Goal: Task Accomplishment & Management: Use online tool/utility

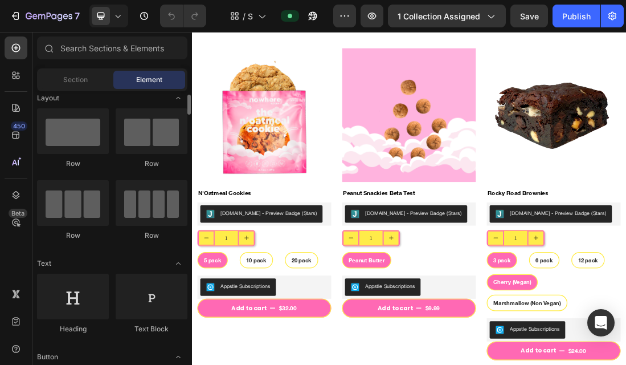
scroll to position [11, 0]
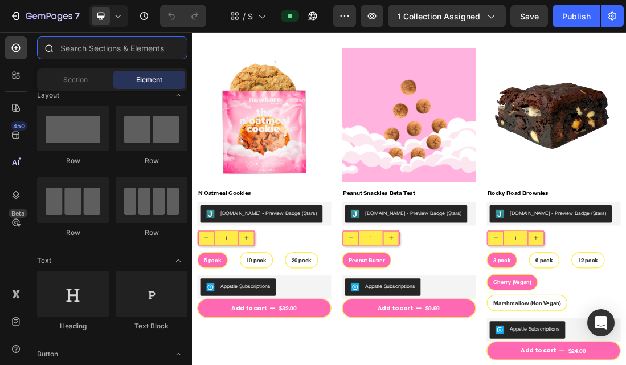
click at [72, 41] on input "text" at bounding box center [112, 47] width 150 height 23
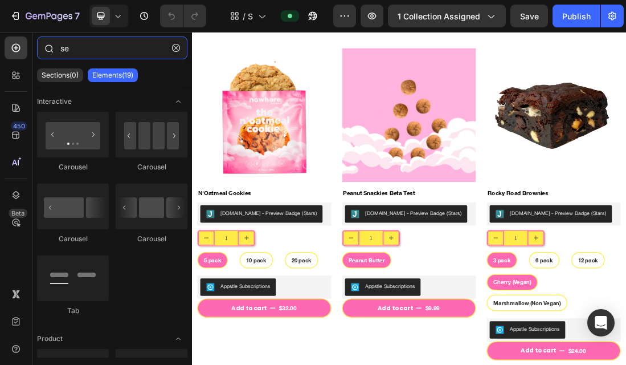
type input "s"
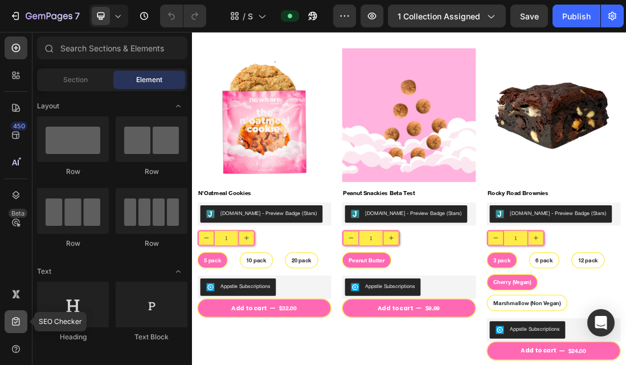
click at [17, 326] on icon at bounding box center [15, 321] width 11 height 11
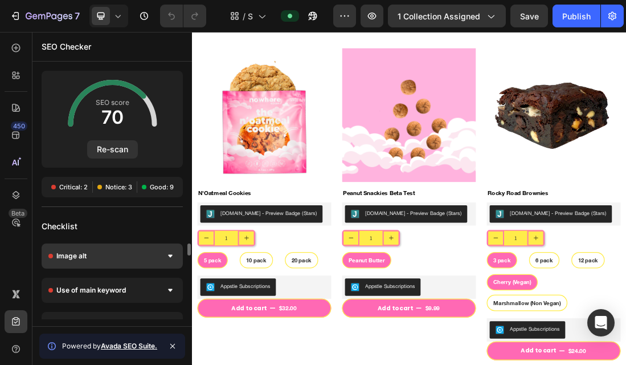
click at [153, 257] on div "Image alt" at bounding box center [112, 255] width 141 height 25
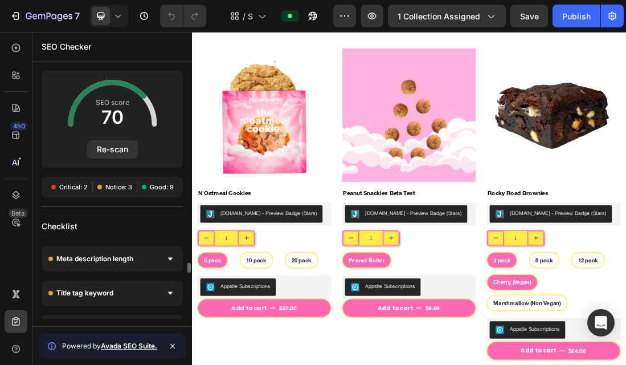
scroll to position [179, 0]
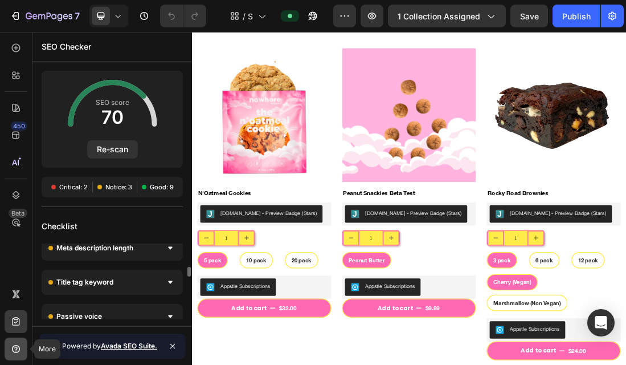
click at [13, 354] on icon at bounding box center [15, 348] width 11 height 11
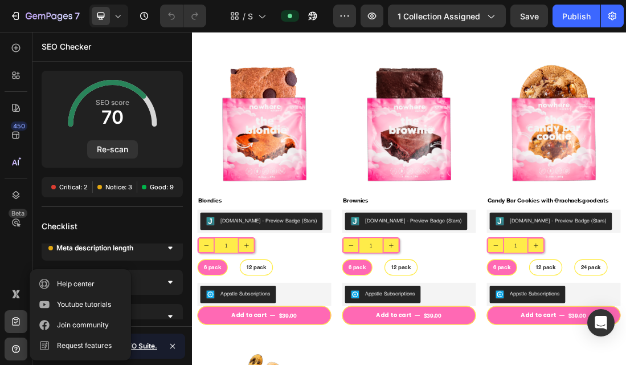
scroll to position [0, 0]
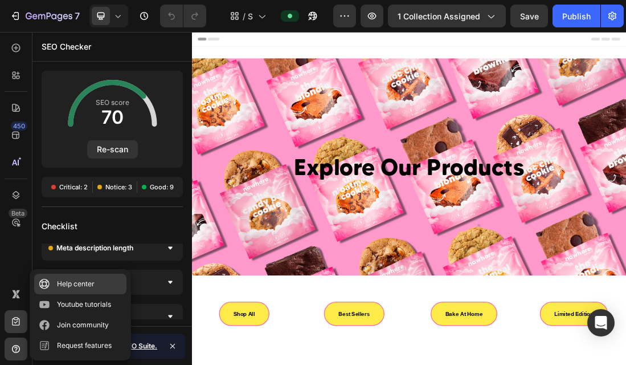
click at [83, 283] on div "Help center" at bounding box center [76, 283] width 38 height 11
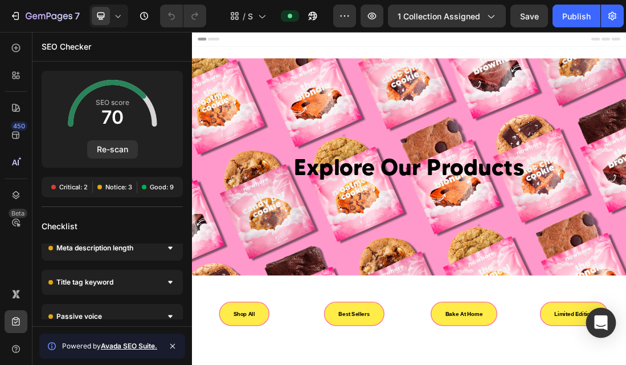
click at [599, 325] on icon "Open Intercom Messenger" at bounding box center [601, 322] width 15 height 15
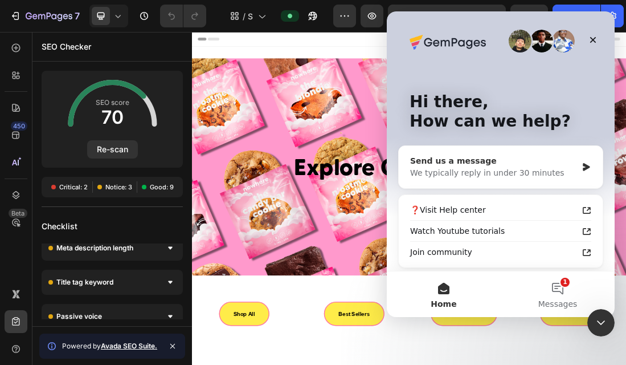
click at [497, 166] on div "Send us a message" at bounding box center [493, 161] width 167 height 12
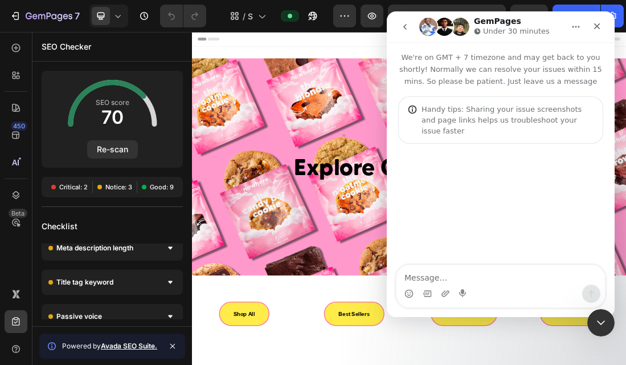
click at [482, 276] on textarea "Message…" at bounding box center [501, 274] width 209 height 19
type textarea "H"
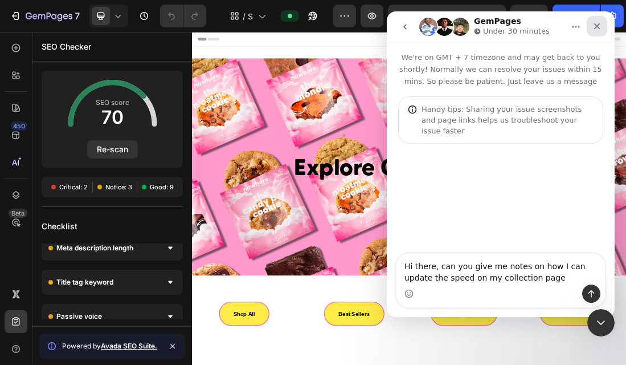
type textarea "Hi there, can you give me notes on how I can update the speed on my collection …"
click at [597, 25] on icon "Close" at bounding box center [597, 26] width 9 height 9
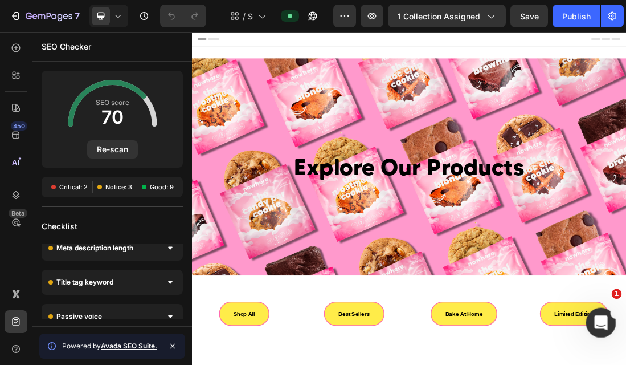
click at [596, 323] on icon "Open Intercom Messenger" at bounding box center [599, 321] width 19 height 19
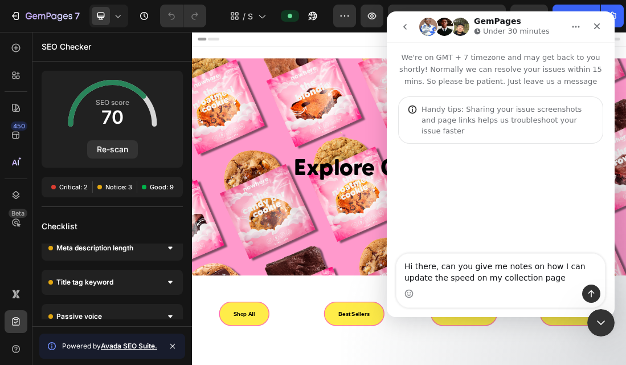
click at [541, 282] on textarea "Hi there, can you give me notes on how I can update the speed on my collection …" at bounding box center [501, 269] width 209 height 31
click at [533, 278] on textarea "Hi there, can you give me notes on how I can update the speed on my collection …" at bounding box center [501, 269] width 209 height 31
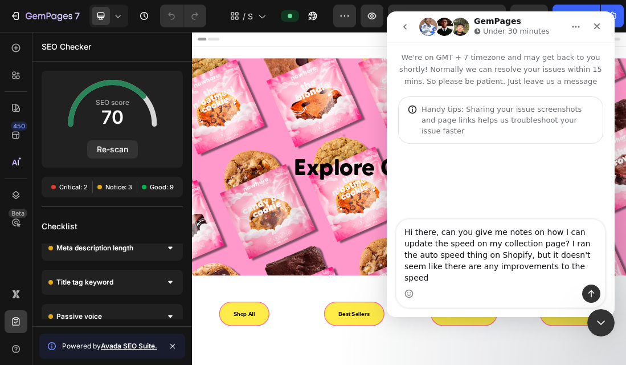
type textarea "Hi there, can you give me notes on how I can update the speed on my collection …"
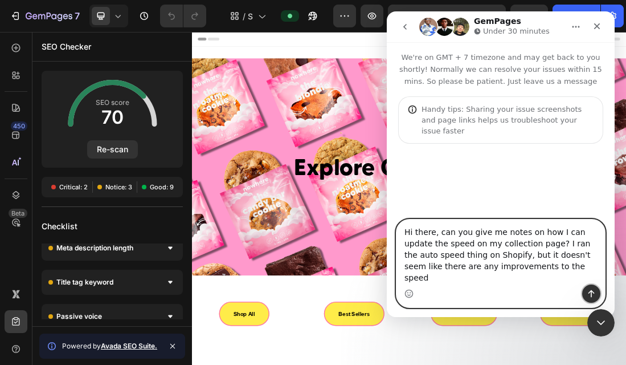
click at [588, 290] on icon "Send a message…" at bounding box center [591, 293] width 9 height 9
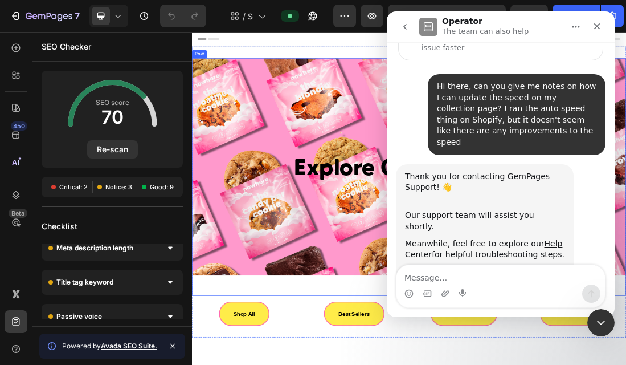
scroll to position [93, 0]
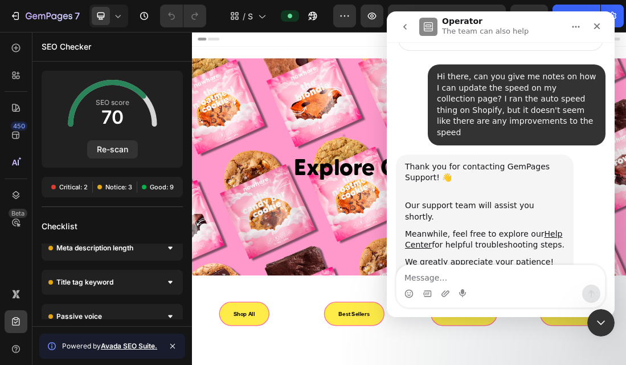
click at [402, 26] on icon "go back" at bounding box center [405, 26] width 9 height 9
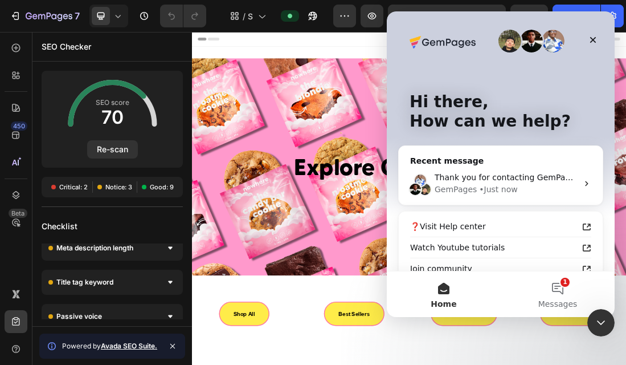
scroll to position [0, 0]
click at [529, 172] on div "Thank you for contacting GemPages Support! 👋 ​ Our support team will assist you…" at bounding box center [506, 178] width 143 height 12
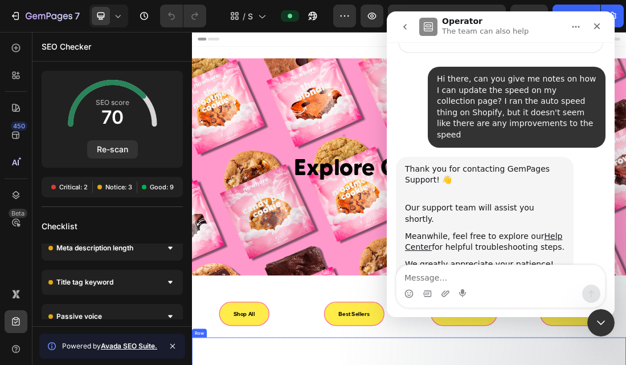
scroll to position [93, 0]
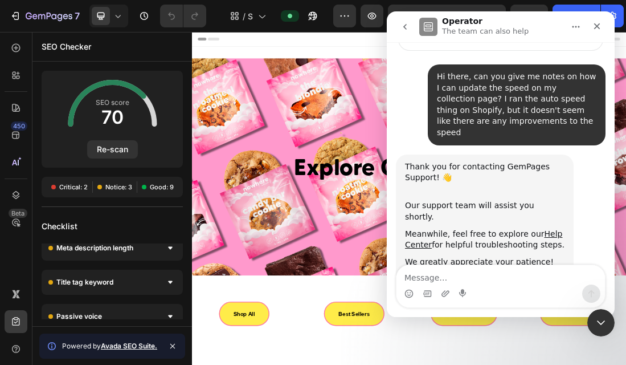
click at [127, 54] on div "SEO Checker" at bounding box center [112, 47] width 160 height 30
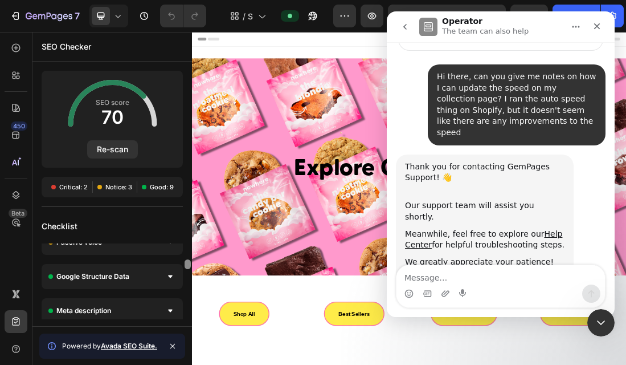
scroll to position [267, 0]
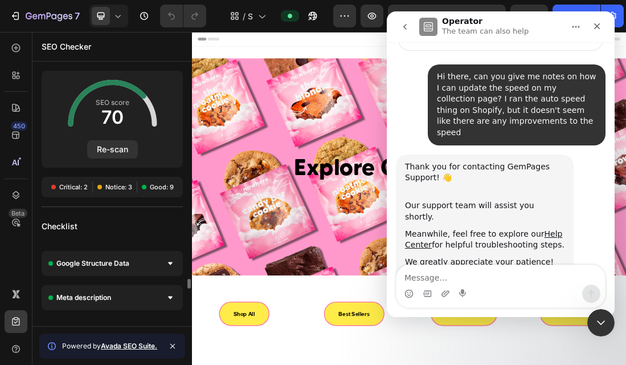
click at [406, 26] on icon "go back" at bounding box center [405, 26] width 9 height 9
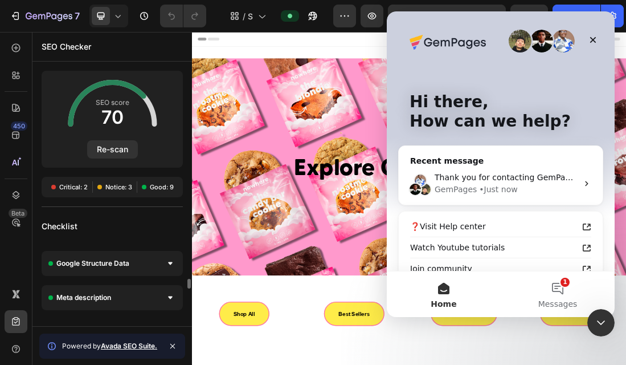
scroll to position [0, 0]
click at [384, 46] on div "Header" at bounding box center [534, 43] width 666 height 23
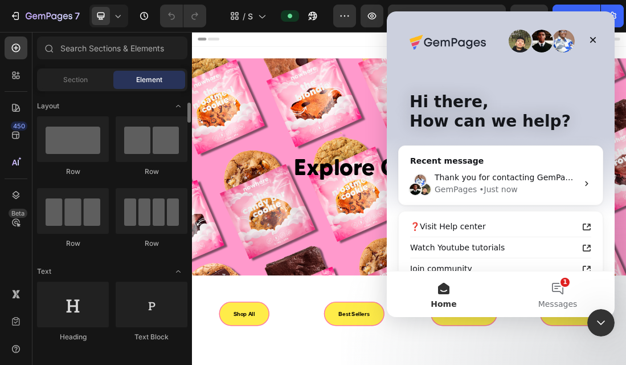
scroll to position [11, 0]
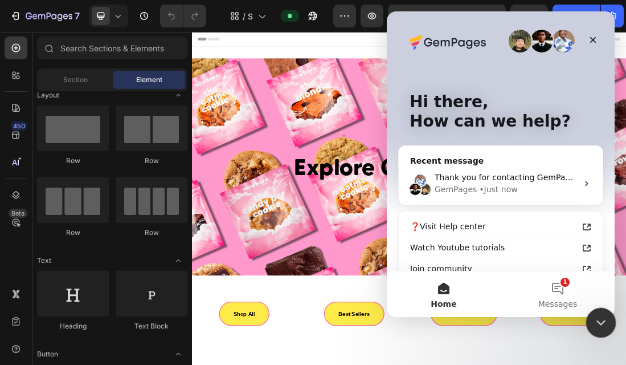
click at [595, 323] on icon "Close Intercom Messenger" at bounding box center [600, 321] width 14 height 14
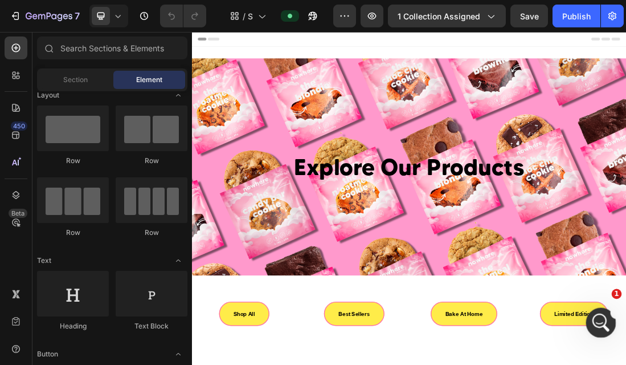
click at [595, 323] on icon "Open Intercom Messenger" at bounding box center [599, 321] width 19 height 19
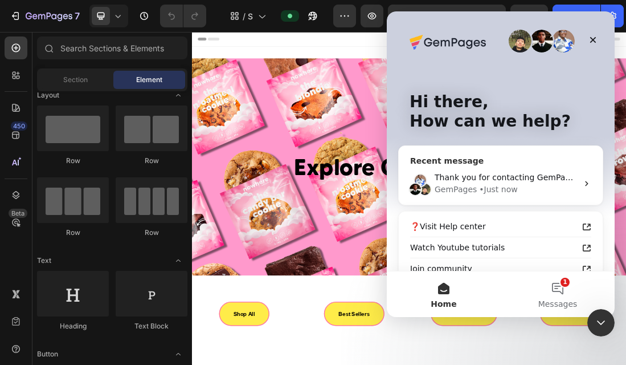
click at [507, 168] on div "Thank you for contacting GemPages Support! 👋 ​ Our support team will assist you…" at bounding box center [501, 183] width 204 height 42
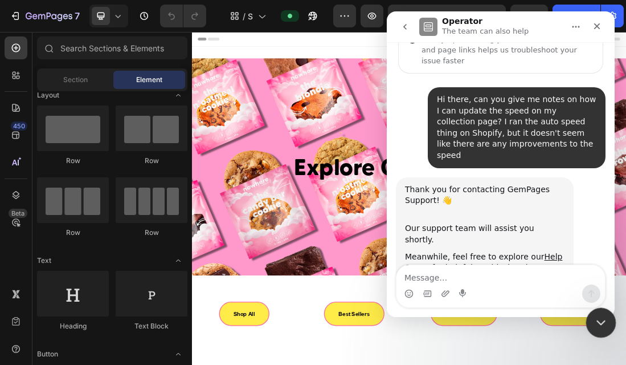
scroll to position [93, 0]
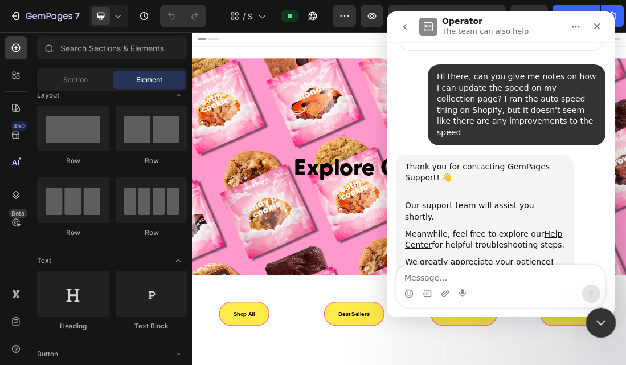
click at [596, 321] on icon "Close Intercom Messenger" at bounding box center [600, 321] width 14 height 14
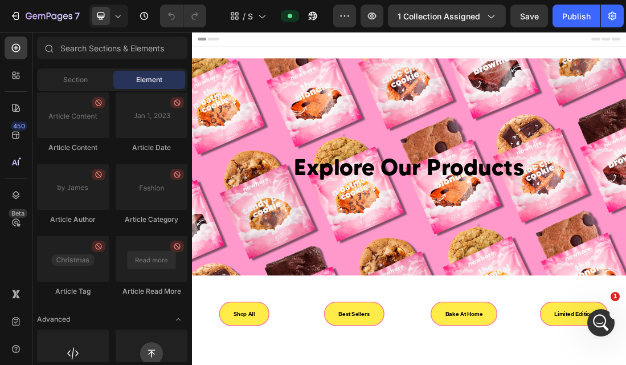
scroll to position [3354, 0]
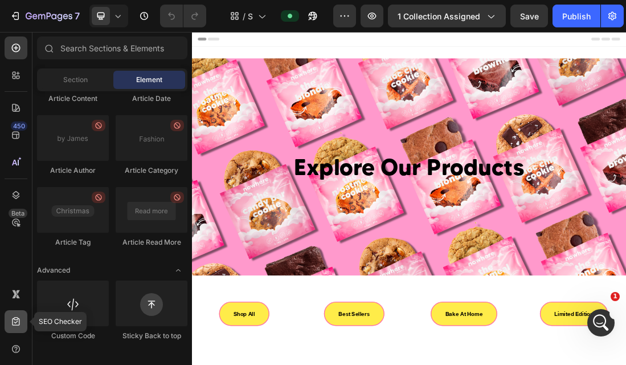
click at [17, 315] on div at bounding box center [16, 321] width 23 height 23
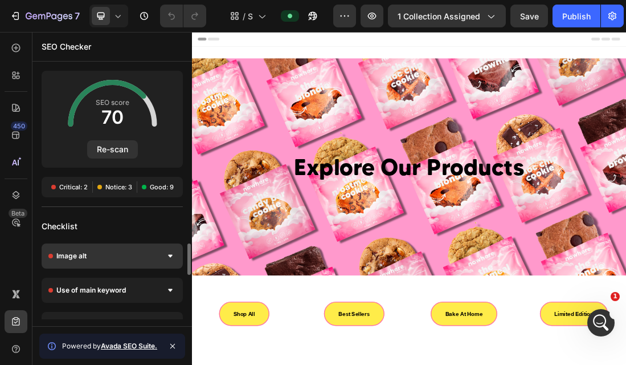
click at [89, 262] on div "Image alt" at bounding box center [112, 255] width 141 height 25
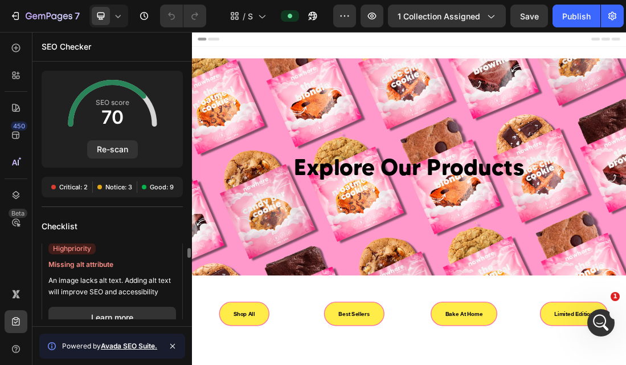
scroll to position [48, 0]
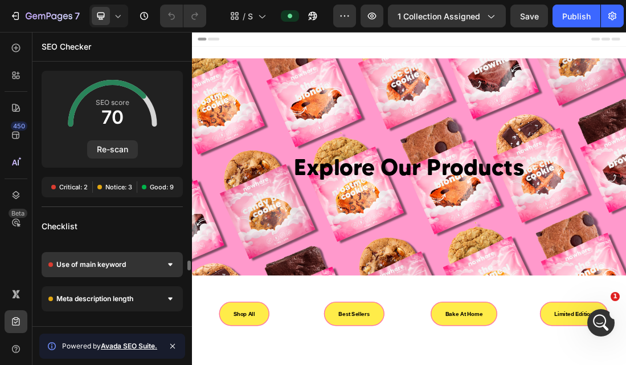
click at [145, 267] on div "Use of main keyword" at bounding box center [112, 264] width 141 height 25
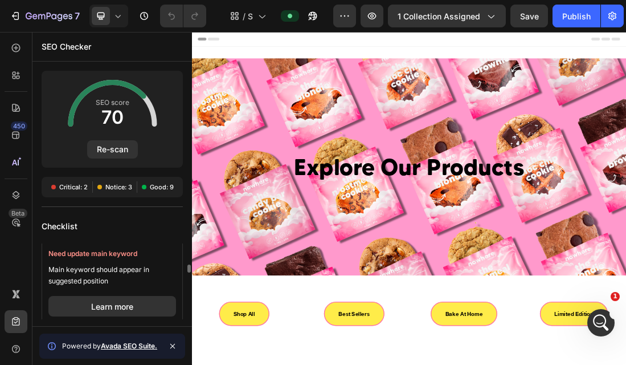
scroll to position [183, 0]
click at [126, 306] on button "Learn more" at bounding box center [112, 305] width 128 height 21
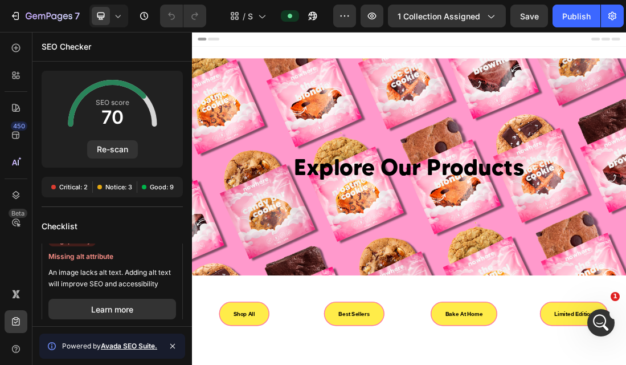
scroll to position [0, 0]
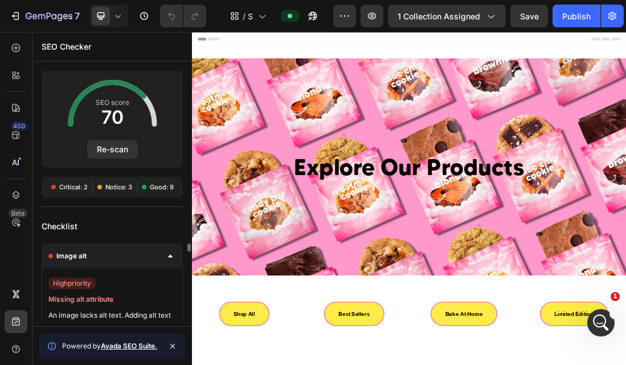
click at [75, 291] on div "high priority Missing alt attribute An image lacks alt text. Adding alt text wi…" at bounding box center [112, 305] width 128 height 55
click at [79, 299] on span "Missing alt attribute" at bounding box center [112, 298] width 128 height 11
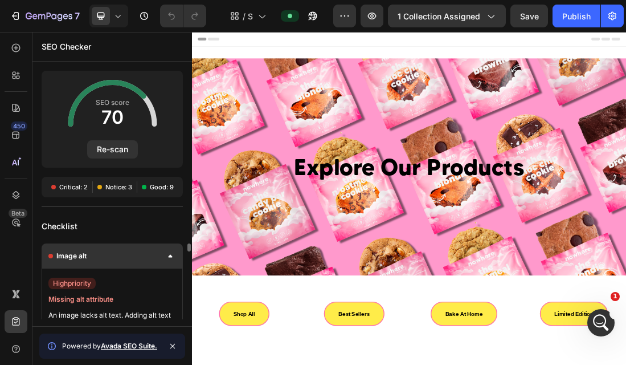
click at [53, 258] on div at bounding box center [50, 255] width 9 height 9
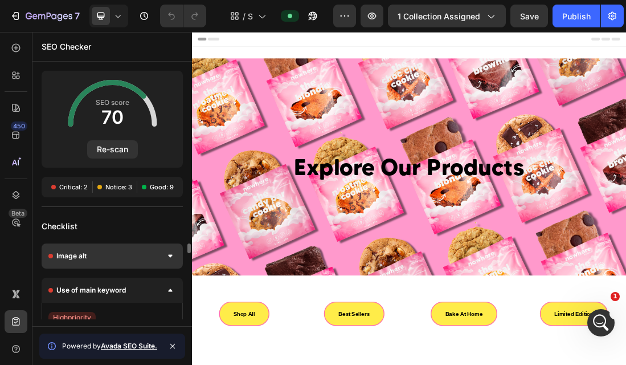
click at [128, 264] on div "Image alt" at bounding box center [112, 255] width 141 height 25
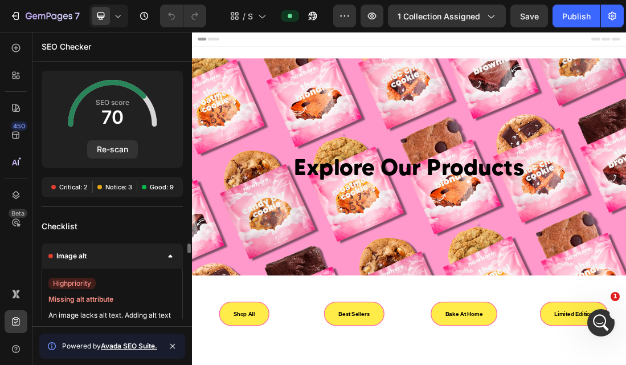
click at [86, 284] on span "high priority" at bounding box center [71, 283] width 47 height 11
click at [87, 303] on span "Missing alt attribute" at bounding box center [112, 298] width 128 height 11
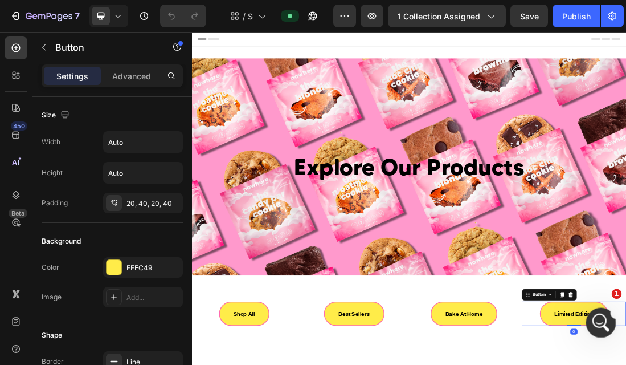
click at [608, 321] on div "Open Intercom Messenger" at bounding box center [600, 321] width 38 height 38
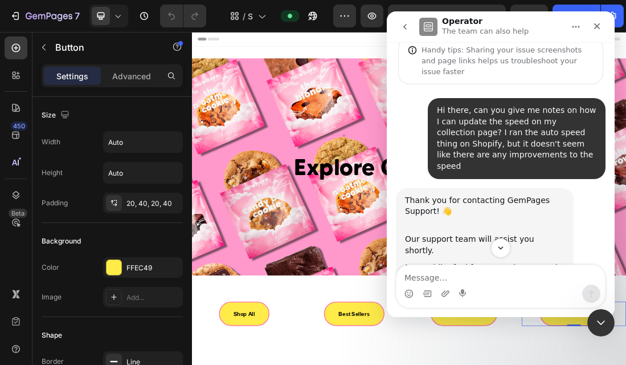
scroll to position [93, 0]
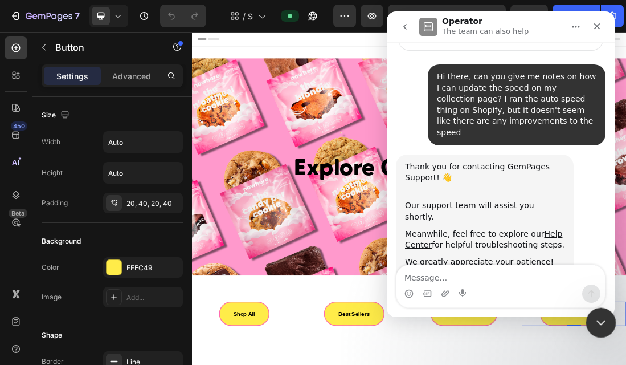
click at [594, 317] on icon "Close Intercom Messenger" at bounding box center [600, 321] width 14 height 14
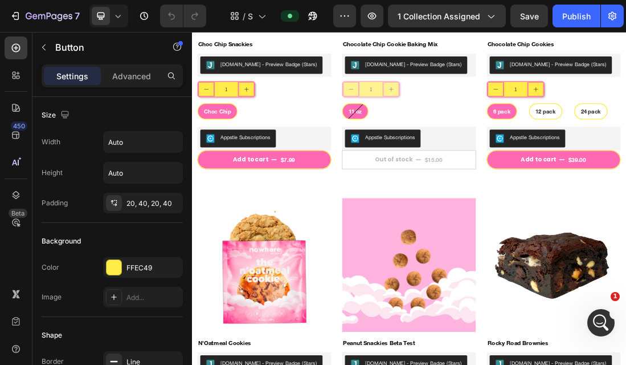
scroll to position [1277, 0]
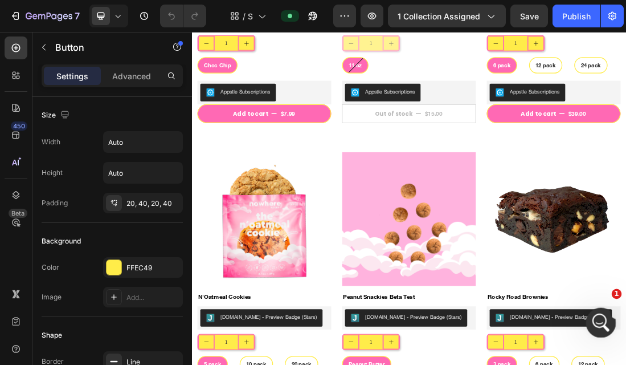
click at [603, 320] on icon "Open Intercom Messenger" at bounding box center [599, 321] width 19 height 19
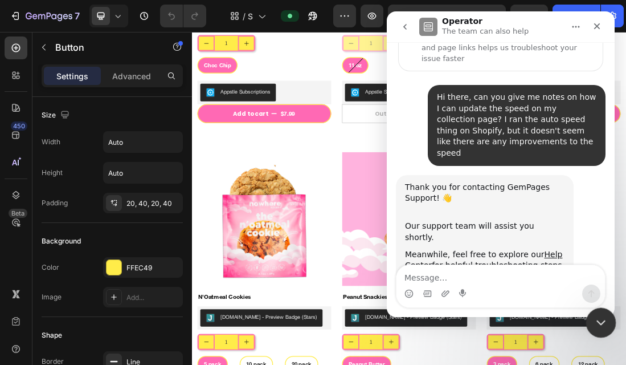
scroll to position [93, 0]
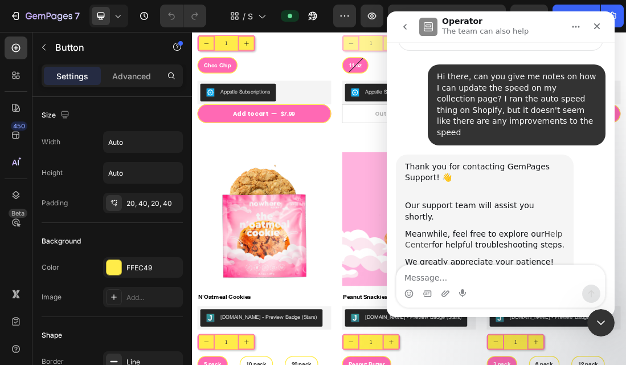
click at [540, 229] on link "Help Center" at bounding box center [483, 239] width 157 height 21
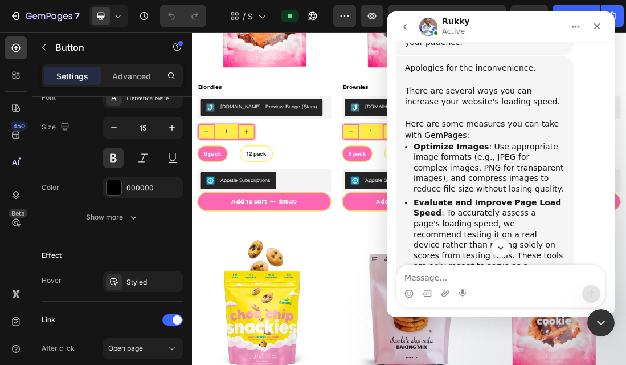
scroll to position [0, 0]
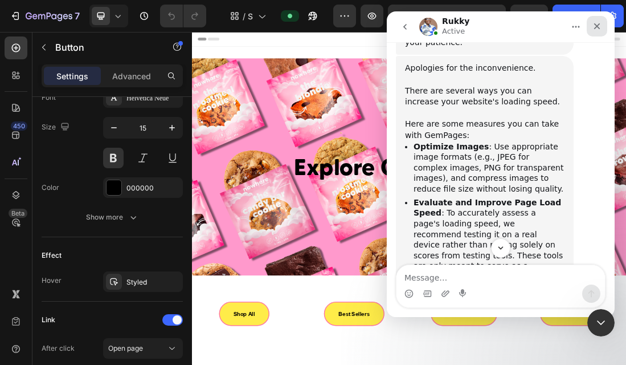
click at [598, 28] on icon "Close" at bounding box center [597, 26] width 9 height 9
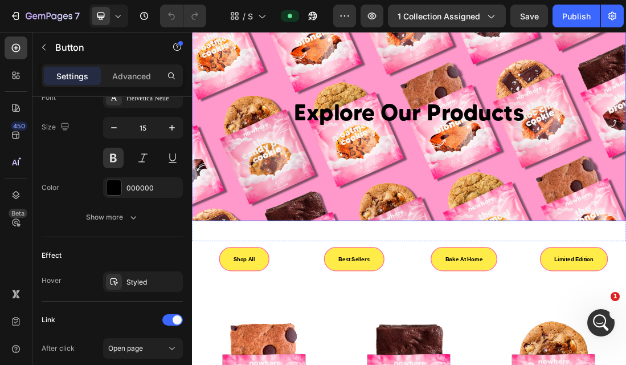
scroll to position [77, 0]
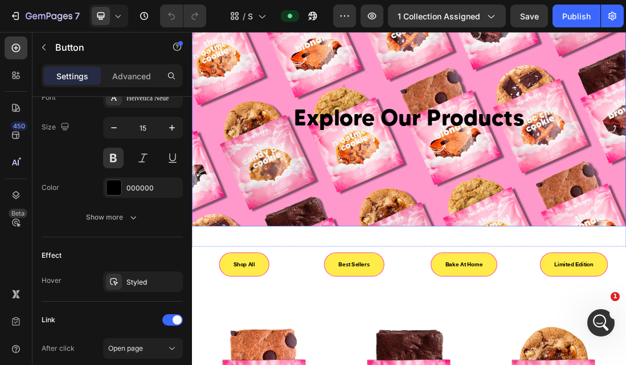
click at [390, 250] on div "Background Image" at bounding box center [534, 167] width 684 height 342
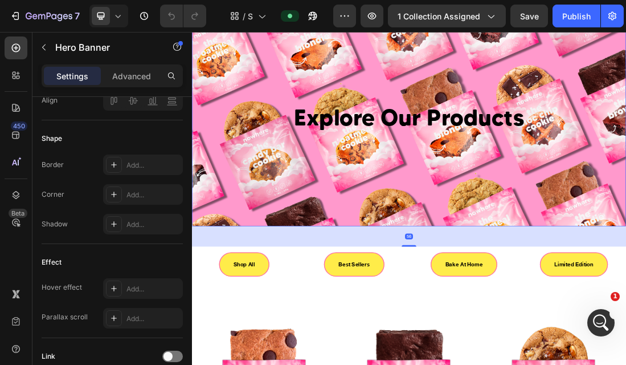
scroll to position [0, 0]
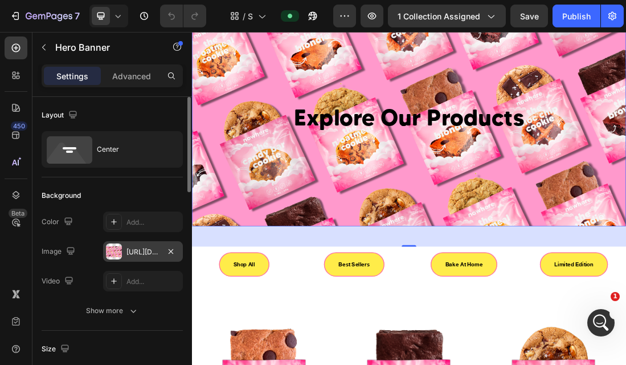
click at [147, 254] on div "https://cdn.shopify.com/s/files/1/0273/3591/7655/files/gempages_490497111930963…" at bounding box center [143, 252] width 33 height 10
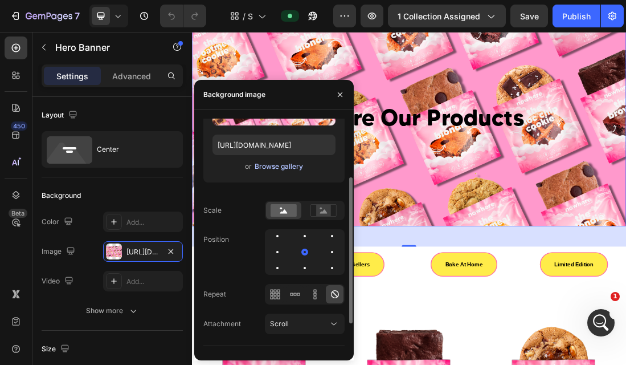
scroll to position [62, 0]
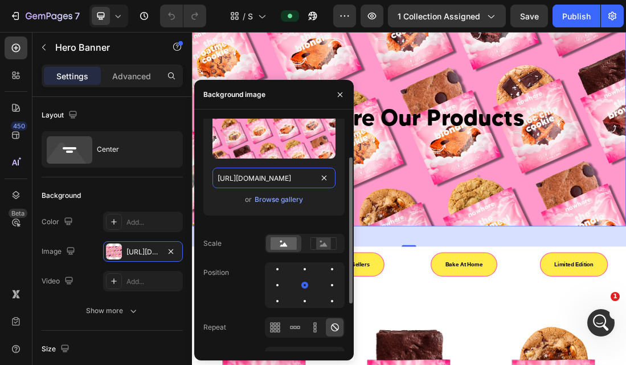
click at [266, 179] on input "https://cdn.shopify.com/s/files/1/0273/3591/7655/files/gempages_490497111930963…" at bounding box center [274, 178] width 123 height 21
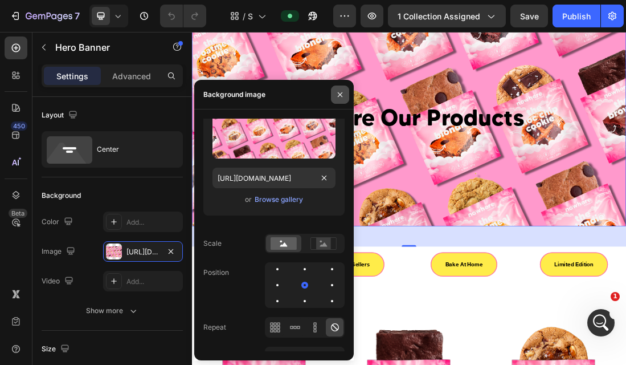
click at [341, 92] on icon "button" at bounding box center [340, 94] width 9 height 9
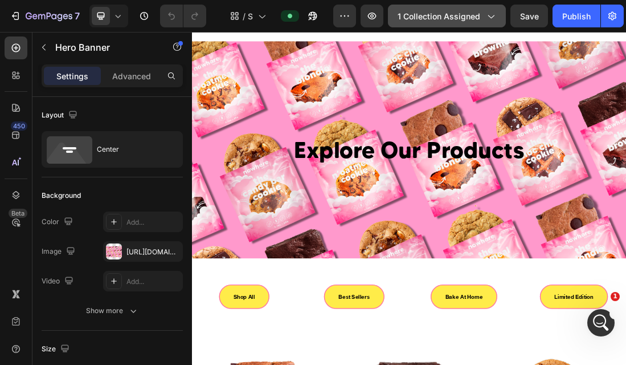
scroll to position [0, 0]
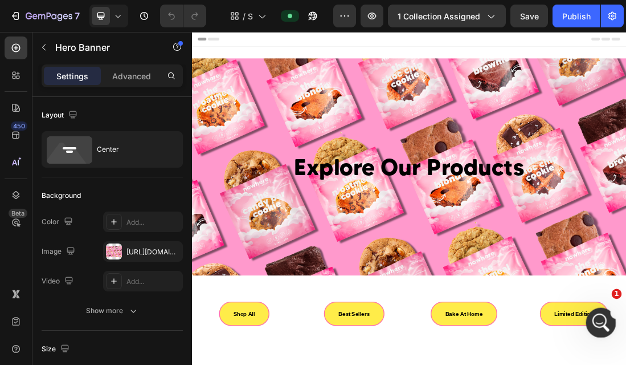
click at [597, 321] on icon "Open Intercom Messenger" at bounding box center [599, 321] width 19 height 19
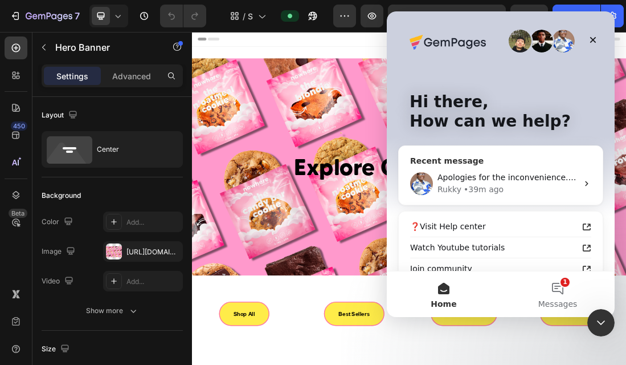
click at [507, 166] on div "Apologies for the inconvenience. There are several ways you can increase your w…" at bounding box center [501, 183] width 204 height 42
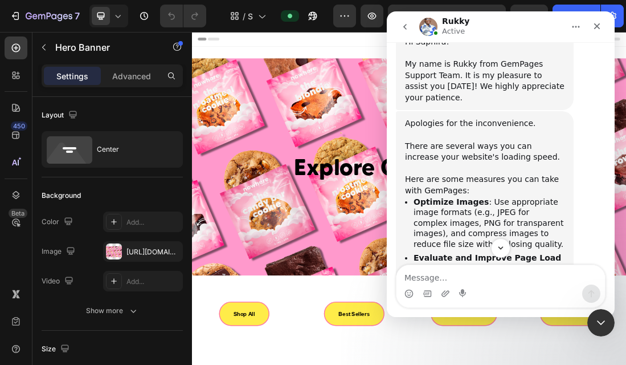
scroll to position [440, 0]
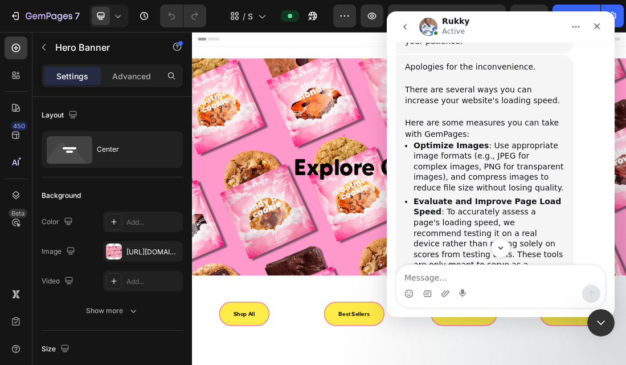
click at [406, 31] on button "go back" at bounding box center [405, 27] width 22 height 22
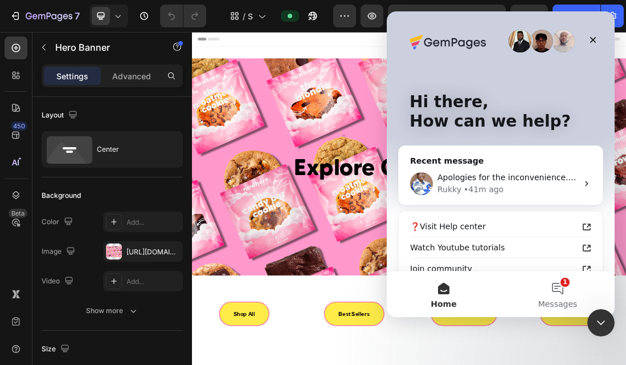
scroll to position [0, 0]
click at [593, 38] on icon "Close" at bounding box center [593, 39] width 9 height 9
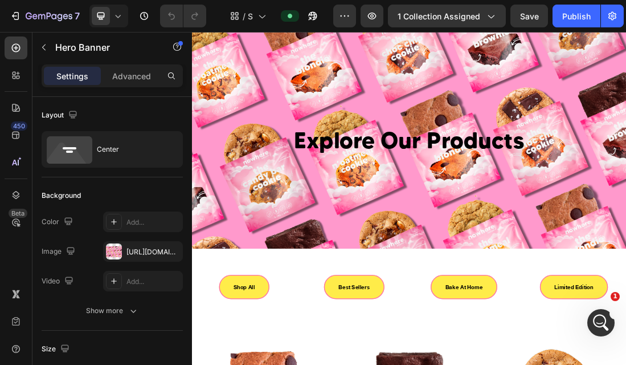
scroll to position [45, 0]
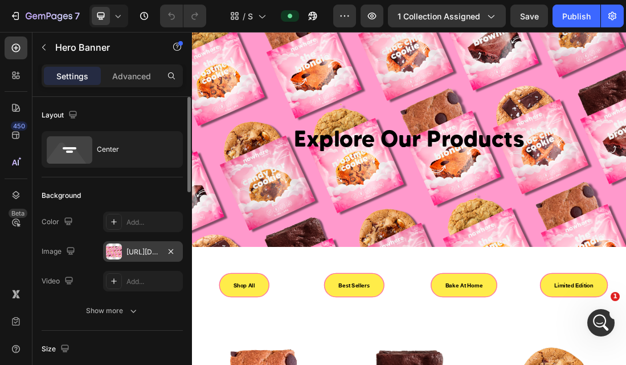
click at [150, 251] on div "https://cdn.shopify.com/s/files/1/0273/3591/7655/files/gempages_490497111930963…" at bounding box center [143, 252] width 33 height 10
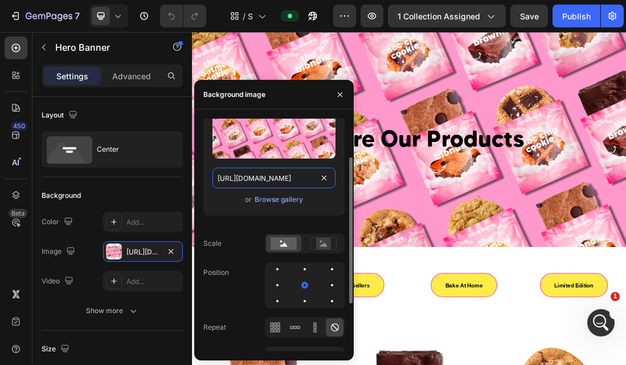
click at [279, 181] on input "https://cdn.shopify.com/s/files/1/0273/3591/7655/files/gempages_490497111930963…" at bounding box center [274, 178] width 123 height 21
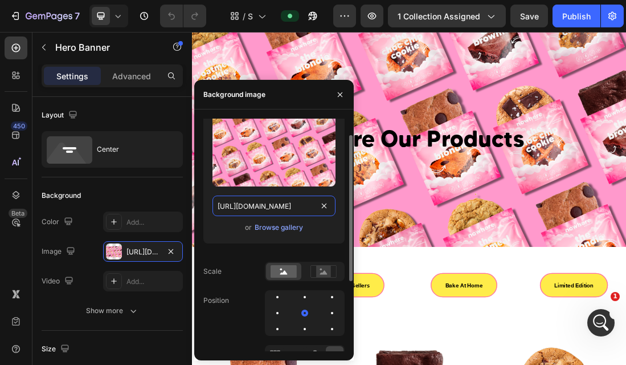
scroll to position [30, 0]
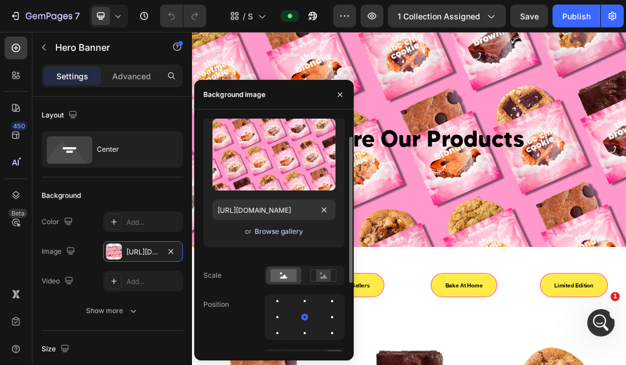
click at [273, 232] on div "Browse gallery" at bounding box center [279, 231] width 48 height 10
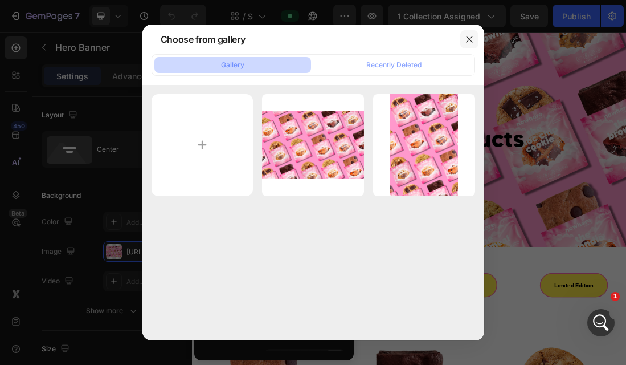
click at [467, 36] on icon "button" at bounding box center [469, 39] width 9 height 9
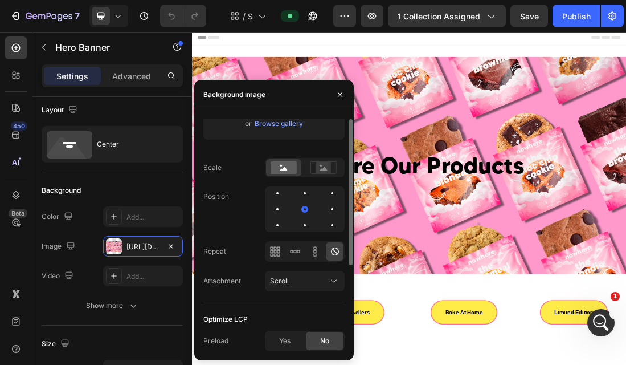
scroll to position [0, 0]
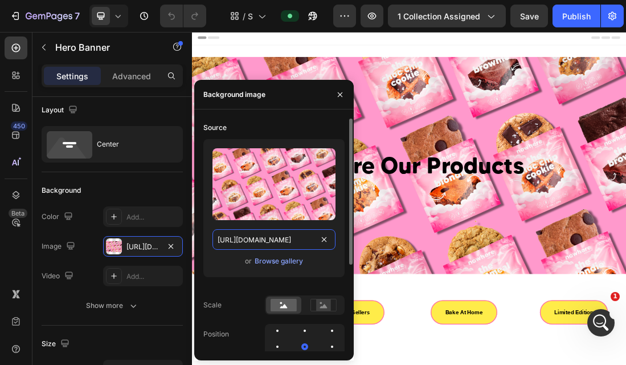
click at [280, 240] on input "https://cdn.shopify.com/s/files/1/0273/3591/7655/files/gempages_490497111930963…" at bounding box center [274, 239] width 123 height 21
click at [301, 242] on input "https://cdn.shopify.com/s/files/1/0273/3591/7655/files/gempages_490497111930963…" at bounding box center [274, 239] width 123 height 21
drag, startPoint x: 410, startPoint y: 271, endPoint x: 471, endPoint y: 364, distance: 111.1
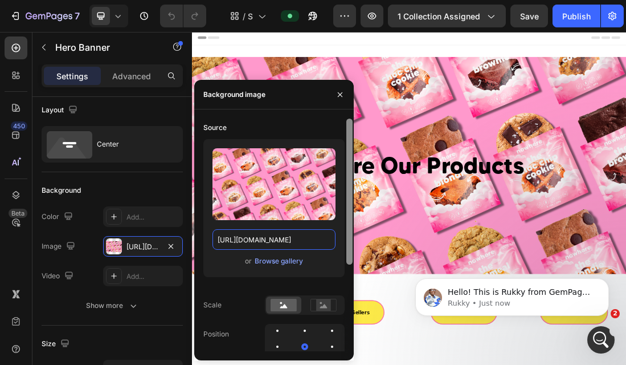
scroll to position [0, 0]
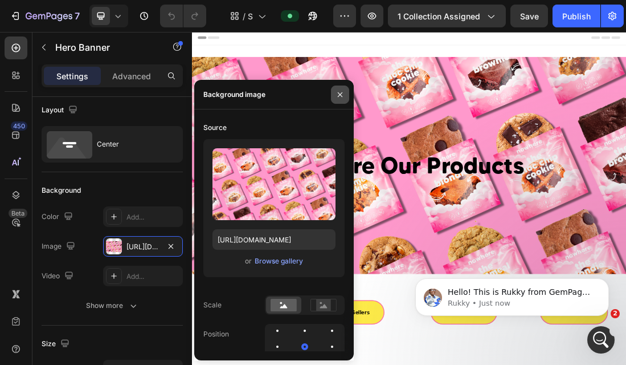
click at [340, 99] on button "button" at bounding box center [340, 94] width 18 height 18
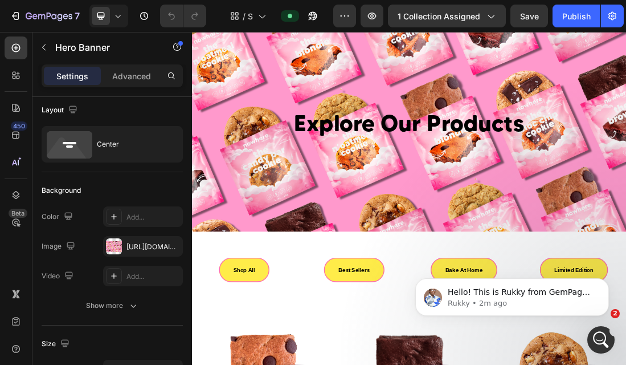
scroll to position [71, 0]
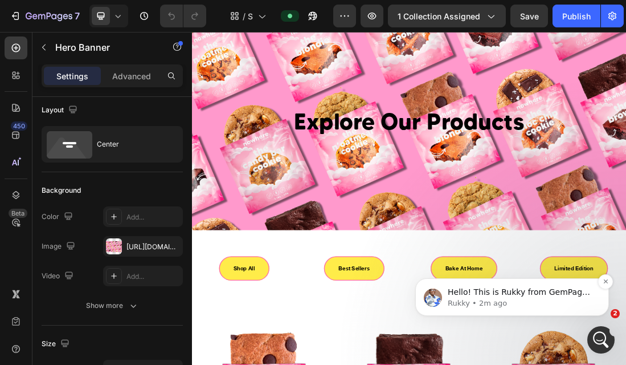
click at [515, 298] on p "Rukky • 2m ago" at bounding box center [521, 303] width 147 height 10
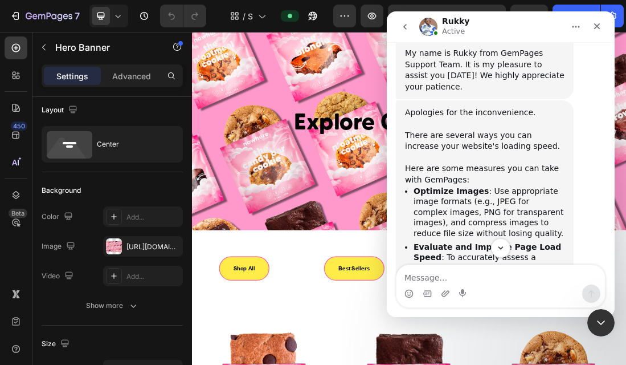
scroll to position [397, 0]
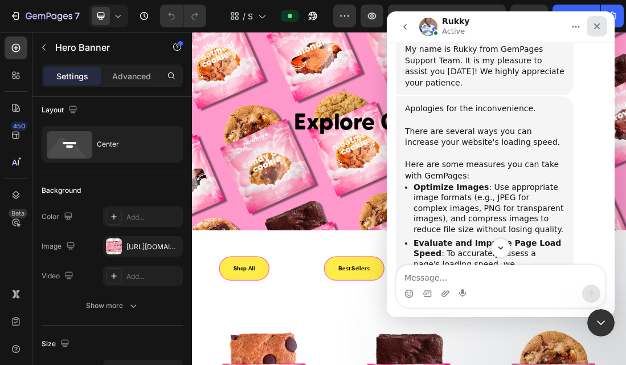
click at [598, 26] on icon "Close" at bounding box center [597, 26] width 9 height 9
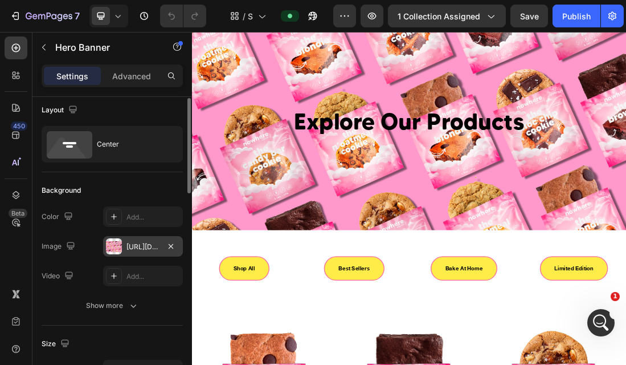
click at [134, 244] on div "https://cdn.shopify.com/s/files/1/0273/3591/7655/files/gempages_490497111930963…" at bounding box center [143, 247] width 33 height 10
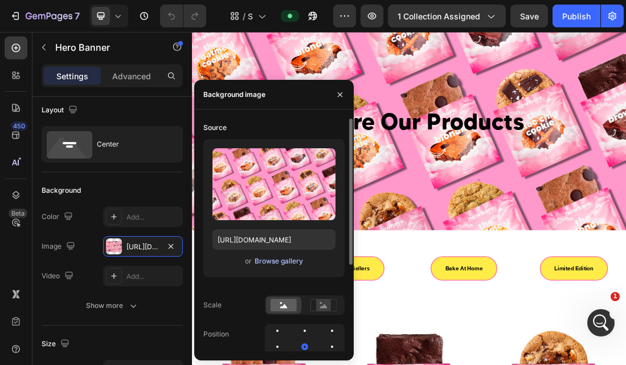
click at [270, 264] on div "Browse gallery" at bounding box center [279, 261] width 48 height 10
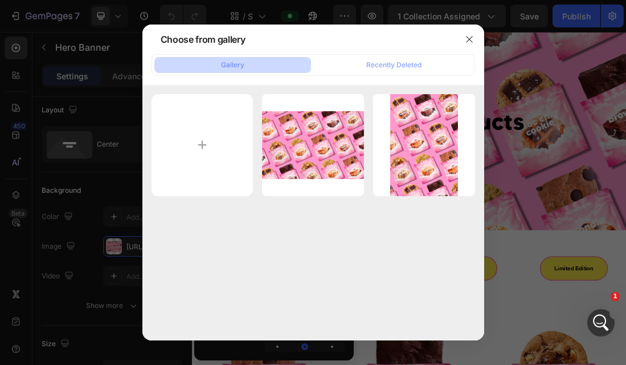
click at [448, 260] on div "Lifestyle image lands...pe.png 5960.32 kb Nowhere Lifestyle.png 12816.30 kb" at bounding box center [313, 212] width 342 height 255
click at [199, 147] on input "file" at bounding box center [203, 145] width 102 height 102
type input "C:\fakepath\Lifestyle image landscape.png"
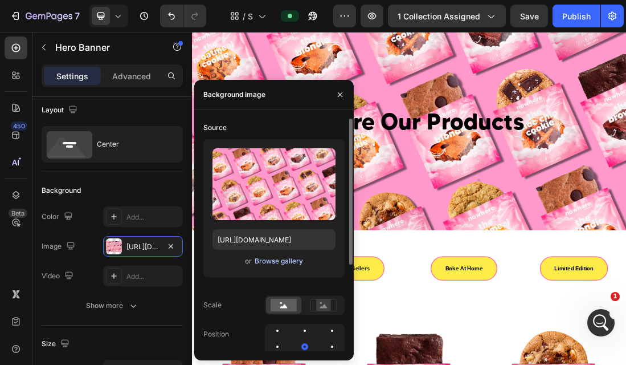
click at [280, 266] on button "Browse gallery" at bounding box center [279, 260] width 50 height 11
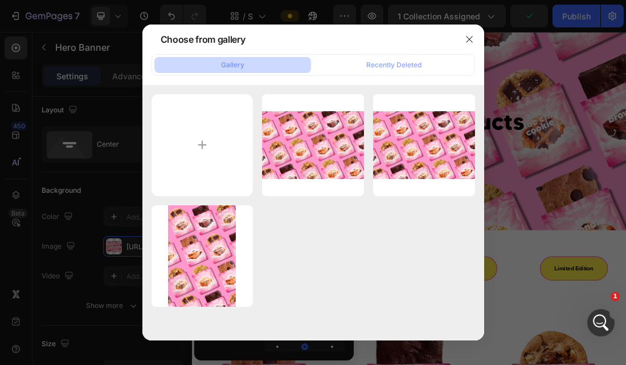
click at [530, 253] on div at bounding box center [313, 182] width 626 height 365
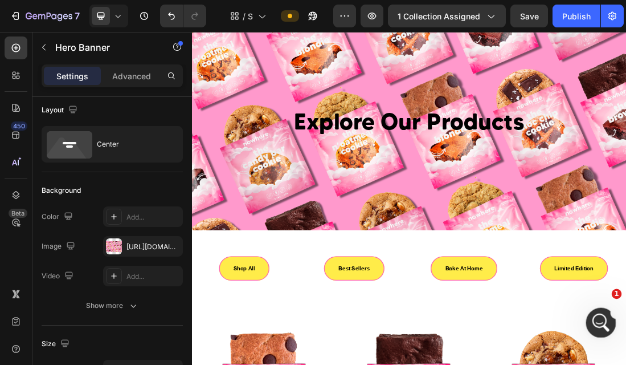
click at [605, 321] on icon "Open Intercom Messenger" at bounding box center [599, 321] width 19 height 19
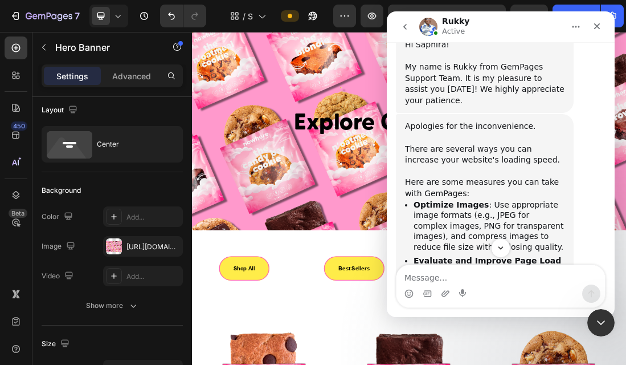
scroll to position [401, 0]
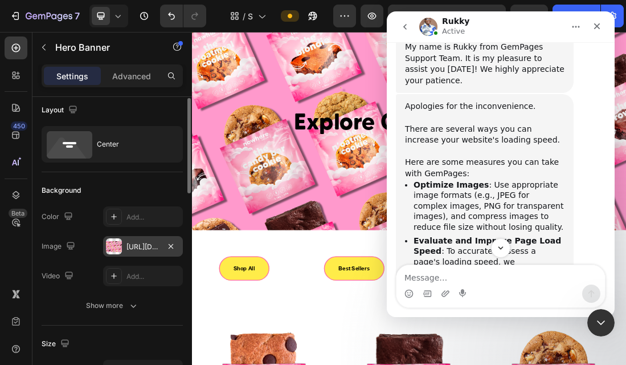
click at [135, 243] on div "https://cdn.shopify.com/s/files/1/0273/3591/7655/files/gempages_490497111930963…" at bounding box center [143, 247] width 33 height 10
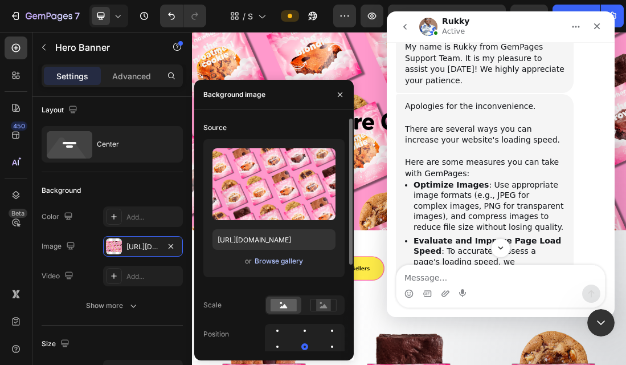
click at [267, 259] on div "Browse gallery" at bounding box center [279, 261] width 48 height 10
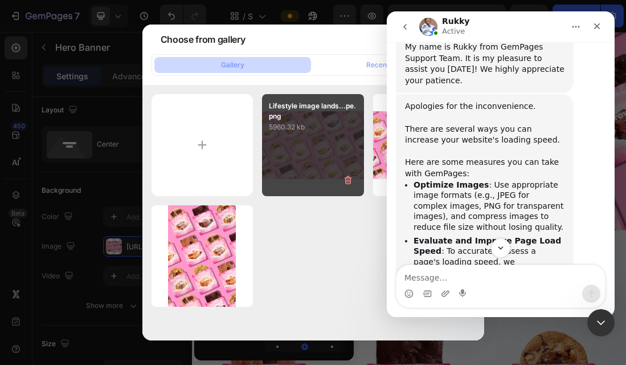
click at [317, 150] on div "Lifestyle image lands...pe.png 5960.32 kb" at bounding box center [313, 145] width 102 height 102
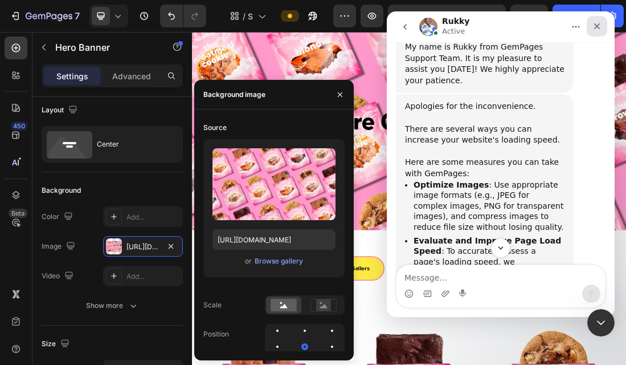
click at [601, 22] on icon "Close" at bounding box center [597, 26] width 9 height 9
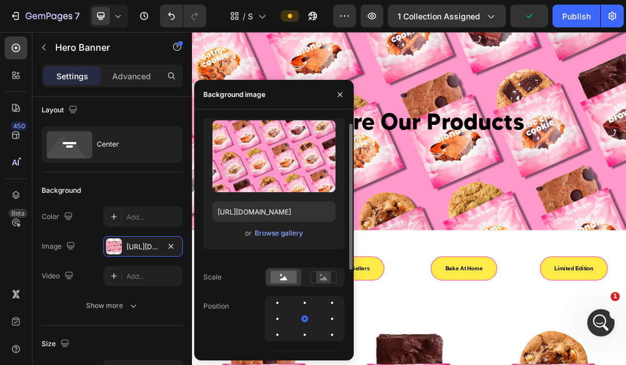
scroll to position [0, 0]
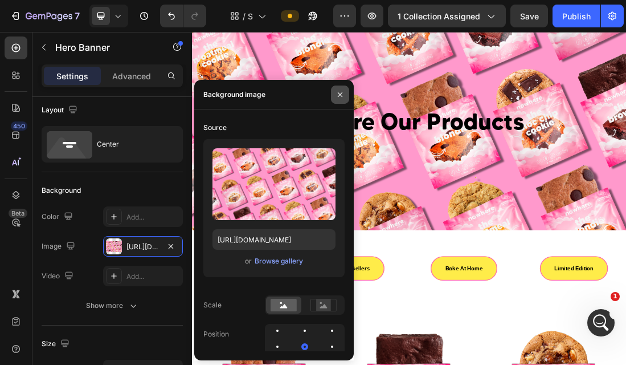
click at [341, 93] on icon "button" at bounding box center [340, 94] width 9 height 9
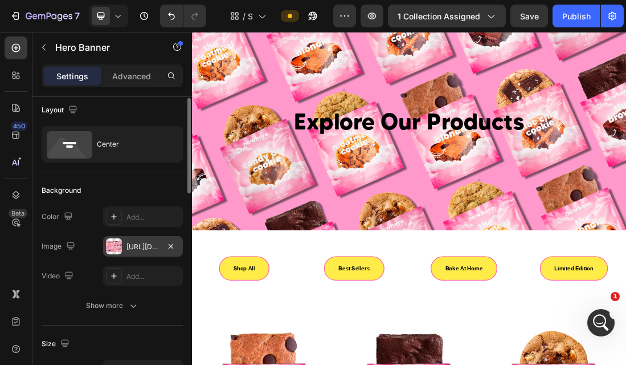
click at [134, 253] on div "https://cdn.shopify.com/s/files/1/0273/3591/7655/files/gempages_490497111930963…" at bounding box center [143, 246] width 80 height 21
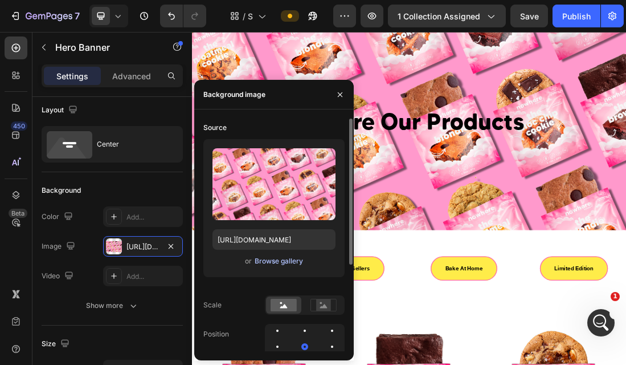
click at [278, 262] on div "Browse gallery" at bounding box center [279, 261] width 48 height 10
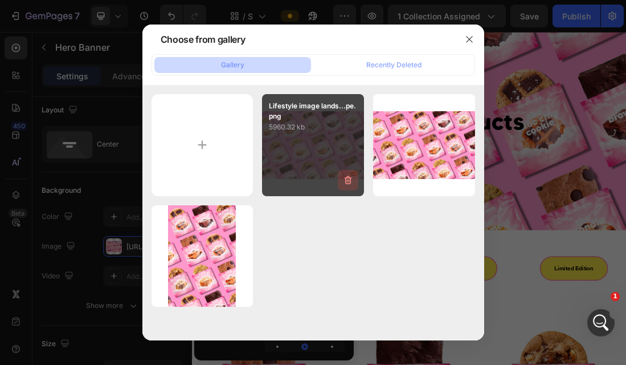
click at [348, 185] on icon "button" at bounding box center [347, 179] width 11 height 11
click at [342, 183] on div "Delete" at bounding box center [341, 182] width 21 height 10
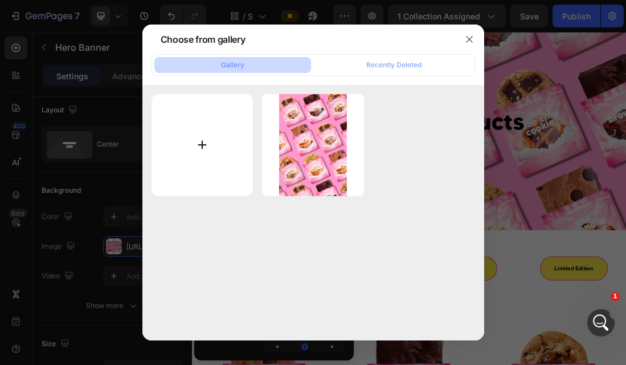
click at [203, 147] on input "file" at bounding box center [203, 145] width 102 height 102
type input "C:\fakepath\Lifestyle image landscape CMP.png"
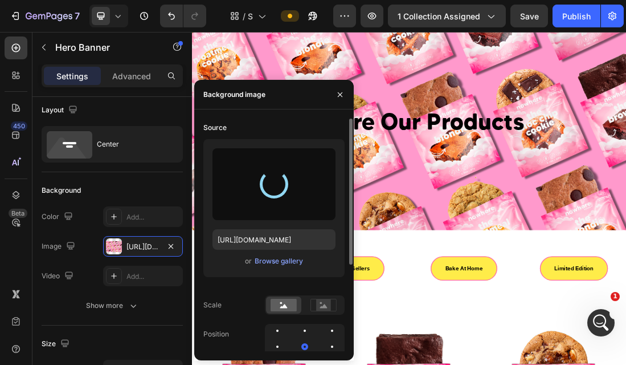
type input "[URL][DOMAIN_NAME]"
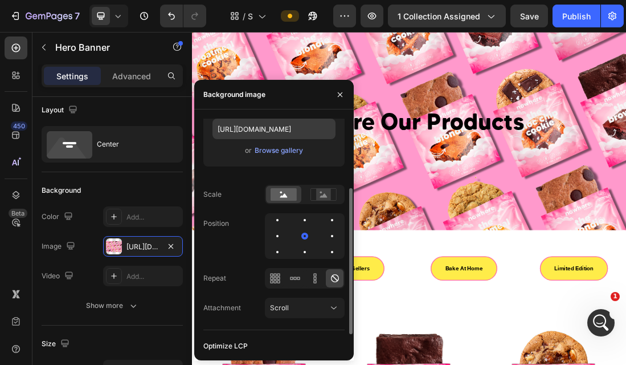
scroll to position [137, 0]
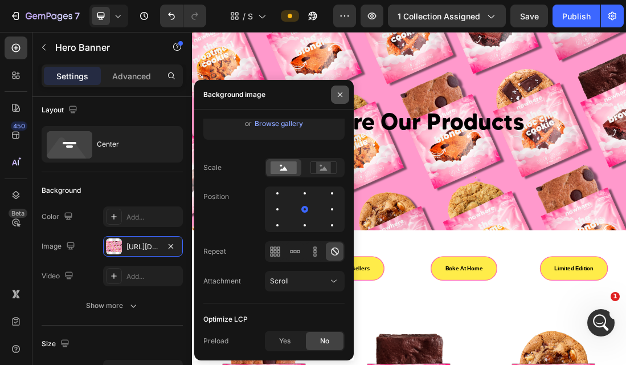
click at [340, 96] on icon "button" at bounding box center [340, 94] width 9 height 9
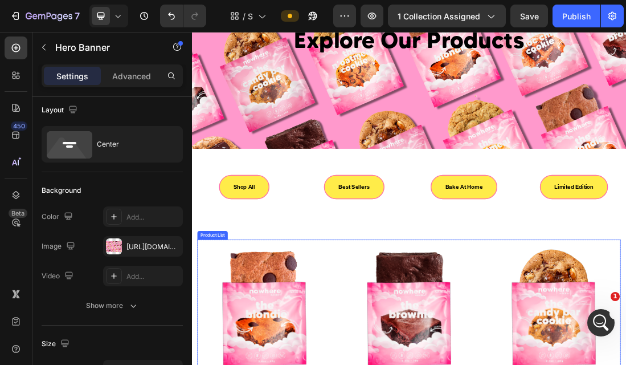
scroll to position [202, 0]
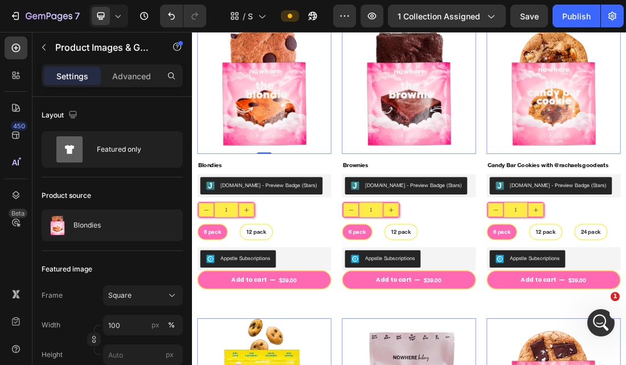
scroll to position [456, 0]
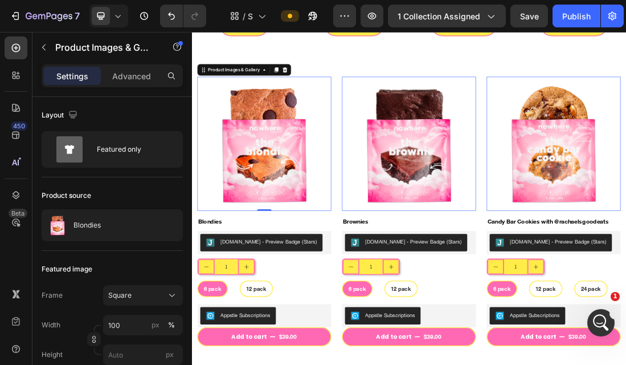
click at [300, 249] on img at bounding box center [306, 208] width 211 height 211
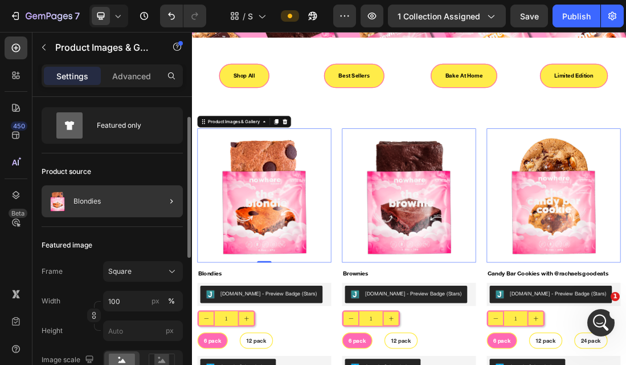
scroll to position [32, 0]
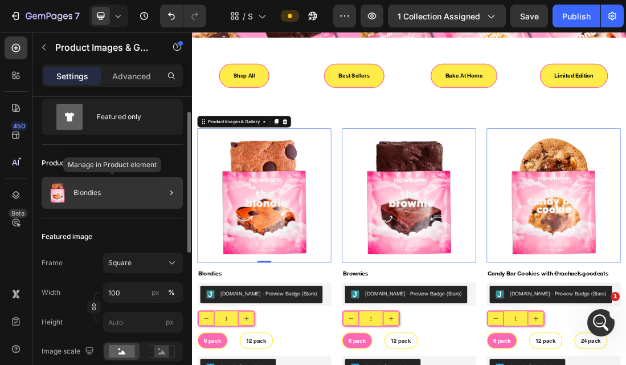
click at [130, 200] on div "Blondies" at bounding box center [112, 193] width 141 height 32
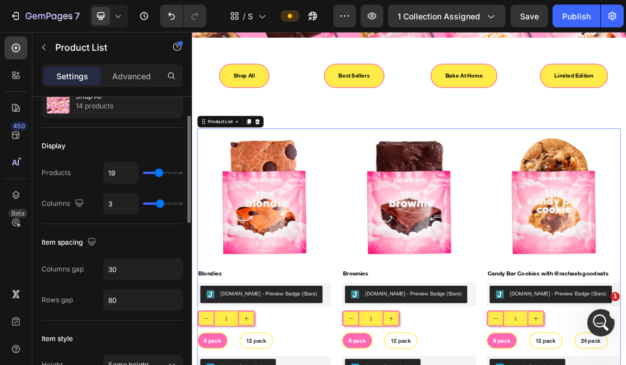
scroll to position [125, 0]
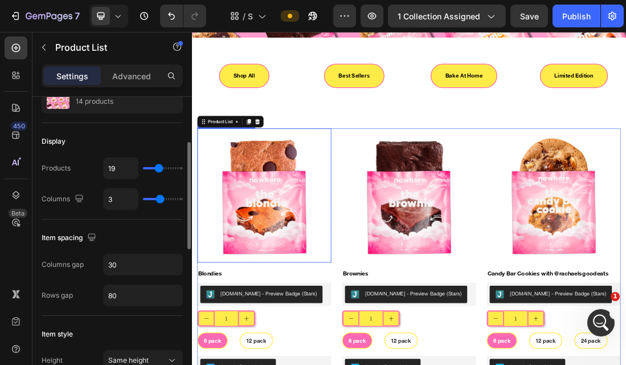
click at [281, 304] on img at bounding box center [306, 289] width 211 height 211
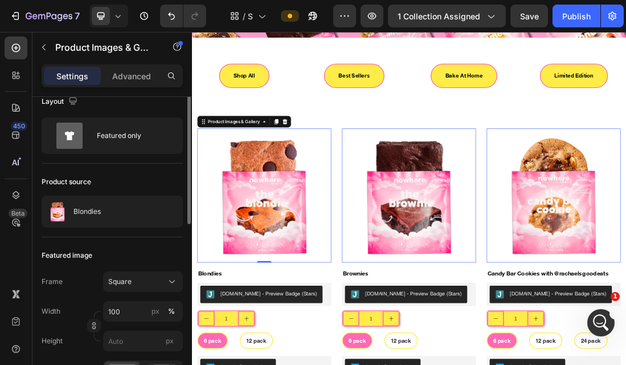
scroll to position [0, 0]
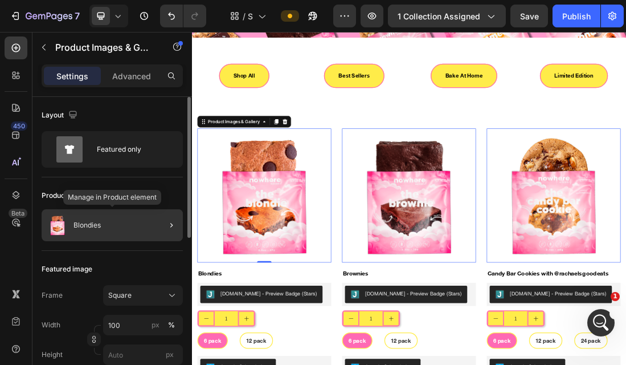
click at [75, 226] on p "Blondies" at bounding box center [87, 225] width 27 height 8
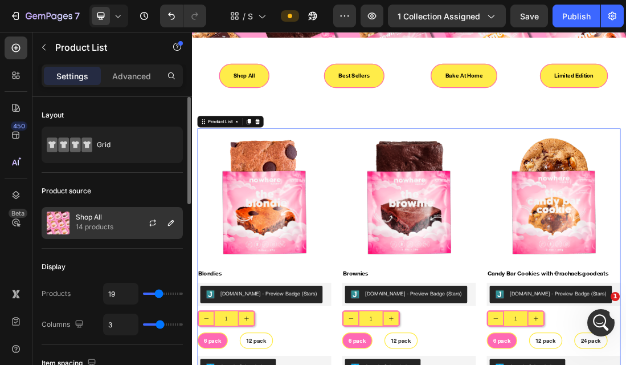
click at [75, 224] on div "Shop All 14 products" at bounding box center [112, 223] width 141 height 32
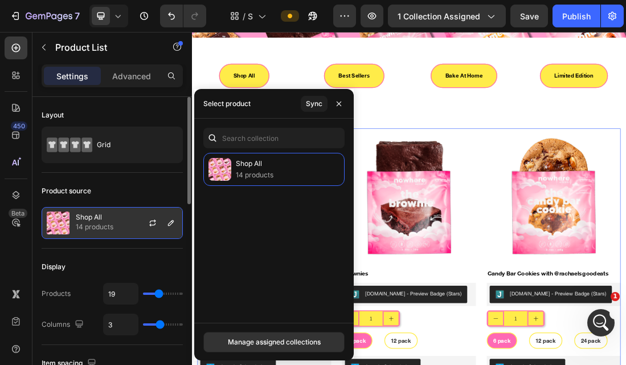
click at [57, 227] on img at bounding box center [58, 222] width 23 height 23
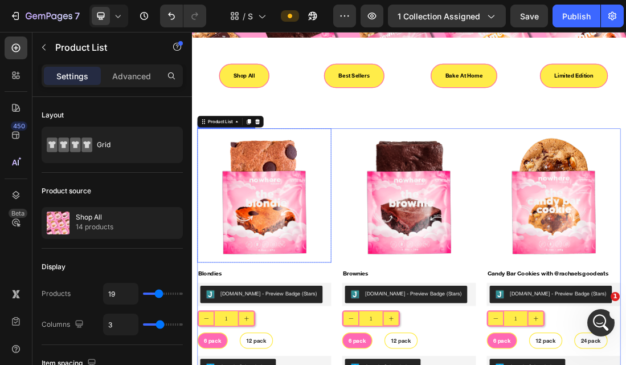
click at [309, 309] on img at bounding box center [306, 289] width 211 height 211
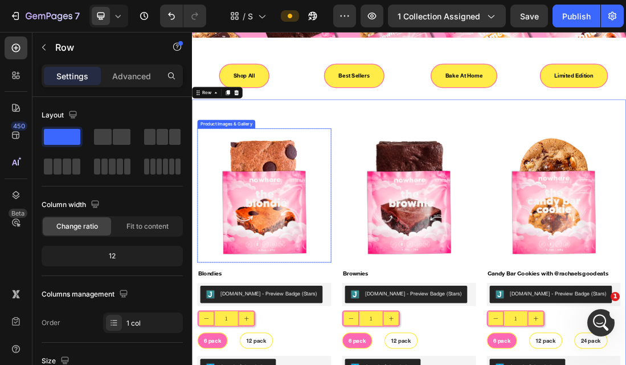
click at [284, 219] on img at bounding box center [306, 289] width 211 height 211
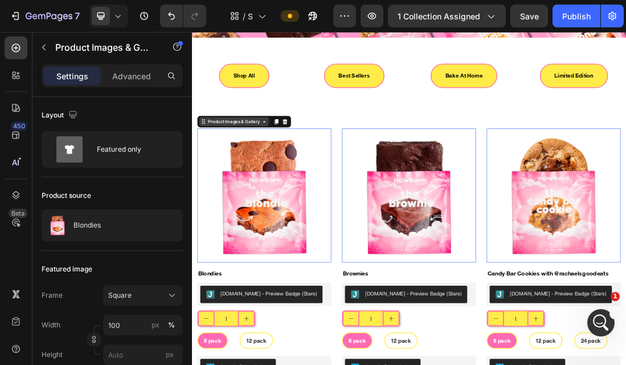
click at [255, 175] on div "Product Images & Gallery" at bounding box center [258, 173] width 87 height 10
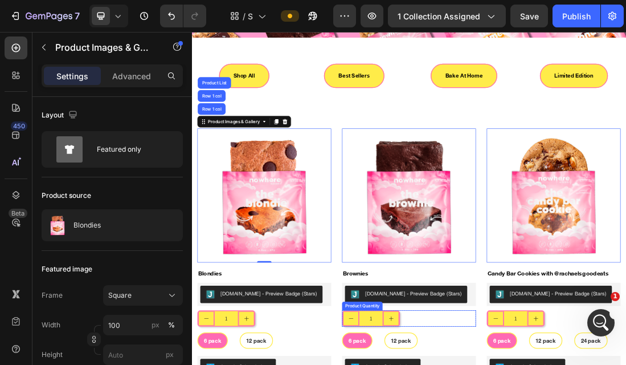
scroll to position [1, 0]
click at [276, 179] on div "Product Images & Gallery" at bounding box center [257, 173] width 109 height 14
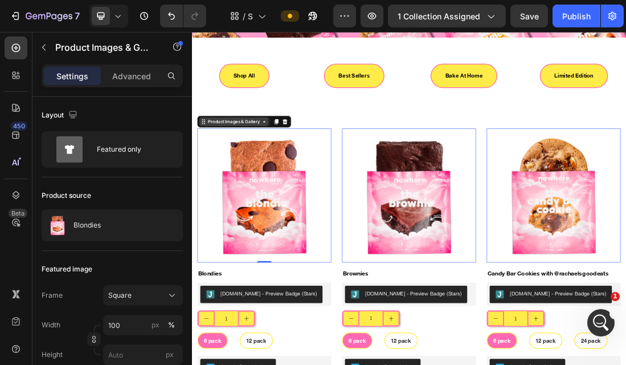
click at [207, 176] on icon at bounding box center [210, 173] width 9 height 9
click at [308, 177] on icon at bounding box center [305, 173] width 9 height 9
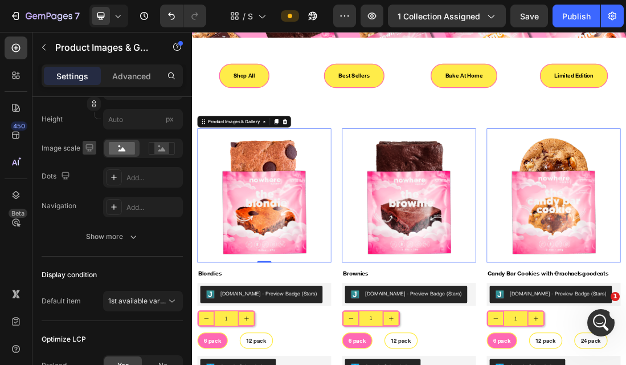
scroll to position [0, 0]
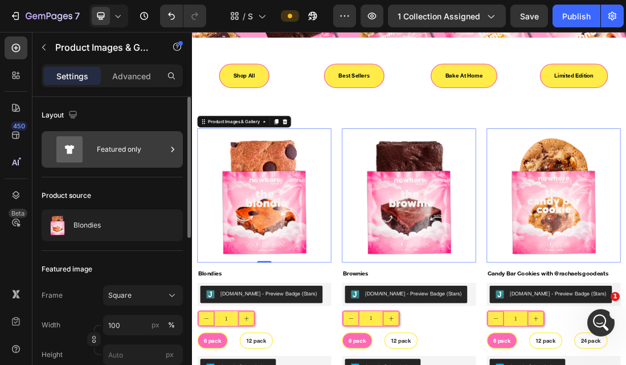
click at [162, 153] on div "Featured only" at bounding box center [132, 149] width 70 height 26
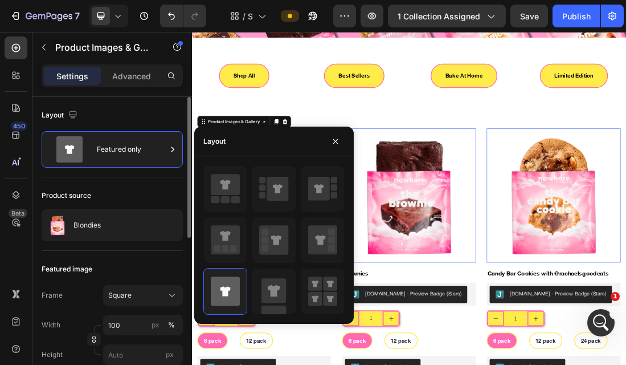
click at [119, 115] on div "Layout" at bounding box center [112, 115] width 141 height 18
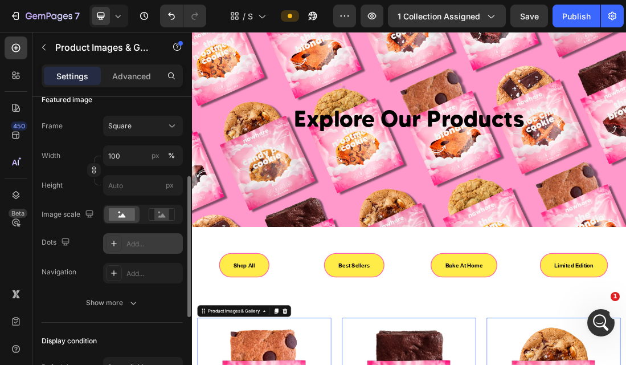
scroll to position [170, 0]
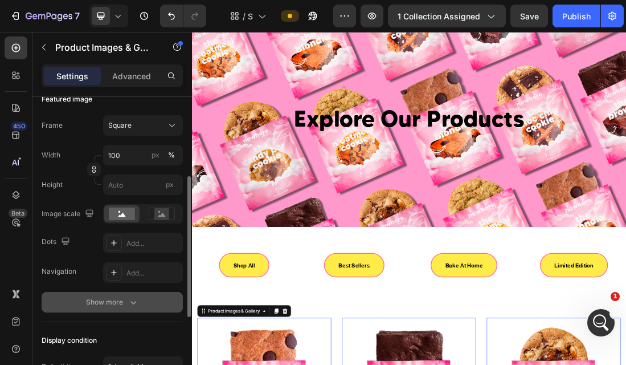
click at [124, 301] on div "Show more" at bounding box center [112, 301] width 53 height 11
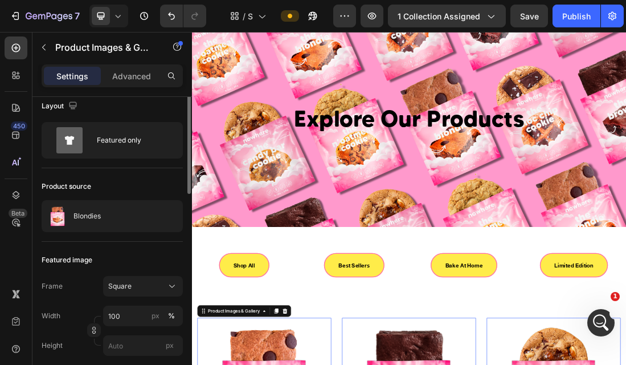
scroll to position [0, 0]
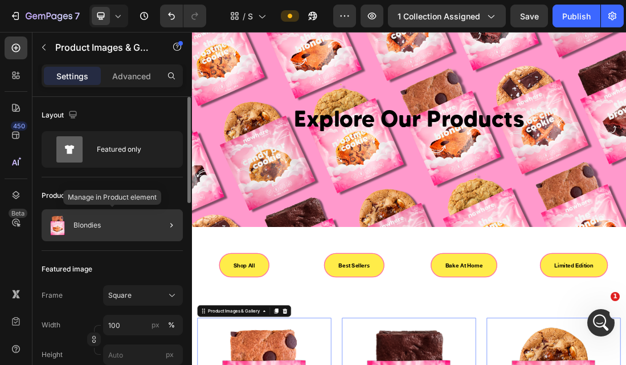
click at [93, 223] on p "Blondies" at bounding box center [87, 225] width 27 height 8
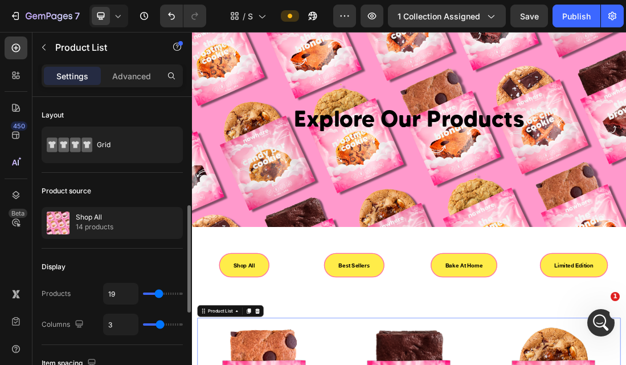
scroll to position [80, 0]
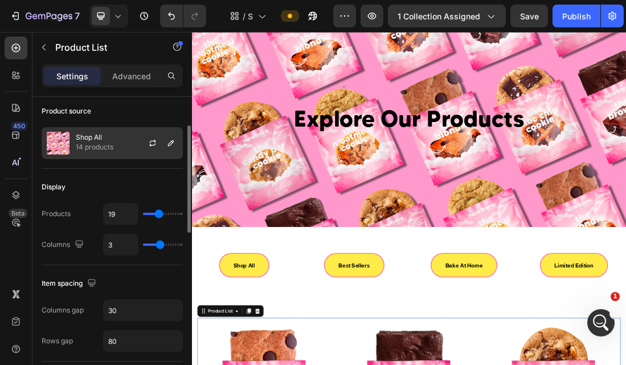
click at [83, 138] on p "Shop All" at bounding box center [95, 137] width 38 height 8
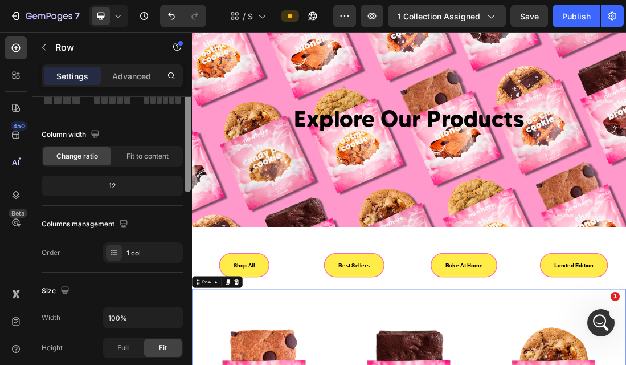
scroll to position [91, 0]
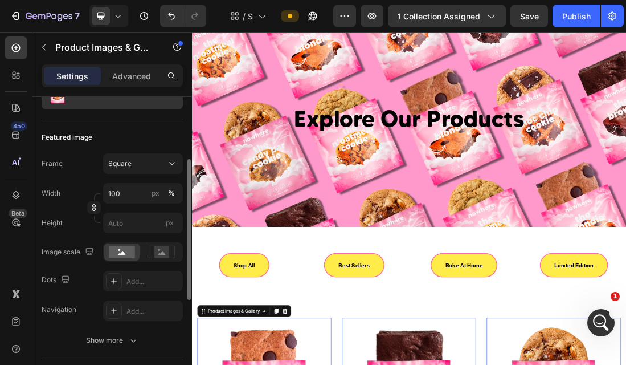
scroll to position [132, 0]
click at [119, 259] on div at bounding box center [121, 251] width 35 height 17
click at [120, 254] on icon at bounding box center [122, 252] width 7 height 4
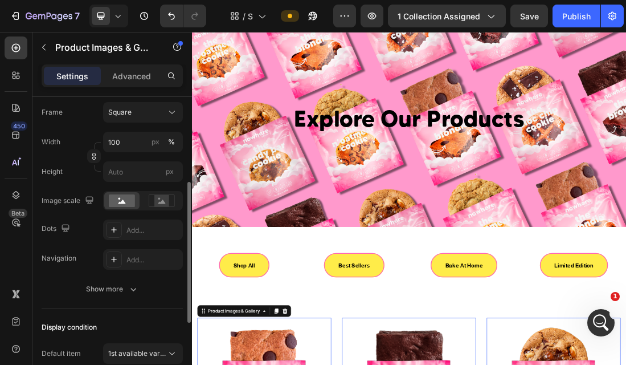
scroll to position [183, 0]
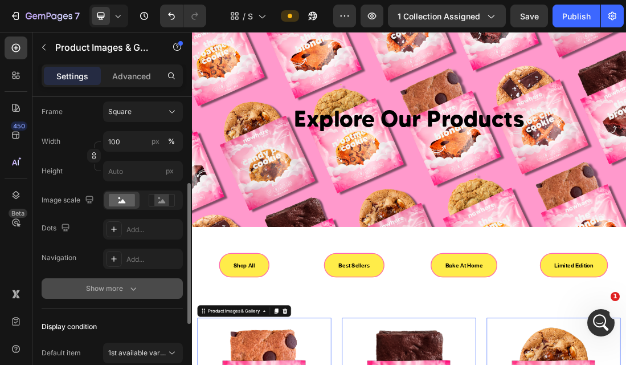
click at [105, 294] on button "Show more" at bounding box center [112, 288] width 141 height 21
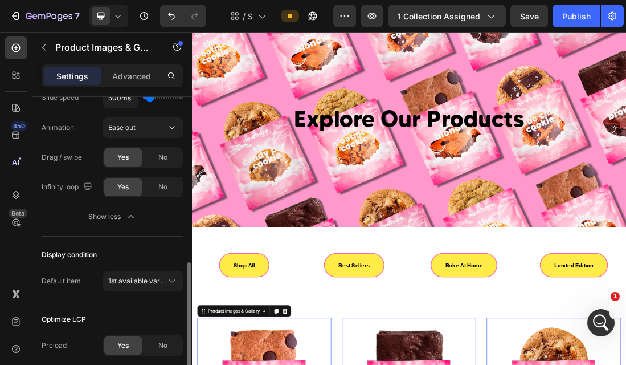
scroll to position [489, 0]
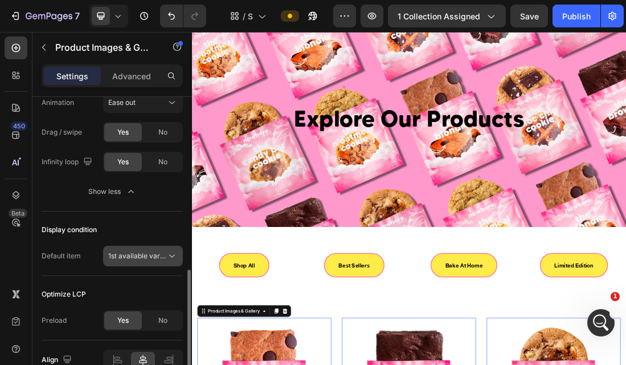
click at [139, 261] on div "1st available variant" at bounding box center [143, 255] width 70 height 11
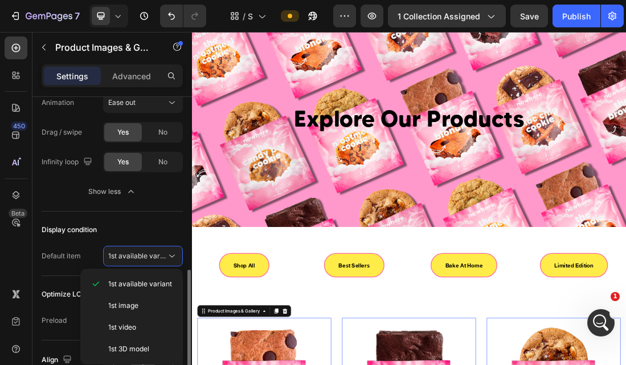
click at [146, 222] on div "Display condition" at bounding box center [112, 230] width 141 height 18
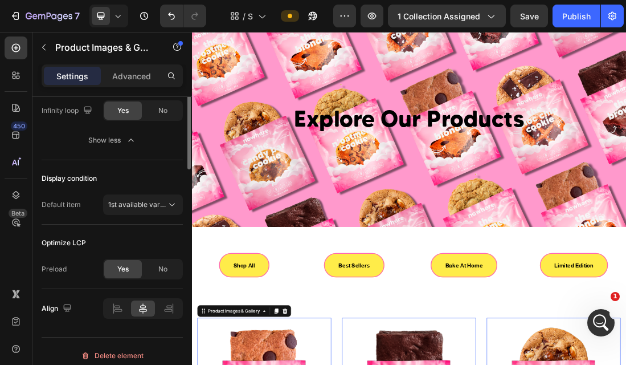
scroll to position [0, 0]
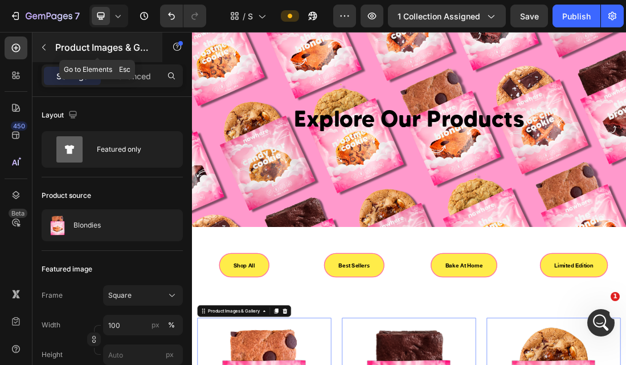
click at [46, 50] on icon "button" at bounding box center [43, 47] width 9 height 9
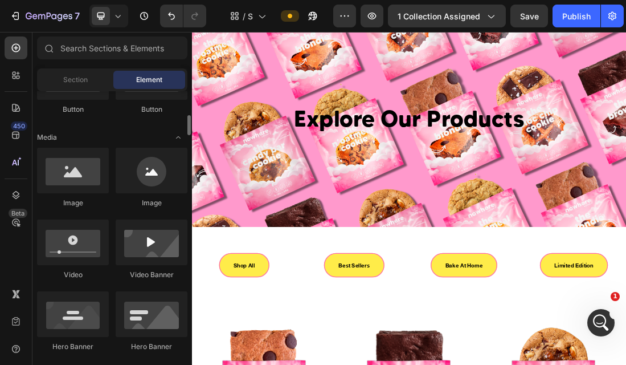
scroll to position [319, 0]
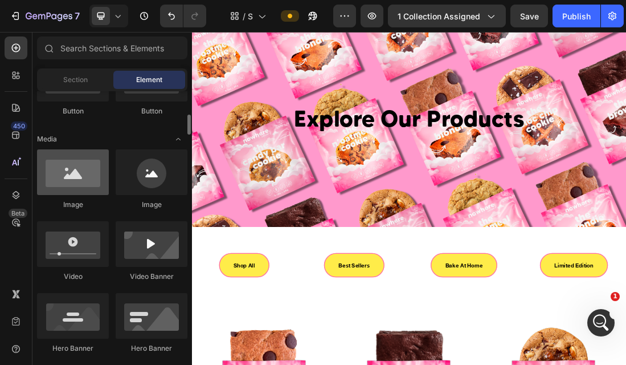
click at [76, 178] on div at bounding box center [73, 172] width 72 height 46
click at [70, 185] on div at bounding box center [73, 172] width 72 height 46
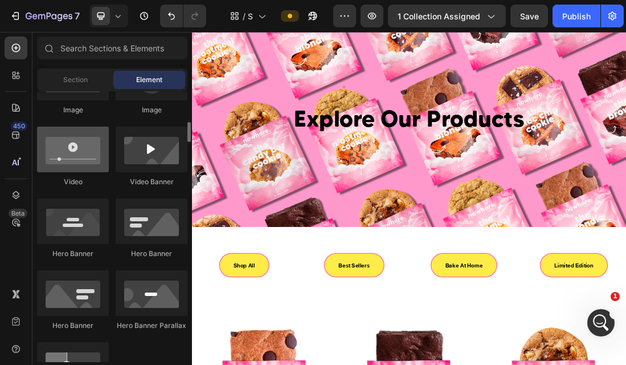
scroll to position [0, 0]
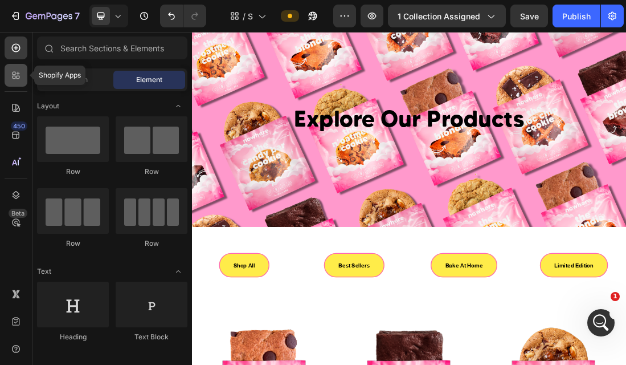
click at [12, 78] on icon at bounding box center [15, 75] width 11 height 11
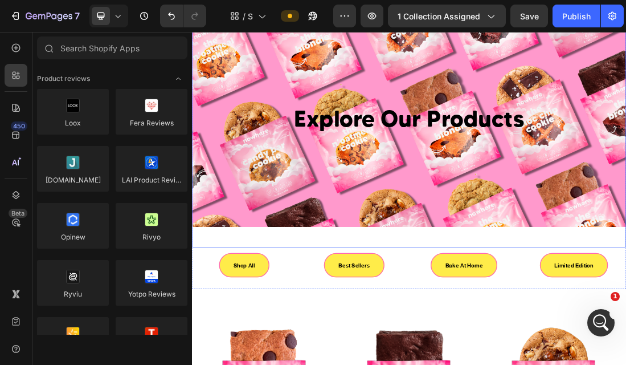
click at [341, 364] on div "Explore Our Products Heading Hero Banner Row Shop All Button Best Sellers Butto…" at bounding box center [534, 207] width 684 height 421
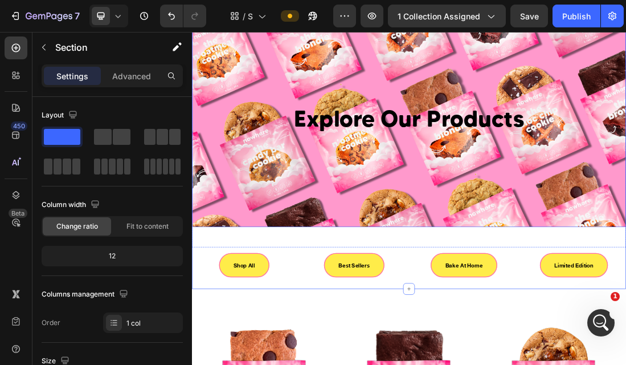
click at [404, 254] on div "Background Image" at bounding box center [534, 168] width 684 height 342
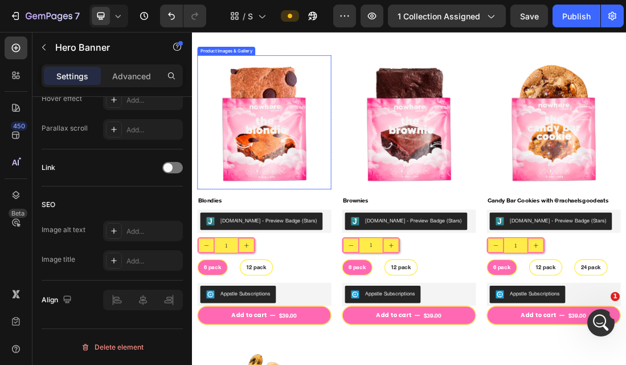
scroll to position [472, 0]
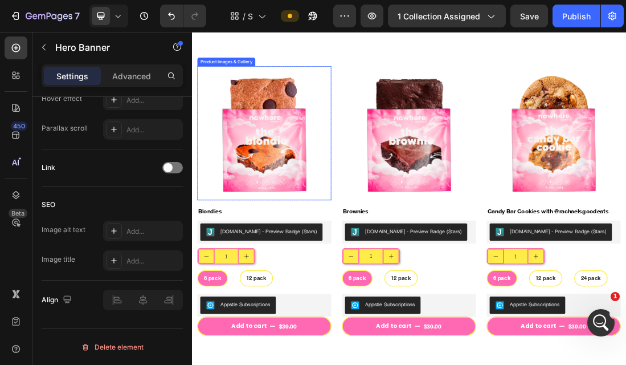
click at [301, 191] on img at bounding box center [306, 191] width 211 height 211
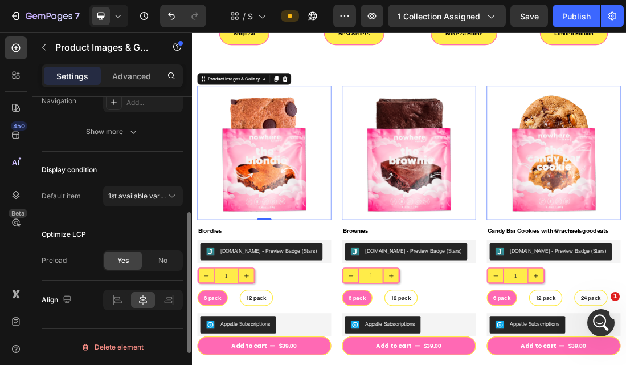
scroll to position [0, 0]
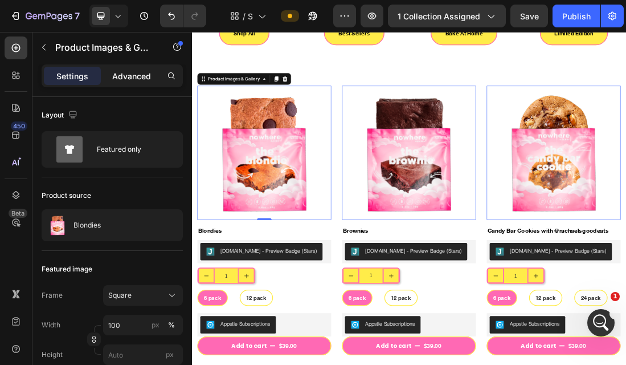
click at [122, 78] on p "Advanced" at bounding box center [131, 76] width 39 height 12
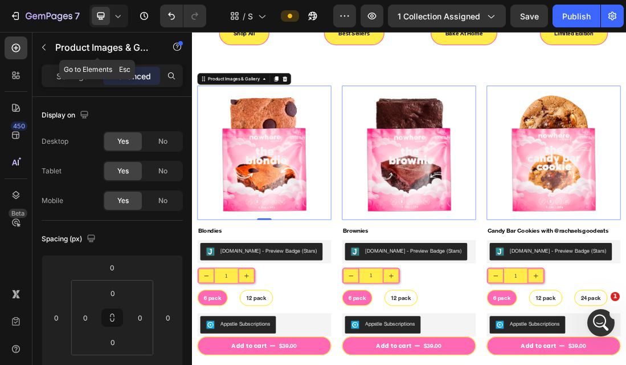
click at [44, 47] on icon "button" at bounding box center [43, 47] width 9 height 9
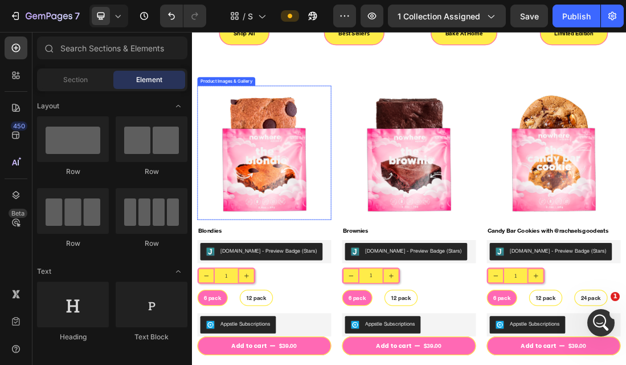
click at [333, 243] on img at bounding box center [306, 222] width 211 height 211
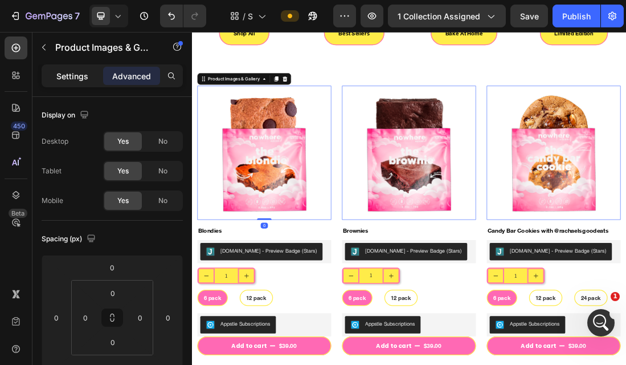
click at [67, 75] on p "Settings" at bounding box center [72, 76] width 32 height 12
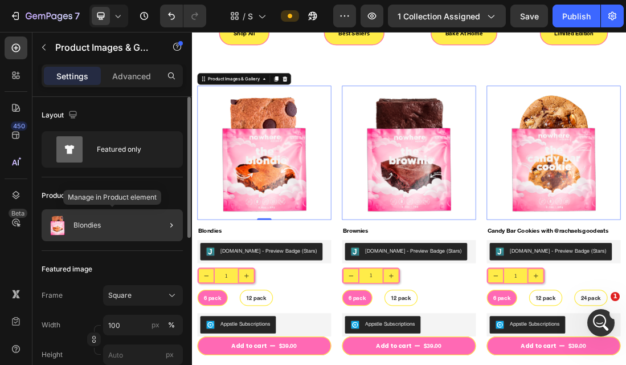
click at [118, 231] on div "Blondies" at bounding box center [112, 225] width 141 height 32
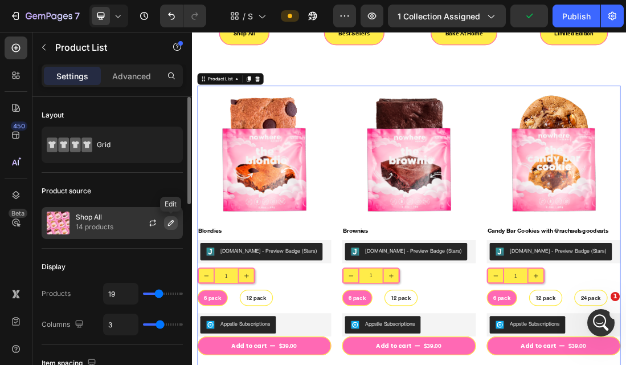
click at [170, 221] on icon "button" at bounding box center [170, 222] width 9 height 9
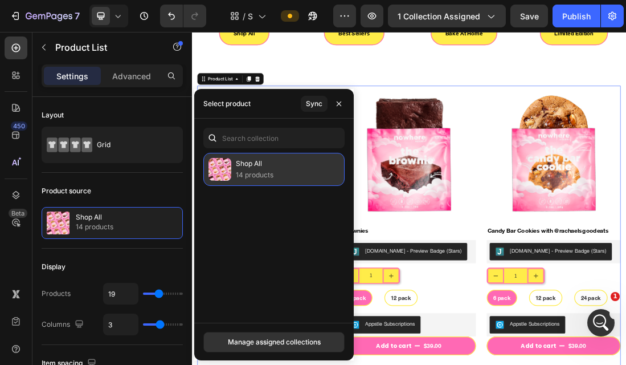
click at [276, 164] on div "Shop All 14 products" at bounding box center [273, 169] width 141 height 33
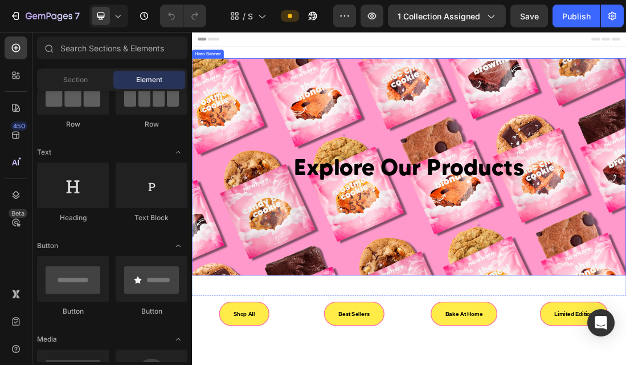
click at [371, 284] on div "Background Image" at bounding box center [534, 245] width 684 height 342
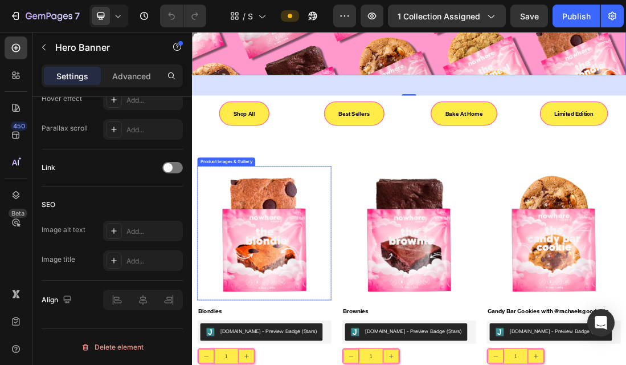
scroll to position [323, 0]
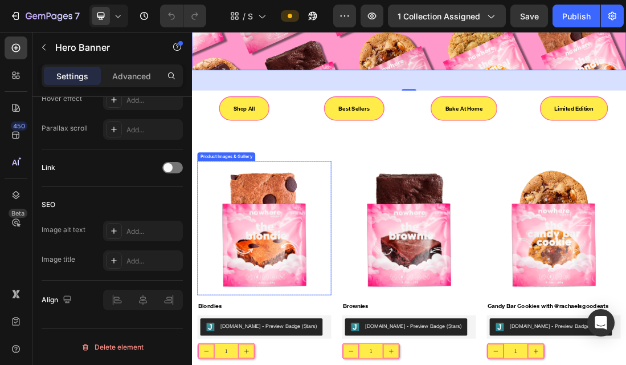
click at [305, 343] on img at bounding box center [306, 340] width 211 height 211
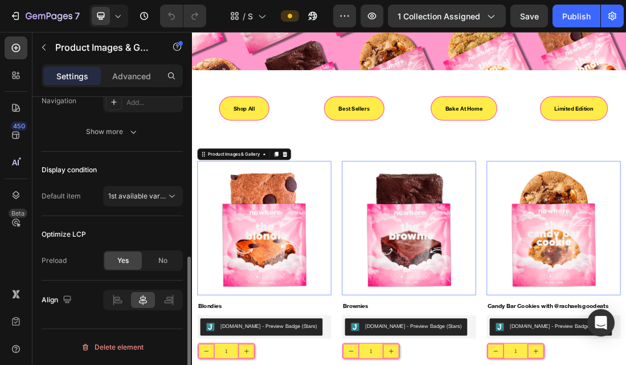
scroll to position [0, 0]
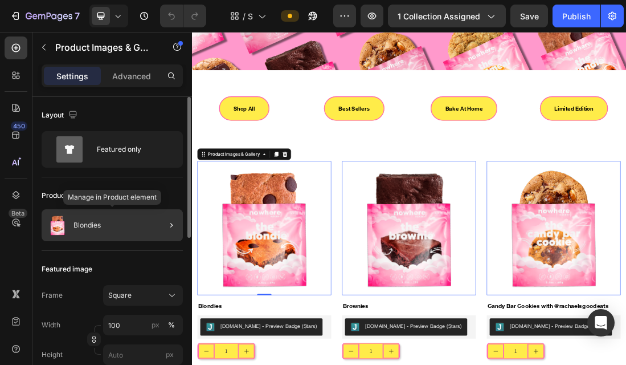
click at [125, 228] on div "Blondies" at bounding box center [112, 225] width 141 height 32
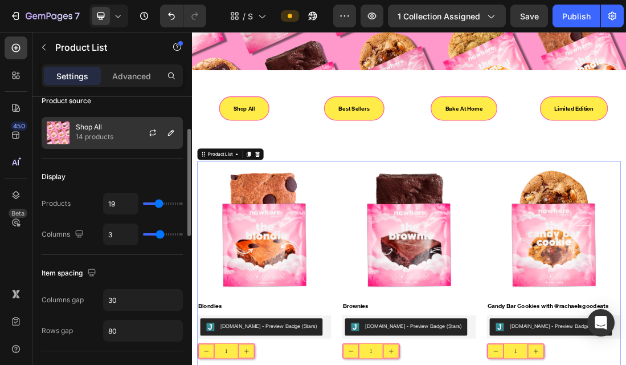
scroll to position [92, 0]
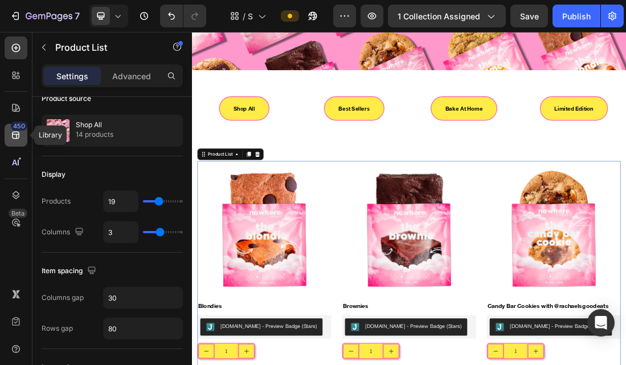
click at [19, 135] on icon at bounding box center [15, 134] width 11 height 11
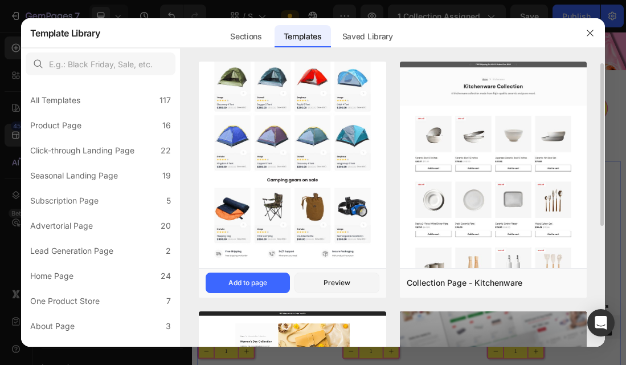
scroll to position [214, 0]
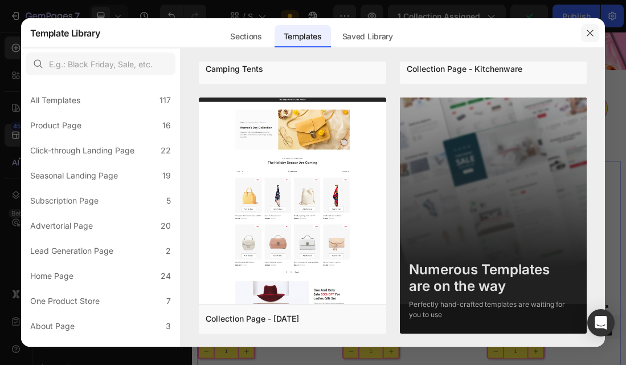
click at [586, 38] on button "button" at bounding box center [590, 33] width 18 height 18
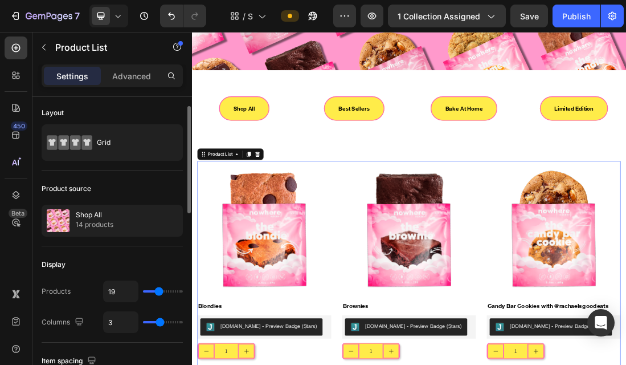
scroll to position [0, 0]
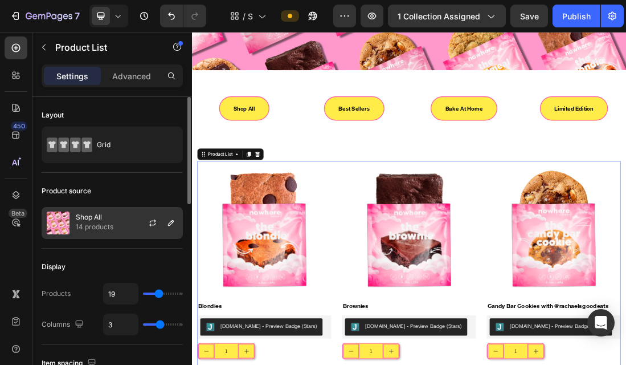
click at [58, 227] on img at bounding box center [58, 222] width 23 height 23
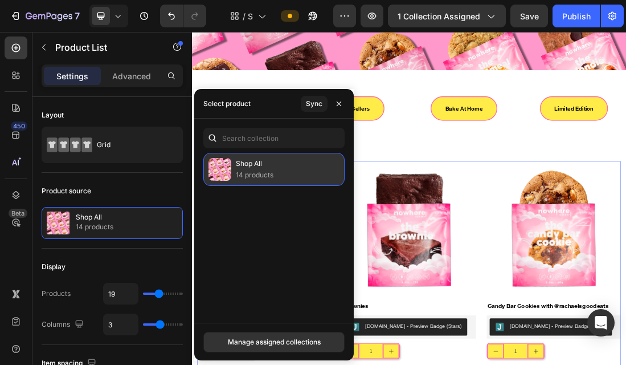
click at [219, 167] on img at bounding box center [220, 169] width 23 height 23
click at [249, 173] on p "14 products" at bounding box center [255, 174] width 38 height 11
click at [221, 169] on img at bounding box center [220, 169] width 23 height 23
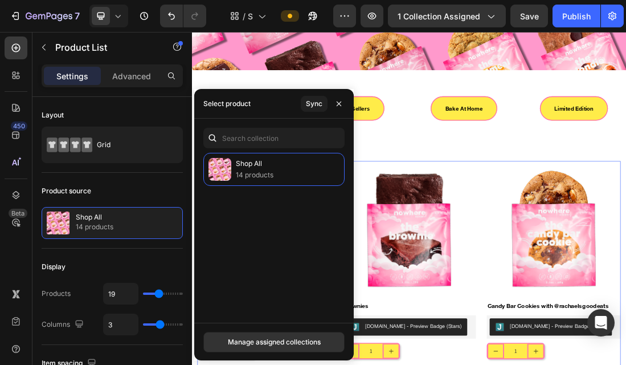
click at [279, 218] on div "Shop All 14 products" at bounding box center [274, 233] width 160 height 161
click at [270, 344] on div "Manage assigned collections" at bounding box center [274, 342] width 93 height 10
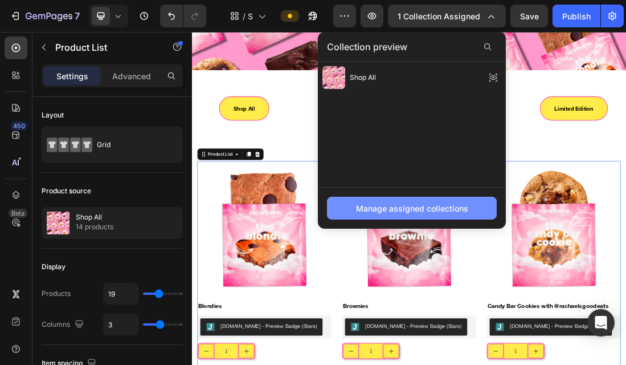
click at [403, 213] on div "Manage assigned collections" at bounding box center [412, 208] width 112 height 12
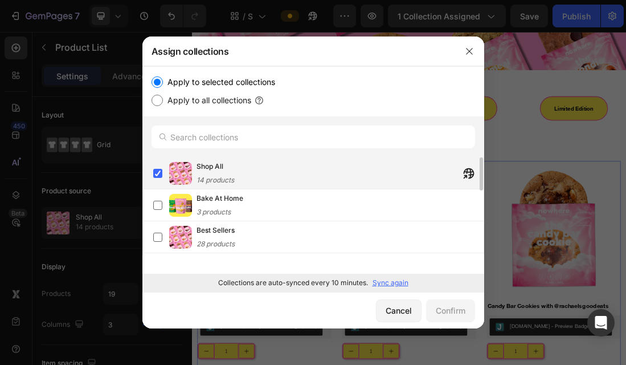
click at [185, 174] on img at bounding box center [180, 173] width 23 height 23
click at [468, 51] on icon "button" at bounding box center [469, 51] width 9 height 9
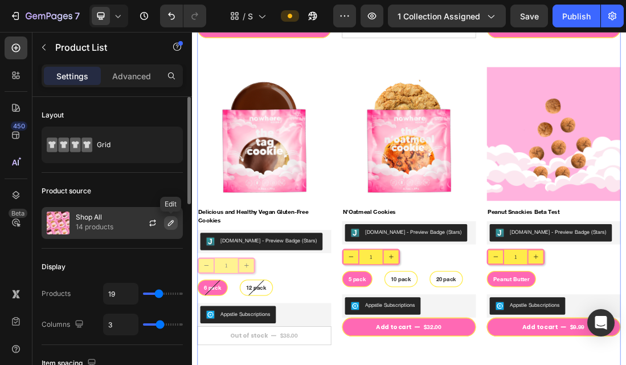
click at [174, 225] on icon "button" at bounding box center [170, 222] width 9 height 9
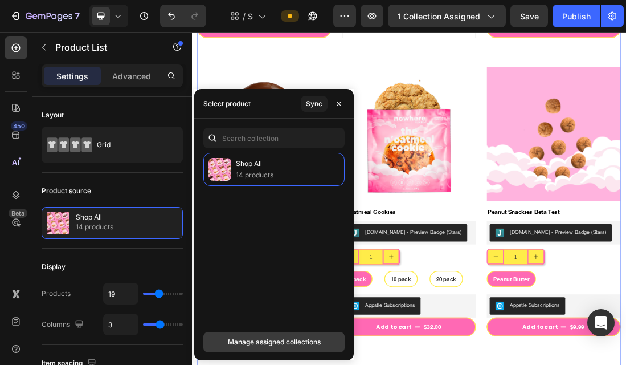
click at [261, 344] on div "Manage assigned collections" at bounding box center [274, 342] width 93 height 10
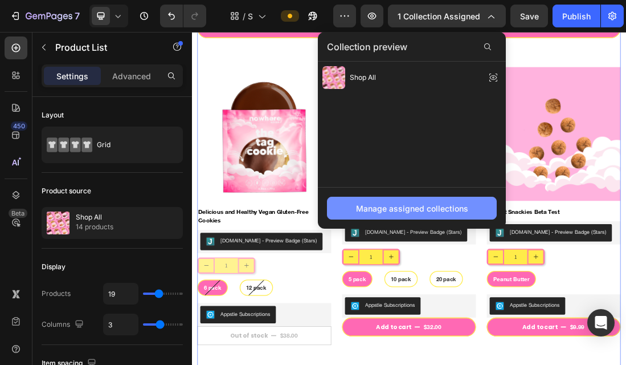
click at [379, 203] on div "Manage assigned collections" at bounding box center [412, 208] width 112 height 12
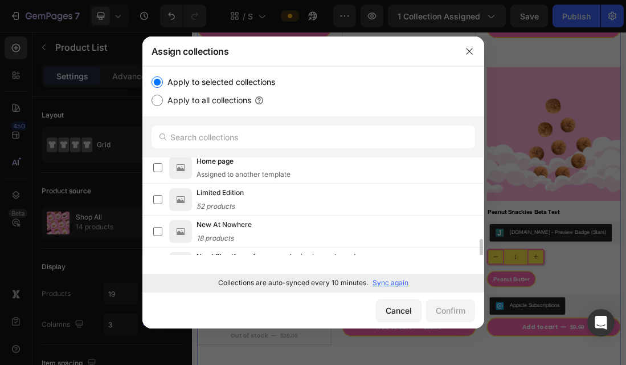
scroll to position [190, 0]
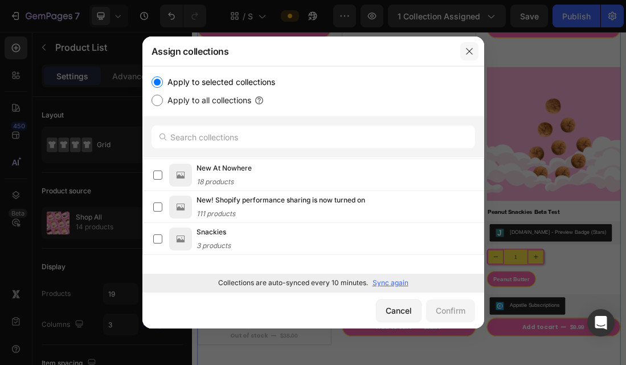
click at [471, 48] on icon "button" at bounding box center [469, 51] width 9 height 9
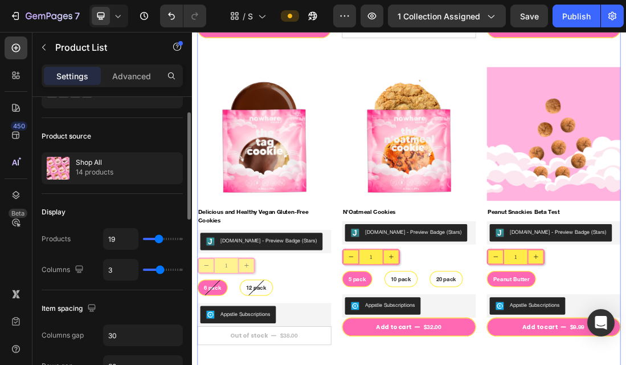
scroll to position [52, 0]
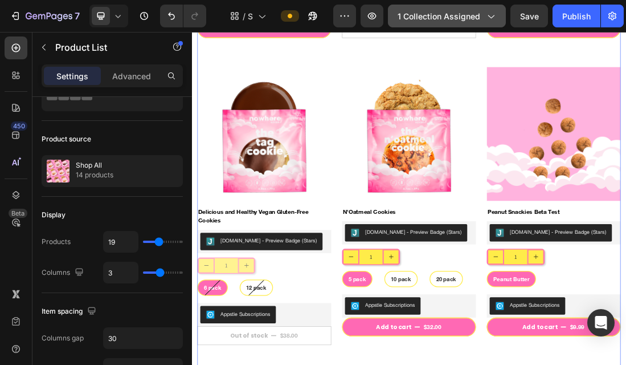
click at [482, 16] on div "1 collection assigned" at bounding box center [447, 16] width 99 height 12
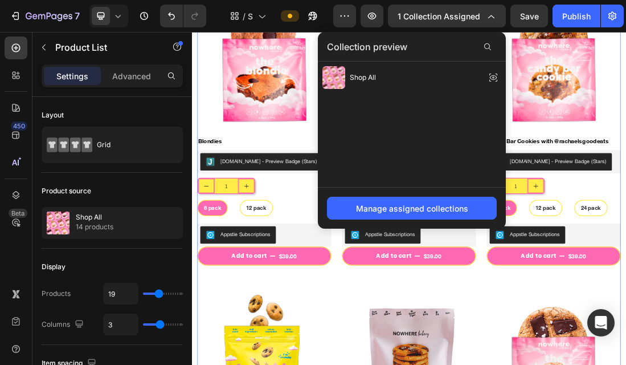
scroll to position [92, 0]
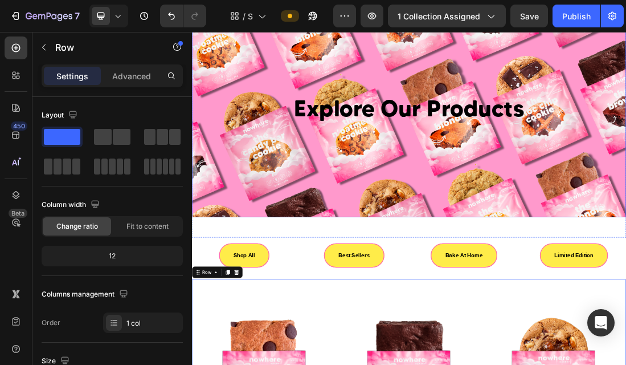
scroll to position [0, 0]
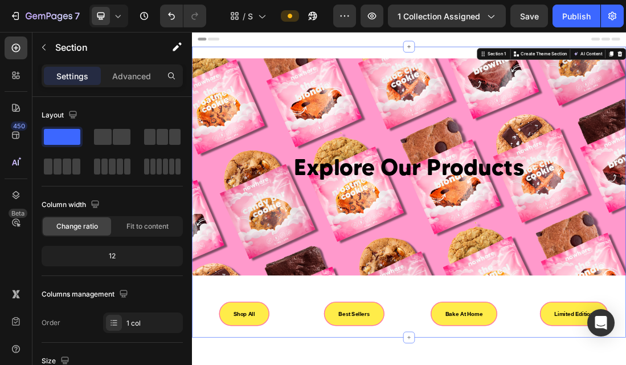
click at [595, 43] on div "Header" at bounding box center [534, 43] width 666 height 23
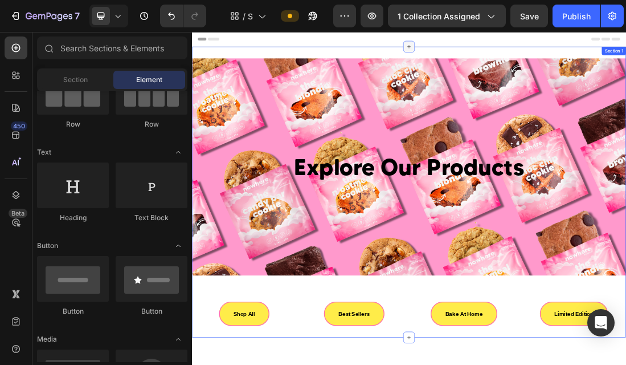
click at [531, 59] on icon at bounding box center [533, 55] width 9 height 9
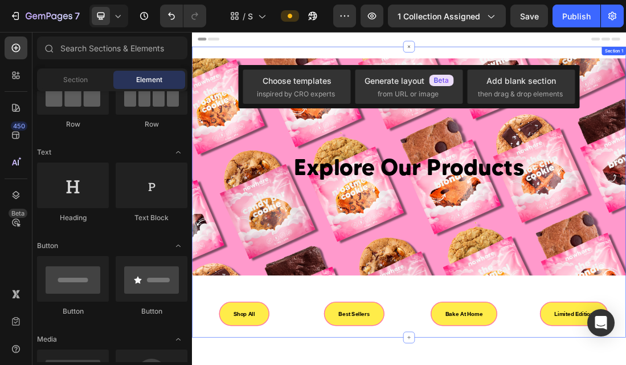
click at [626, 66] on div "Explore Our Products Heading Hero Banner Row Shop All Button Best Sellers Butto…" at bounding box center [534, 284] width 684 height 458
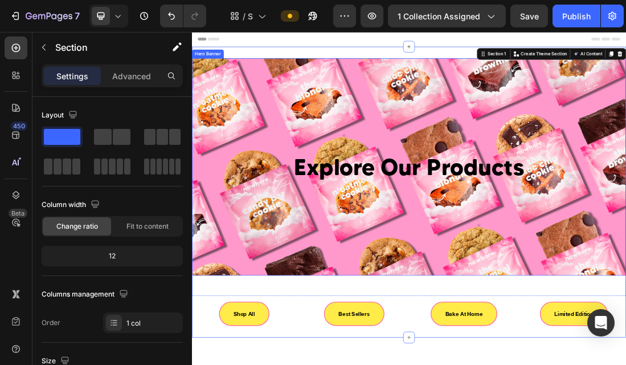
click at [589, 286] on div "Background Image" at bounding box center [534, 245] width 684 height 342
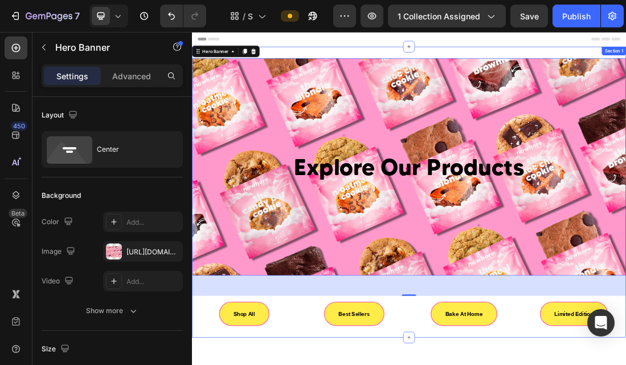
click at [390, 67] on div "Explore Our Products Heading Hero Banner 56 Row Shop All Button Best Sellers Bu…" at bounding box center [534, 284] width 684 height 458
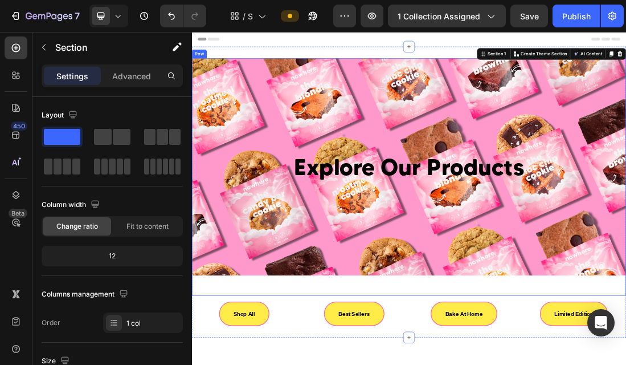
click at [626, 364] on div "Explore Our Products Heading Hero Banner" at bounding box center [534, 261] width 684 height 374
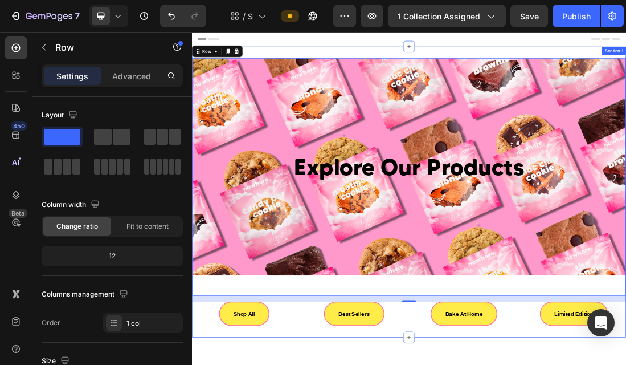
click at [626, 66] on div "Explore Our Products Heading Hero Banner Row 16 Shop All Button Best Sellers Bu…" at bounding box center [534, 284] width 684 height 458
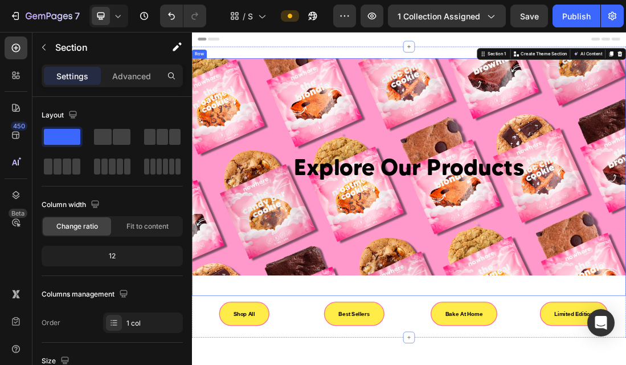
click at [242, 364] on div "Explore Our Products Heading Hero Banner" at bounding box center [534, 261] width 684 height 374
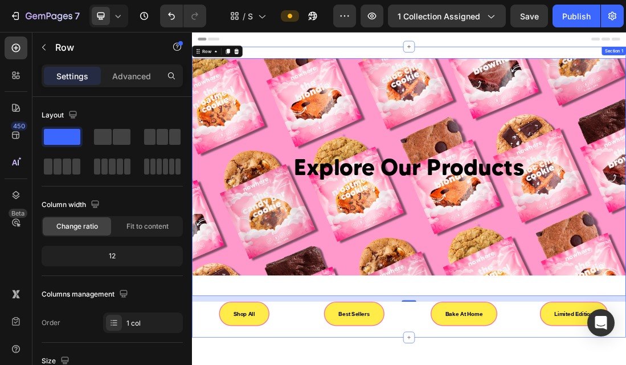
click at [626, 60] on div "Explore Our Products Heading Hero Banner Row 16 Shop All Button Best Sellers Bu…" at bounding box center [534, 284] width 684 height 458
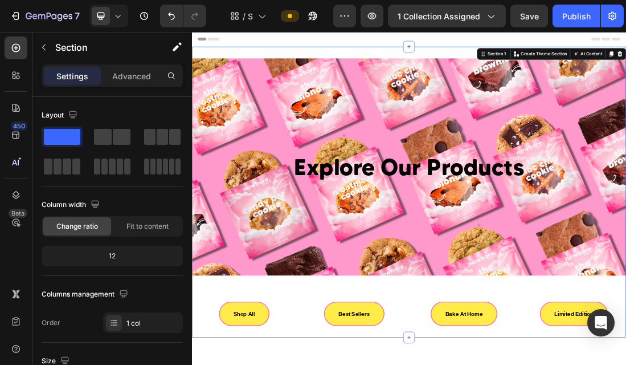
click at [212, 43] on div "Header" at bounding box center [220, 43] width 42 height 14
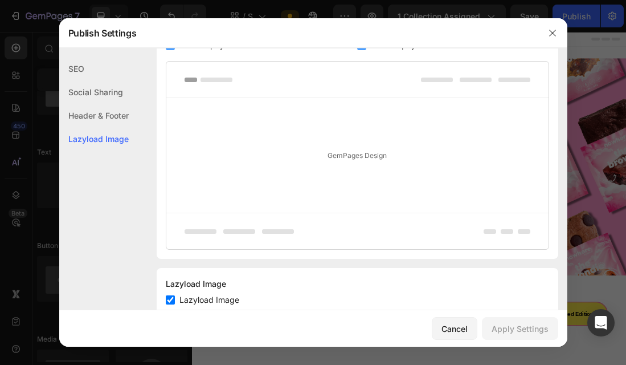
scroll to position [242, 0]
click at [555, 30] on icon "button" at bounding box center [552, 33] width 6 height 6
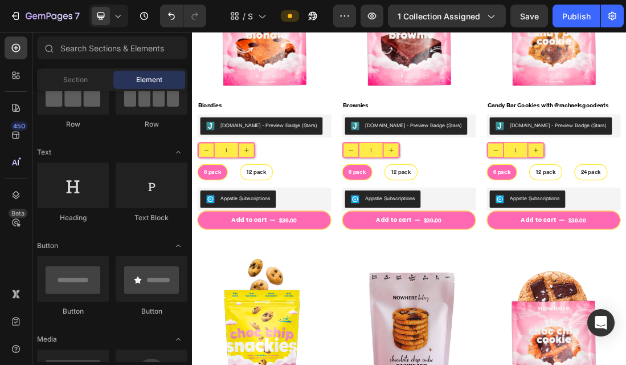
scroll to position [0, 0]
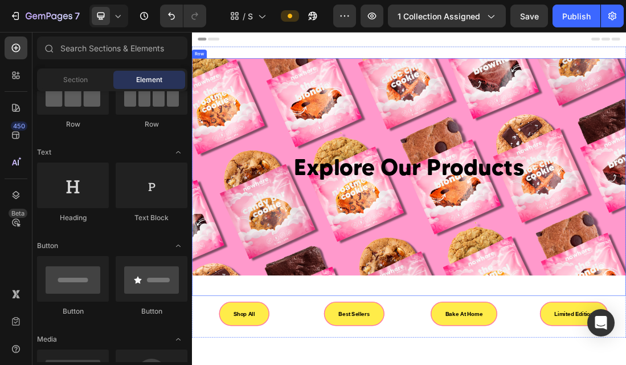
click at [297, 364] on div "Background Image" at bounding box center [534, 245] width 684 height 342
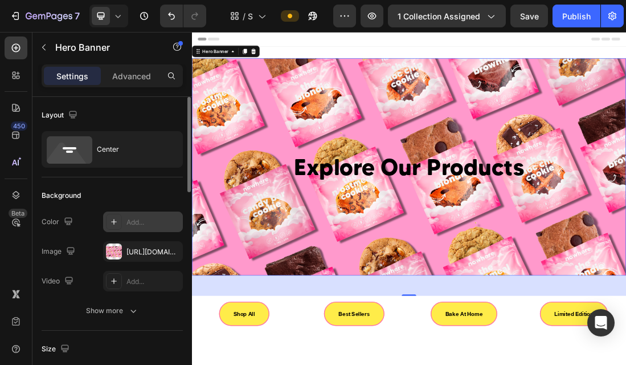
click at [155, 221] on div "Add..." at bounding box center [154, 222] width 54 height 10
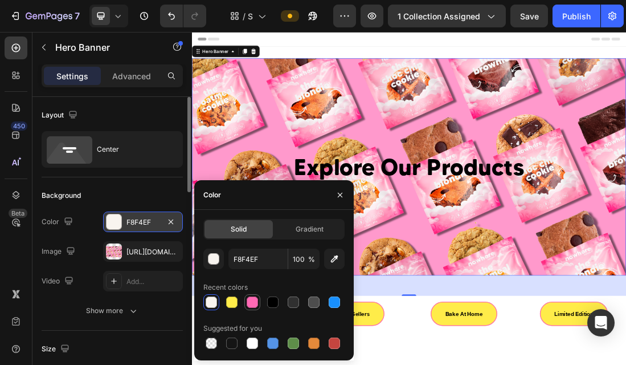
click at [255, 304] on div at bounding box center [252, 301] width 11 height 11
click at [171, 222] on icon "button" at bounding box center [170, 221] width 9 height 9
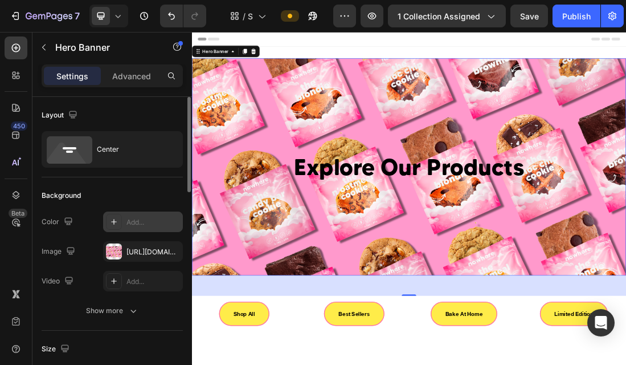
click at [136, 221] on div "Add..." at bounding box center [154, 222] width 54 height 10
type input "F8F4EF"
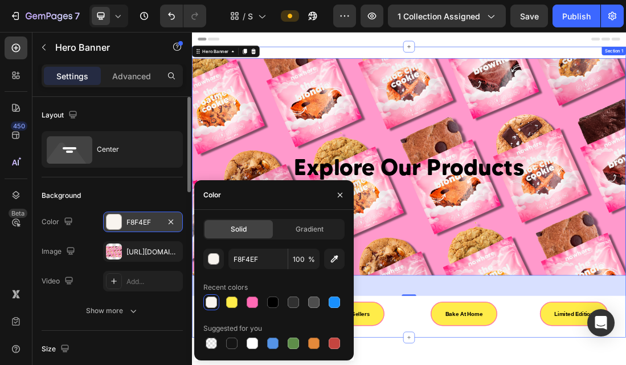
click at [398, 58] on div "Explore Our Products Heading Hero Banner 56 Row Shop All Button Best Sellers Bu…" at bounding box center [534, 284] width 684 height 458
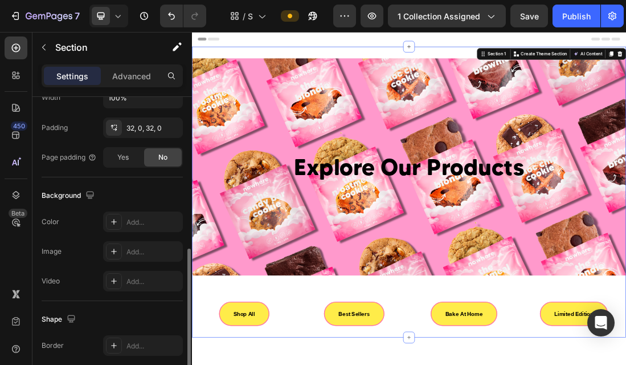
scroll to position [311, 0]
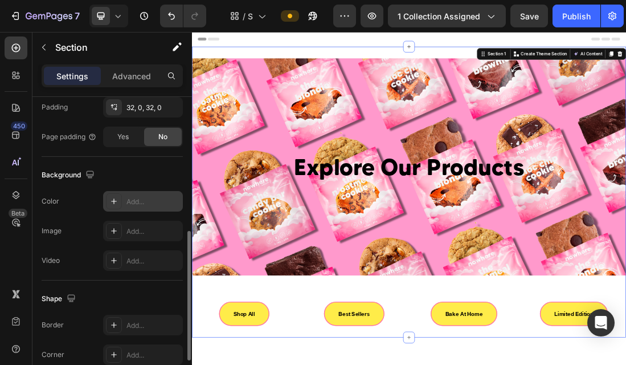
click at [138, 206] on div "Add..." at bounding box center [154, 202] width 54 height 10
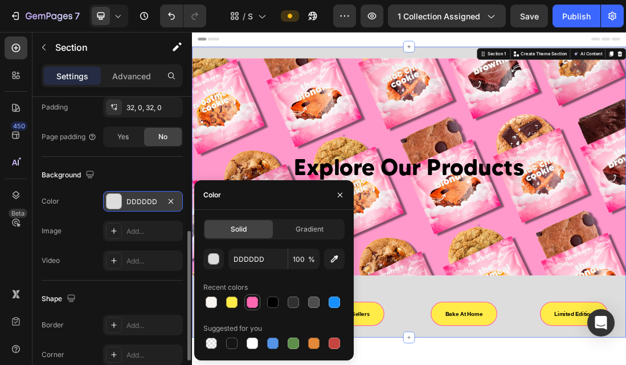
click at [247, 305] on div at bounding box center [252, 301] width 11 height 11
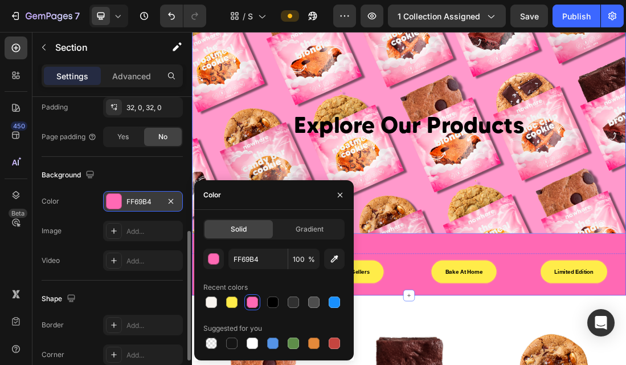
scroll to position [73, 0]
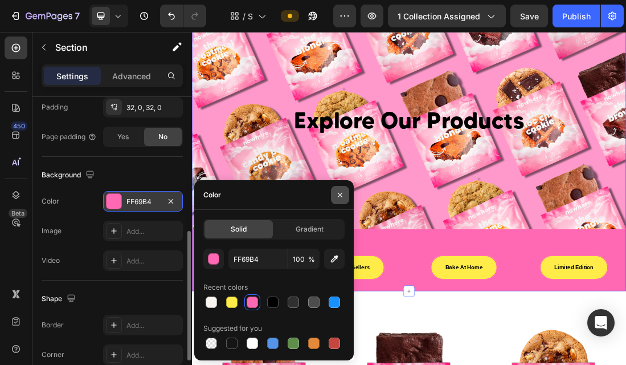
click at [338, 198] on icon "button" at bounding box center [340, 194] width 9 height 9
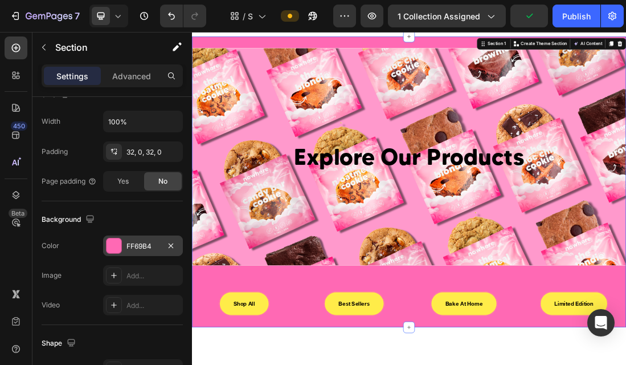
scroll to position [0, 0]
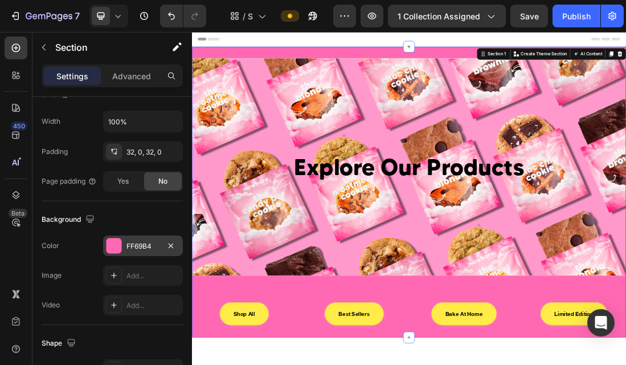
click at [127, 250] on div "FF69B4" at bounding box center [143, 246] width 33 height 10
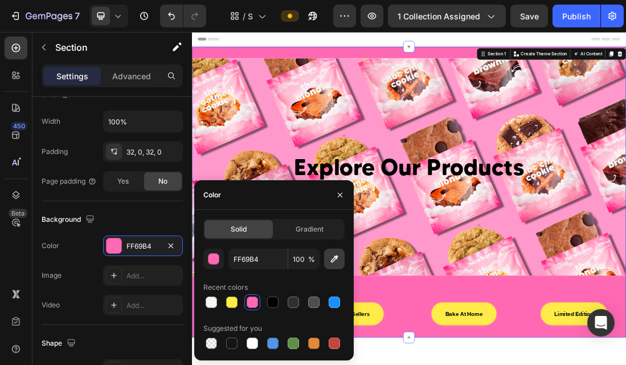
click at [333, 262] on icon "button" at bounding box center [334, 258] width 11 height 11
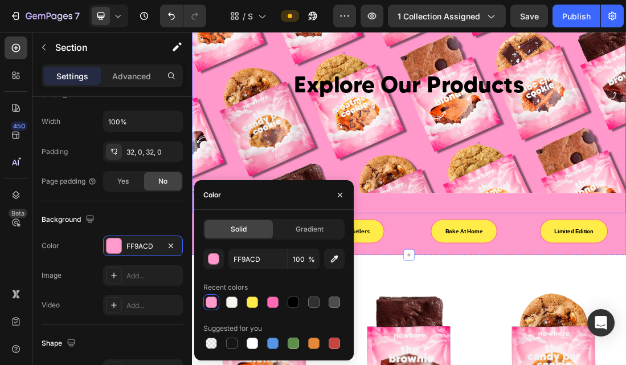
scroll to position [133, 0]
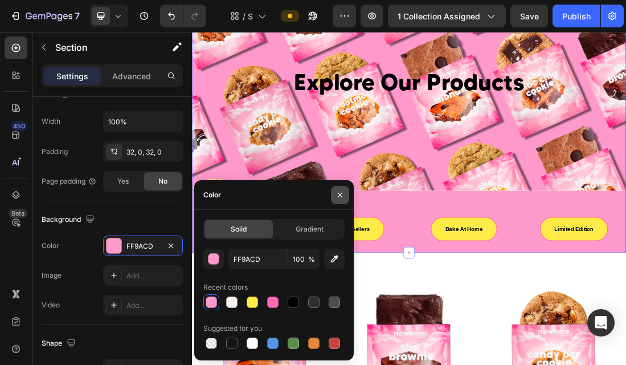
click at [341, 202] on button "button" at bounding box center [340, 195] width 18 height 18
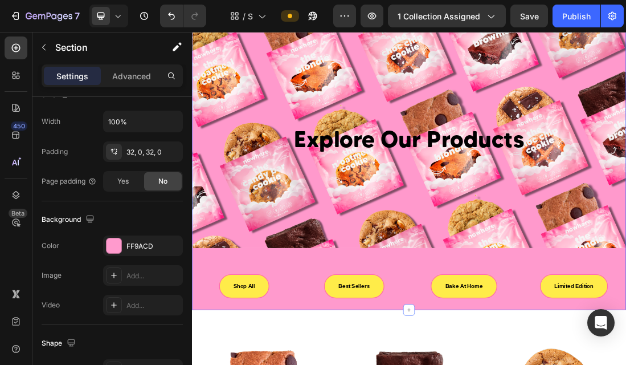
scroll to position [0, 0]
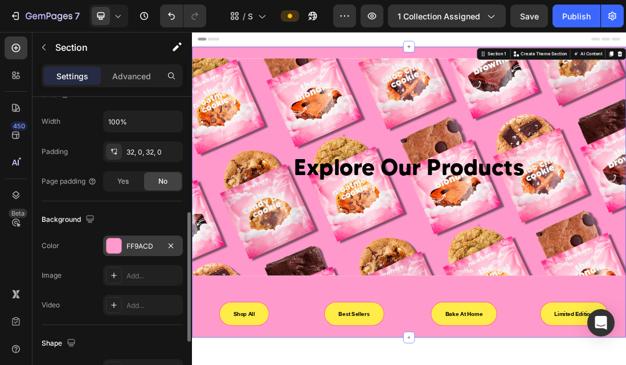
click at [138, 247] on div "FF9ACD" at bounding box center [143, 246] width 33 height 10
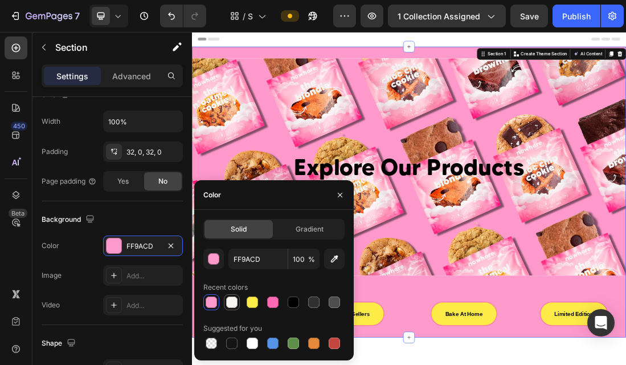
click at [227, 305] on div at bounding box center [231, 301] width 11 height 11
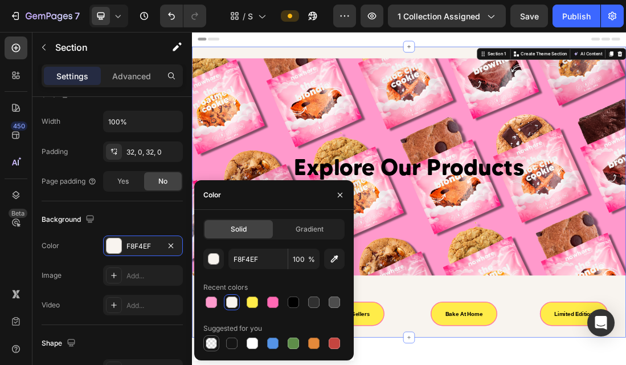
click at [207, 346] on div at bounding box center [211, 342] width 11 height 11
type input "000000"
type input "0"
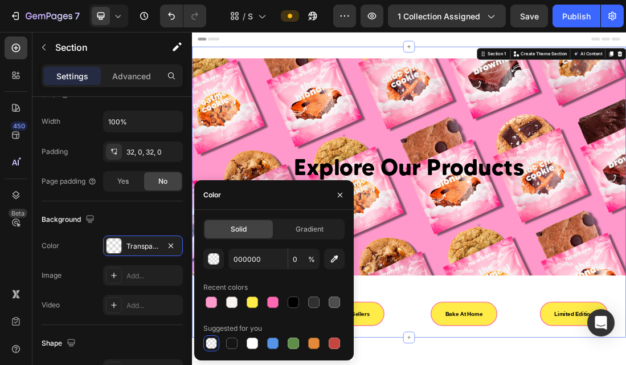
click at [211, 342] on div at bounding box center [211, 342] width 11 height 11
click at [340, 194] on icon "button" at bounding box center [340, 194] width 5 height 5
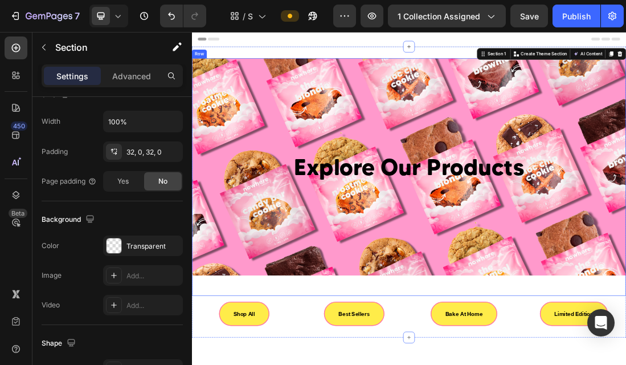
click at [440, 364] on div "Explore Our Products Heading Hero Banner" at bounding box center [534, 261] width 684 height 374
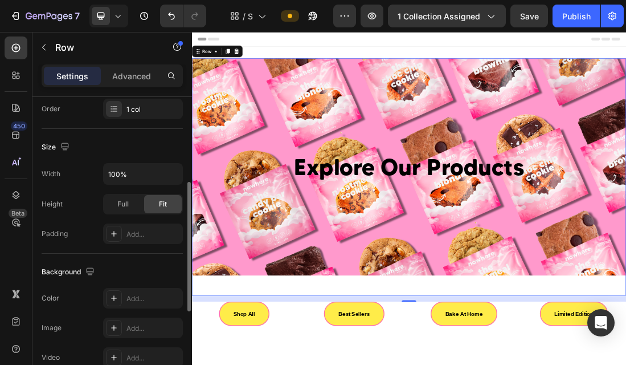
scroll to position [217, 0]
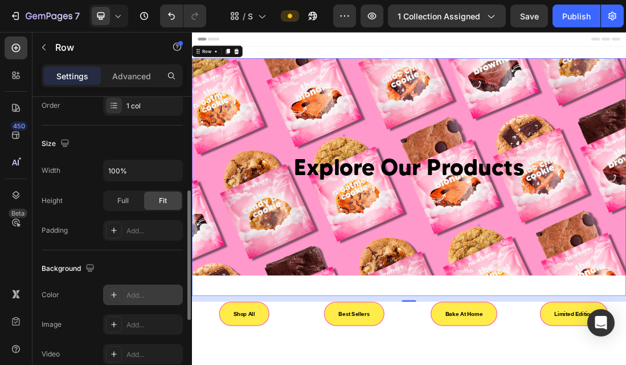
click at [141, 296] on div "Add..." at bounding box center [154, 295] width 54 height 10
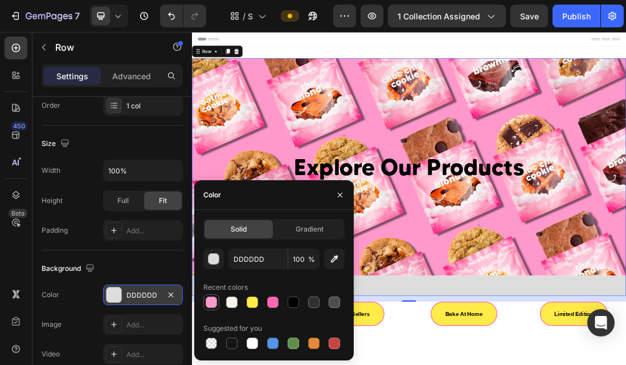
click at [214, 301] on div at bounding box center [211, 301] width 11 height 11
type input "FF9ACD"
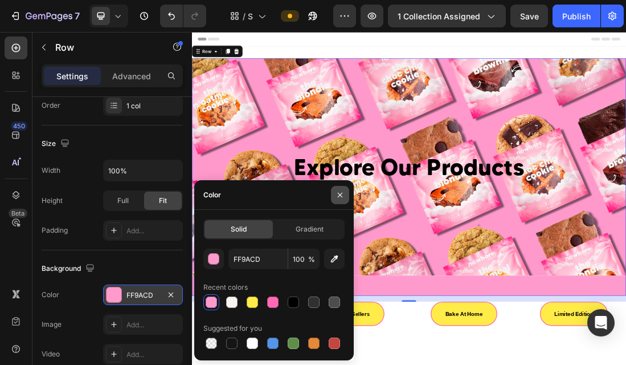
click at [341, 195] on icon "button" at bounding box center [340, 194] width 9 height 9
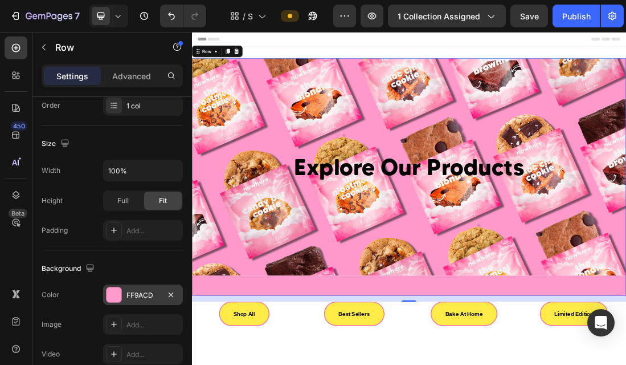
scroll to position [1, 0]
click at [336, 364] on div "Explore Our Products Heading Hero Banner" at bounding box center [534, 260] width 684 height 374
click at [169, 300] on button "button" at bounding box center [171, 295] width 14 height 14
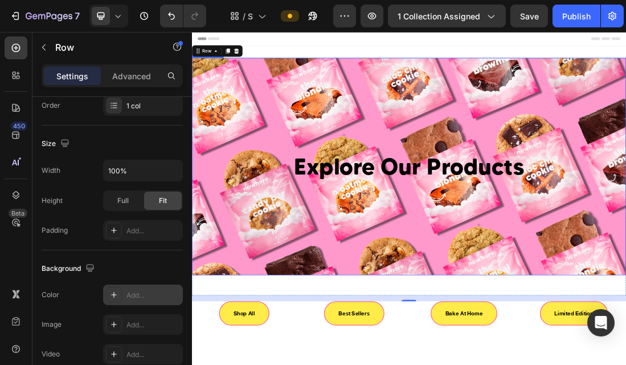
scroll to position [0, 0]
click at [425, 63] on div "Explore Our Products Heading Hero Banner Row 16 Shop All Button Best Sellers Bu…" at bounding box center [534, 284] width 684 height 458
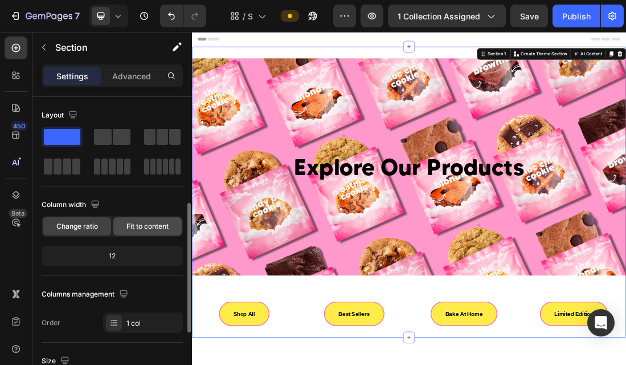
scroll to position [219, 0]
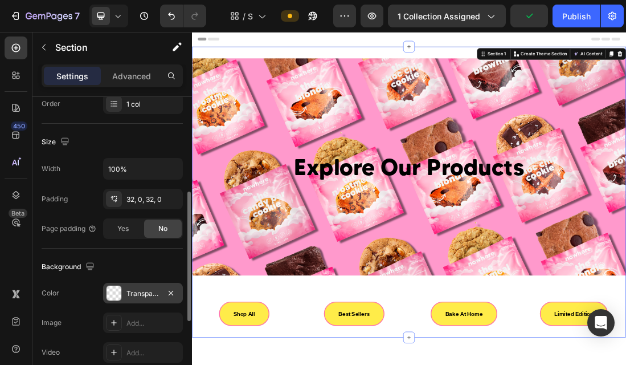
click at [122, 297] on div "Transparent" at bounding box center [143, 293] width 80 height 21
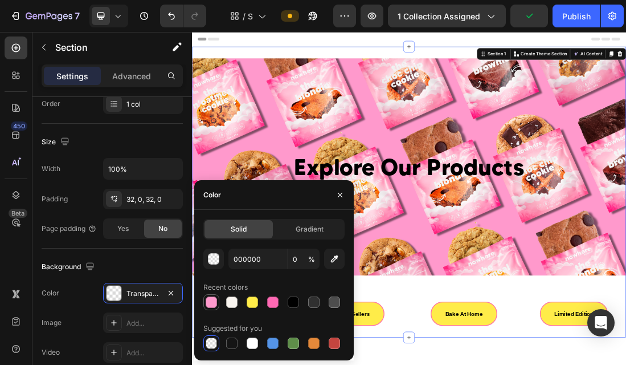
click at [211, 296] on div at bounding box center [211, 301] width 11 height 11
type input "FF9ACD"
type input "100"
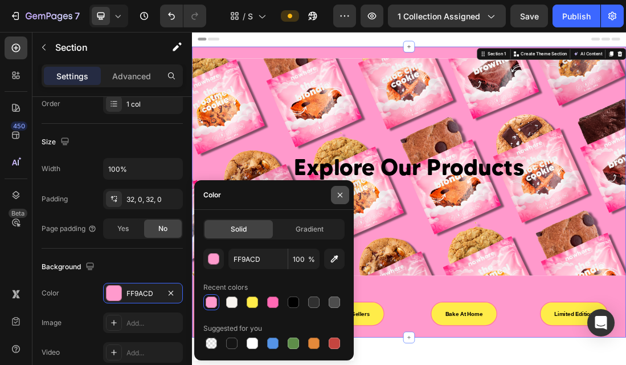
click at [338, 197] on icon "button" at bounding box center [340, 194] width 9 height 9
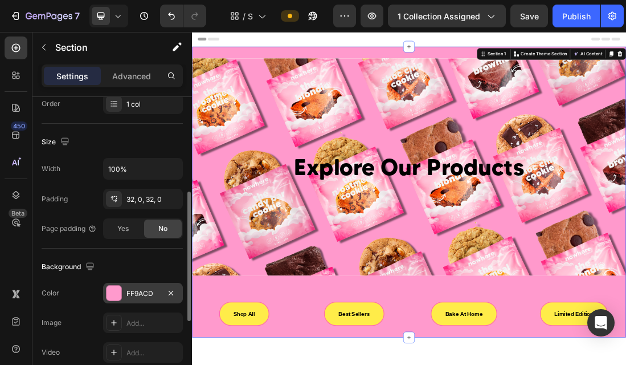
click at [129, 295] on div "FF9ACD" at bounding box center [143, 293] width 33 height 10
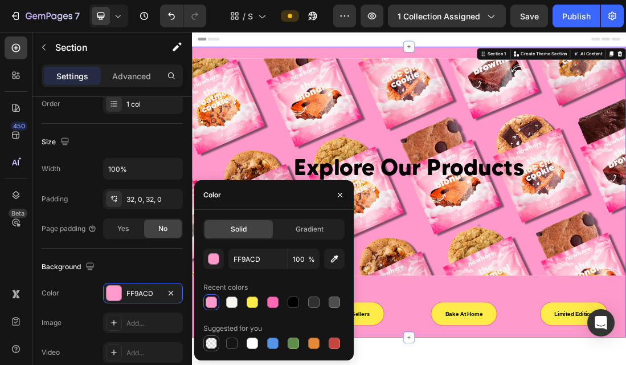
click at [209, 344] on div at bounding box center [211, 342] width 11 height 11
type input "000000"
type input "0"
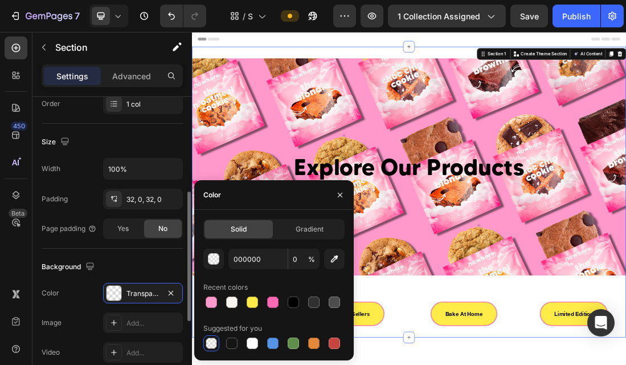
click at [138, 277] on div "Background The changes might be hidden by the video. Color Transparent Image Ad…" at bounding box center [112, 310] width 141 height 124
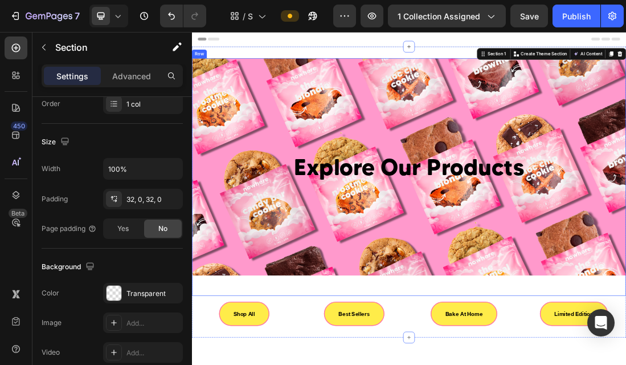
click at [256, 364] on div "Explore Our Products Heading Hero Banner" at bounding box center [534, 261] width 684 height 374
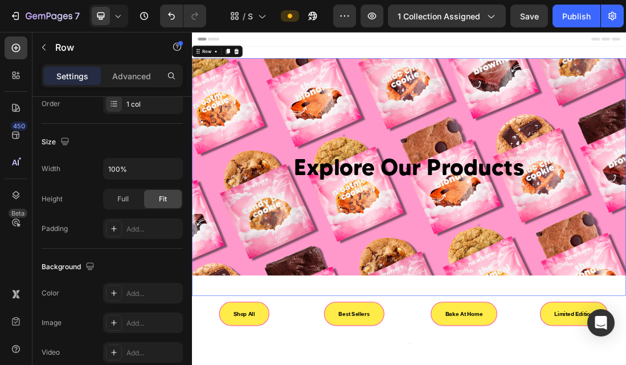
scroll to position [0, 0]
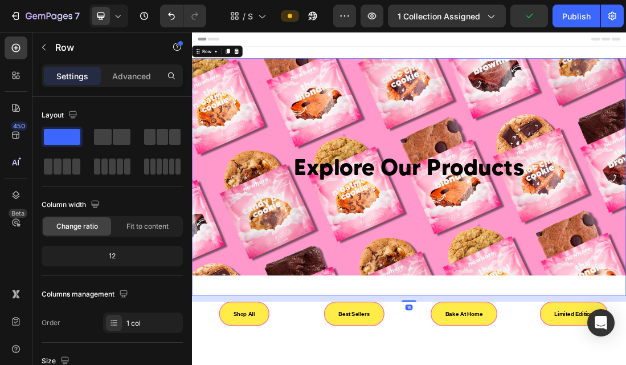
click at [419, 364] on div "Explore Our Products Heading Hero Banner" at bounding box center [534, 261] width 684 height 374
click at [526, 364] on div "Background Image" at bounding box center [534, 245] width 684 height 342
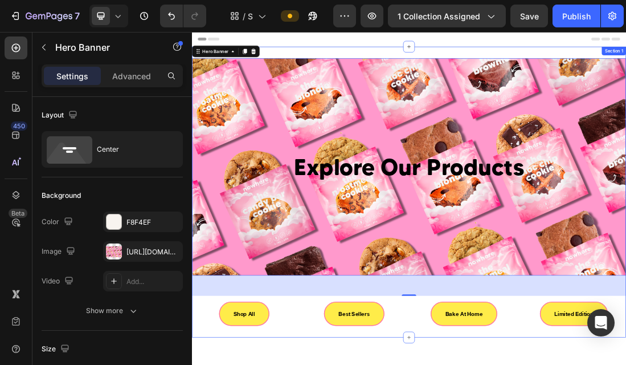
click at [414, 69] on div "Explore Our Products Heading Hero Banner 56 Row Shop All Button Best Sellers Bu…" at bounding box center [534, 284] width 684 height 458
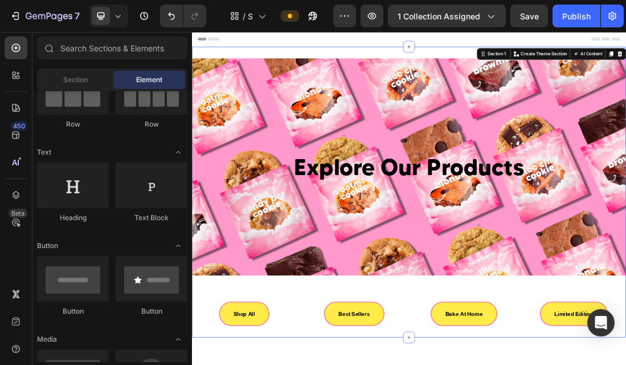
click at [413, 54] on div "Header" at bounding box center [534, 43] width 666 height 23
click at [422, 72] on div "Explore Our Products Heading Hero Banner Row Shop All Button Best Sellers Butto…" at bounding box center [534, 284] width 684 height 458
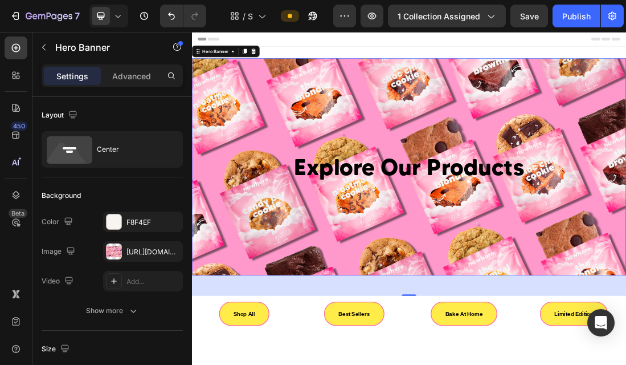
click at [546, 97] on div "Background Image" at bounding box center [534, 245] width 684 height 342
click at [514, 69] on div "Explore Our Products Heading Hero Banner 56 Row Shop All Button Best Sellers Bu…" at bounding box center [534, 284] width 684 height 458
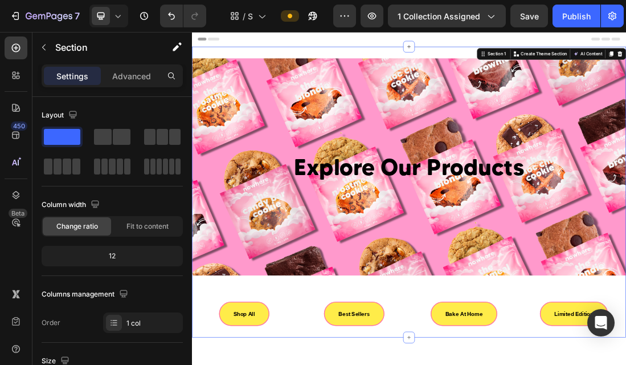
click at [262, 66] on div "Explore Our Products Heading Hero Banner Row Shop All Button Best Sellers Butto…" at bounding box center [534, 284] width 684 height 458
click at [487, 59] on div "Explore Our Products Heading Hero Banner Row Shop All Button Best Sellers Butto…" at bounding box center [534, 284] width 684 height 458
click at [462, 242] on h2 "Explore Our Products" at bounding box center [534, 244] width 666 height 49
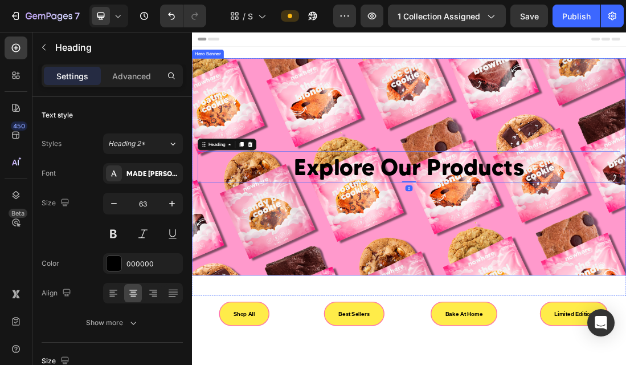
click at [419, 179] on div "Background Image" at bounding box center [534, 245] width 684 height 342
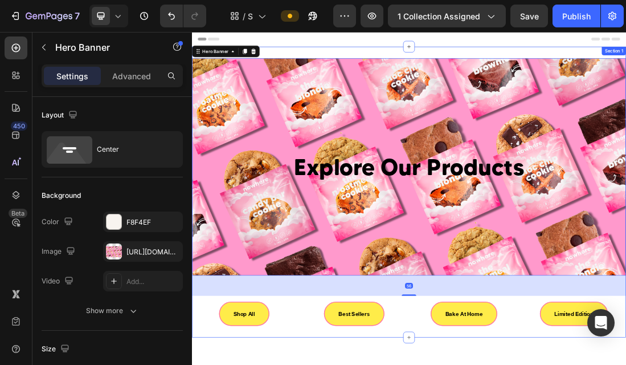
click at [401, 65] on div "Explore Our Products Heading Hero Banner 56 Row Shop All Button Best Sellers Bu…" at bounding box center [534, 284] width 684 height 458
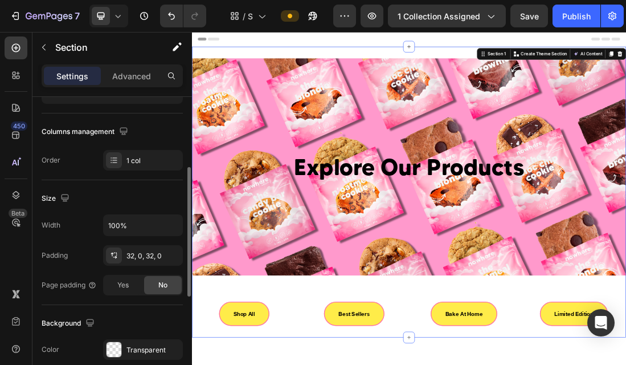
scroll to position [170, 0]
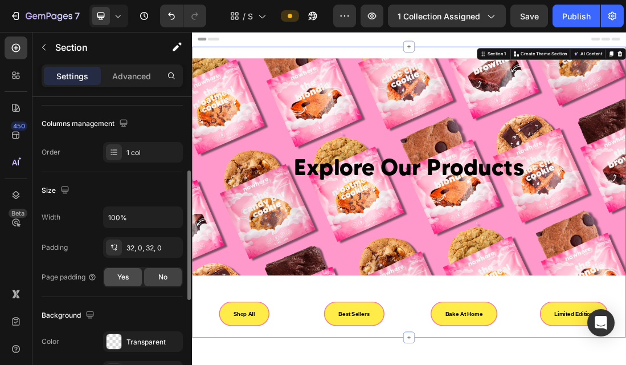
click at [127, 281] on span "Yes" at bounding box center [122, 277] width 11 height 10
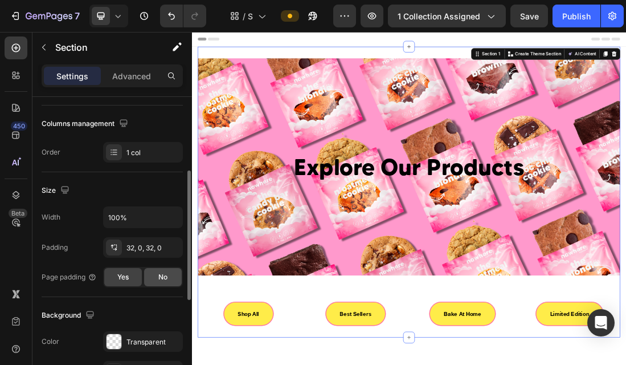
click at [157, 280] on div "No" at bounding box center [163, 277] width 38 height 18
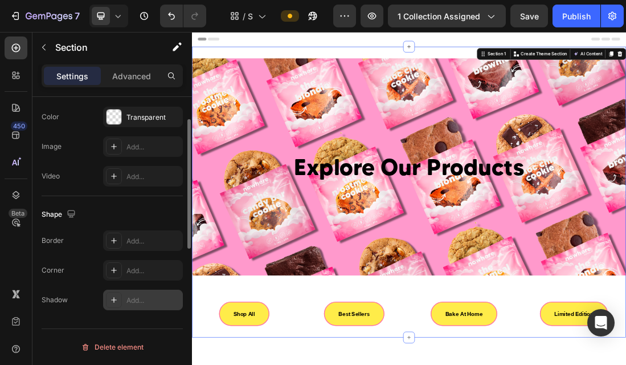
scroll to position [0, 0]
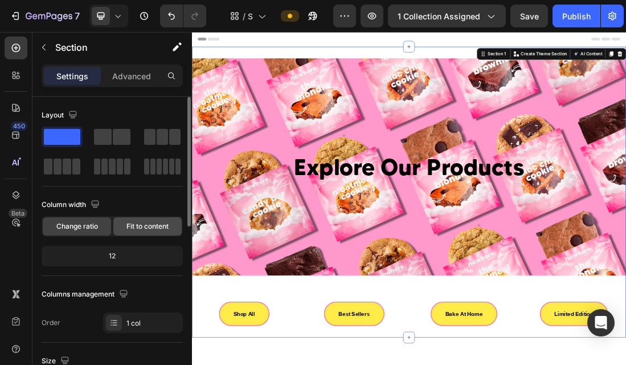
click at [135, 229] on span "Fit to content" at bounding box center [148, 226] width 42 height 10
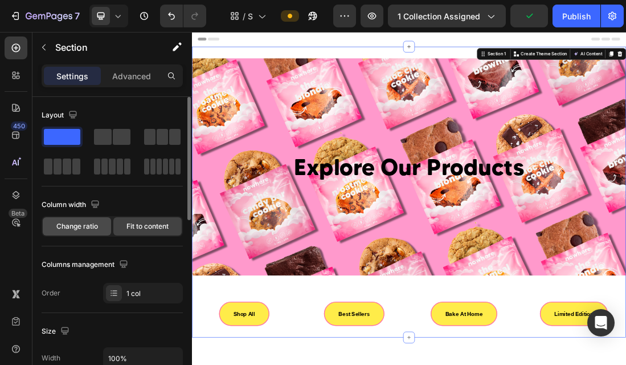
click at [84, 231] on div "Change ratio" at bounding box center [77, 226] width 68 height 18
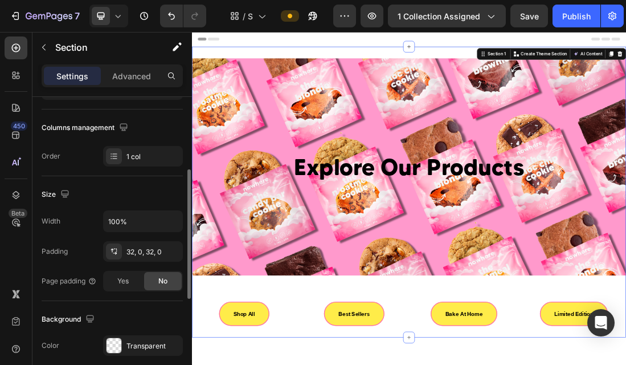
scroll to position [167, 0]
click at [409, 68] on div "Explore Our Products Heading Hero Banner Row Shop All Button Best Sellers Butto…" at bounding box center [534, 284] width 684 height 458
click at [119, 344] on div at bounding box center [114, 344] width 15 height 15
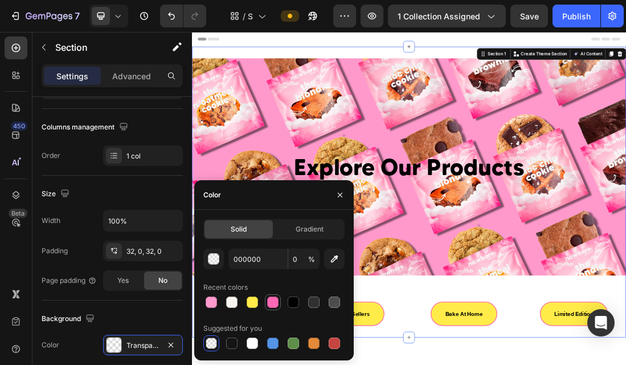
click at [270, 303] on div at bounding box center [272, 301] width 11 height 11
type input "FF69B4"
type input "100"
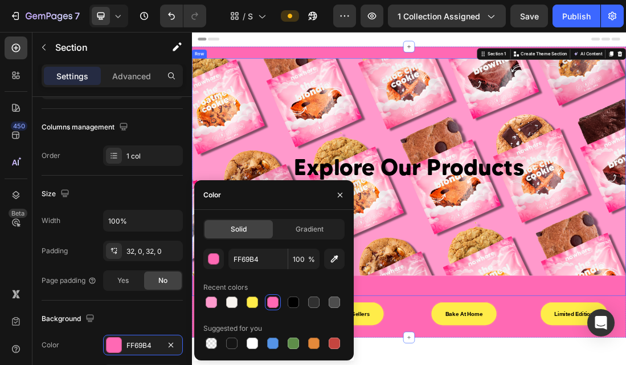
click at [503, 364] on div "Explore Our Products Heading Hero Banner" at bounding box center [534, 261] width 684 height 374
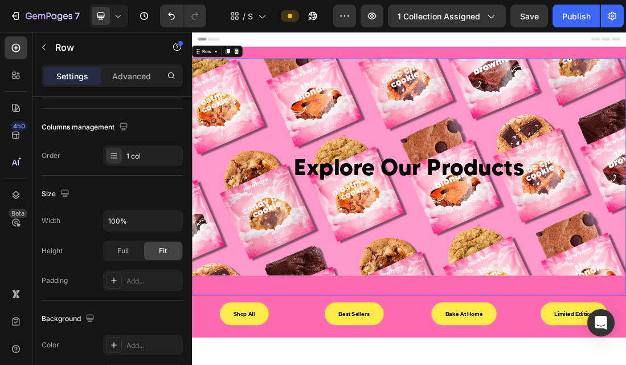
scroll to position [0, 0]
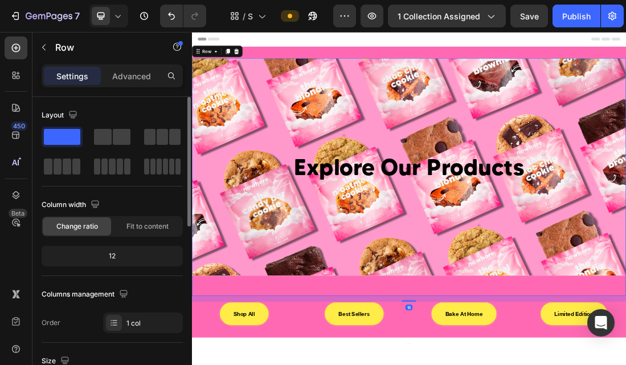
click at [503, 364] on div "Explore Our Products Heading Hero Banner" at bounding box center [534, 261] width 684 height 374
click at [507, 364] on div "Explore Our Products Heading Hero Banner" at bounding box center [534, 261] width 684 height 374
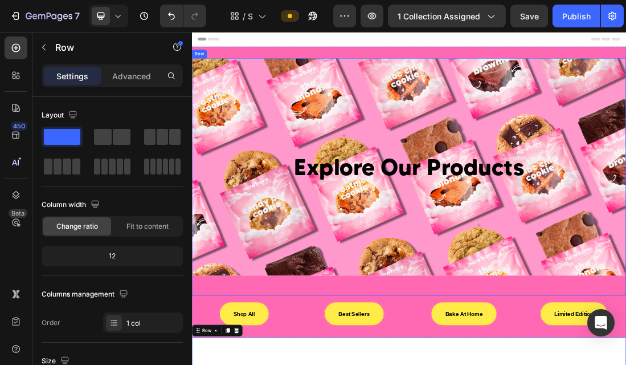
click at [224, 364] on div "Explore Our Products Heading Hero Banner" at bounding box center [534, 261] width 684 height 374
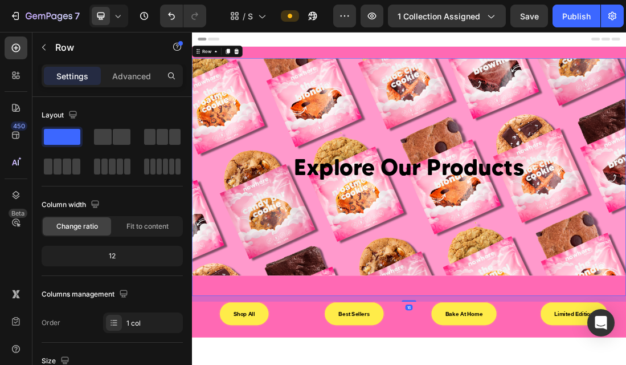
click at [218, 364] on div "Explore Our Products Heading Hero Banner" at bounding box center [534, 261] width 684 height 374
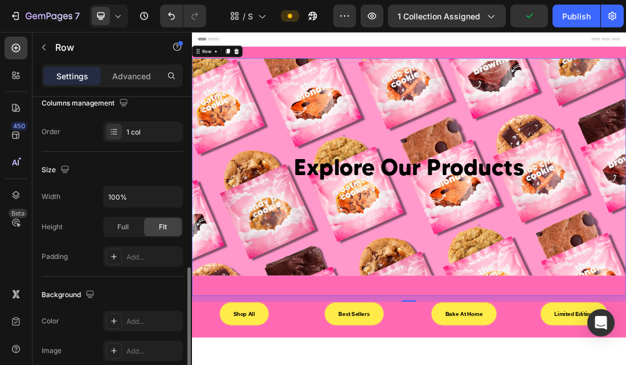
scroll to position [267, 0]
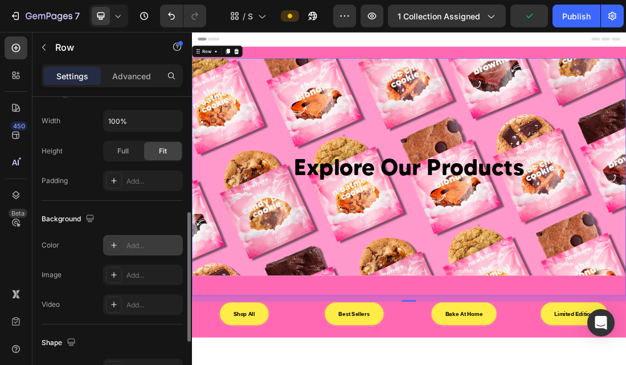
click at [134, 244] on div "Add..." at bounding box center [154, 245] width 54 height 10
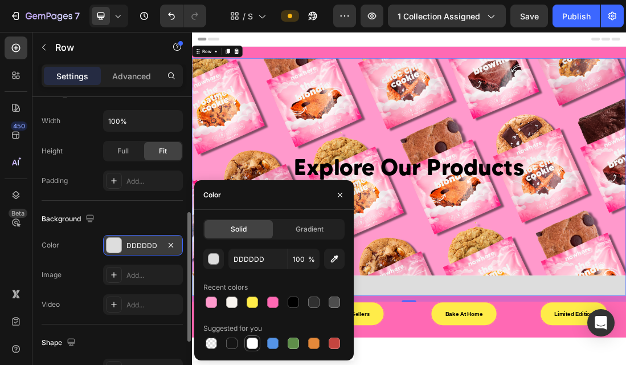
click at [251, 345] on div at bounding box center [252, 342] width 11 height 11
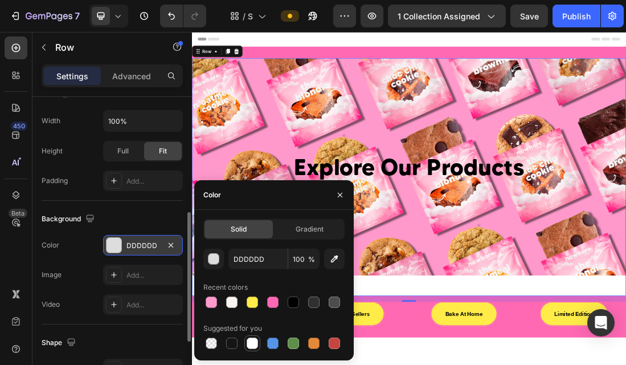
type input "FFFFFF"
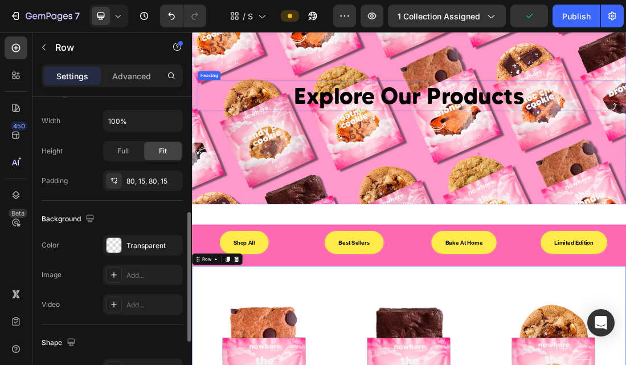
scroll to position [157, 0]
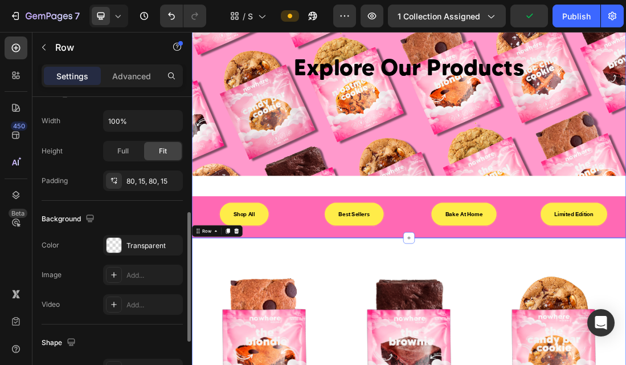
click at [330, 352] on div "Explore Our Products Heading Hero Banner Row Shop All Button Best Sellers Butto…" at bounding box center [534, 128] width 684 height 458
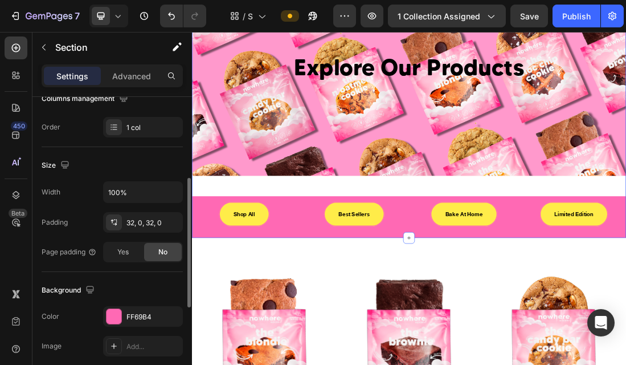
scroll to position [204, 0]
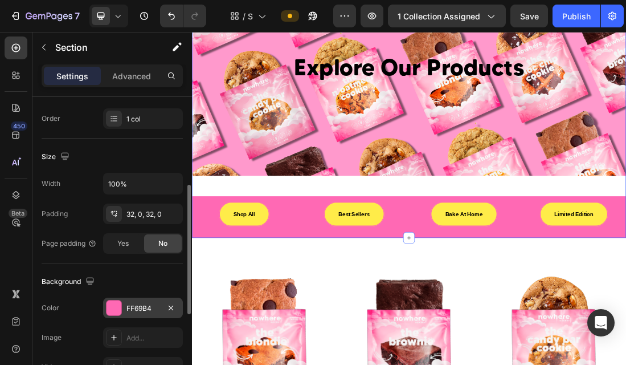
click at [154, 309] on div "FF69B4" at bounding box center [143, 308] width 33 height 10
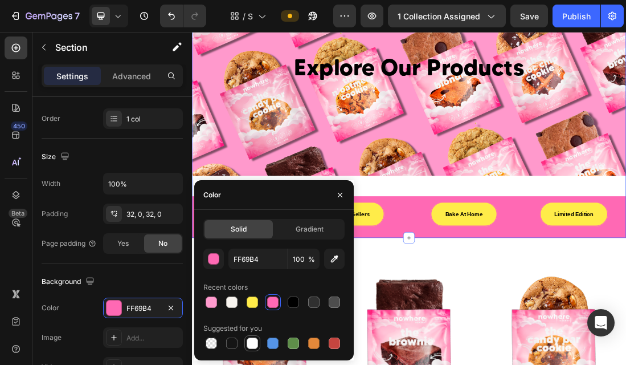
click at [254, 342] on div at bounding box center [252, 342] width 11 height 11
type input "FFFFFF"
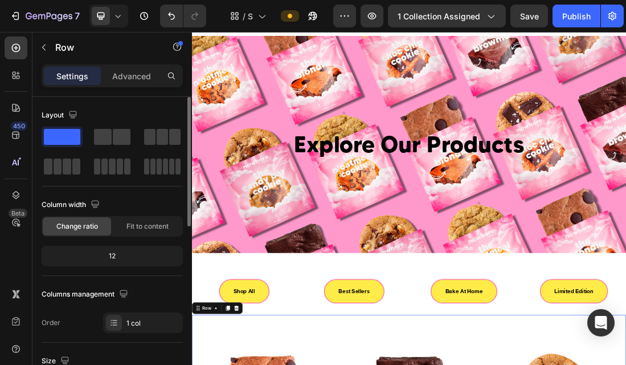
scroll to position [0, 0]
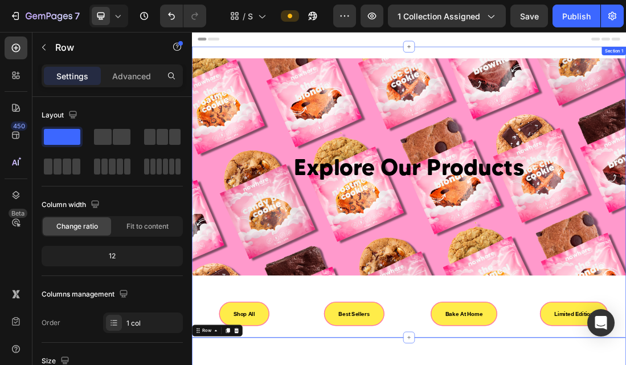
click at [450, 59] on div "Explore Our Products Heading Hero Banner Row Shop All Button Best Sellers Butto…" at bounding box center [534, 284] width 684 height 458
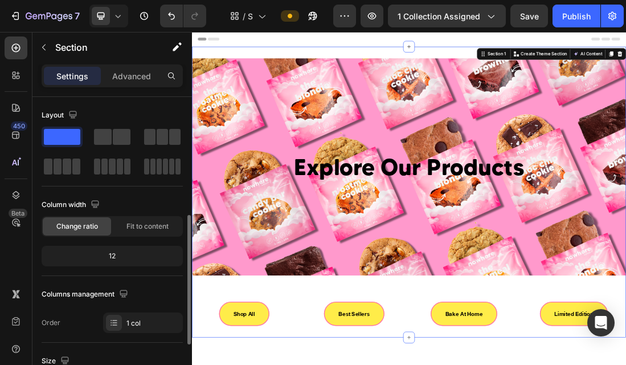
scroll to position [297, 0]
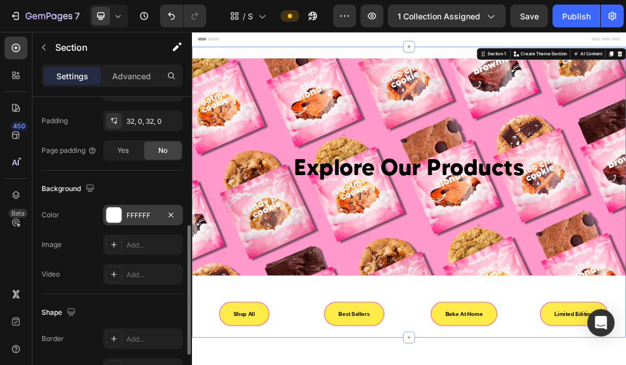
click at [135, 217] on div "FFFFFF" at bounding box center [143, 215] width 33 height 10
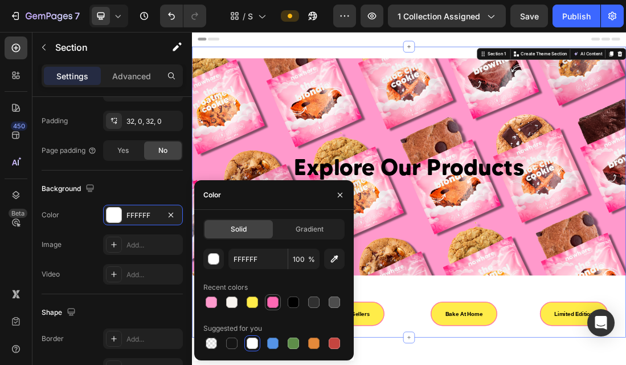
click at [275, 302] on div at bounding box center [272, 301] width 11 height 11
type input "FF69B4"
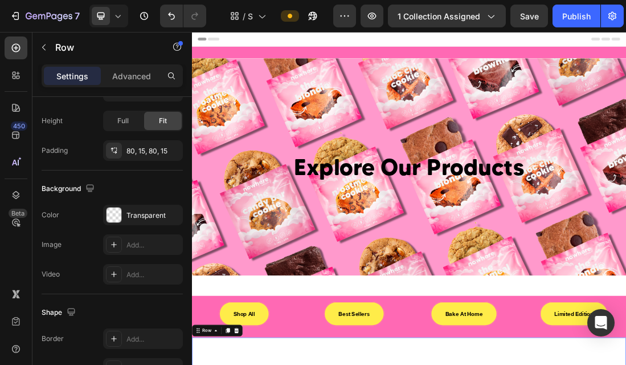
scroll to position [0, 0]
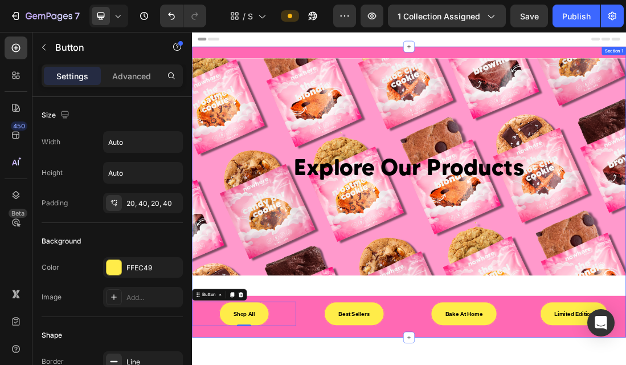
click at [369, 364] on div "Explore Our Products Heading Hero Banner Row Shop All Button 0 Best Sellers But…" at bounding box center [534, 284] width 684 height 458
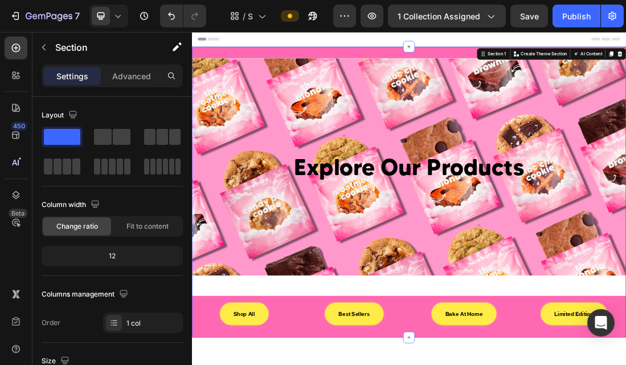
click at [369, 364] on div "Explore Our Products Heading Hero Banner Row Shop All Button Best Sellers Butto…" at bounding box center [534, 284] width 684 height 421
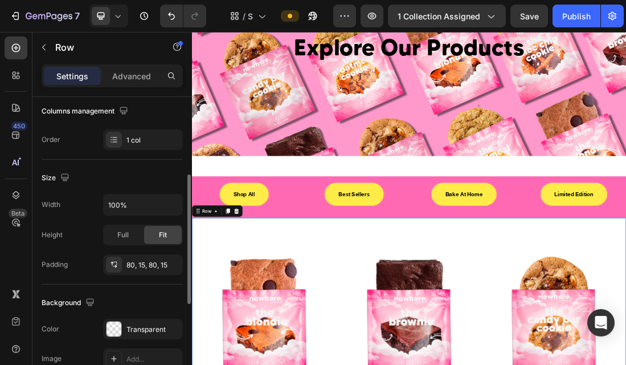
scroll to position [182, 0]
click at [151, 333] on div "Transparent" at bounding box center [143, 330] width 33 height 10
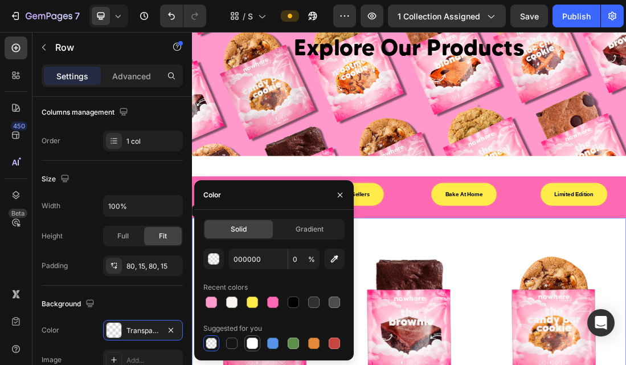
click at [254, 340] on div at bounding box center [252, 342] width 11 height 11
type input "FFFFFF"
type input "100"
drag, startPoint x: 207, startPoint y: 341, endPoint x: 200, endPoint y: 336, distance: 9.0
click at [207, 341] on div at bounding box center [211, 342] width 11 height 11
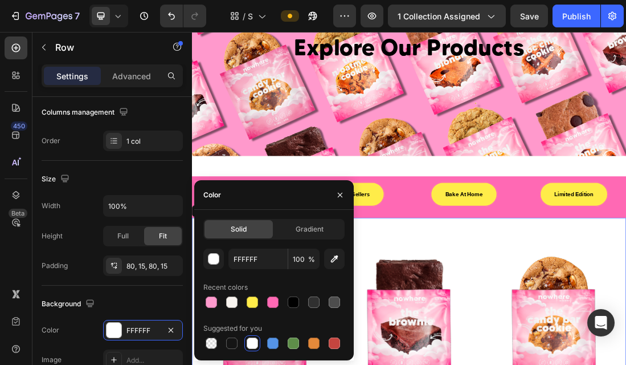
type input "000000"
type input "0"
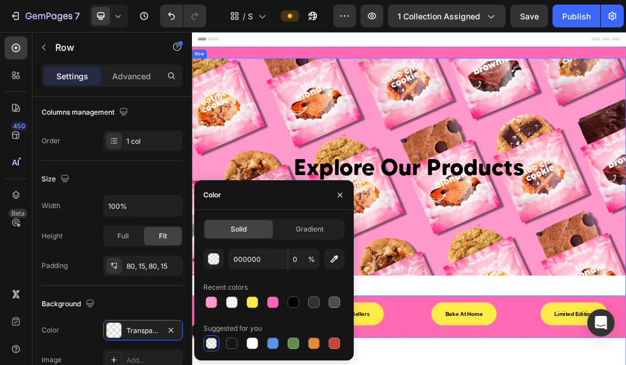
click at [605, 364] on div "Explore Our Products Heading Hero Banner" at bounding box center [534, 261] width 684 height 374
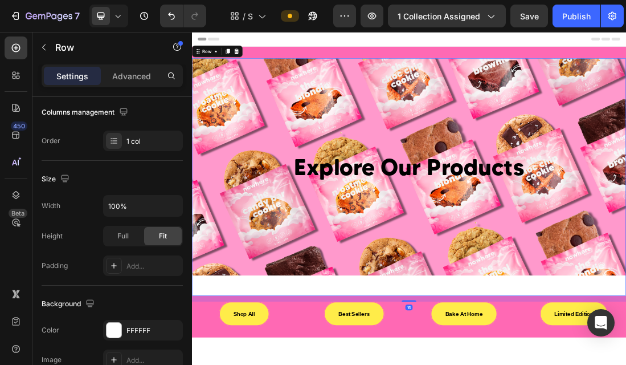
click at [352, 364] on div "Explore Our Products Heading Hero Banner" at bounding box center [534, 261] width 684 height 374
click at [270, 364] on div "Explore Our Products Heading Hero Banner" at bounding box center [534, 261] width 684 height 374
click at [268, 364] on div "Explore Our Products Heading Hero Banner" at bounding box center [534, 261] width 684 height 374
click at [284, 364] on div "Explore Our Products Heading Hero Banner" at bounding box center [534, 261] width 684 height 374
click at [589, 364] on div "Explore Our Products Heading Hero Banner" at bounding box center [534, 261] width 684 height 374
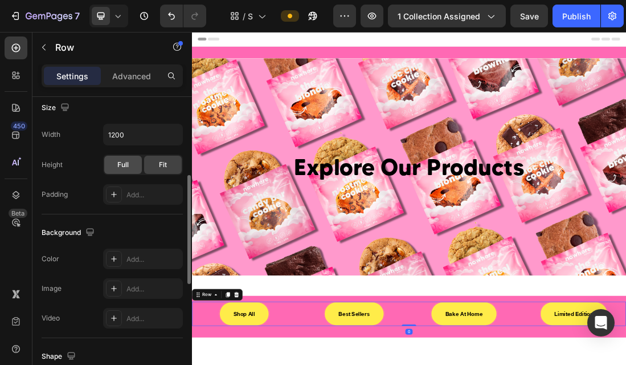
scroll to position [334, 0]
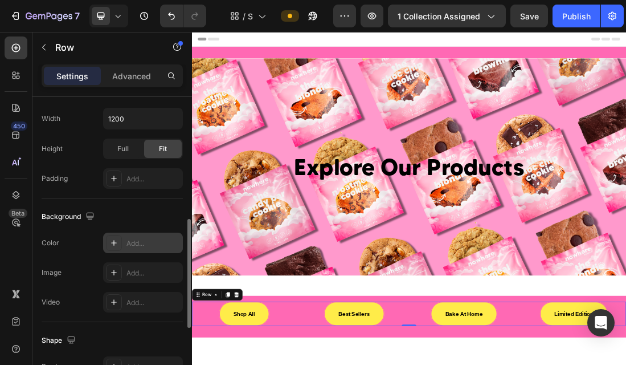
click at [135, 248] on div "Add..." at bounding box center [143, 242] width 80 height 21
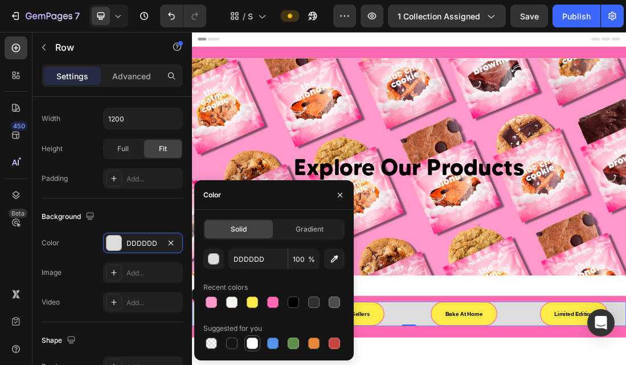
click at [248, 342] on div at bounding box center [252, 342] width 11 height 11
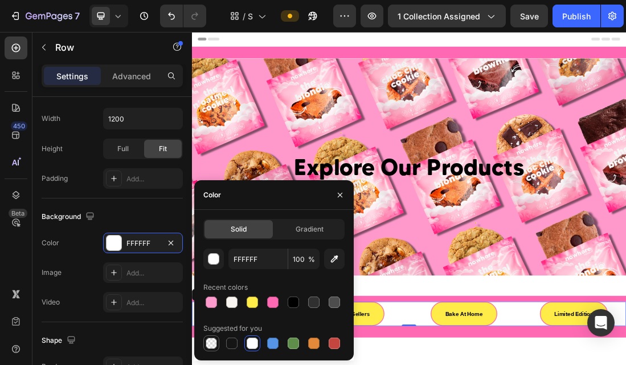
click at [213, 345] on div at bounding box center [211, 342] width 11 height 11
type input "000000"
type input "0"
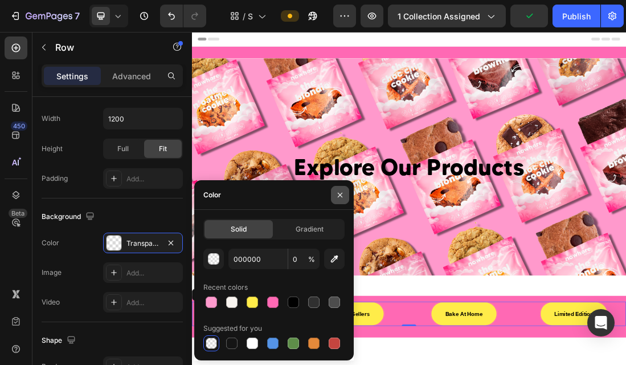
click at [337, 194] on icon "button" at bounding box center [340, 194] width 9 height 9
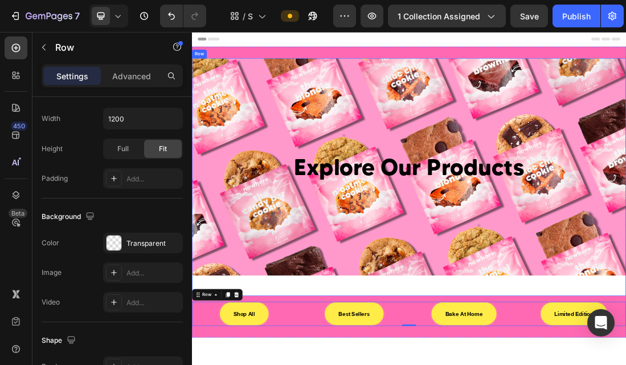
click at [303, 364] on div "Explore Our Products Heading Hero Banner" at bounding box center [534, 261] width 684 height 374
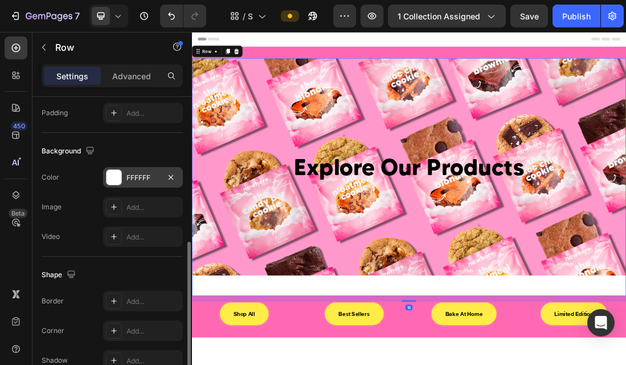
click at [144, 180] on div "FFFFFF" at bounding box center [143, 178] width 33 height 10
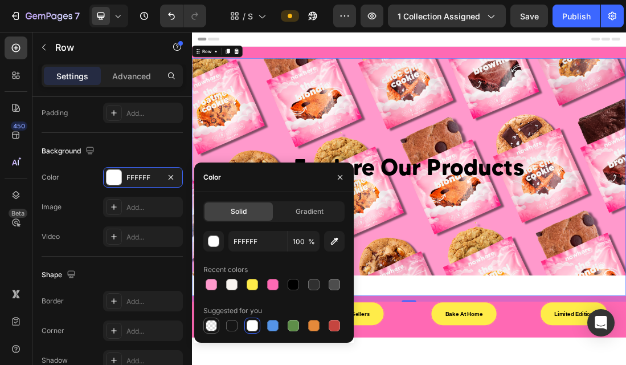
click at [210, 323] on div at bounding box center [211, 325] width 11 height 11
type input "000000"
type input "0"
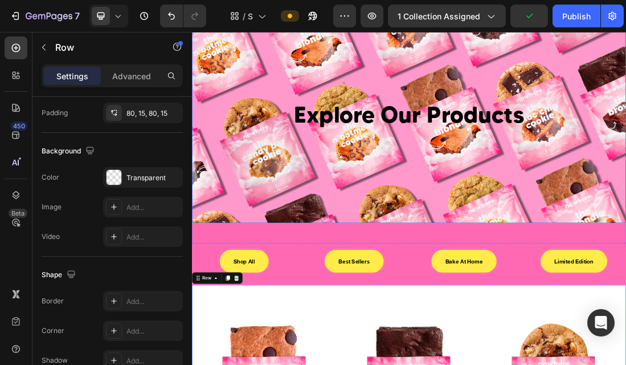
scroll to position [0, 0]
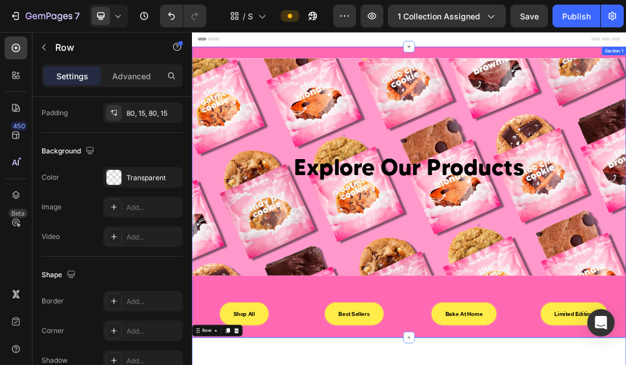
click at [590, 59] on div "Explore Our Products Heading Hero Banner Row Shop All Button Best Sellers Butto…" at bounding box center [534, 284] width 684 height 458
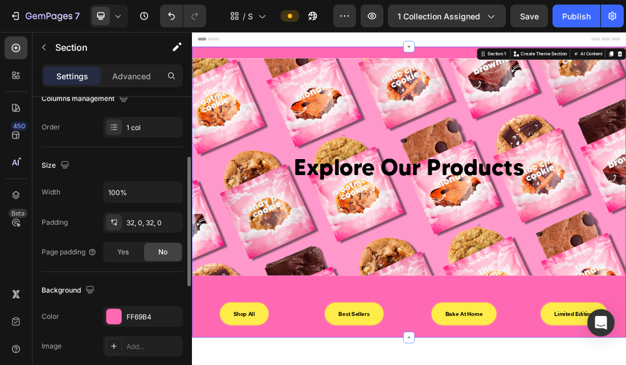
scroll to position [205, 0]
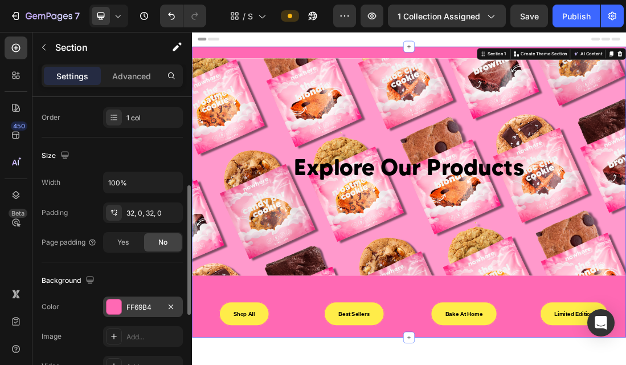
click at [136, 308] on div "FF69B4" at bounding box center [143, 307] width 33 height 10
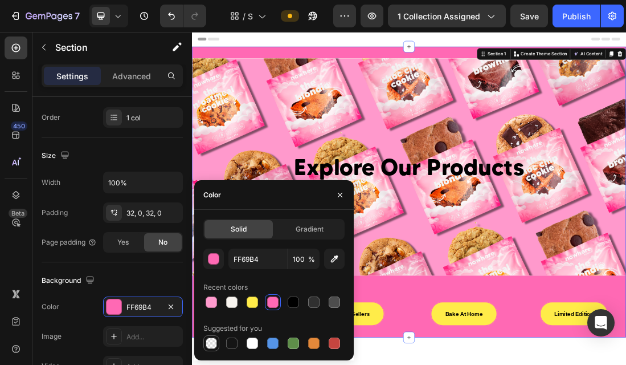
click at [211, 345] on div at bounding box center [211, 342] width 11 height 11
type input "000000"
type input "0"
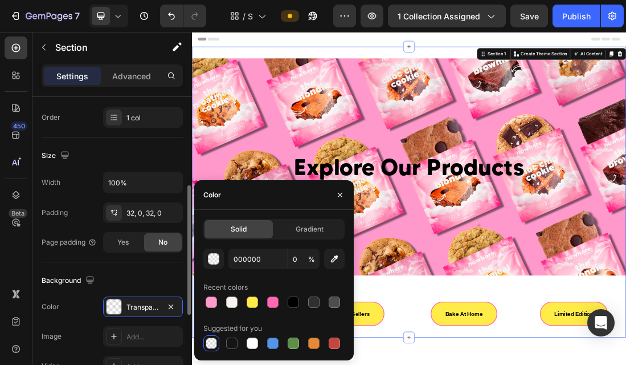
click at [177, 149] on div "Size" at bounding box center [112, 155] width 141 height 18
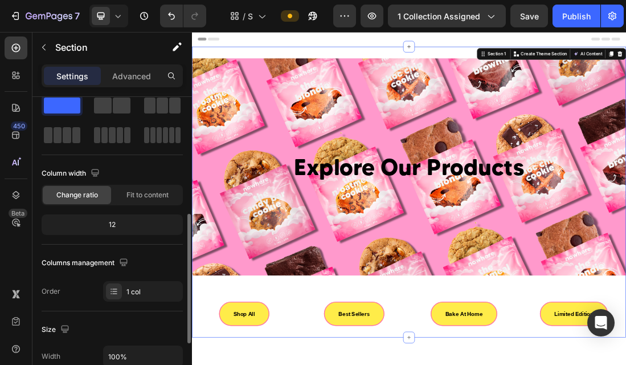
scroll to position [0, 0]
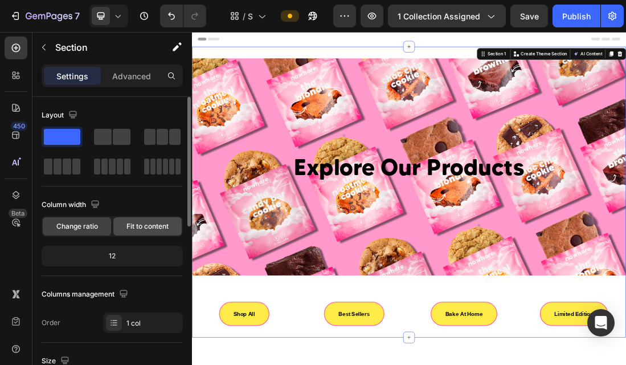
click at [159, 229] on span "Fit to content" at bounding box center [148, 226] width 42 height 10
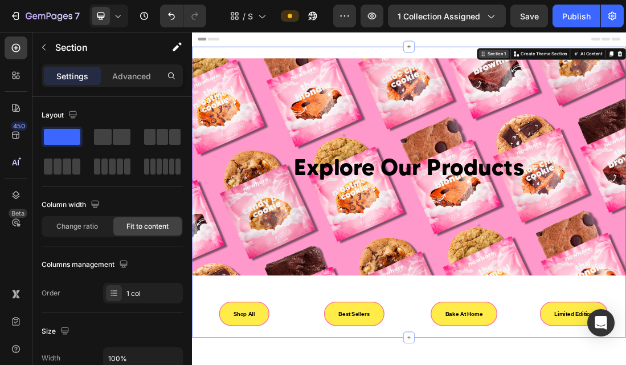
click at [575, 364] on div "Background Image" at bounding box center [534, 245] width 684 height 342
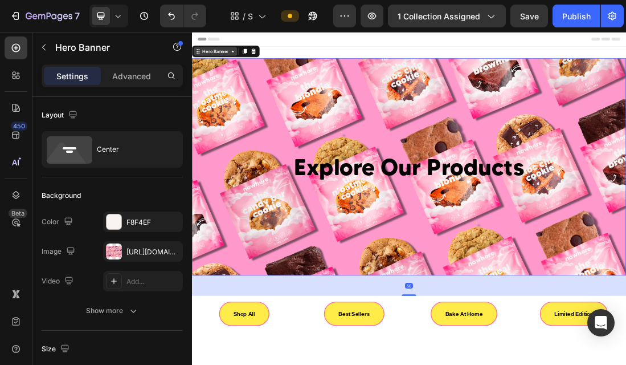
click at [221, 56] on div "Hero Banner" at bounding box center [229, 63] width 68 height 14
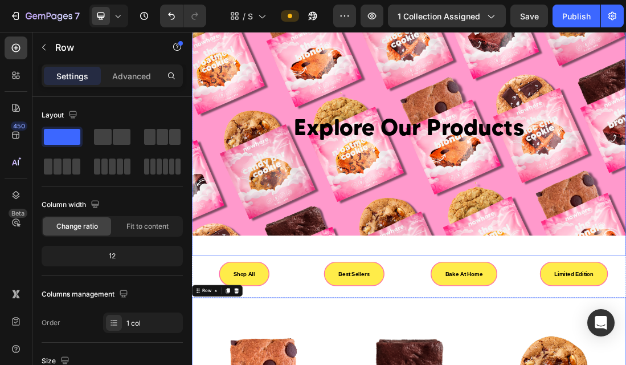
scroll to position [0, 0]
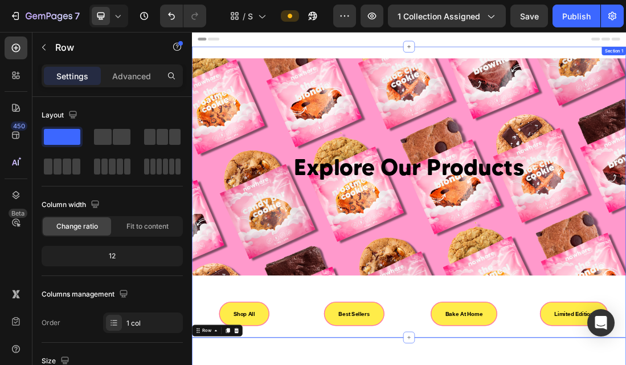
click at [292, 63] on div "Explore Our Products Heading Hero Banner Row Shop All Button Best Sellers Butto…" at bounding box center [534, 284] width 684 height 458
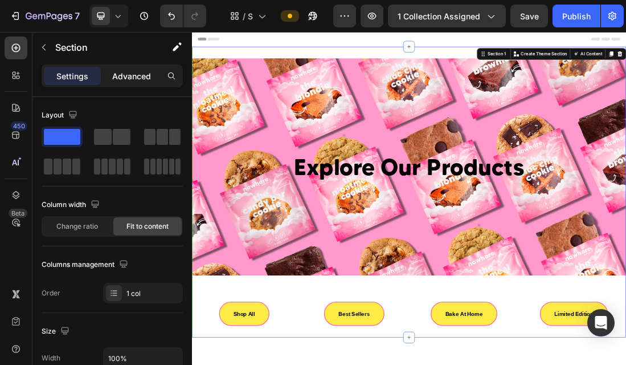
click at [139, 76] on p "Advanced" at bounding box center [131, 76] width 39 height 12
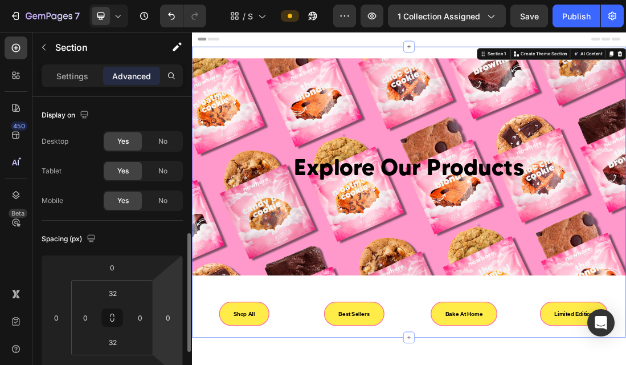
scroll to position [102, 0]
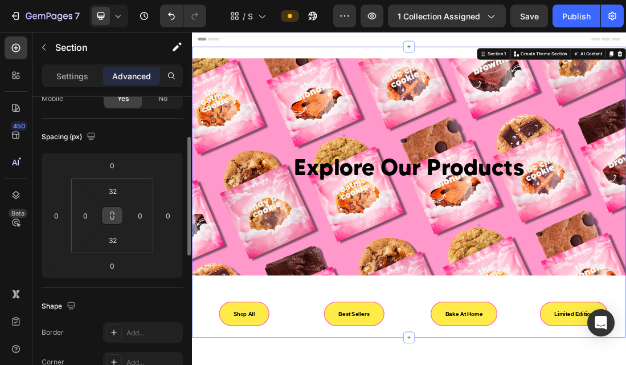
click at [113, 217] on icon at bounding box center [112, 215] width 9 height 9
click at [112, 218] on icon at bounding box center [112, 215] width 9 height 9
click at [112, 219] on icon at bounding box center [113, 217] width 4 height 3
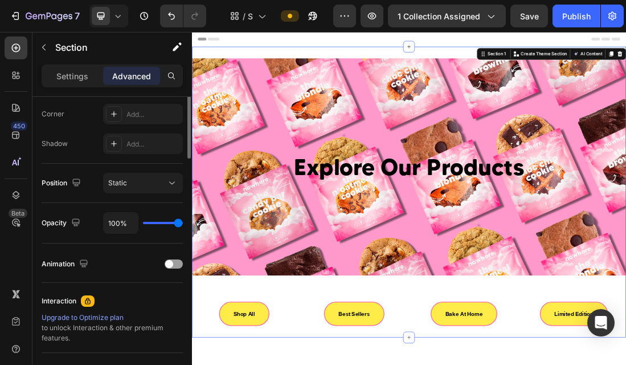
scroll to position [210, 0]
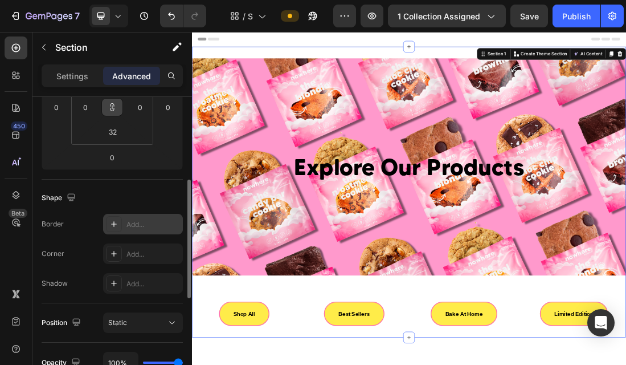
click at [111, 229] on div at bounding box center [114, 224] width 16 height 16
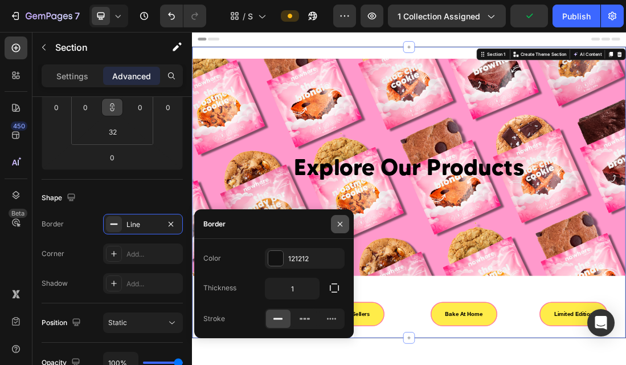
click at [340, 222] on icon "button" at bounding box center [340, 223] width 9 height 9
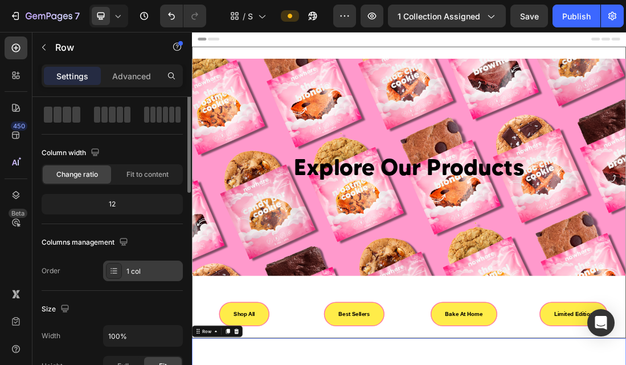
scroll to position [0, 0]
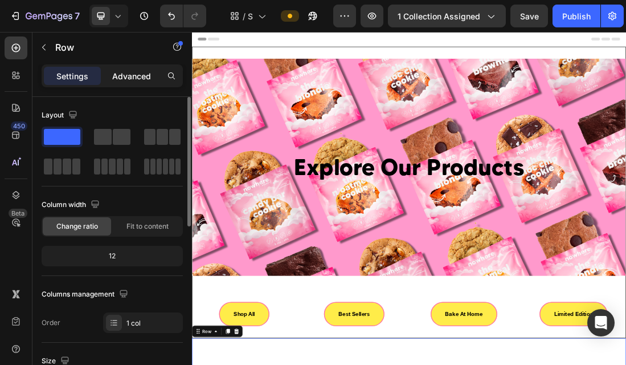
click at [133, 75] on p "Advanced" at bounding box center [131, 76] width 39 height 12
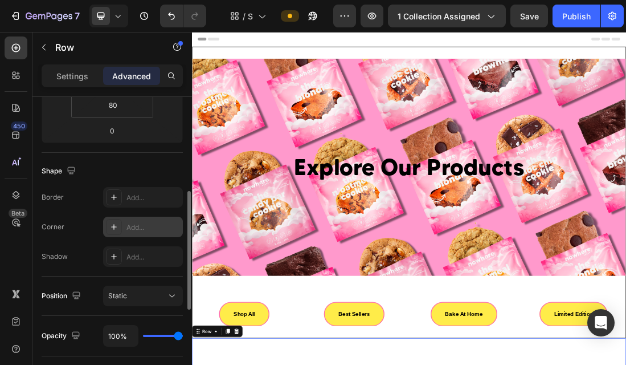
scroll to position [238, 0]
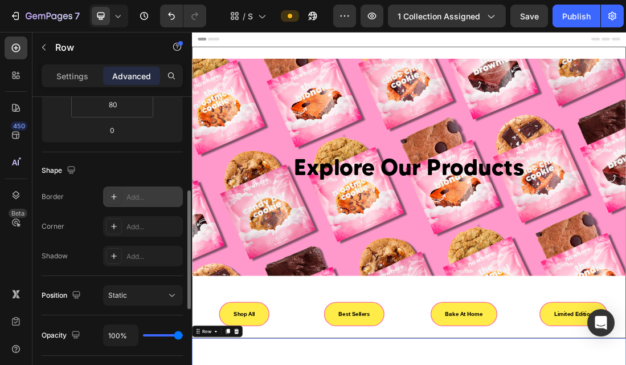
click at [129, 199] on div "Add..." at bounding box center [154, 197] width 54 height 10
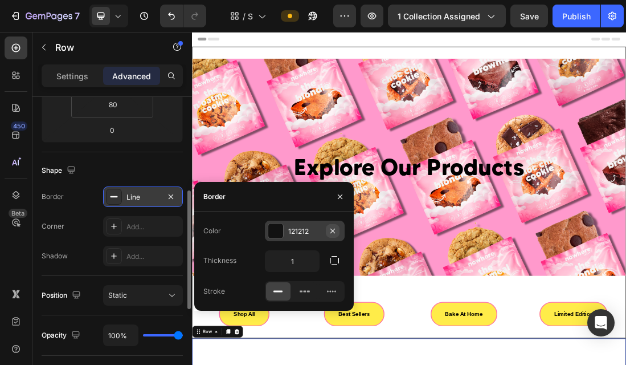
click at [333, 231] on icon "button" at bounding box center [333, 230] width 5 height 5
click at [341, 194] on icon "button" at bounding box center [340, 196] width 9 height 9
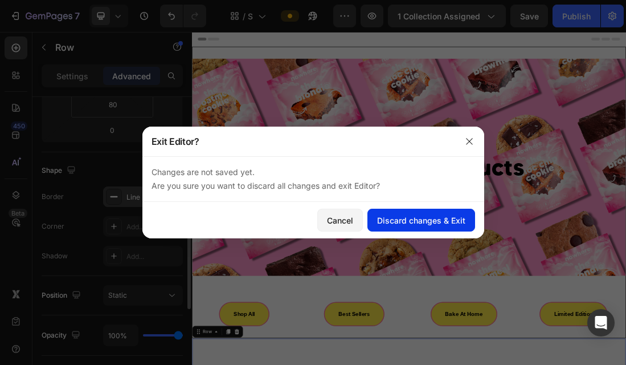
click at [378, 226] on div "Discard changes & Exit" at bounding box center [421, 220] width 88 height 12
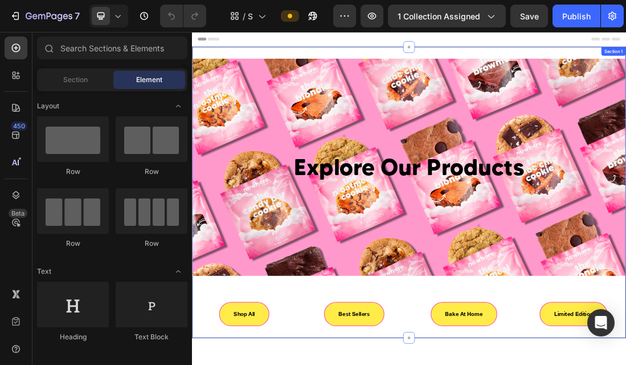
scroll to position [124, 0]
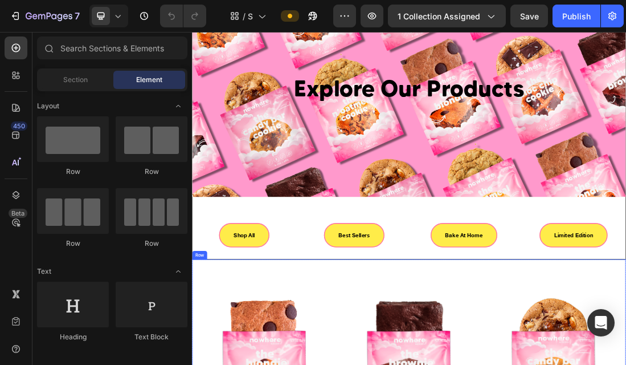
click at [541, 336] on div "Bake At Home Button" at bounding box center [620, 352] width 164 height 38
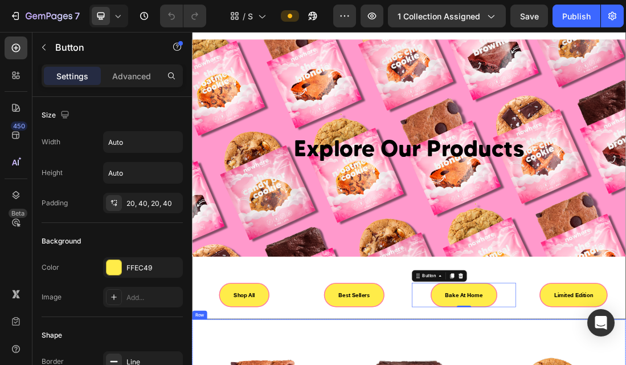
scroll to position [0, 0]
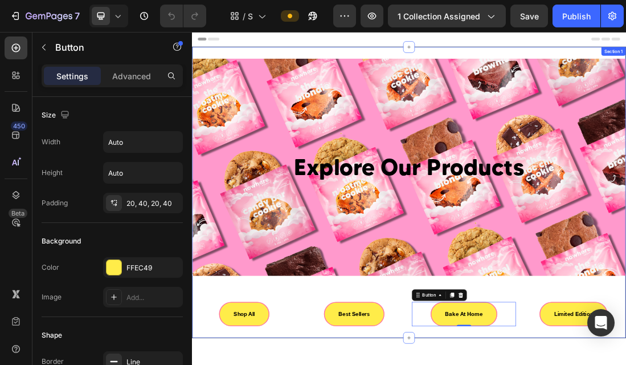
click at [401, 56] on div "Explore Our Products Heading Hero Banner Row Shop All Button Best Sellers Butto…" at bounding box center [534, 284] width 684 height 459
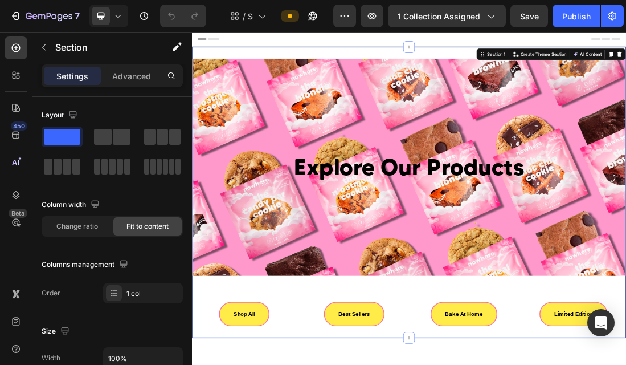
click at [268, 55] on div "Explore Our Products Heading Hero Banner Row Shop All Button Best Sellers Butto…" at bounding box center [534, 284] width 684 height 459
click at [581, 56] on div "Explore Our Products Heading Hero Banner Row Shop All Button Best Sellers Butto…" at bounding box center [534, 284] width 684 height 459
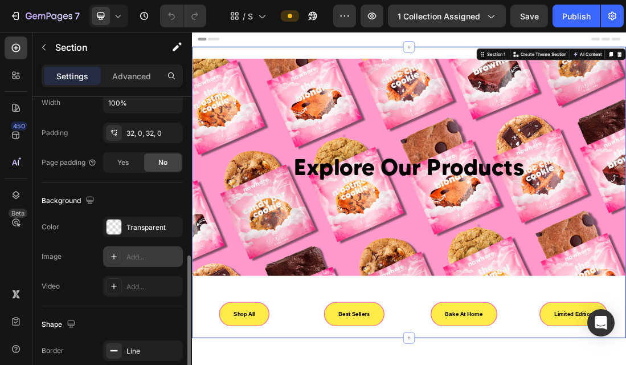
scroll to position [251, 0]
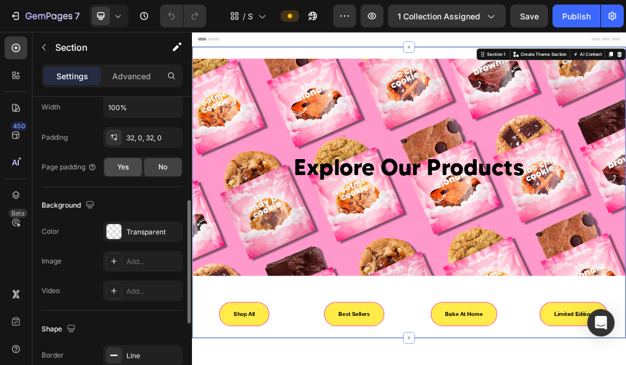
click at [134, 165] on div "Yes" at bounding box center [123, 167] width 38 height 18
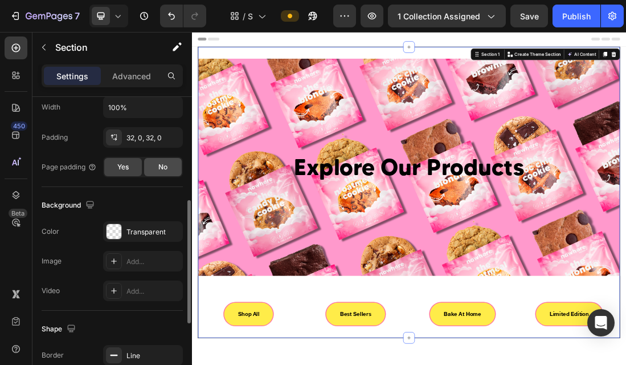
click at [166, 169] on span "No" at bounding box center [162, 167] width 9 height 10
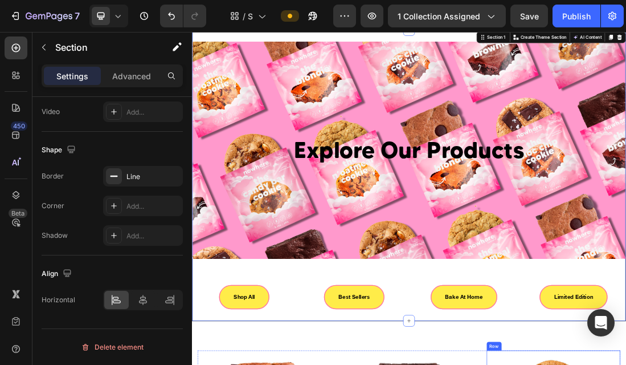
scroll to position [0, 0]
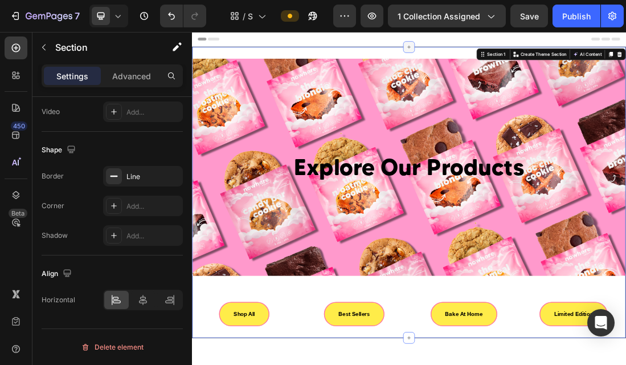
click at [535, 56] on icon at bounding box center [534, 56] width 5 height 5
click at [479, 59] on div "Explore Our Products Heading Hero Banner Row Shop All Button Best Sellers Butto…" at bounding box center [534, 284] width 684 height 459
click at [471, 56] on div "Explore Our Products Heading Hero Banner Row Shop All Button Best Sellers Butto…" at bounding box center [534, 284] width 684 height 459
click at [436, 60] on div "Explore Our Products Heading Hero Banner Row Shop All Button Best Sellers Butto…" at bounding box center [534, 284] width 684 height 459
click at [422, 57] on div "Explore Our Products Heading Hero Banner Row Shop All Button Best Sellers Butto…" at bounding box center [534, 284] width 684 height 459
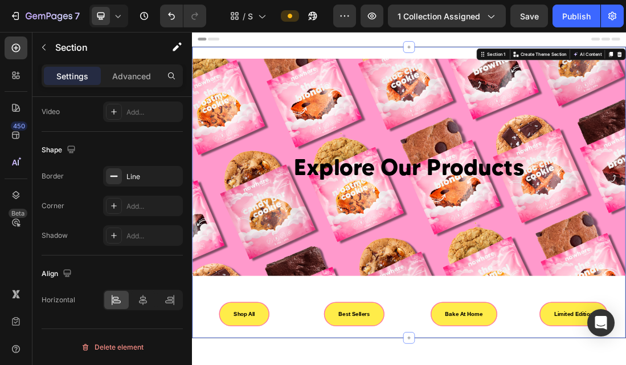
click at [244, 59] on div "Explore Our Products Heading Hero Banner Row Shop All Button Best Sellers Butto…" at bounding box center [534, 284] width 684 height 459
click at [349, 364] on div "Explore Our Products Heading Hero Banner Row Shop All Button Best Sellers Butto…" at bounding box center [534, 284] width 683 height 421
click at [598, 63] on div "Explore Our Products Heading Hero Banner Row Shop All Button Best Sellers Butto…" at bounding box center [534, 284] width 684 height 459
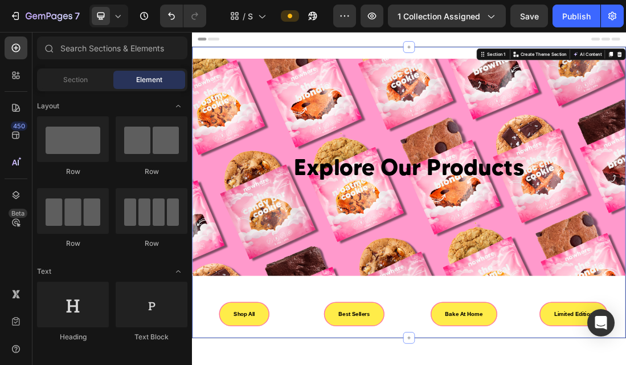
click at [601, 40] on div "Header" at bounding box center [534, 43] width 666 height 23
click at [604, 56] on div "Explore Our Products Heading Hero Banner Row Shop All Button Best Sellers Butto…" at bounding box center [534, 284] width 684 height 459
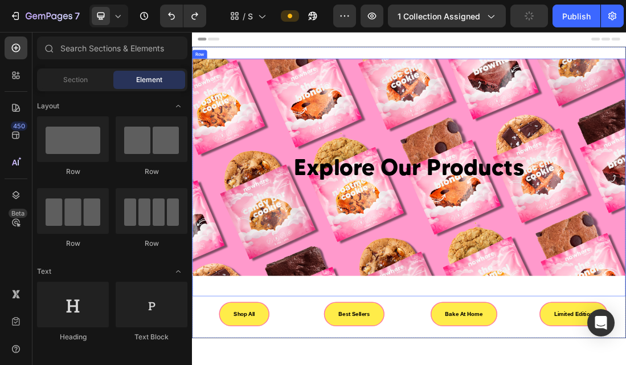
click at [550, 364] on div "Explore Our Products Heading Hero Banner" at bounding box center [534, 261] width 683 height 374
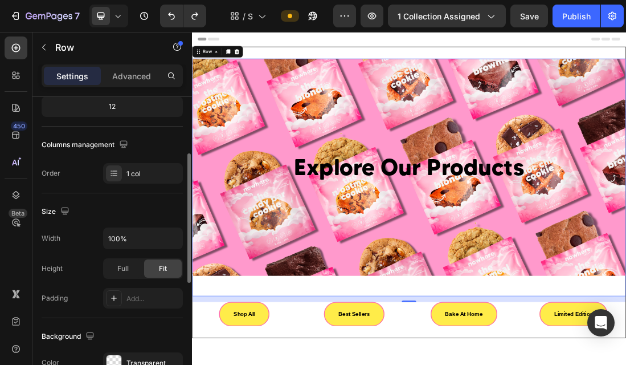
scroll to position [216, 0]
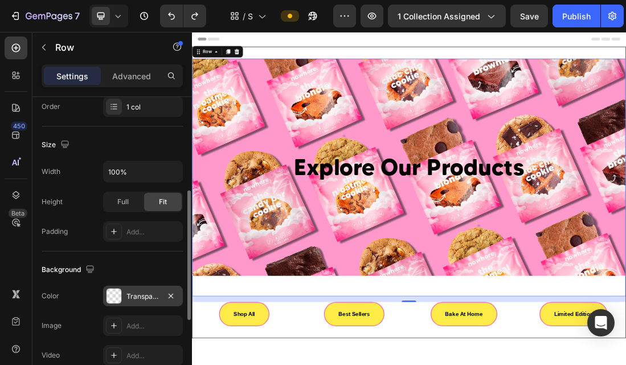
click at [139, 300] on div "Transparent" at bounding box center [143, 296] width 33 height 10
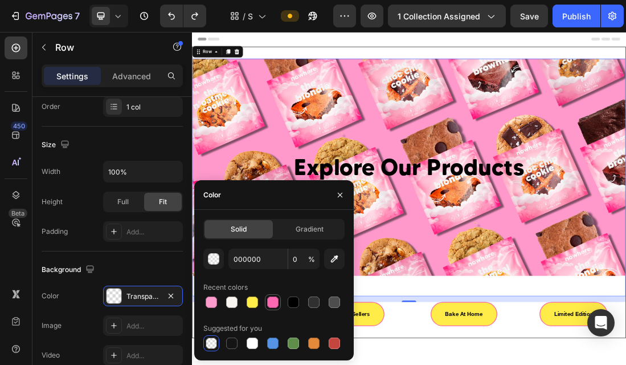
click at [275, 306] on div at bounding box center [272, 301] width 11 height 11
type input "FF69B4"
type input "100"
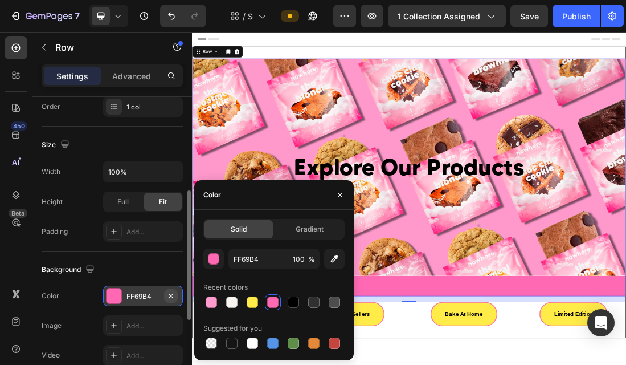
click at [169, 292] on icon "button" at bounding box center [170, 295] width 9 height 9
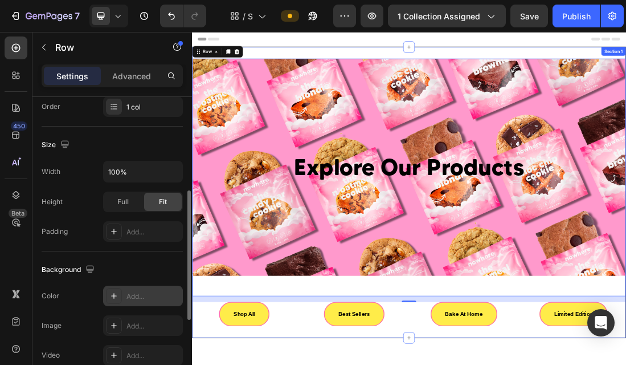
click at [475, 58] on div "Explore Our Products Heading Hero Banner Row 16 Shop All Button Best Sellers Bu…" at bounding box center [534, 284] width 684 height 459
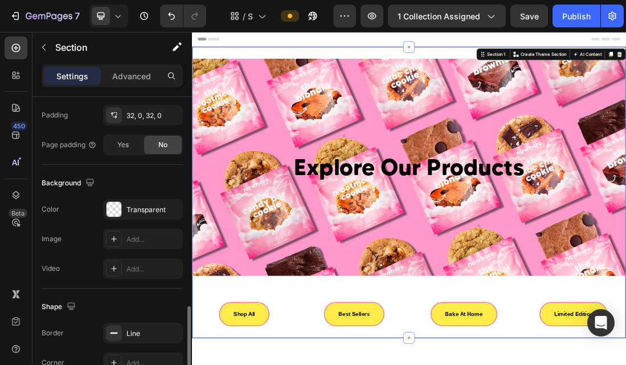
scroll to position [341, 0]
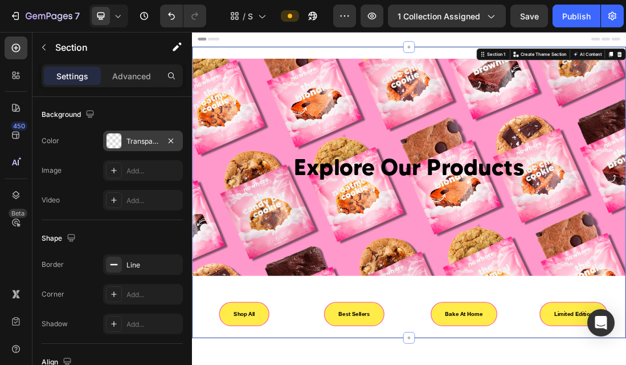
click at [148, 150] on div "Transparent" at bounding box center [143, 140] width 80 height 21
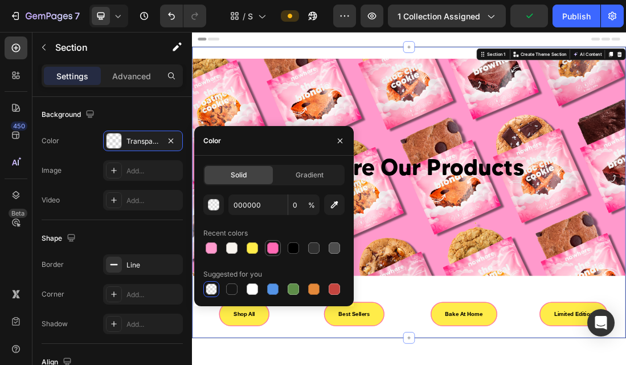
click at [269, 249] on div at bounding box center [272, 247] width 11 height 11
type input "FF69B4"
type input "100"
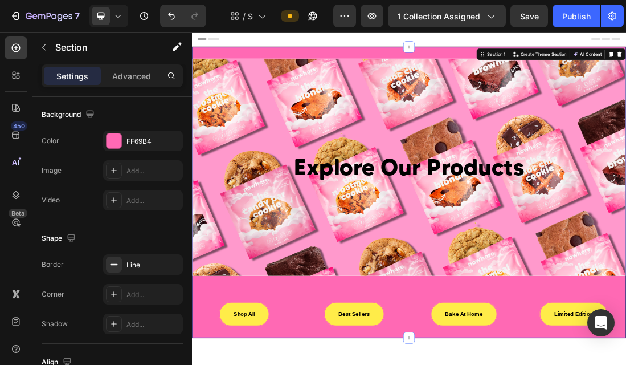
click at [354, 364] on div "Explore Our Products Heading Hero Banner Row Shop All Button Best Sellers Butto…" at bounding box center [534, 284] width 684 height 459
click at [334, 364] on div "Explore Our Products Heading Hero Banner" at bounding box center [534, 261] width 683 height 374
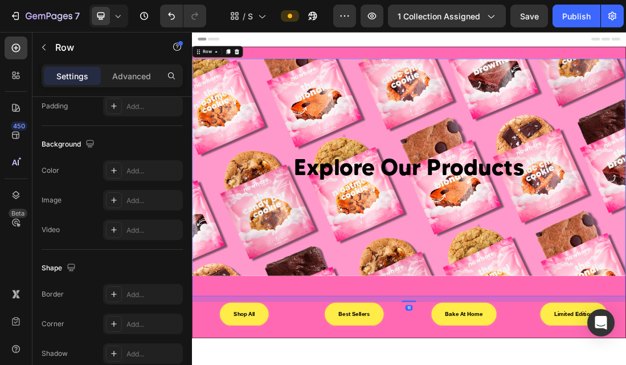
scroll to position [0, 0]
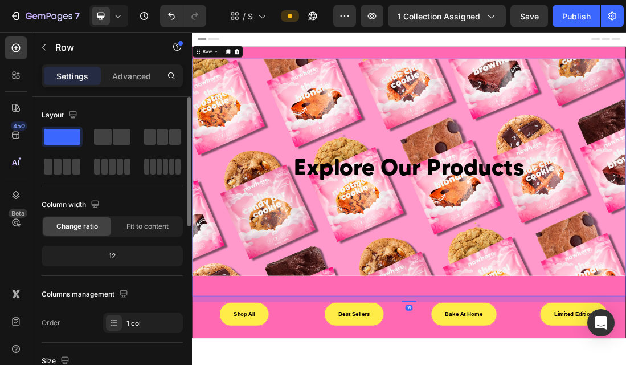
click at [325, 364] on div "Explore Our Products Heading Hero Banner" at bounding box center [534, 261] width 683 height 374
click at [356, 364] on div "Explore Our Products Heading Hero Banner Row 16 Shop All Button Best Sellers Bu…" at bounding box center [534, 284] width 684 height 459
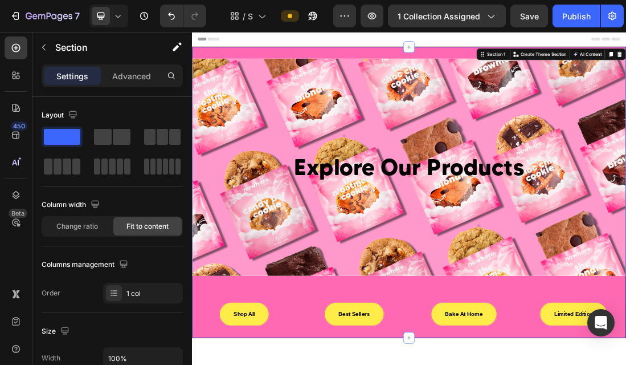
click at [396, 364] on div "Explore Our Products Heading Hero Banner Row Shop All Button Best Sellers Butto…" at bounding box center [534, 284] width 683 height 421
click at [395, 364] on div "Explore Our Products Heading Hero Banner" at bounding box center [534, 261] width 683 height 374
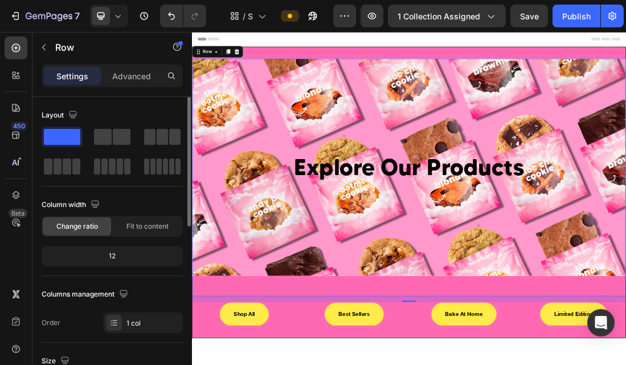
click at [316, 364] on div "Explore Our Products Heading Hero Banner" at bounding box center [534, 261] width 683 height 374
click at [207, 364] on div "Explore Our Products Heading Hero Banner Row 16 Shop All Button Best Sellers Bu…" at bounding box center [534, 284] width 684 height 459
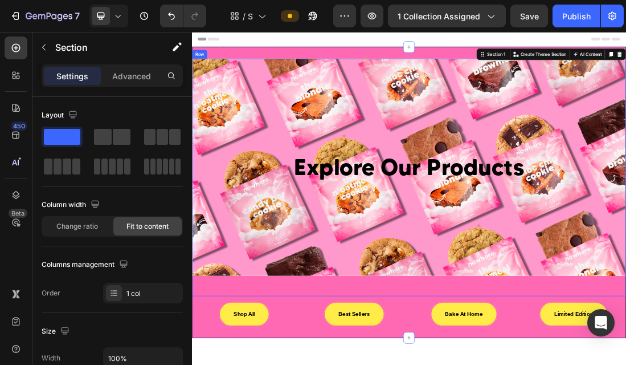
click at [219, 364] on div "Explore Our Products Heading Hero Banner" at bounding box center [534, 261] width 683 height 374
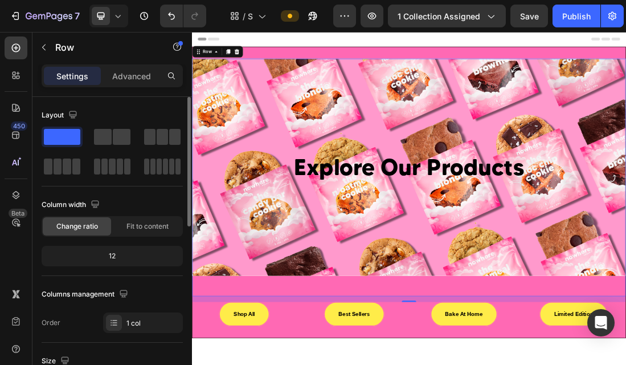
click at [344, 364] on div "Explore Our Products Heading Hero Banner" at bounding box center [534, 261] width 683 height 374
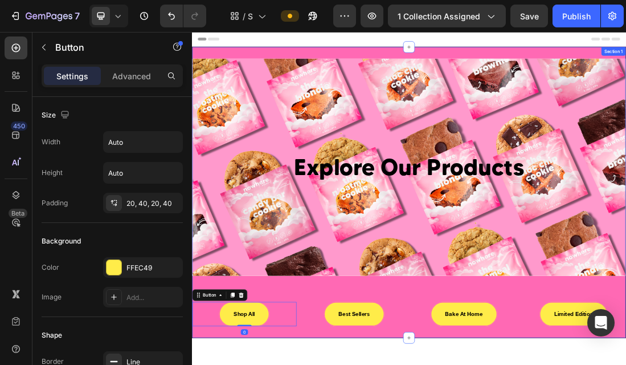
click at [352, 364] on div "Explore Our Products Heading Hero Banner Row Shop All Button 0 Best Sellers But…" at bounding box center [534, 284] width 684 height 459
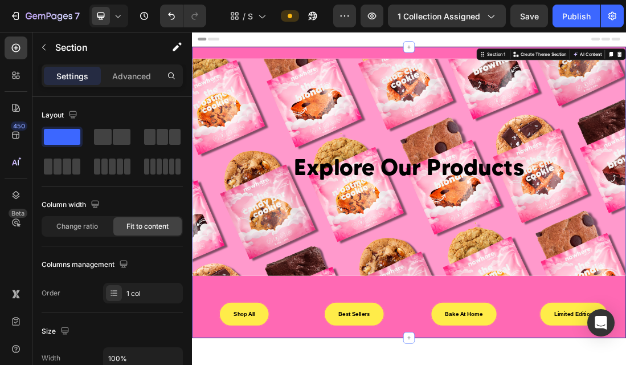
click at [338, 364] on div "Explore Our Products Heading Hero Banner Row Shop All Button Best Sellers Butto…" at bounding box center [534, 284] width 684 height 459
click at [323, 364] on div "Background Image" at bounding box center [534, 245] width 683 height 342
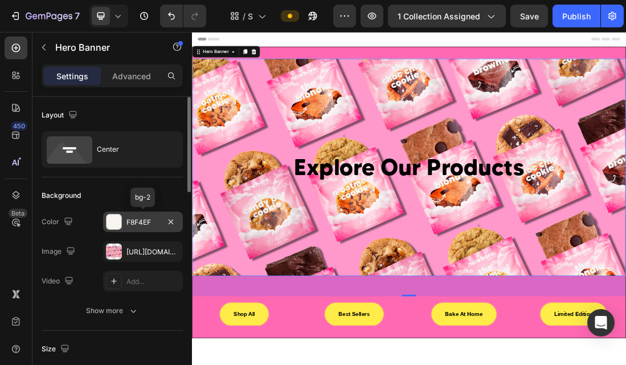
click at [152, 222] on div "F8F4EF" at bounding box center [143, 222] width 33 height 10
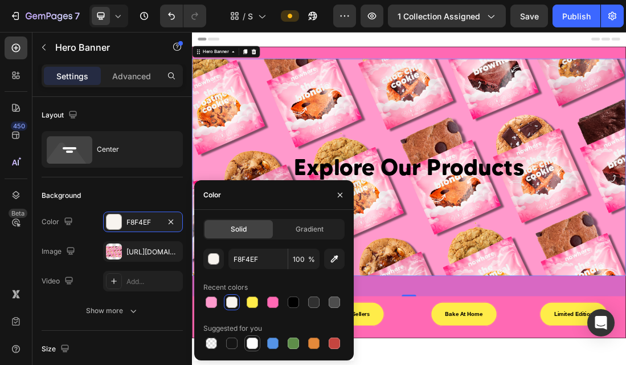
click at [252, 348] on div at bounding box center [252, 342] width 11 height 11
type input "FFFFFF"
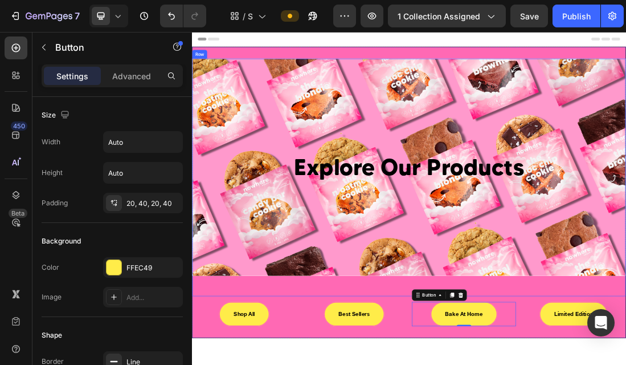
click at [405, 364] on div "Explore Our Products Heading Hero Banner" at bounding box center [534, 261] width 683 height 374
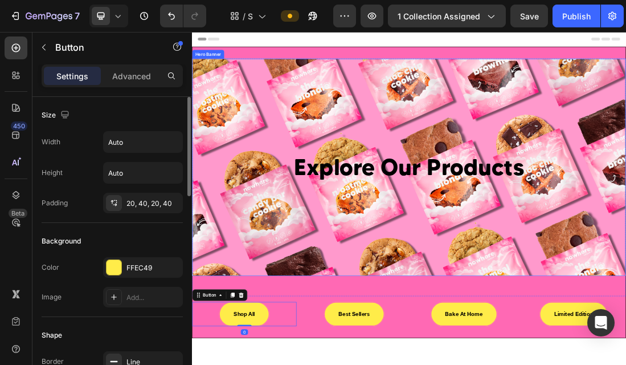
click at [328, 364] on div "Explore Our Products Heading Hero Banner" at bounding box center [534, 261] width 683 height 374
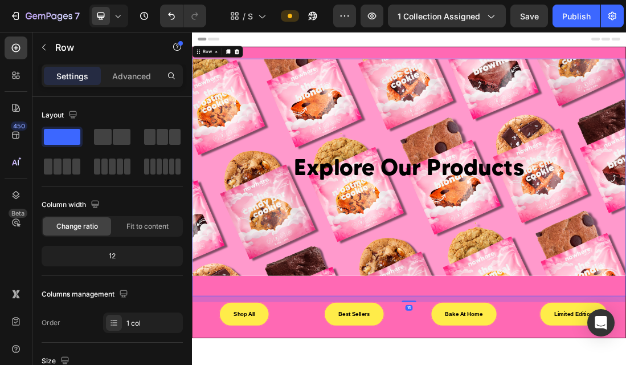
click at [329, 364] on div "Explore Our Products Heading Hero Banner" at bounding box center [534, 261] width 683 height 374
click at [334, 364] on div "Explore Our Products Heading Hero Banner Row 16 Shop All Button Best Sellers Bu…" at bounding box center [534, 284] width 684 height 459
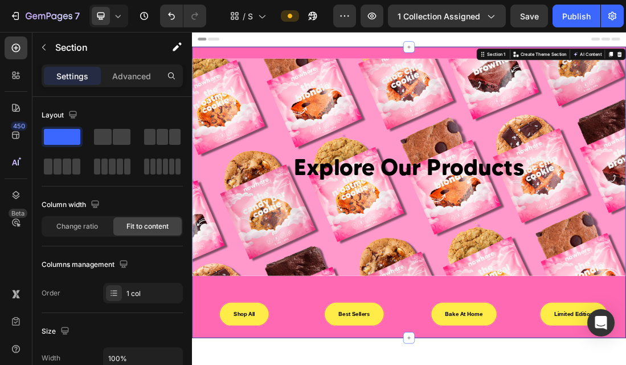
click at [333, 364] on div "Explore Our Products Heading Hero Banner Row Shop All Button Best Sellers Butto…" at bounding box center [534, 284] width 684 height 459
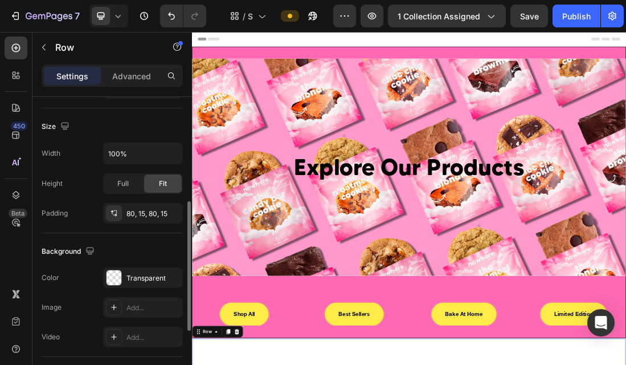
scroll to position [236, 0]
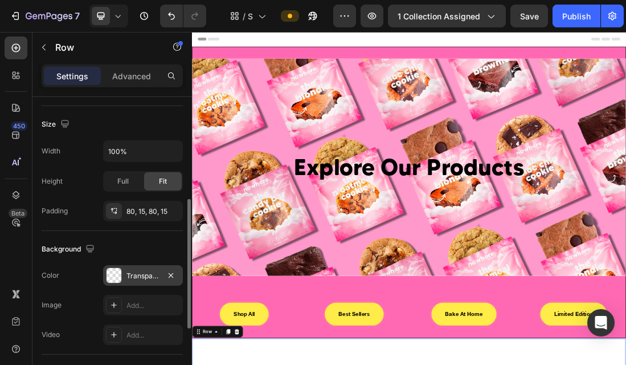
click at [147, 273] on div "Transparent" at bounding box center [143, 276] width 33 height 10
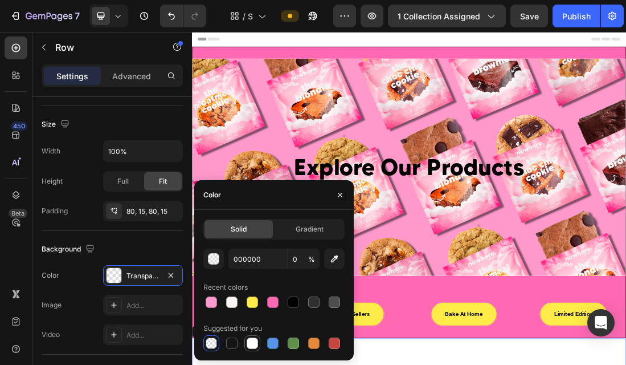
click at [254, 341] on div at bounding box center [252, 342] width 11 height 11
type input "FFFFFF"
type input "100"
click at [491, 364] on div "Explore Our Products Heading Hero Banner Row Shop All Button Best Sellers Butto…" at bounding box center [534, 284] width 684 height 459
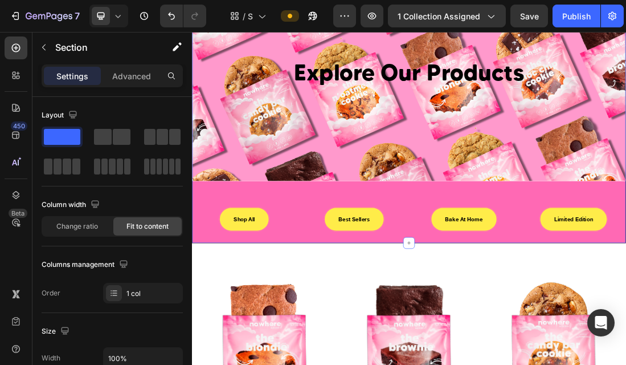
scroll to position [129, 0]
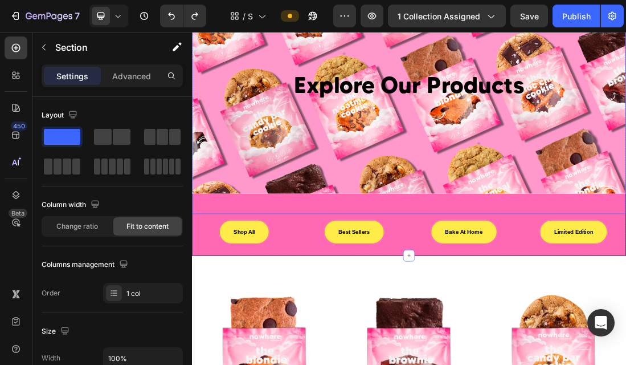
click at [222, 308] on div "Explore Our Products Heading Hero Banner" at bounding box center [534, 132] width 683 height 374
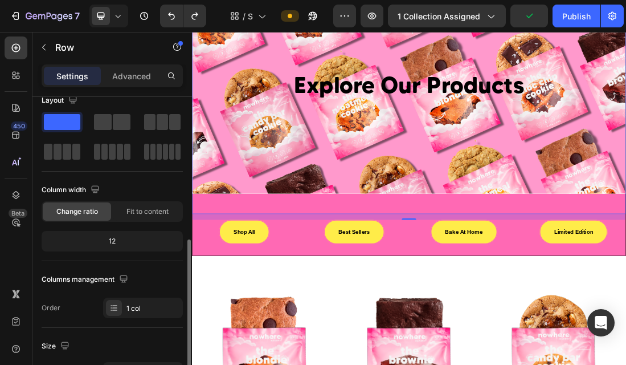
scroll to position [0, 0]
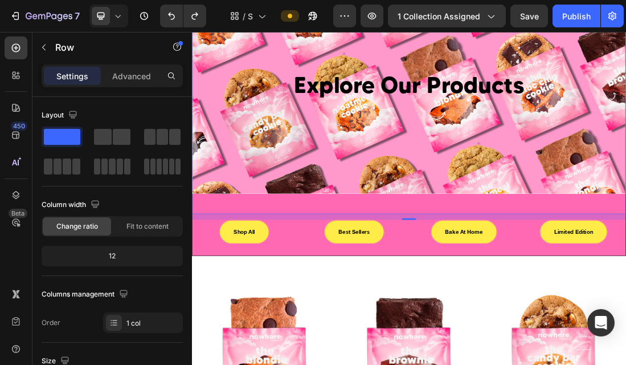
click at [229, 295] on div "Explore Our Products Heading Hero Banner" at bounding box center [534, 132] width 683 height 374
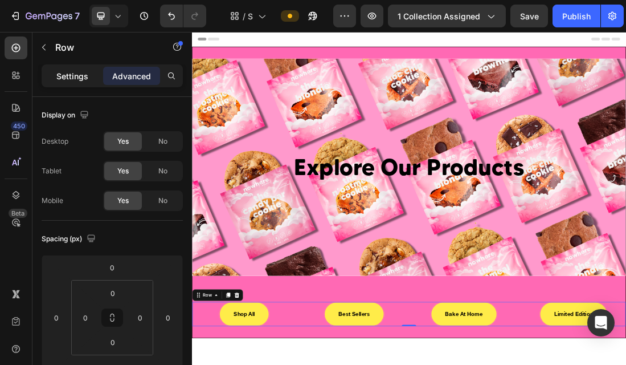
click at [69, 73] on p "Settings" at bounding box center [72, 76] width 32 height 12
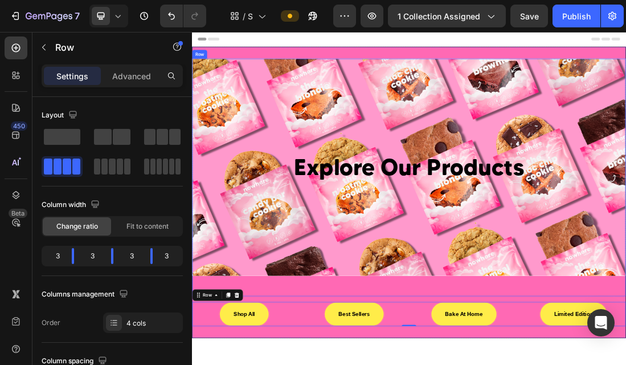
click at [326, 364] on div "Explore Our Products Heading Hero Banner" at bounding box center [534, 261] width 683 height 374
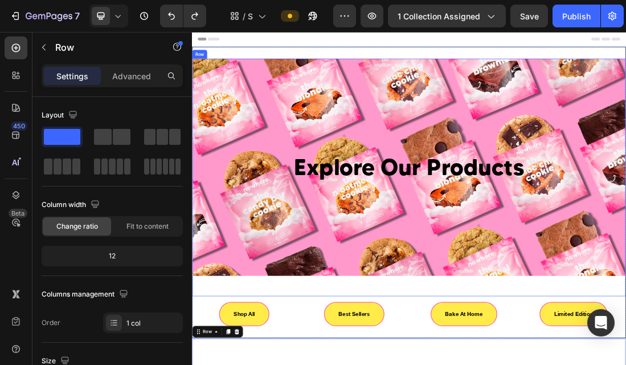
click at [546, 364] on div "Explore Our Products Heading Hero Banner" at bounding box center [534, 261] width 683 height 374
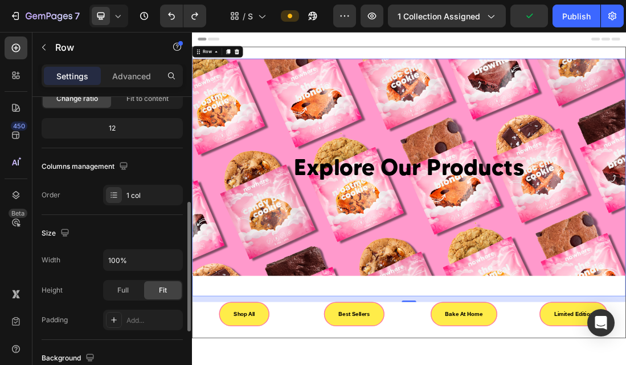
scroll to position [193, 0]
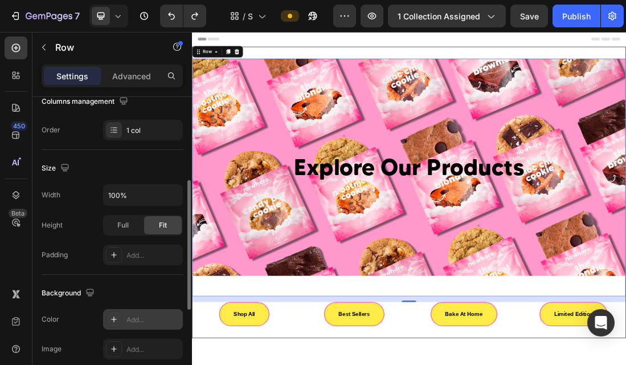
click at [154, 316] on div "Add..." at bounding box center [154, 320] width 54 height 10
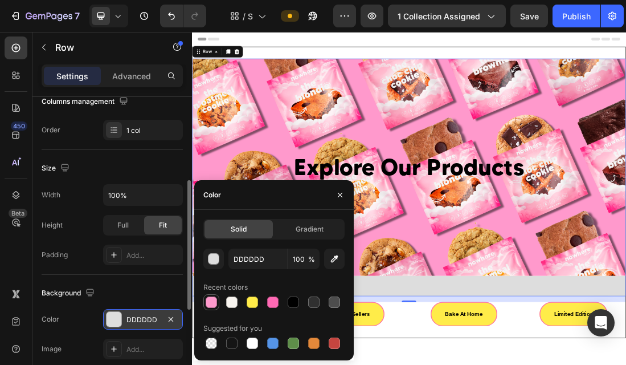
click at [211, 301] on div at bounding box center [211, 301] width 11 height 11
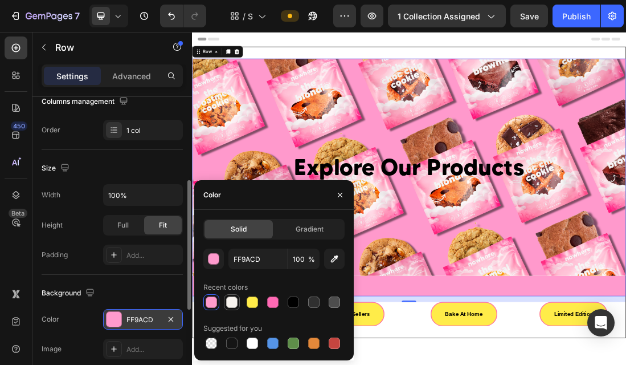
click at [231, 303] on div at bounding box center [231, 301] width 11 height 11
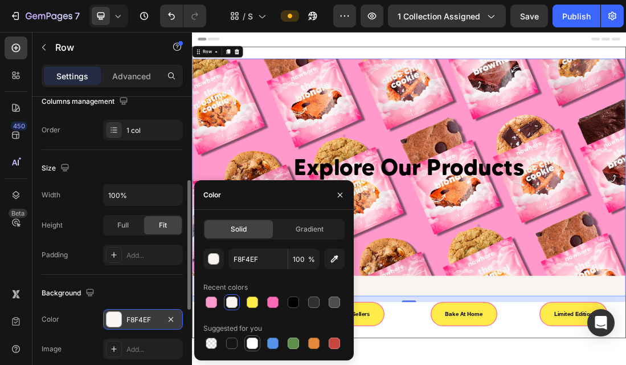
click at [254, 344] on div at bounding box center [252, 342] width 11 height 11
type input "FFFFFF"
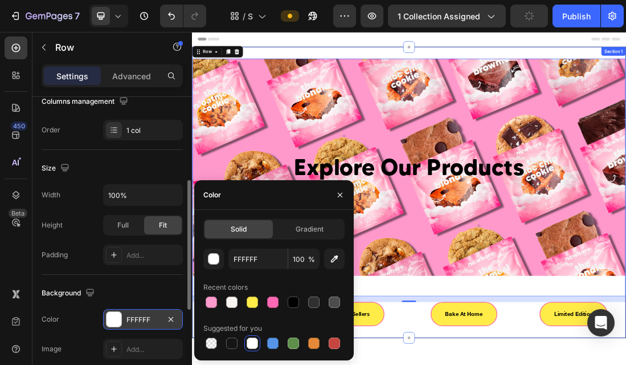
click at [396, 61] on div "Explore Our Products Heading Hero Banner Row 16 Shop All Button Best Sellers Bu…" at bounding box center [534, 284] width 684 height 459
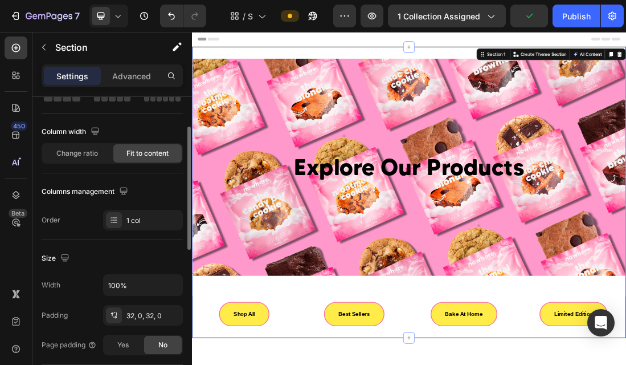
scroll to position [214, 0]
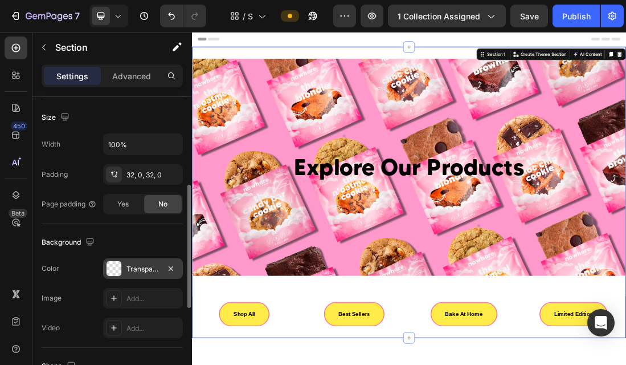
click at [153, 272] on div "Transparent" at bounding box center [143, 269] width 33 height 10
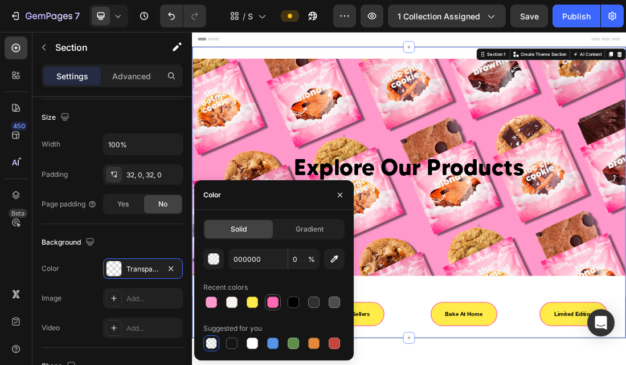
click at [271, 305] on div at bounding box center [272, 301] width 11 height 11
type input "FF69B4"
type input "100"
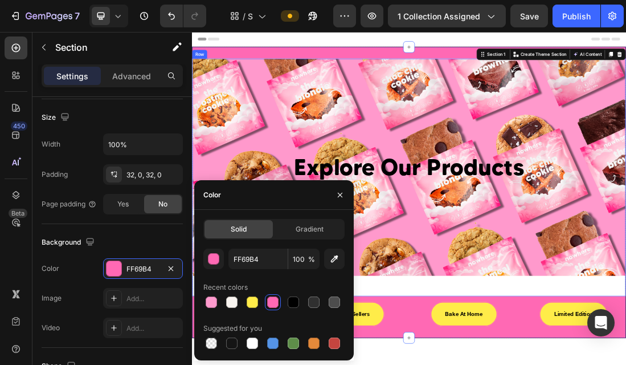
click at [541, 364] on div "Explore Our Products Heading Hero Banner" at bounding box center [534, 261] width 683 height 374
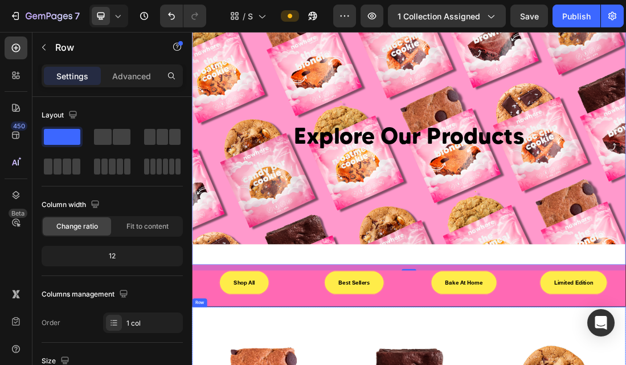
scroll to position [51, 0]
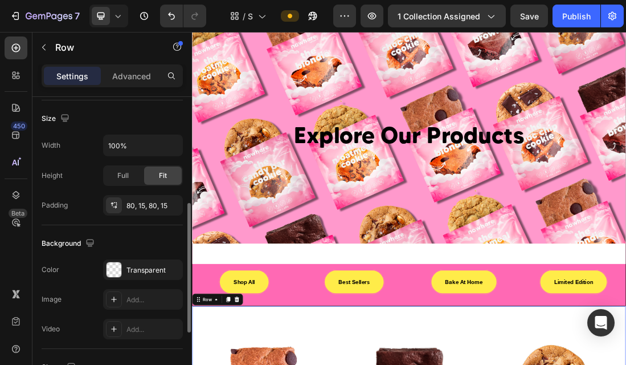
scroll to position [243, 0]
click at [139, 268] on div "Transparent" at bounding box center [143, 269] width 33 height 10
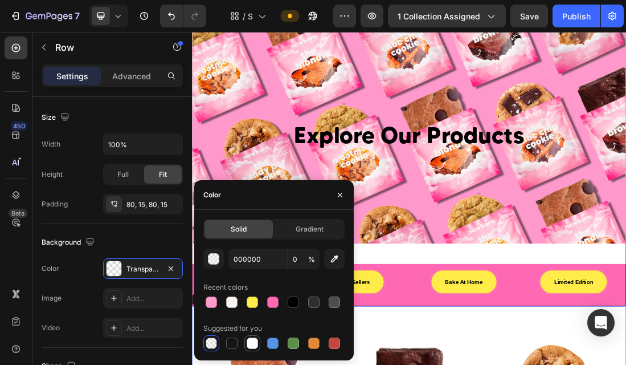
click at [254, 340] on div at bounding box center [252, 342] width 11 height 11
type input "FFFFFF"
type input "100"
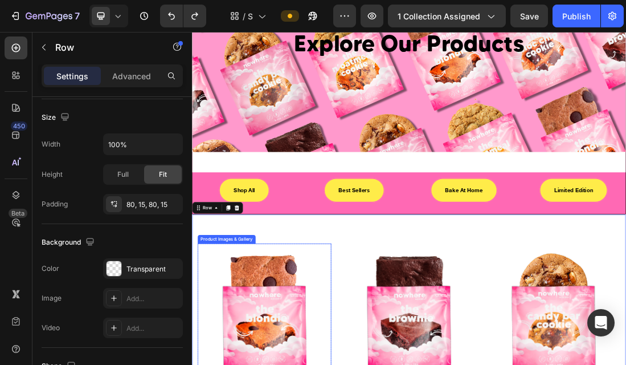
scroll to position [193, 0]
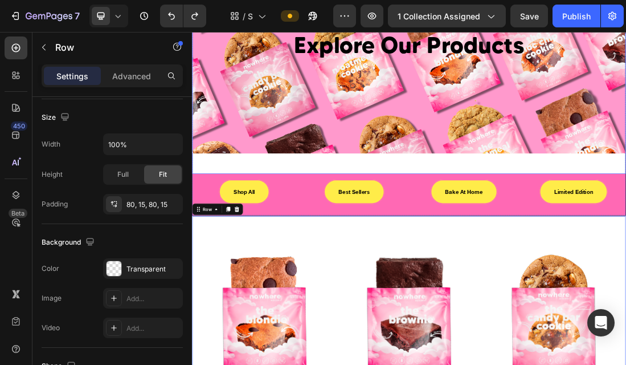
click at [264, 255] on div "Explore Our Products Heading Hero Banner" at bounding box center [534, 68] width 683 height 374
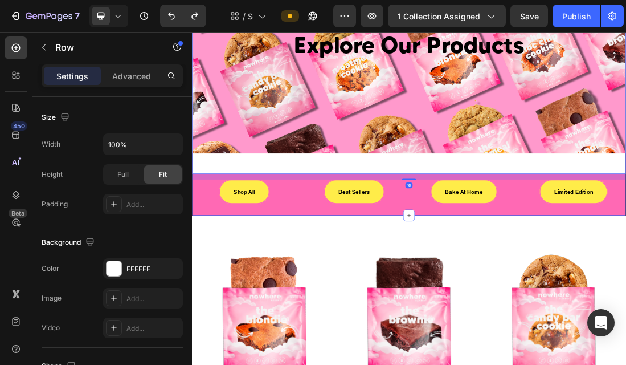
click at [360, 320] on div "Explore Our Products Heading Hero Banner Row 16 Shop All Button Best Sellers Bu…" at bounding box center [534, 92] width 684 height 459
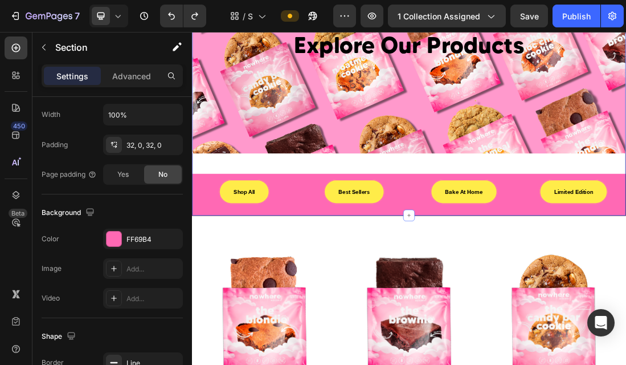
scroll to position [0, 0]
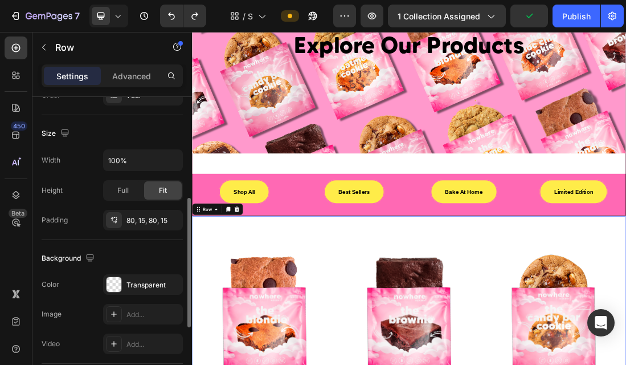
scroll to position [229, 0]
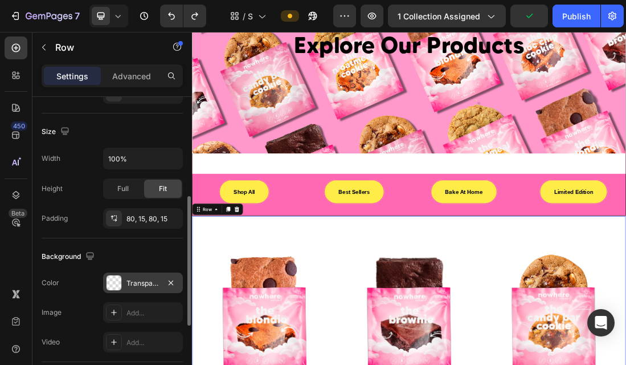
click at [147, 278] on div "Transparent" at bounding box center [143, 283] width 33 height 10
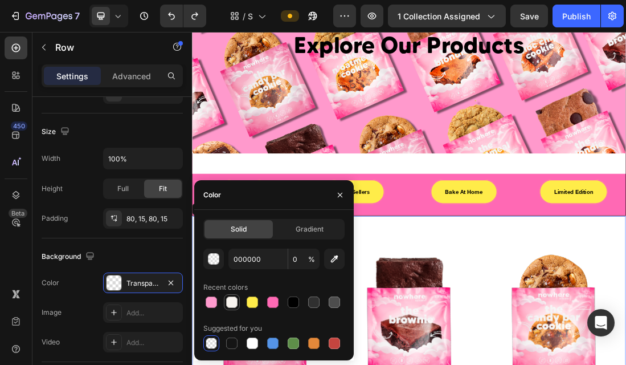
click at [231, 307] on div at bounding box center [231, 301] width 11 height 11
type input "F8F4EF"
type input "100"
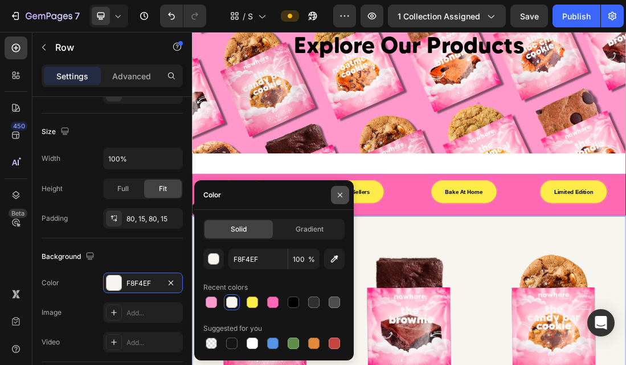
click at [341, 195] on icon "button" at bounding box center [340, 194] width 9 height 9
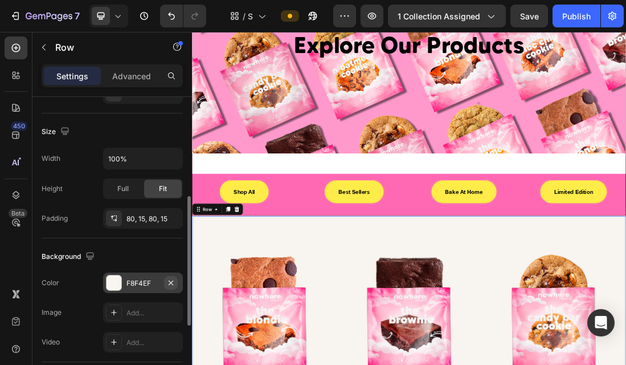
click at [166, 283] on icon "button" at bounding box center [170, 282] width 9 height 9
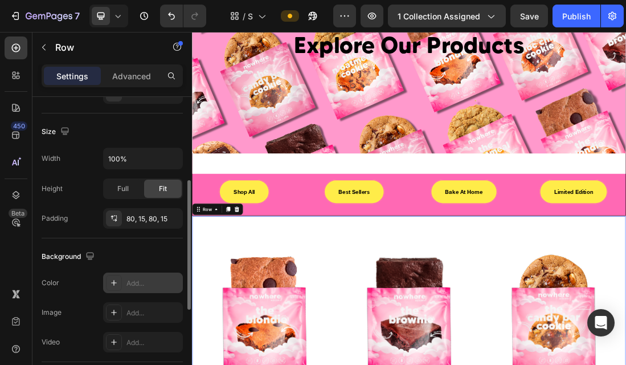
scroll to position [194, 0]
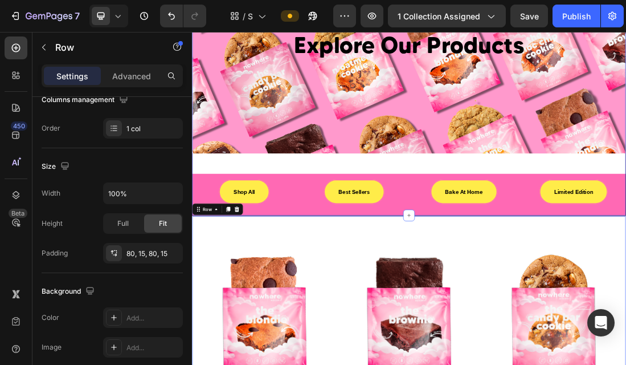
click at [626, 261] on div "Explore Our Products Heading Hero Banner Row Shop All Button Best Sellers Butto…" at bounding box center [534, 91] width 683 height 421
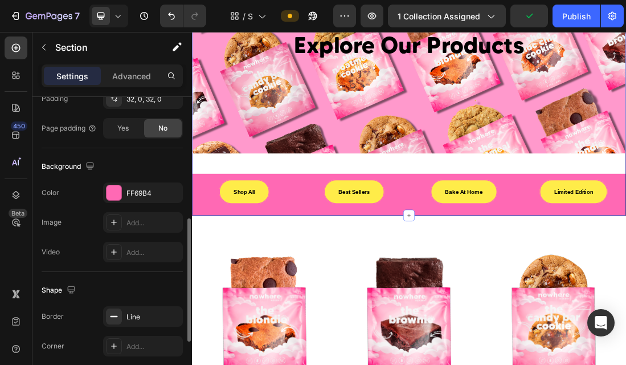
scroll to position [292, 0]
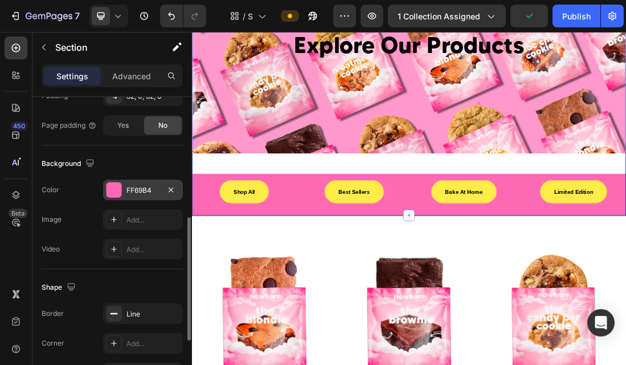
click at [142, 191] on div "FF69B4" at bounding box center [143, 190] width 33 height 10
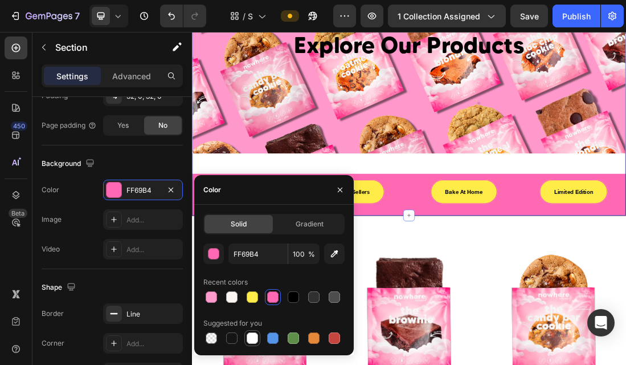
click at [254, 338] on div at bounding box center [252, 337] width 11 height 11
type input "FFFFFF"
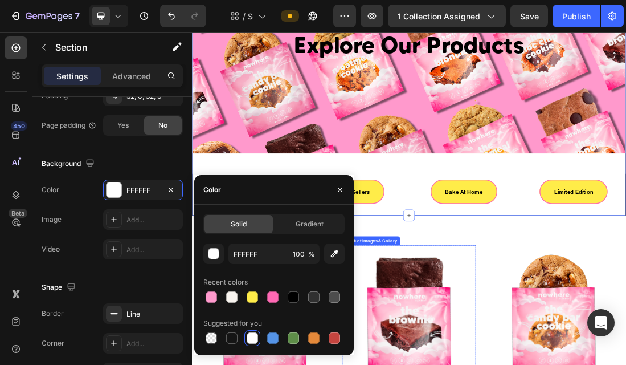
scroll to position [0, 0]
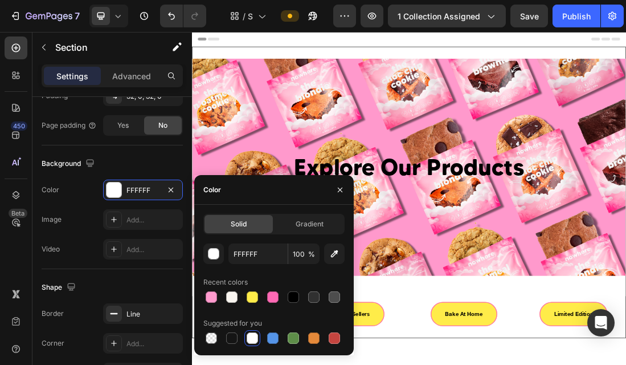
click at [474, 43] on div "Header" at bounding box center [534, 43] width 666 height 23
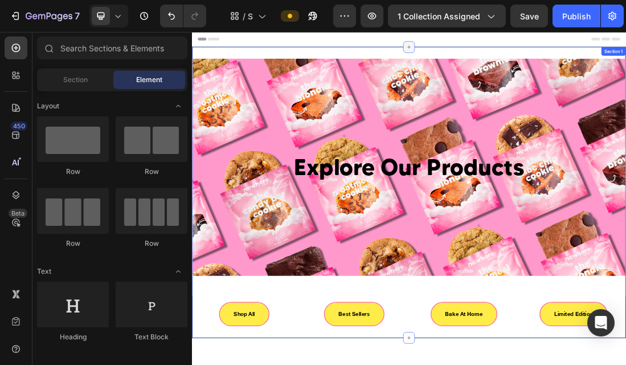
click at [533, 59] on icon at bounding box center [533, 55] width 9 height 9
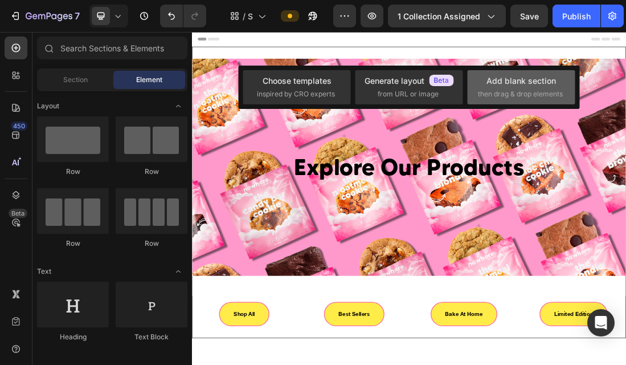
click at [516, 93] on span "then drag & drop elements" at bounding box center [520, 94] width 85 height 10
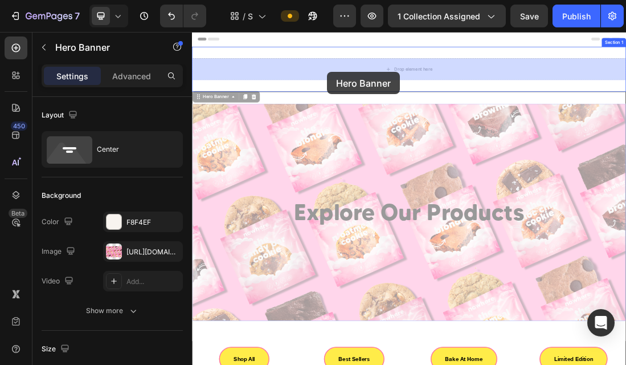
drag, startPoint x: 390, startPoint y: 251, endPoint x: 405, endPoint y: 95, distance: 156.8
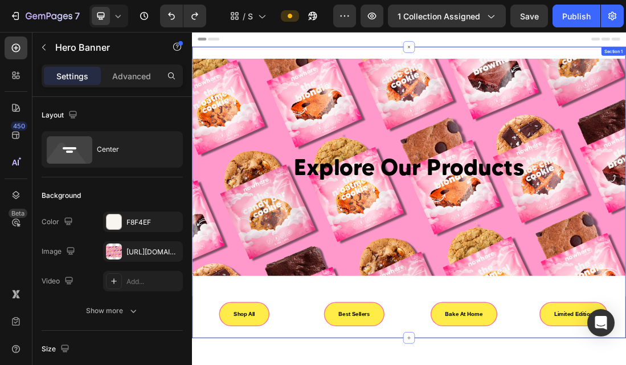
click at [626, 67] on div "Explore Our Products Heading Hero Banner Row Shop All Button Best Sellers Butto…" at bounding box center [534, 284] width 684 height 459
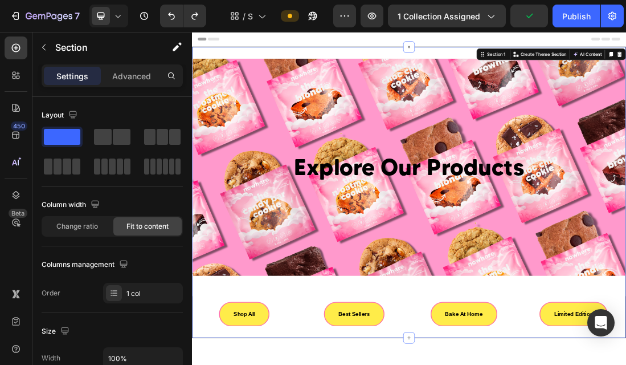
click at [591, 69] on div "Explore Our Products Heading Hero Banner Row Shop All Button Best Sellers Butto…" at bounding box center [534, 284] width 684 height 459
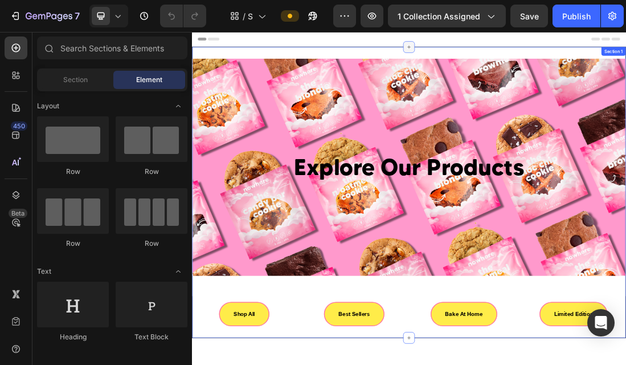
click at [537, 60] on div at bounding box center [534, 56] width 18 height 18
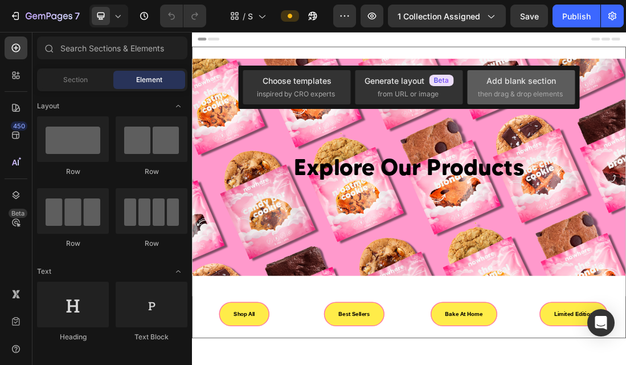
click at [508, 92] on span "then drag & drop elements" at bounding box center [520, 94] width 85 height 10
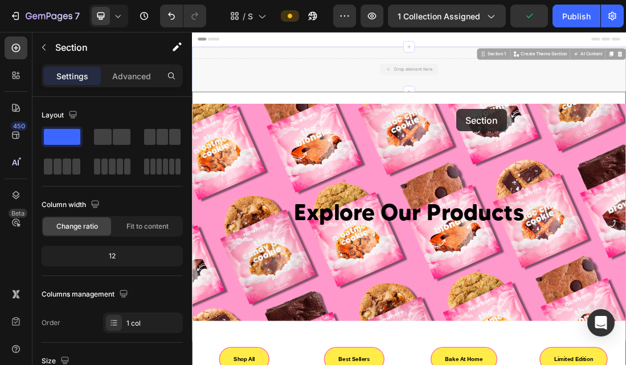
drag, startPoint x: 607, startPoint y: 66, endPoint x: 607, endPoint y: 143, distance: 76.9
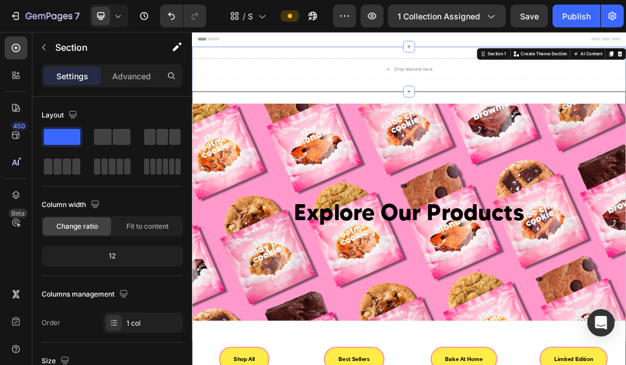
drag, startPoint x: 537, startPoint y: 51, endPoint x: 537, endPoint y: 91, distance: 39.3
click at [537, 91] on div "Drop element here Section 1 You can create reusable sections Create Theme Secti…" at bounding box center [534, 90] width 684 height 71
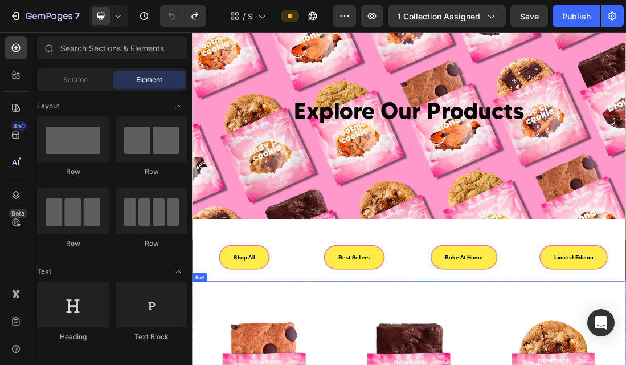
scroll to position [99, 0]
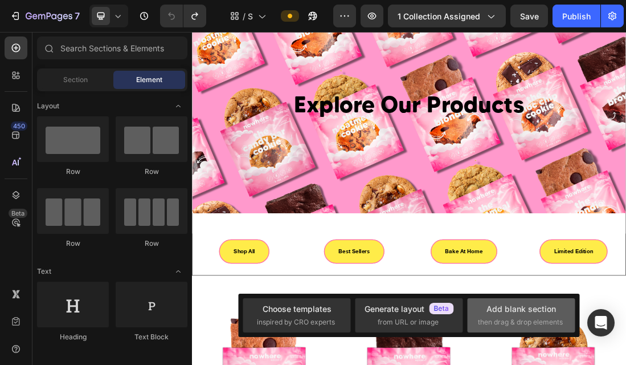
click at [508, 315] on div "Add blank section" at bounding box center [522, 309] width 70 height 12
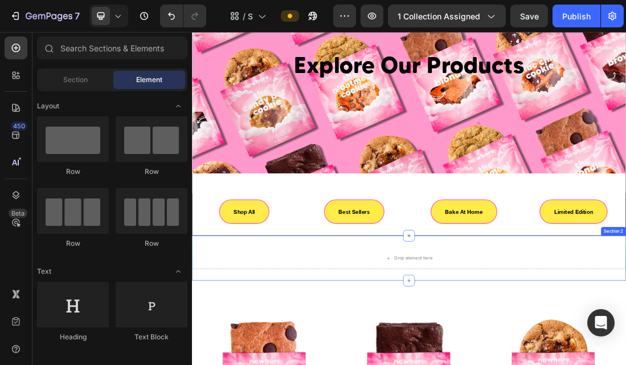
scroll to position [168, 0]
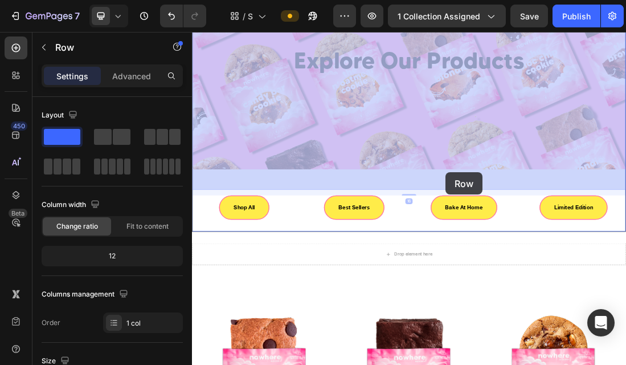
drag, startPoint x: 218, startPoint y: 267, endPoint x: 591, endPoint y: 253, distance: 374.1
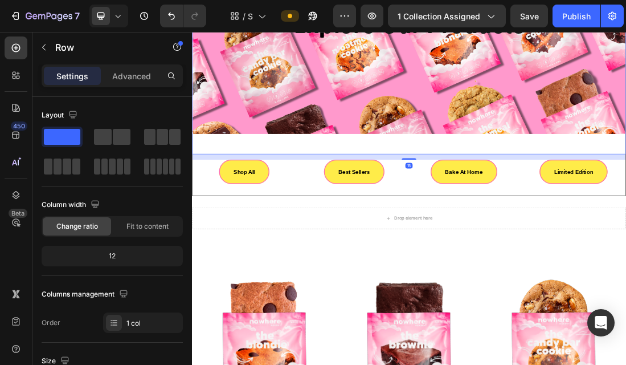
scroll to position [158, 0]
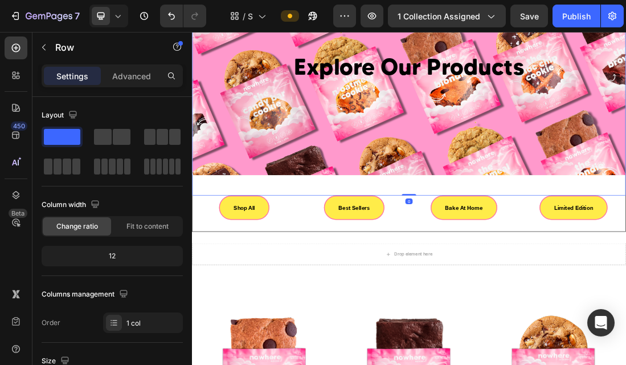
drag, startPoint x: 534, startPoint y: 288, endPoint x: 526, endPoint y: 232, distance: 55.8
click at [526, 232] on div "Explore Our Products Heading Hero Banner Row 0" at bounding box center [534, 103] width 683 height 374
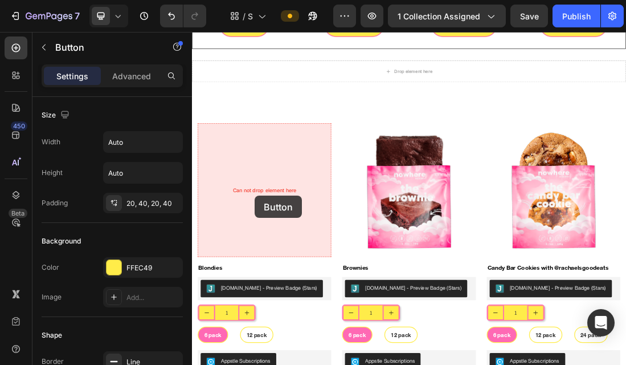
scroll to position [453, 0]
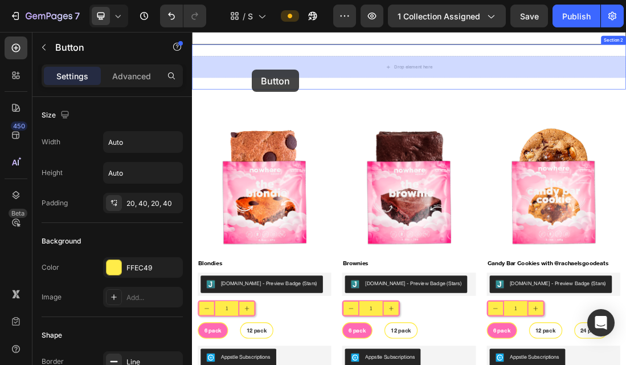
drag, startPoint x: 267, startPoint y: 296, endPoint x: 287, endPoint y: 91, distance: 205.5
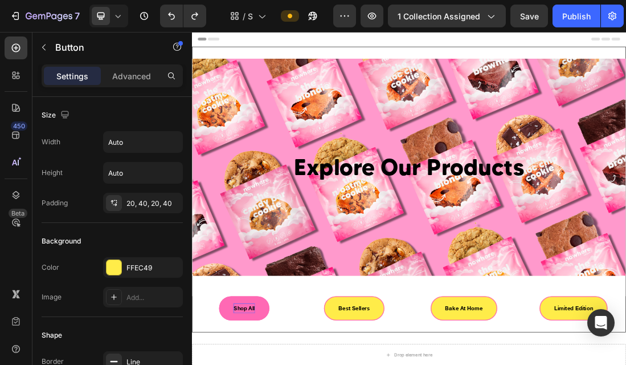
scroll to position [84, 0]
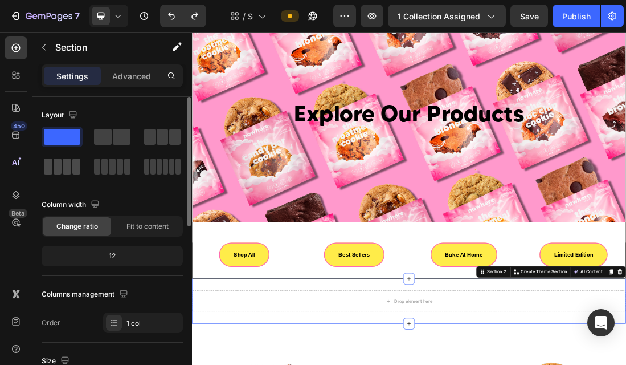
drag, startPoint x: 72, startPoint y: 169, endPoint x: 86, endPoint y: 410, distance: 242.0
click at [72, 169] on span at bounding box center [76, 166] width 9 height 16
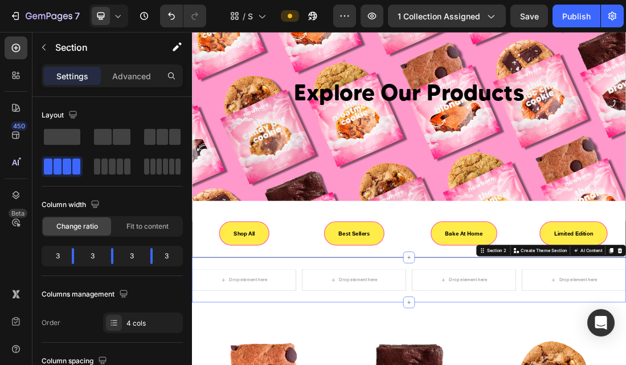
scroll to position [119, 0]
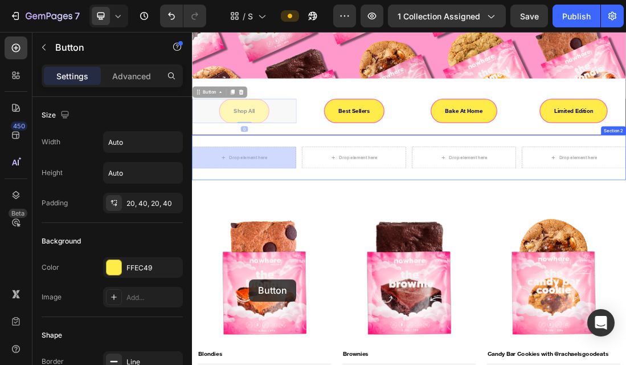
drag, startPoint x: 282, startPoint y: 346, endPoint x: 282, endPoint y: 421, distance: 74.6
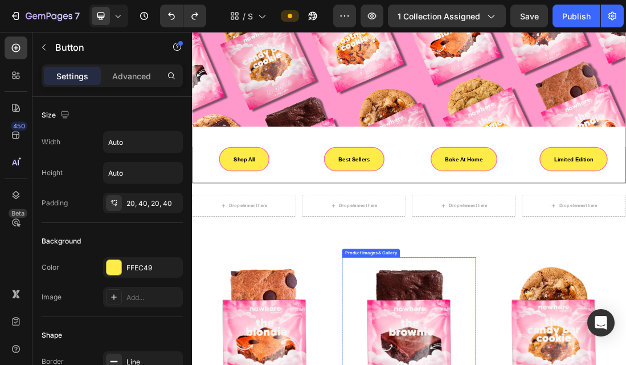
scroll to position [234, 0]
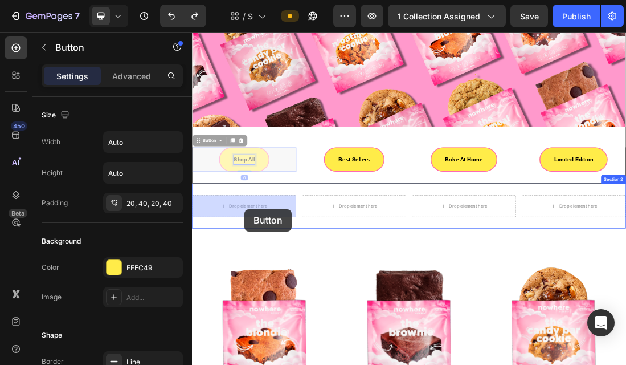
drag, startPoint x: 270, startPoint y: 231, endPoint x: 275, endPoint y: 310, distance: 79.4
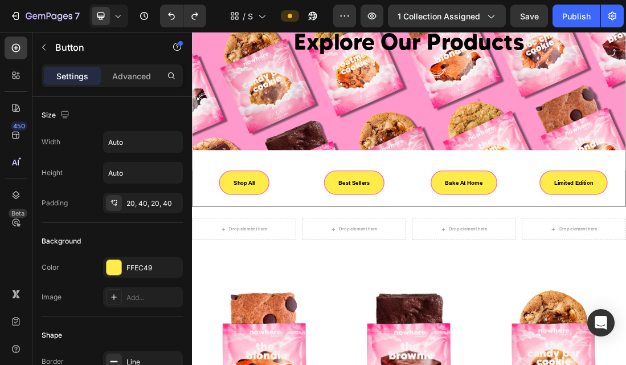
scroll to position [186, 0]
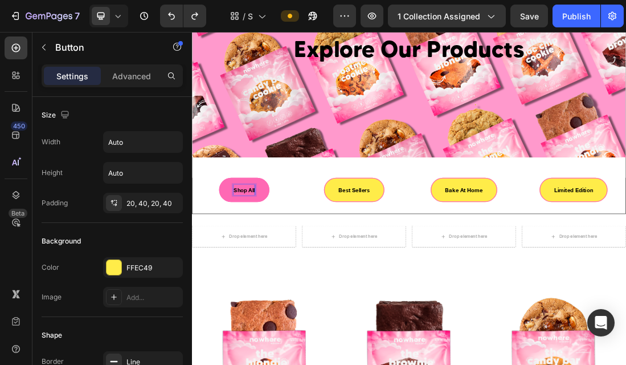
click at [277, 280] on p "Shop All" at bounding box center [275, 280] width 34 height 15
click at [302, 294] on link "Shop All" at bounding box center [274, 281] width 79 height 38
click at [272, 285] on p "Shop All" at bounding box center [275, 280] width 34 height 15
click at [346, 288] on div "Shop All Button" at bounding box center [275, 281] width 164 height 38
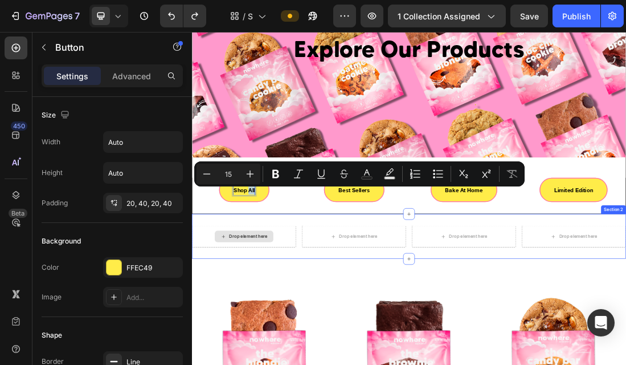
drag, startPoint x: 283, startPoint y: 276, endPoint x: 282, endPoint y: 356, distance: 79.8
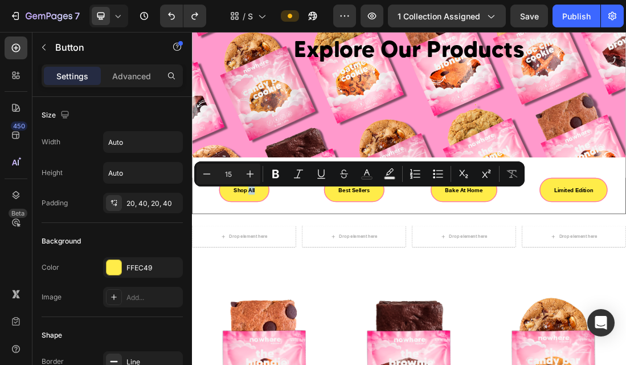
click at [210, 296] on div "Shop All Button" at bounding box center [275, 281] width 164 height 38
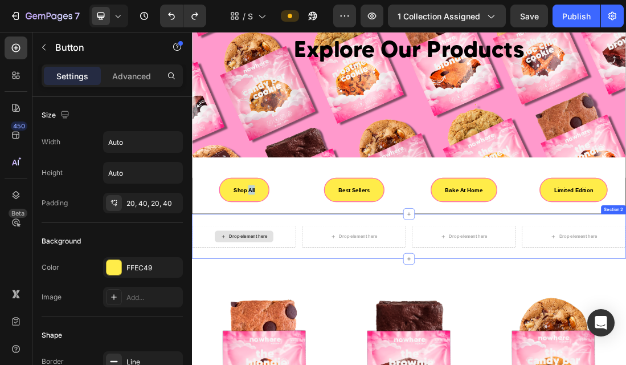
drag, startPoint x: 260, startPoint y: 264, endPoint x: 295, endPoint y: 352, distance: 94.6
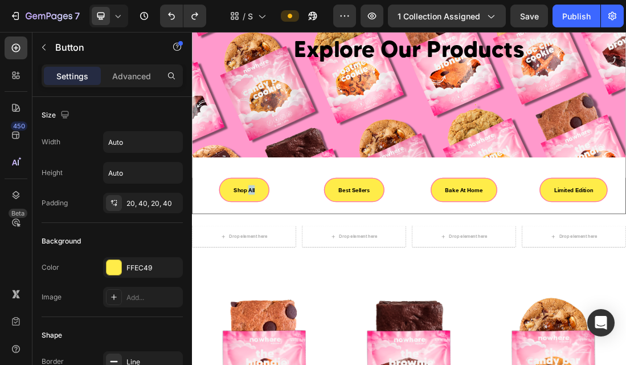
click at [330, 298] on div "Shop All Button" at bounding box center [275, 281] width 164 height 38
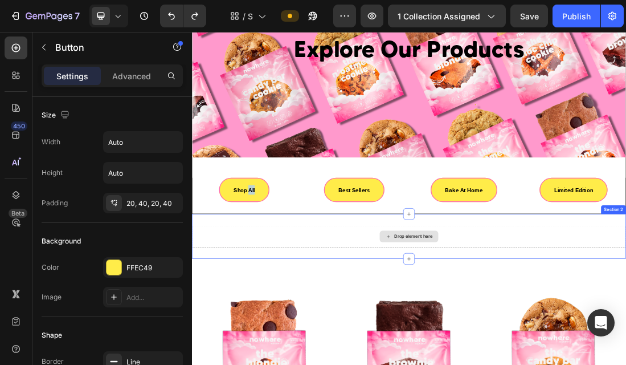
click at [255, 351] on div "Drop element here" at bounding box center [534, 354] width 684 height 34
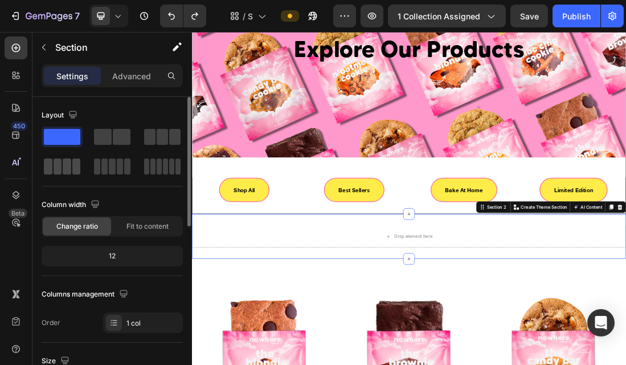
click at [63, 165] on span at bounding box center [67, 166] width 9 height 16
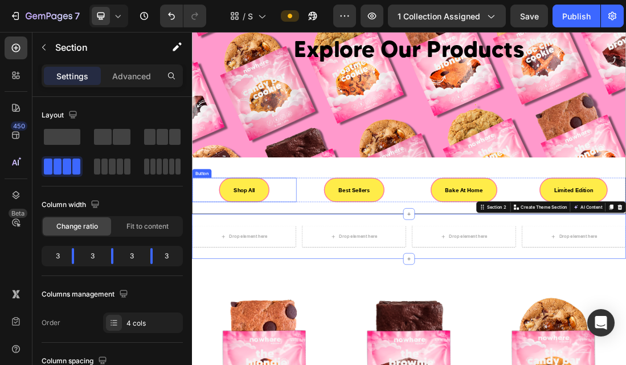
click at [210, 265] on div "Shop All Button" at bounding box center [275, 281] width 164 height 38
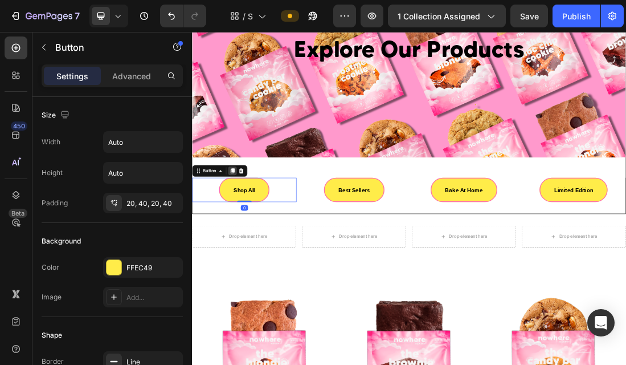
click at [254, 250] on icon at bounding box center [255, 250] width 9 height 9
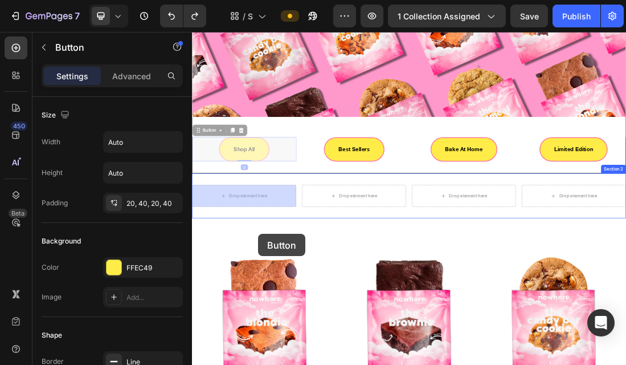
drag, startPoint x: 275, startPoint y: 267, endPoint x: 296, endPoint y: 349, distance: 84.7
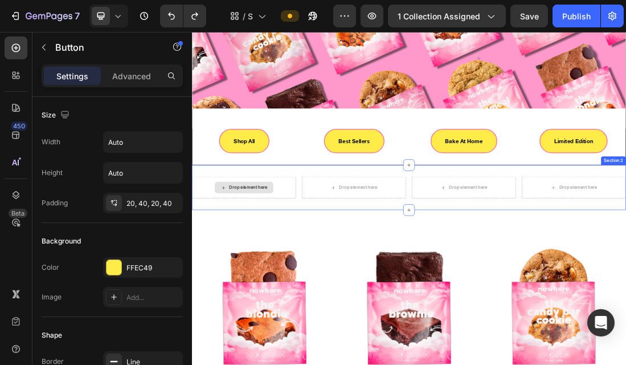
scroll to position [252, 0]
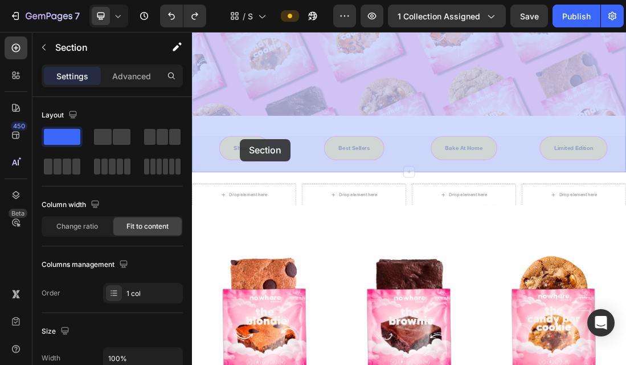
drag, startPoint x: 857, startPoint y: 238, endPoint x: 268, endPoint y: 201, distance: 590.4
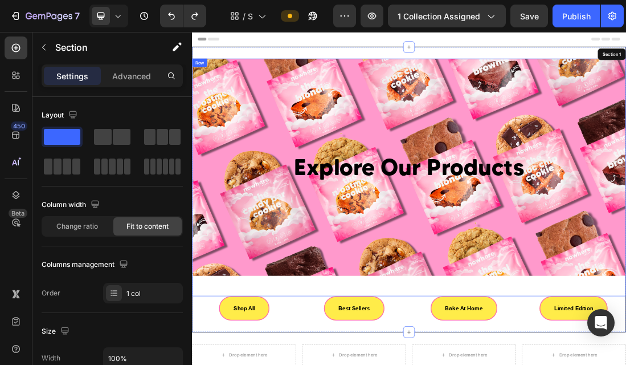
scroll to position [134, 0]
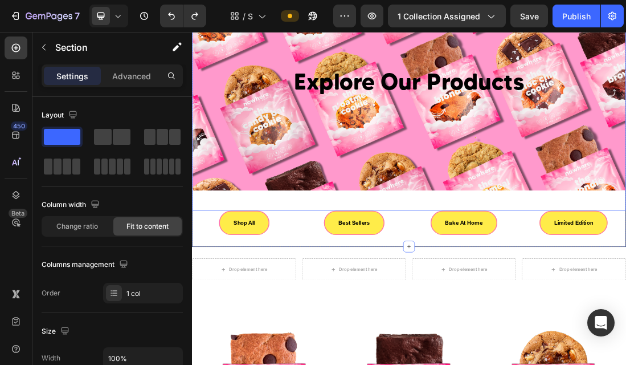
click at [293, 328] on link "Shop All" at bounding box center [274, 332] width 79 height 38
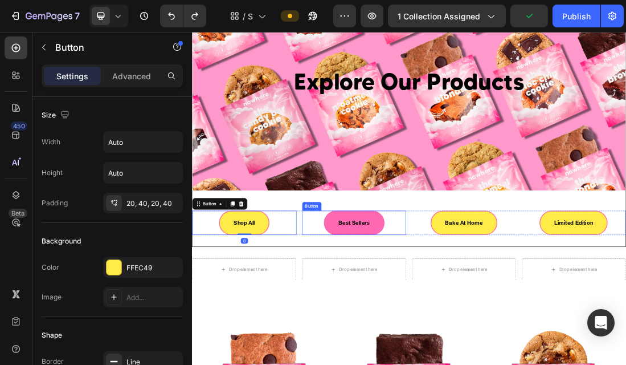
click at [460, 320] on link "Best Sellers" at bounding box center [447, 332] width 95 height 38
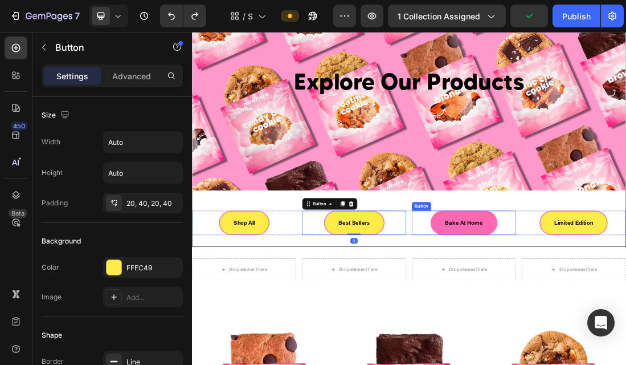
click at [574, 329] on link "Bake At Home" at bounding box center [620, 332] width 105 height 38
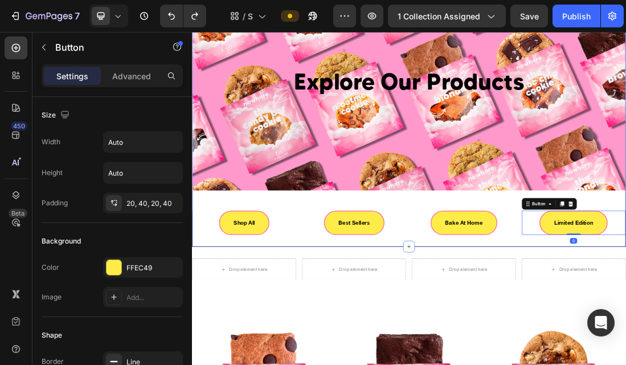
click at [626, 359] on div "Explore Our Products Heading Hero Banner Row Shop All Button Best Sellers Butto…" at bounding box center [534, 146] width 684 height 450
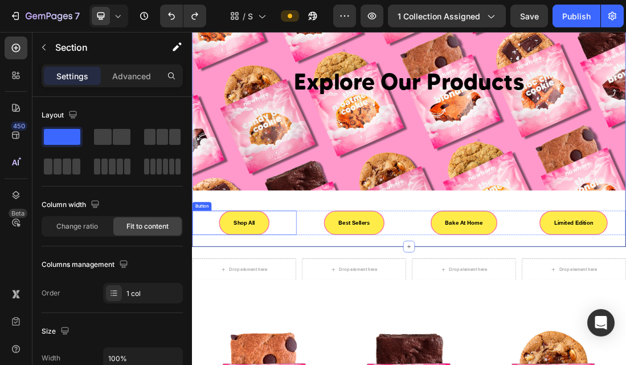
click at [209, 308] on div "Button" at bounding box center [208, 306] width 26 height 10
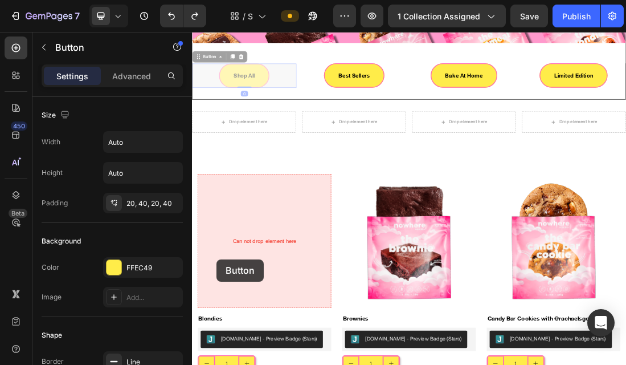
scroll to position [464, 0]
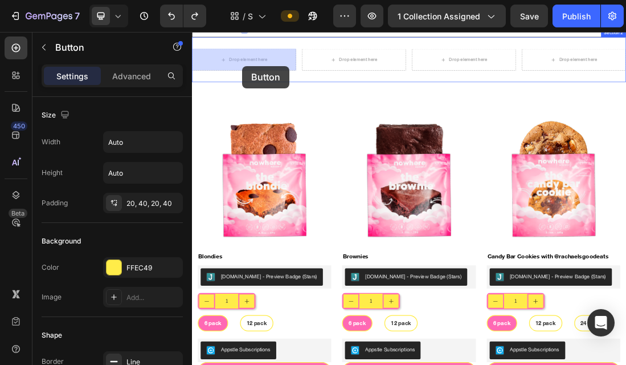
drag, startPoint x: 208, startPoint y: 303, endPoint x: 271, endPoint y: 85, distance: 226.5
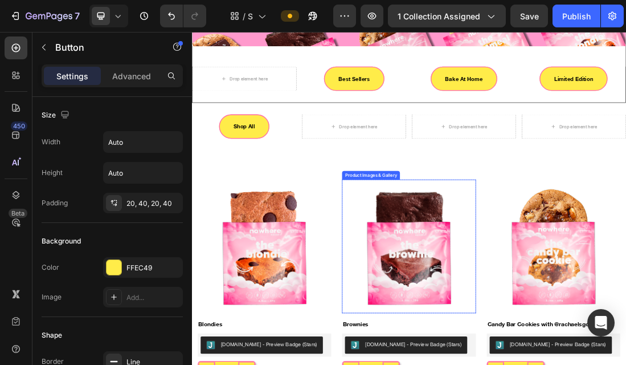
scroll to position [311, 0]
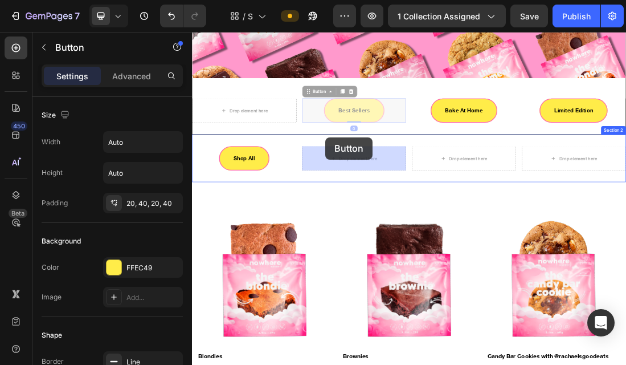
drag, startPoint x: 381, startPoint y: 129, endPoint x: 609, endPoint y: 243, distance: 255.4
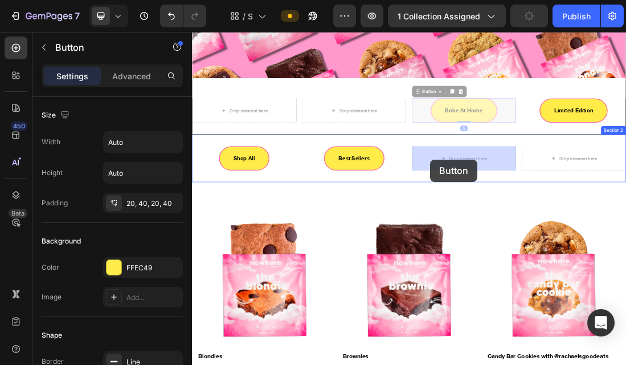
drag, startPoint x: 557, startPoint y: 133, endPoint x: 568, endPoint y: 232, distance: 100.3
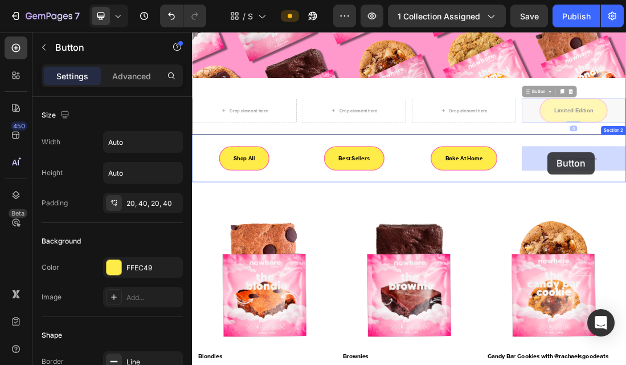
drag, startPoint x: 728, startPoint y: 130, endPoint x: 752, endPoint y: 227, distance: 99.1
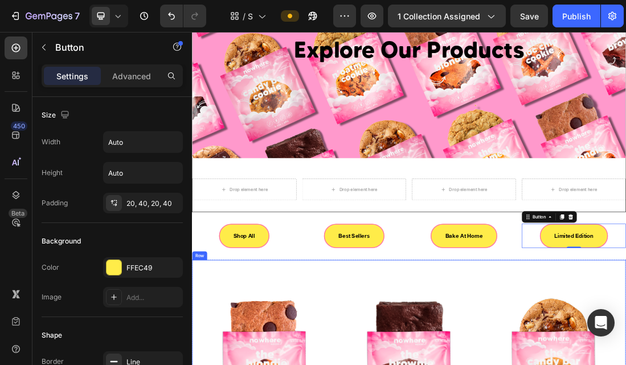
scroll to position [158, 0]
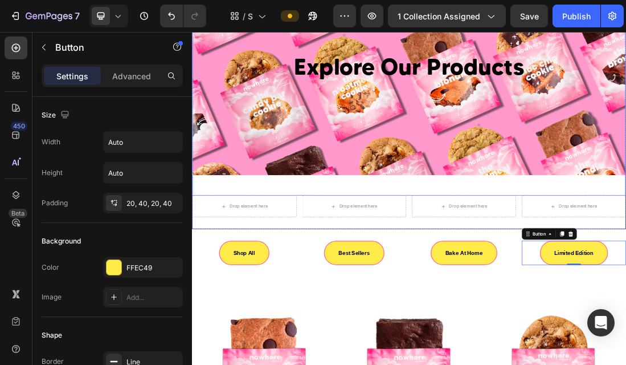
click at [546, 287] on div "Explore Our Products Heading Hero Banner" at bounding box center [534, 103] width 683 height 374
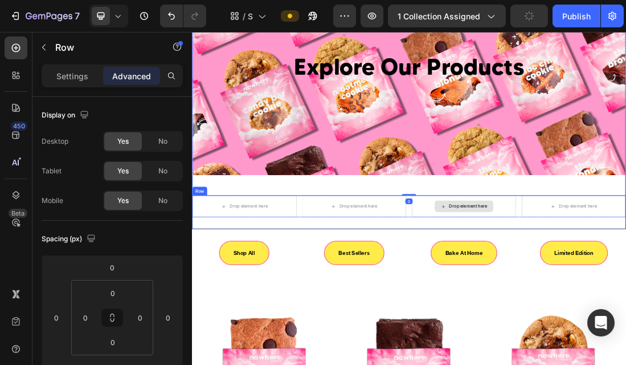
click at [544, 291] on div "Drop element here" at bounding box center [620, 306] width 164 height 34
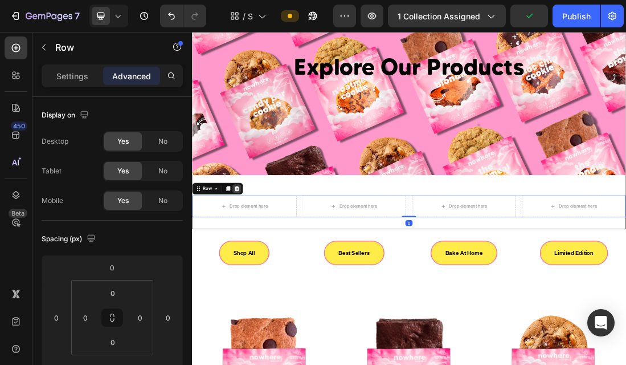
click at [260, 284] on div at bounding box center [263, 279] width 14 height 14
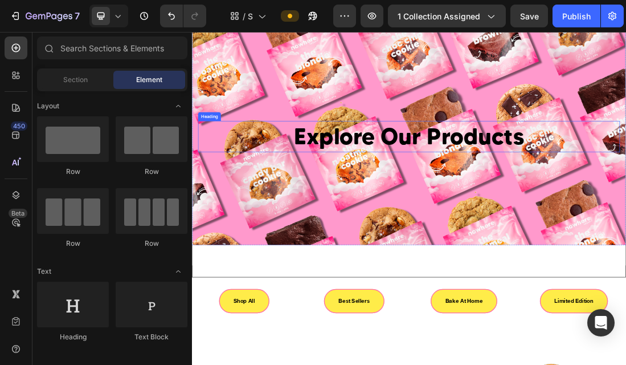
scroll to position [0, 0]
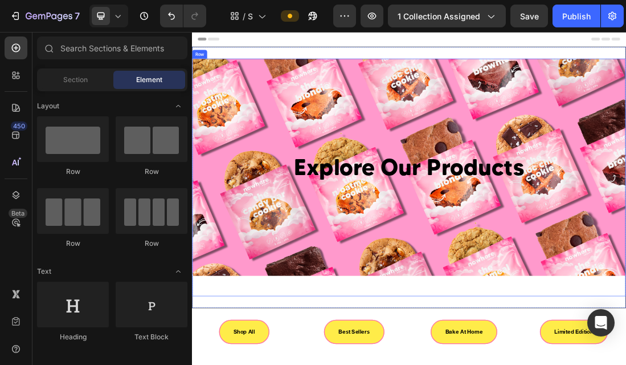
click at [511, 364] on div "Explore Our Products Heading Hero Banner Row Section 1" at bounding box center [534, 260] width 684 height 411
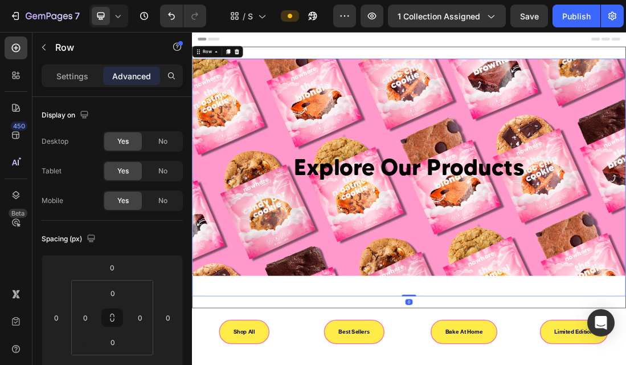
click at [421, 364] on div "Explore Our Products Heading Hero Banner" at bounding box center [534, 261] width 683 height 374
click at [81, 77] on p "Settings" at bounding box center [72, 76] width 32 height 12
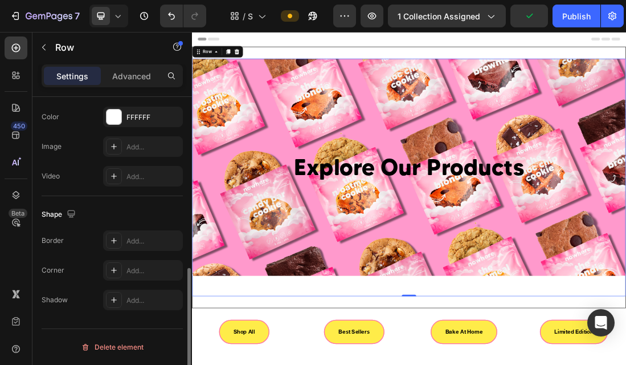
scroll to position [391, 0]
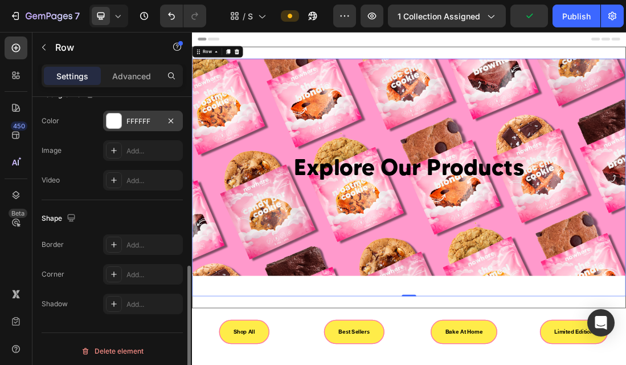
click at [143, 121] on div "FFFFFF" at bounding box center [143, 121] width 33 height 10
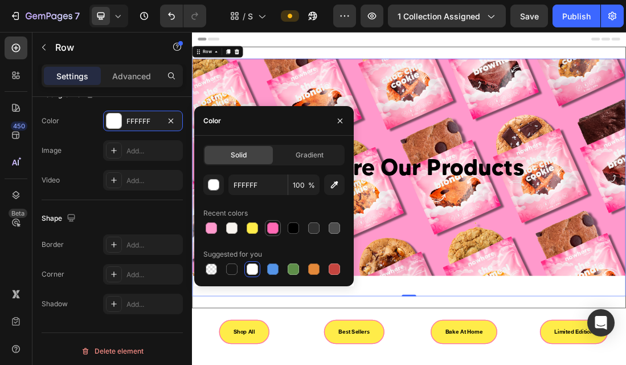
click at [271, 226] on div at bounding box center [272, 227] width 11 height 11
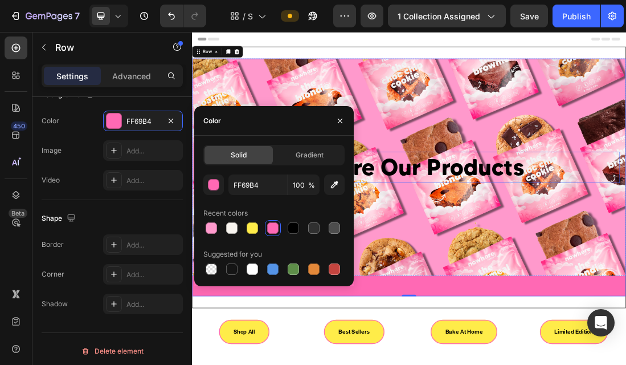
type input "FFFFFF"
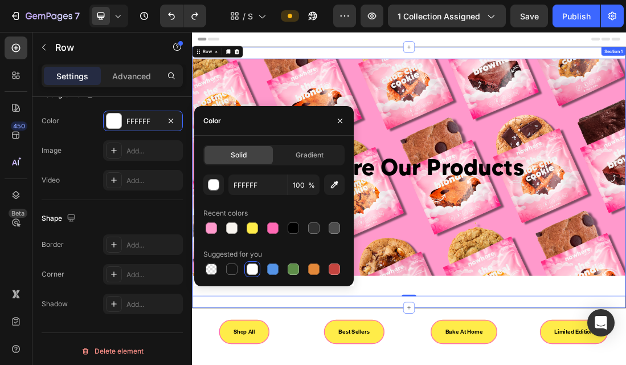
click at [586, 62] on div "Explore Our Products Heading Hero Banner Row 0 Section 1" at bounding box center [534, 260] width 684 height 411
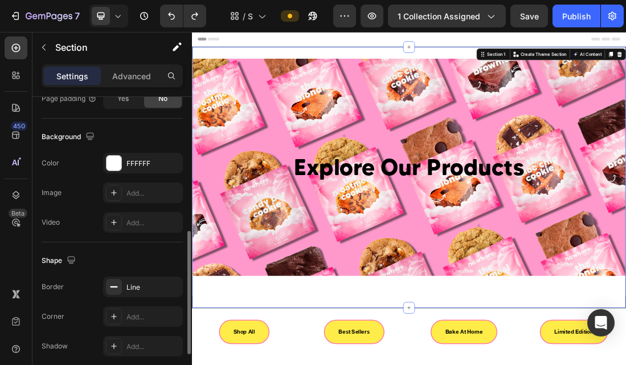
scroll to position [321, 0]
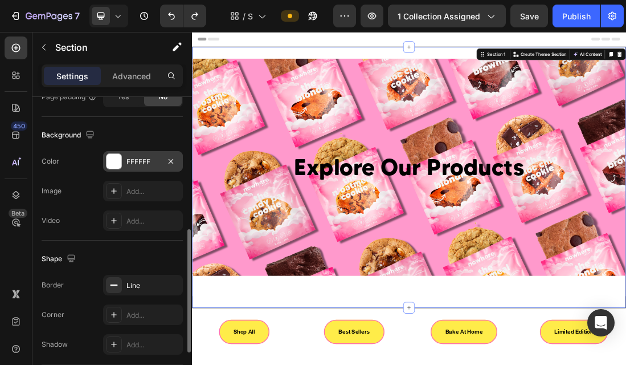
click at [143, 171] on div "FFFFFF" at bounding box center [143, 161] width 80 height 21
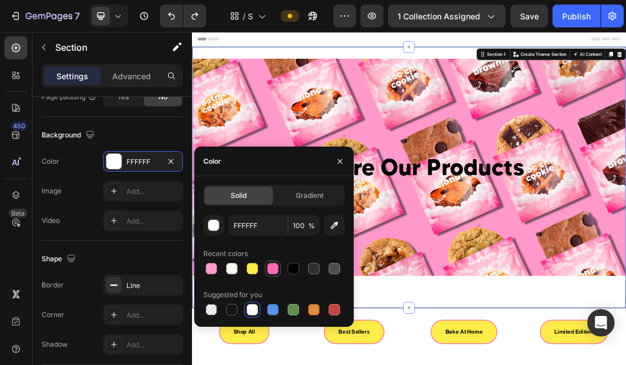
click at [272, 270] on div at bounding box center [272, 268] width 11 height 11
type input "FF69B4"
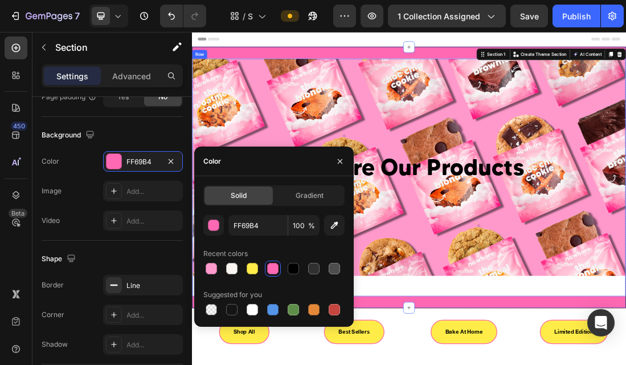
click at [626, 364] on div "Explore Our Products Heading Hero Banner" at bounding box center [534, 261] width 683 height 374
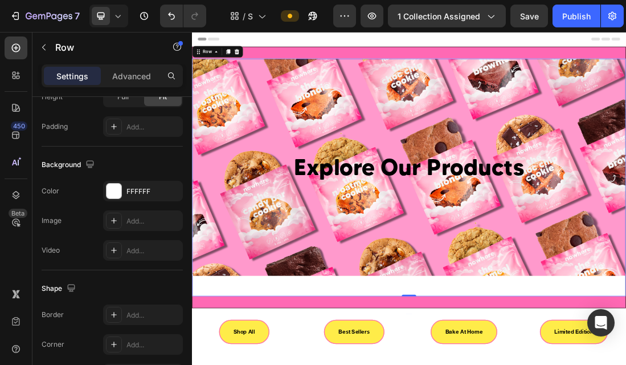
scroll to position [0, 0]
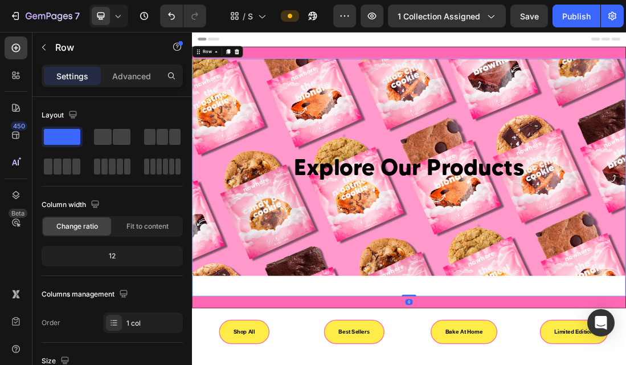
drag, startPoint x: 539, startPoint y: 446, endPoint x: 538, endPoint y: 397, distance: 49.6
click at [538, 364] on div "Explore Our Products Heading Hero Banner Row 0" at bounding box center [534, 261] width 683 height 374
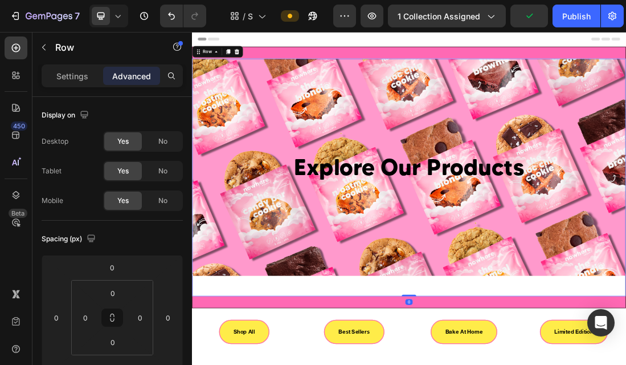
drag, startPoint x: 536, startPoint y: 446, endPoint x: 537, endPoint y: 388, distance: 58.1
click at [537, 364] on div "Explore Our Products Heading Hero Banner Row 0" at bounding box center [534, 261] width 683 height 374
click at [525, 364] on div "Explore Our Products Heading Hero Banner" at bounding box center [534, 261] width 683 height 374
click at [507, 364] on div "Explore Our Products Heading Hero Banner Row 0 Section 1" at bounding box center [534, 260] width 684 height 411
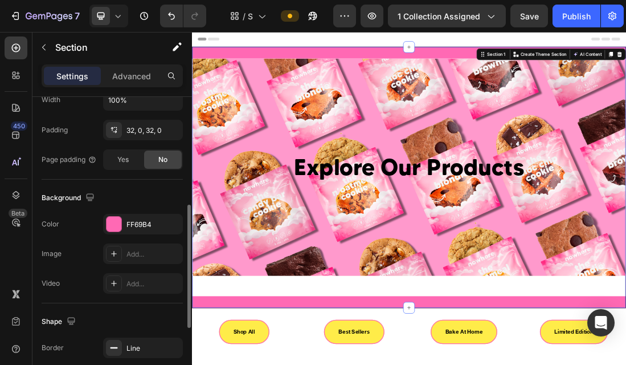
scroll to position [259, 0]
click at [154, 221] on div "FF69B4" at bounding box center [143, 223] width 33 height 10
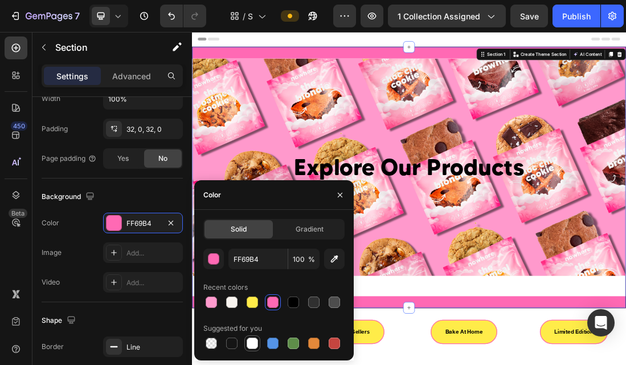
click at [251, 348] on div at bounding box center [252, 342] width 11 height 11
type input "FFFFFF"
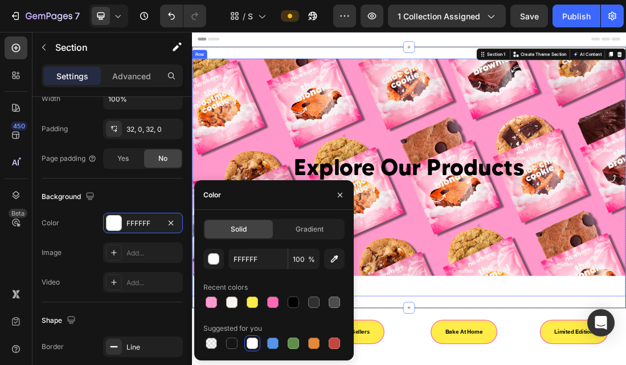
click at [475, 364] on div "Explore Our Products Heading Hero Banner" at bounding box center [534, 261] width 683 height 374
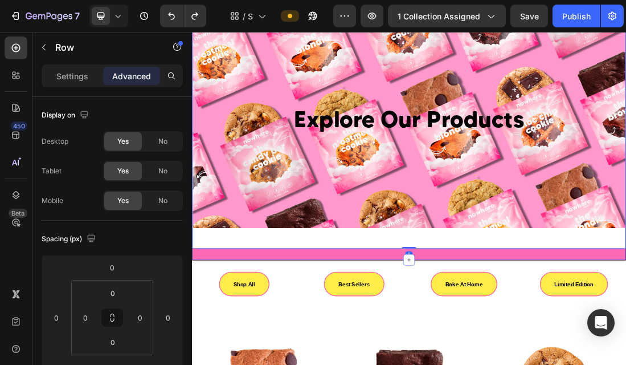
scroll to position [77, 0]
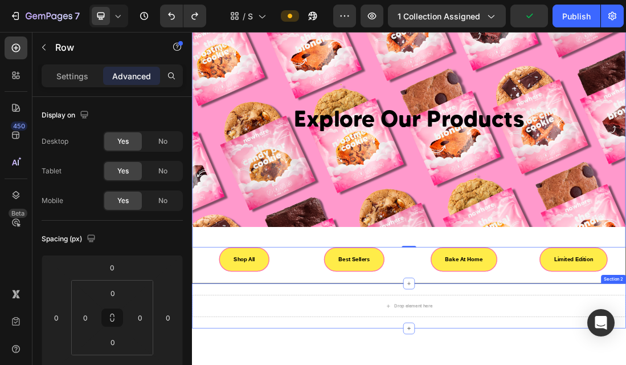
type input "16"
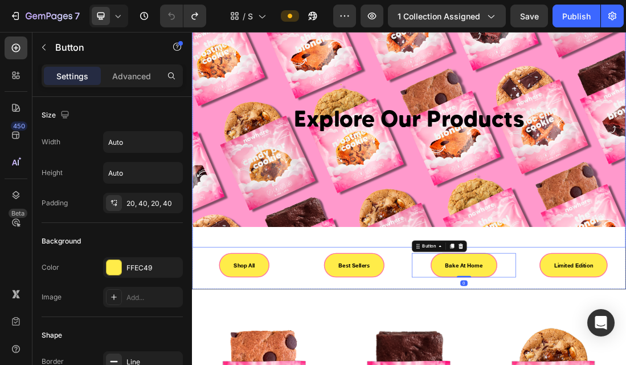
click at [506, 354] on div "Explore Our Products Heading Hero Banner" at bounding box center [534, 184] width 683 height 374
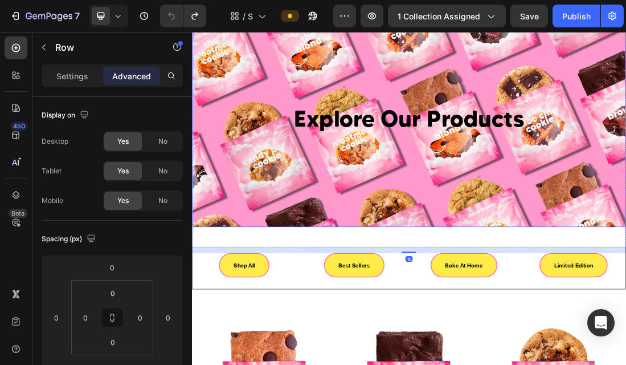
click at [499, 337] on div "Background Image" at bounding box center [534, 168] width 683 height 342
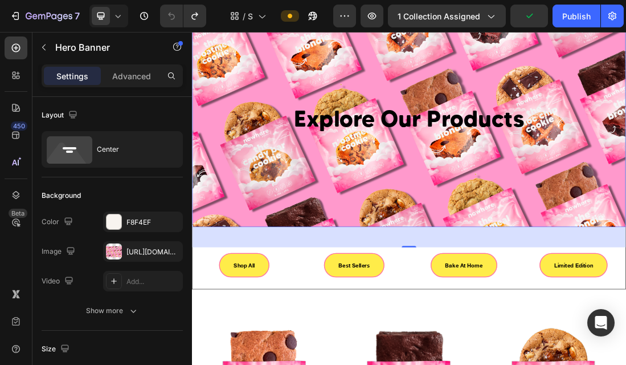
drag, startPoint x: 536, startPoint y: 368, endPoint x: 536, endPoint y: 347, distance: 20.5
click at [536, 347] on div "56" at bounding box center [534, 355] width 683 height 32
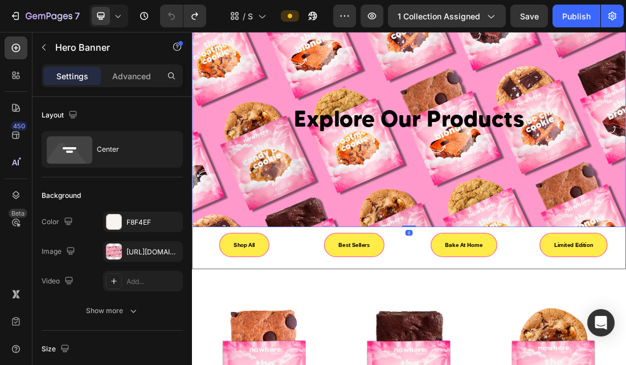
drag, startPoint x: 536, startPoint y: 369, endPoint x: 536, endPoint y: 321, distance: 48.4
click at [536, 321] on div "Explore Our Products Heading Hero Banner 0" at bounding box center [534, 168] width 683 height 342
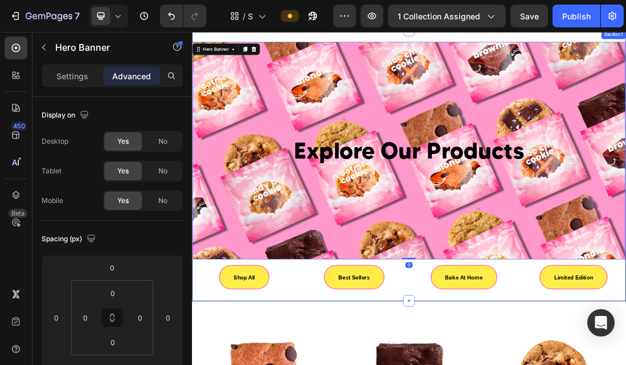
scroll to position [0, 0]
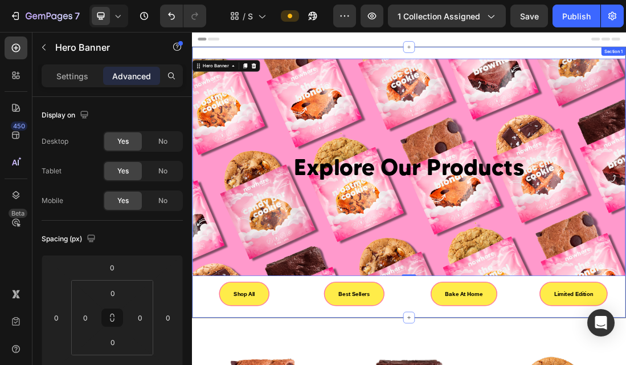
click at [539, 71] on div "Explore Our Products Heading Hero Banner 0 Row Shop All Button Best Sellers But…" at bounding box center [534, 268] width 684 height 427
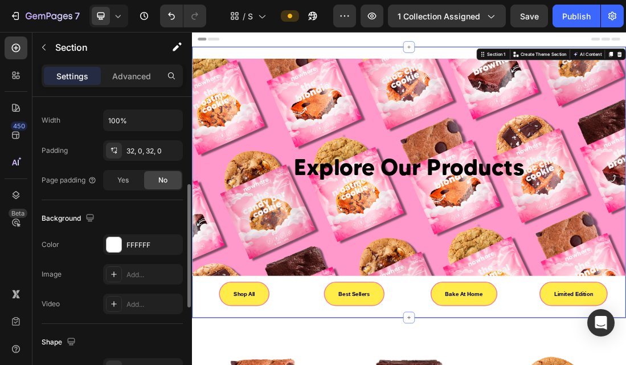
scroll to position [238, 0]
click at [129, 250] on div "FFFFFF" at bounding box center [143, 244] width 80 height 21
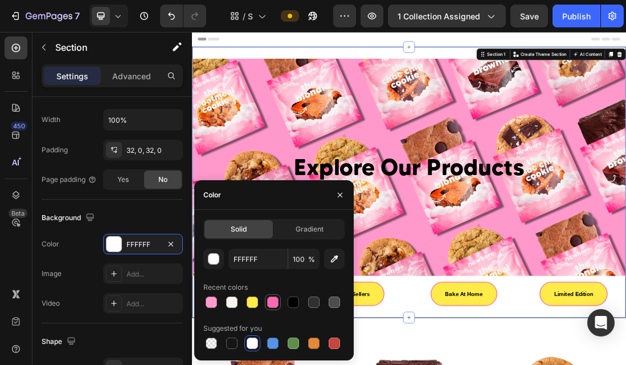
click at [273, 306] on div at bounding box center [272, 301] width 11 height 11
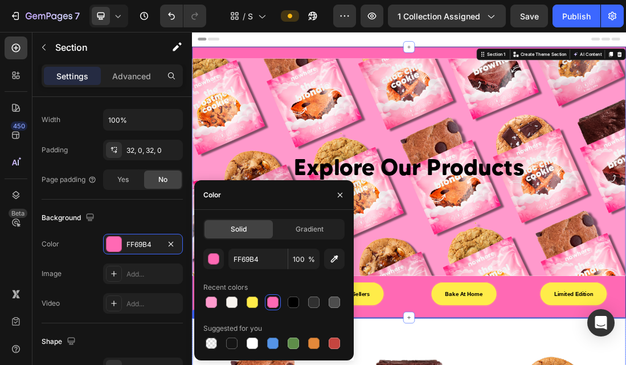
type input "FFFFFF"
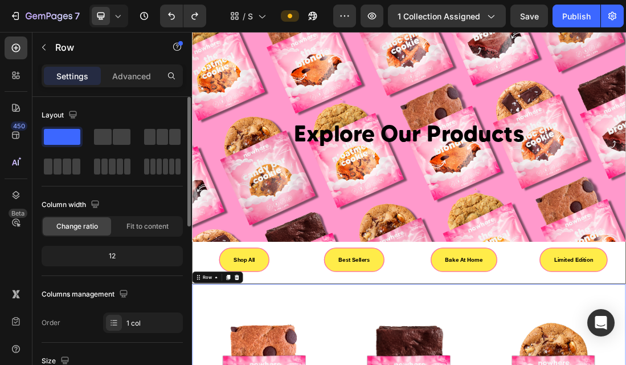
scroll to position [64, 0]
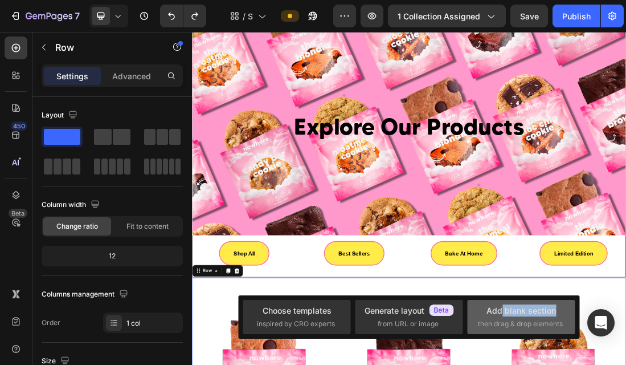
click at [503, 316] on div "Add blank section then drag & drop elements" at bounding box center [521, 316] width 87 height 25
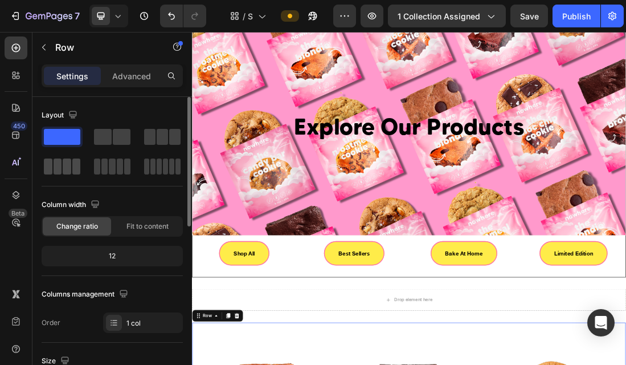
click at [66, 172] on span at bounding box center [67, 166] width 9 height 16
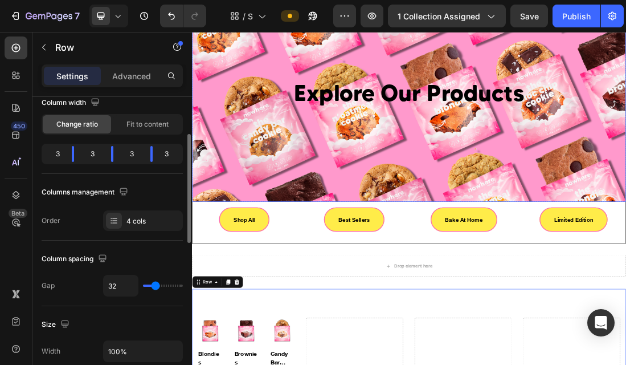
scroll to position [120, 0]
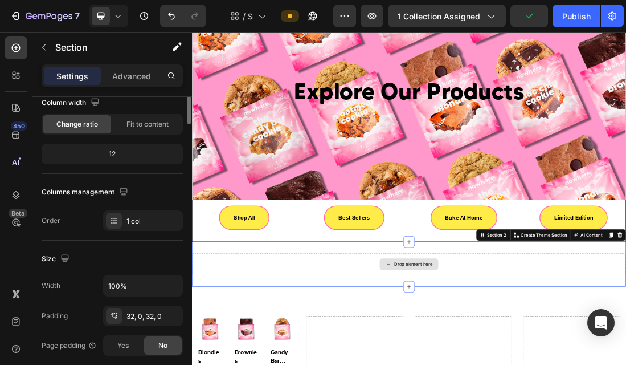
scroll to position [0, 0]
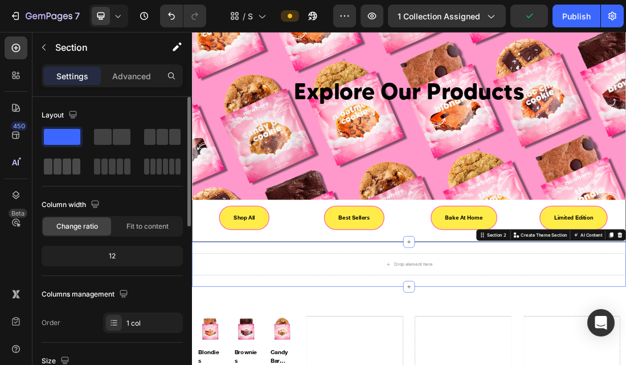
drag, startPoint x: 52, startPoint y: 168, endPoint x: 55, endPoint y: 321, distance: 153.9
click at [52, 168] on div at bounding box center [62, 166] width 36 height 16
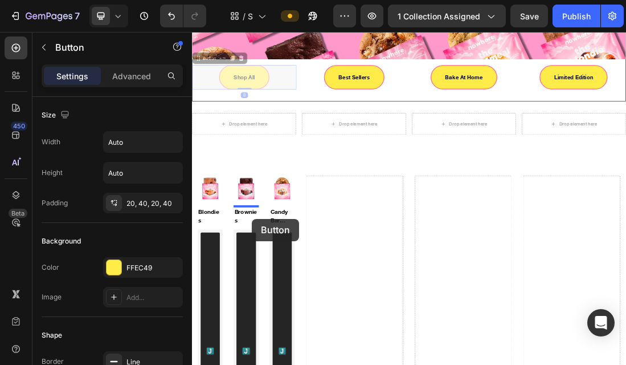
scroll to position [462, 0]
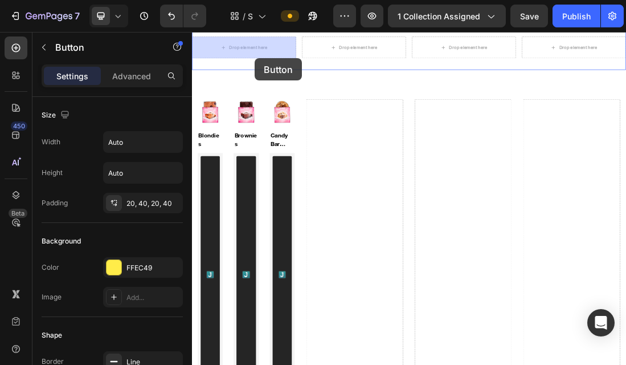
drag, startPoint x: 283, startPoint y: 329, endPoint x: 291, endPoint y: 73, distance: 256.0
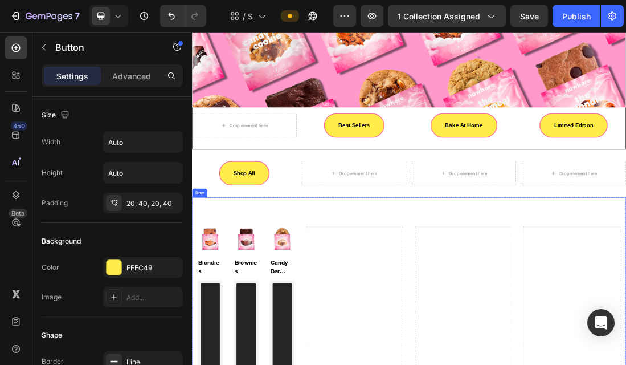
scroll to position [244, 0]
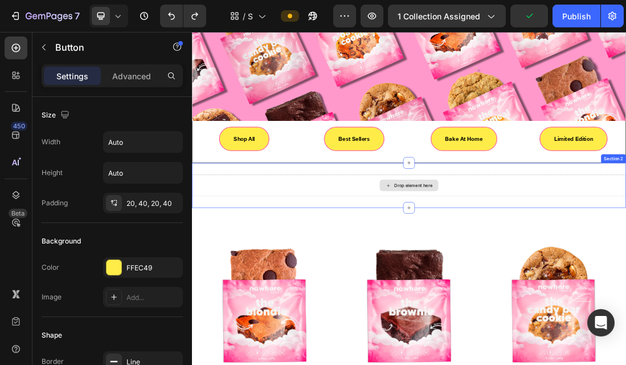
click at [255, 276] on div "Drop element here" at bounding box center [534, 273] width 684 height 34
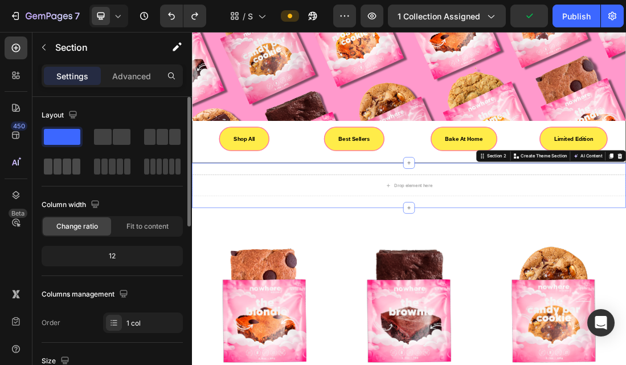
drag, startPoint x: 66, startPoint y: 169, endPoint x: 64, endPoint y: 227, distance: 58.2
click at [66, 169] on span at bounding box center [67, 166] width 9 height 16
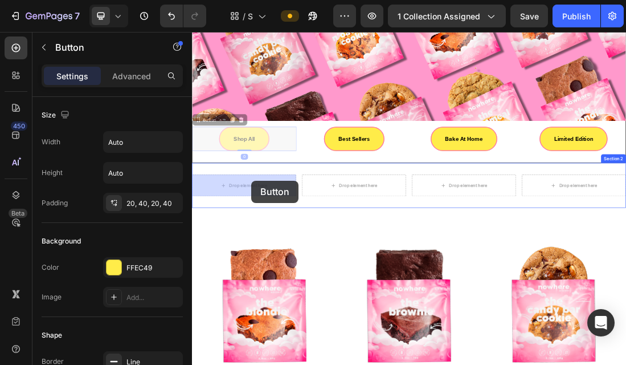
drag, startPoint x: 281, startPoint y: 197, endPoint x: 285, endPoint y: 266, distance: 69.1
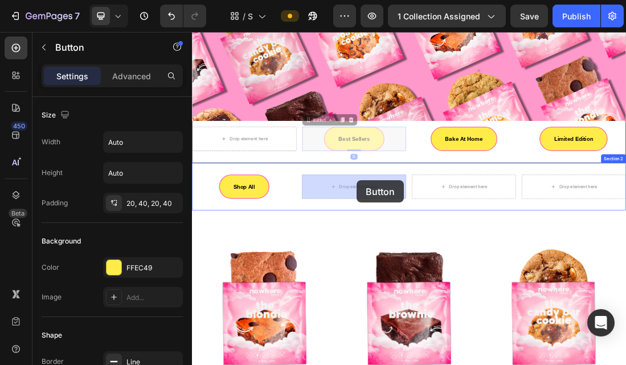
drag, startPoint x: 454, startPoint y: 199, endPoint x: 451, endPoint y: 266, distance: 66.1
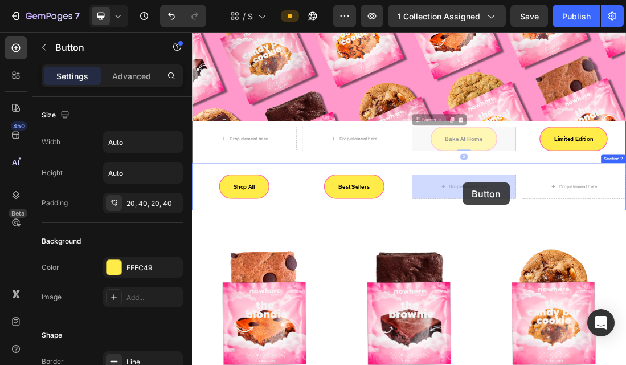
drag, startPoint x: 619, startPoint y: 201, endPoint x: 618, endPoint y: 267, distance: 66.1
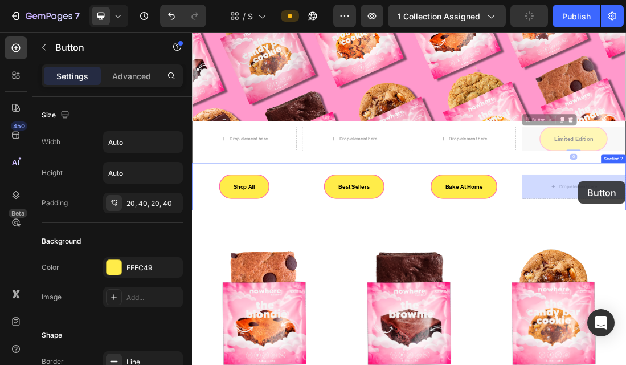
drag, startPoint x: 806, startPoint y: 190, endPoint x: 801, endPoint y: 263, distance: 73.1
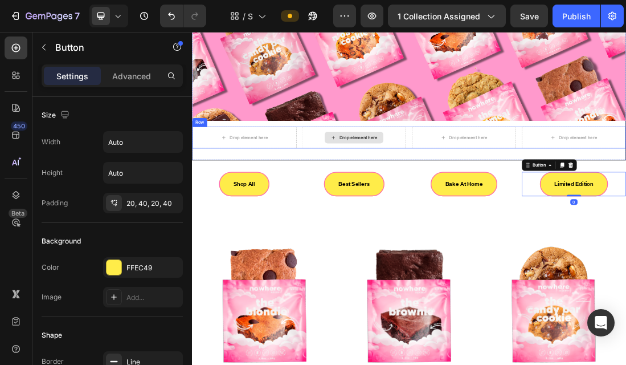
click at [508, 185] on div "Drop element here" at bounding box center [448, 198] width 164 height 34
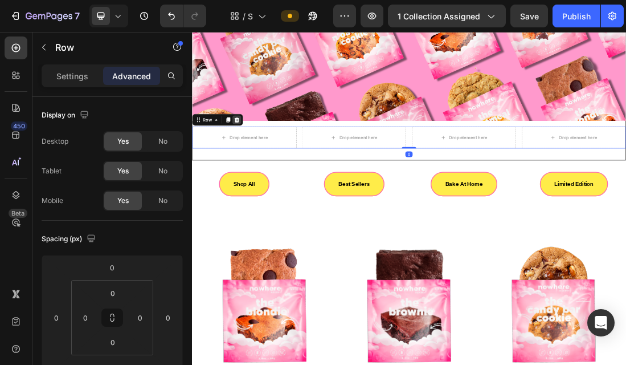
click at [260, 173] on icon at bounding box center [262, 170] width 7 height 8
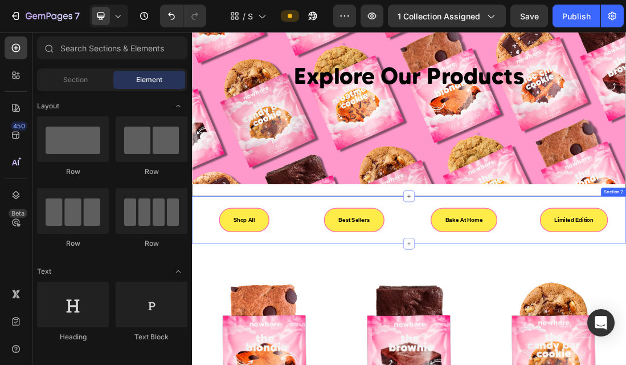
scroll to position [0, 0]
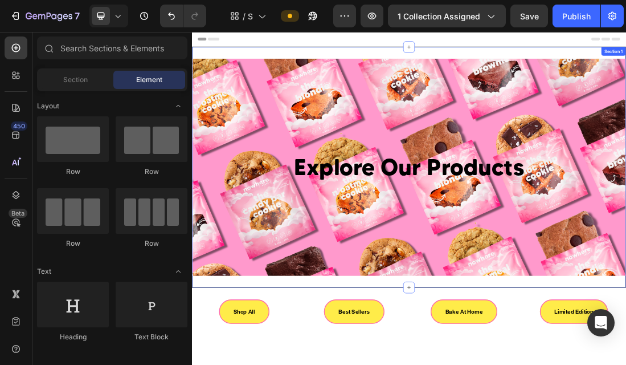
click at [292, 56] on div "Explore Our Products Heading Hero Banner Row Section 1" at bounding box center [534, 245] width 684 height 380
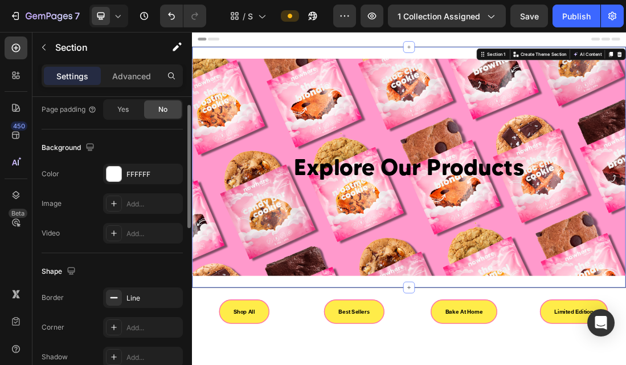
scroll to position [320, 0]
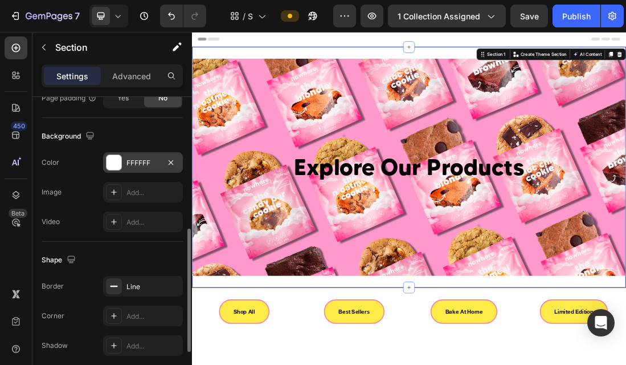
click at [142, 162] on div "FFFFFF" at bounding box center [143, 163] width 33 height 10
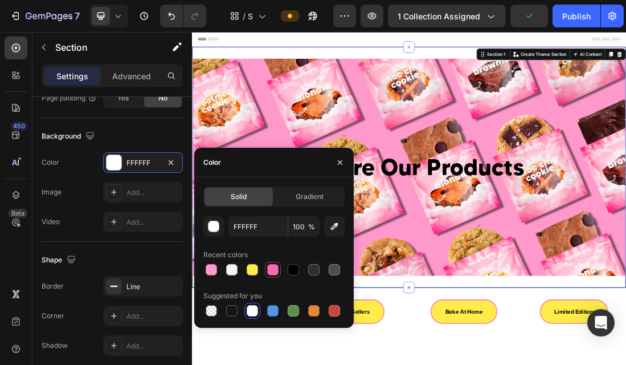
click at [268, 268] on div at bounding box center [272, 269] width 11 height 11
type input "FF69B4"
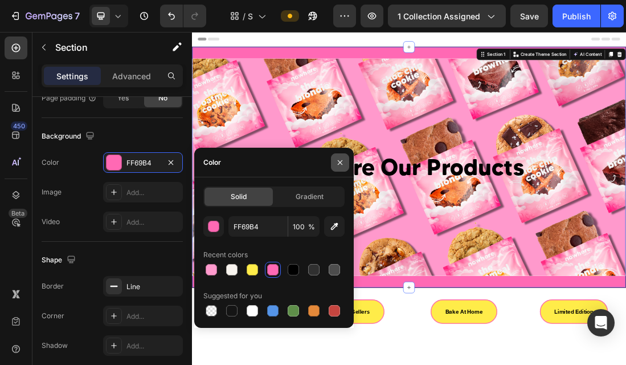
click at [338, 161] on icon "button" at bounding box center [340, 162] width 9 height 9
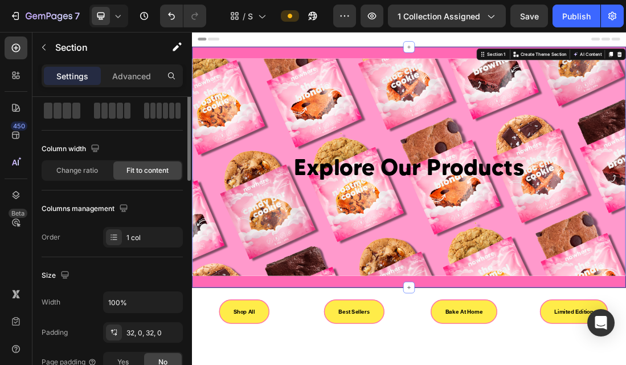
scroll to position [0, 0]
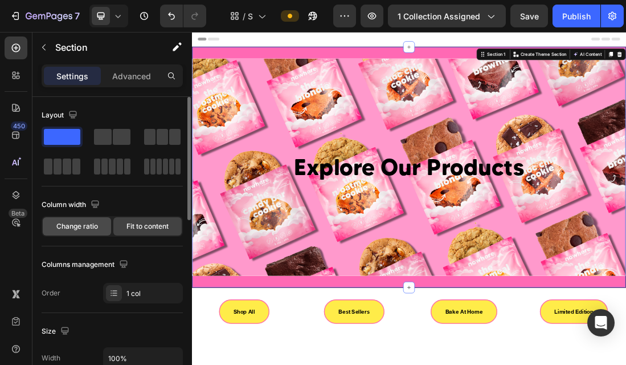
click at [96, 231] on span "Change ratio" at bounding box center [77, 226] width 42 height 10
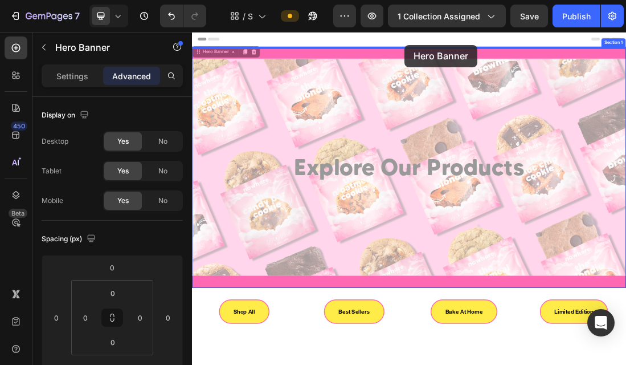
drag, startPoint x: 526, startPoint y: 74, endPoint x: 527, endPoint y: 52, distance: 21.1
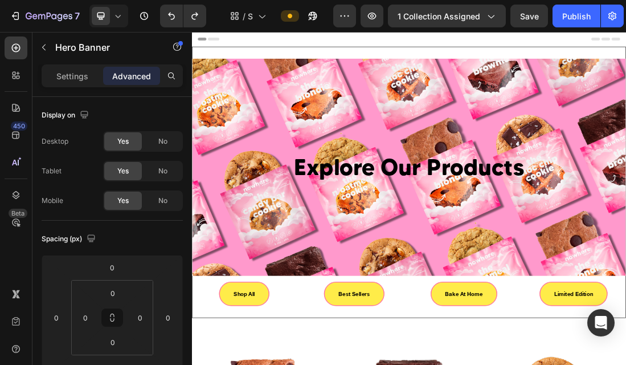
click at [556, 55] on div "Explore Our Products Heading Hero Banner Row Shop All Button Best Sellers Butto…" at bounding box center [534, 268] width 684 height 427
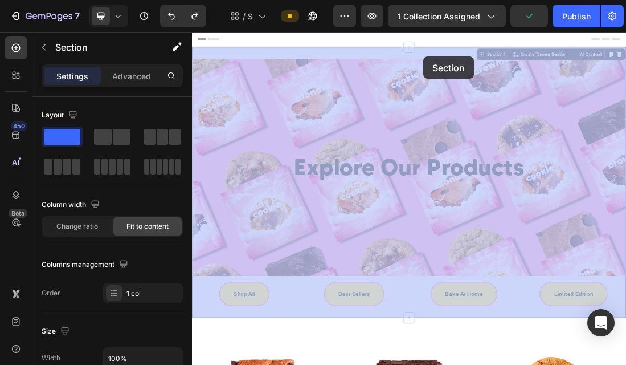
drag, startPoint x: 556, startPoint y: 55, endPoint x: 556, endPoint y: 69, distance: 14.2
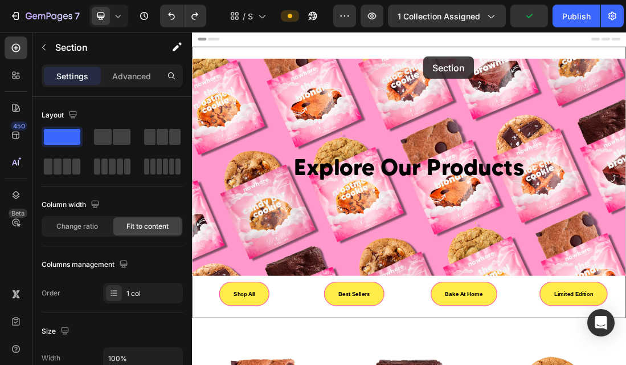
click at [570, 44] on div "Header" at bounding box center [534, 43] width 666 height 23
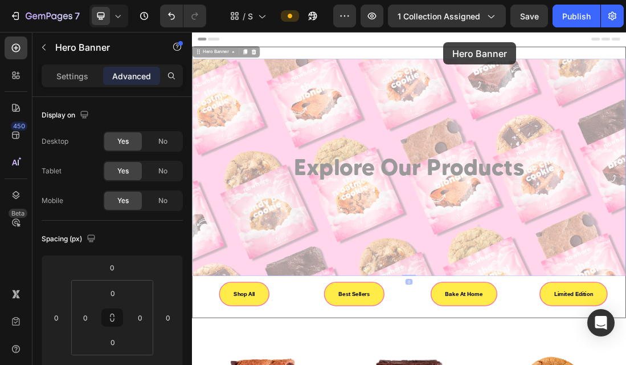
drag, startPoint x: 589, startPoint y: 76, endPoint x: 582, endPoint y: 54, distance: 23.1
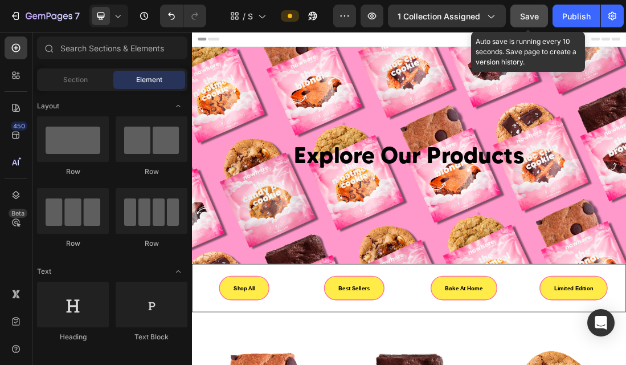
click at [533, 20] on span "Save" at bounding box center [529, 16] width 19 height 10
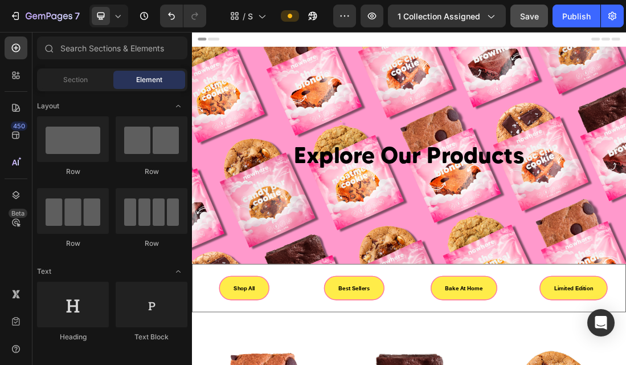
click at [496, 49] on div "Header" at bounding box center [534, 43] width 666 height 23
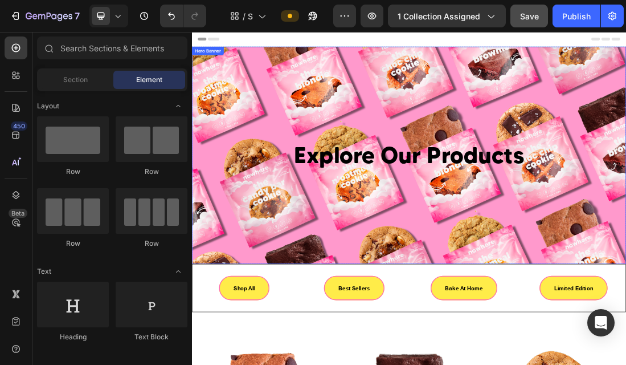
drag, startPoint x: 494, startPoint y: 55, endPoint x: 490, endPoint y: 93, distance: 38.4
click at [494, 55] on div "Explore Our Products Heading" at bounding box center [534, 226] width 684 height 342
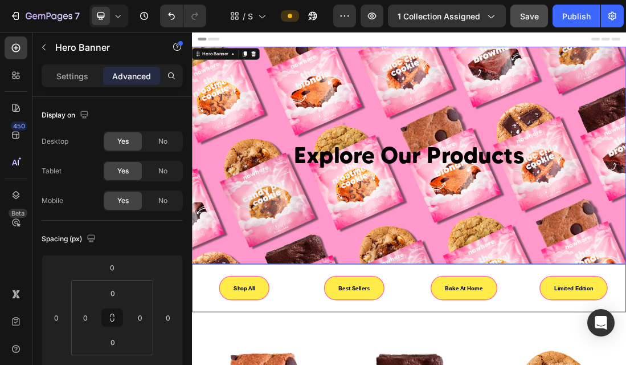
click at [490, 93] on div "Background Image" at bounding box center [534, 226] width 684 height 342
click at [334, 288] on div "Background Image" at bounding box center [534, 226] width 684 height 342
click at [74, 71] on p "Settings" at bounding box center [72, 76] width 32 height 12
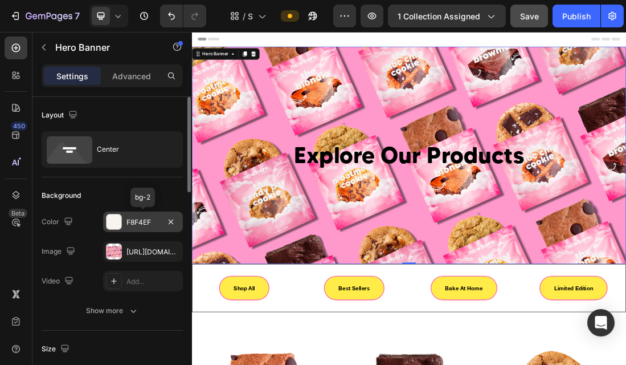
click at [152, 225] on div "F8F4EF" at bounding box center [143, 222] width 33 height 10
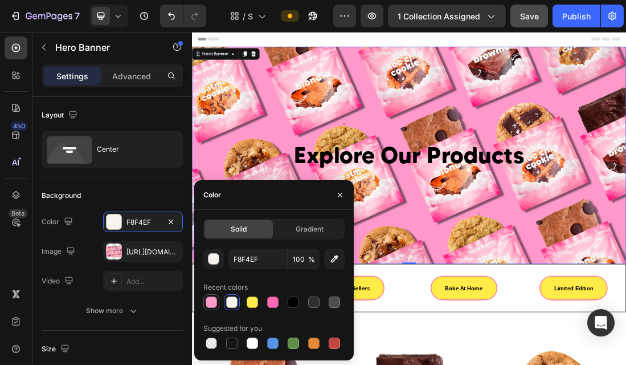
click at [209, 298] on div at bounding box center [211, 301] width 11 height 11
type input "FF9ACD"
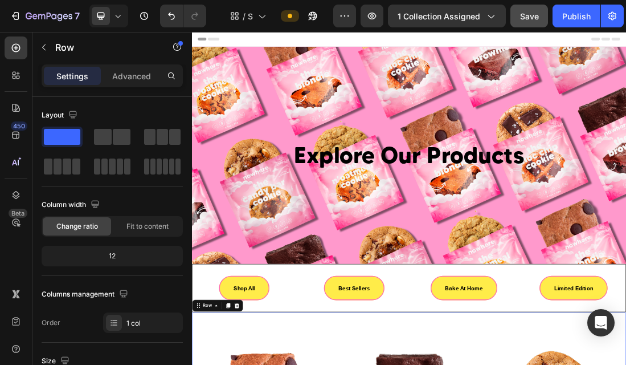
click at [626, 62] on div "Background Image" at bounding box center [534, 226] width 684 height 342
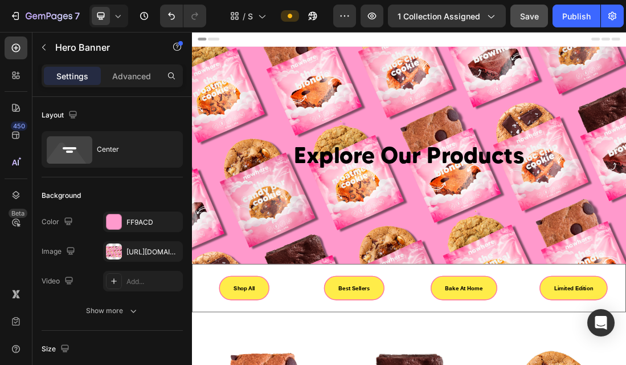
click at [626, 39] on div "Header" at bounding box center [534, 43] width 666 height 23
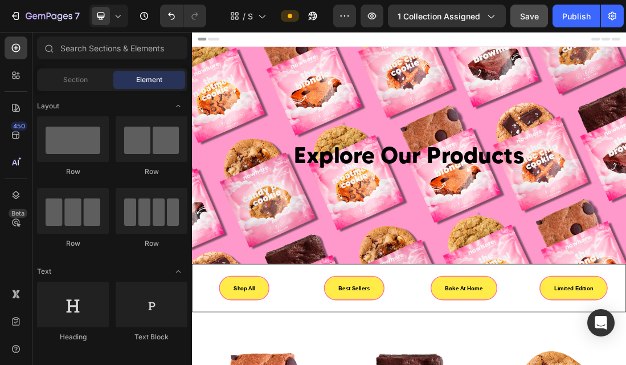
click at [626, 34] on div "Header" at bounding box center [534, 43] width 666 height 23
click at [626, 58] on div "Background Image" at bounding box center [534, 226] width 684 height 342
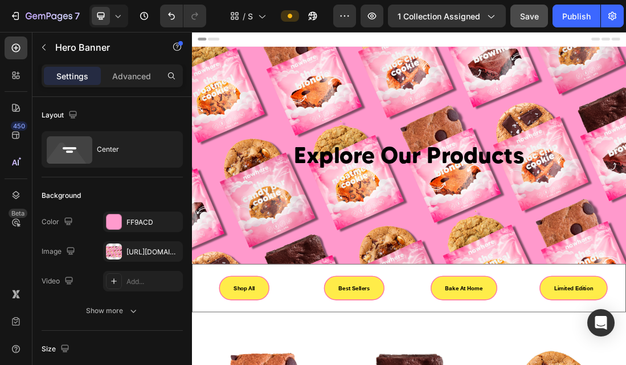
click at [207, 43] on icon at bounding box center [205, 43] width 8 height 8
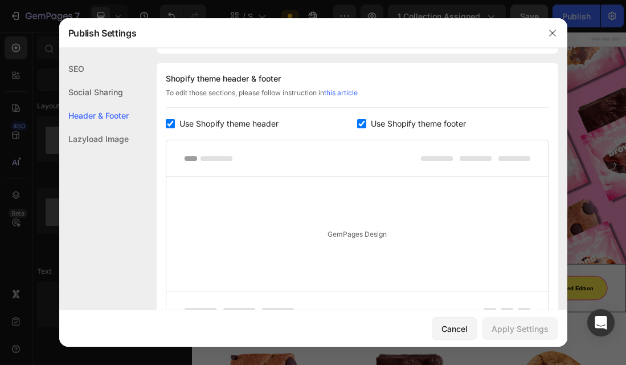
scroll to position [166, 0]
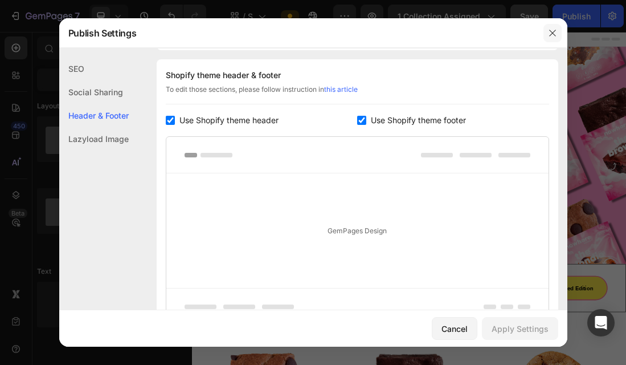
click at [556, 31] on icon "button" at bounding box center [552, 32] width 9 height 9
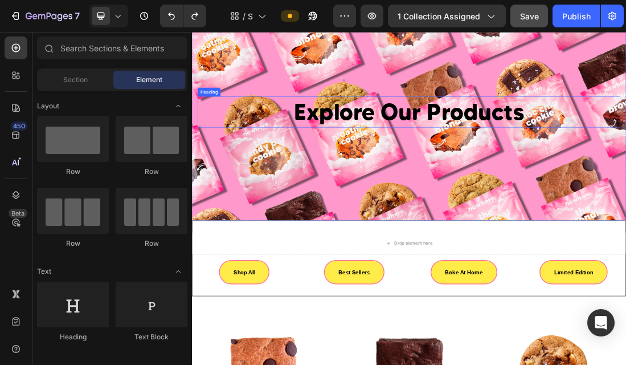
scroll to position [0, 0]
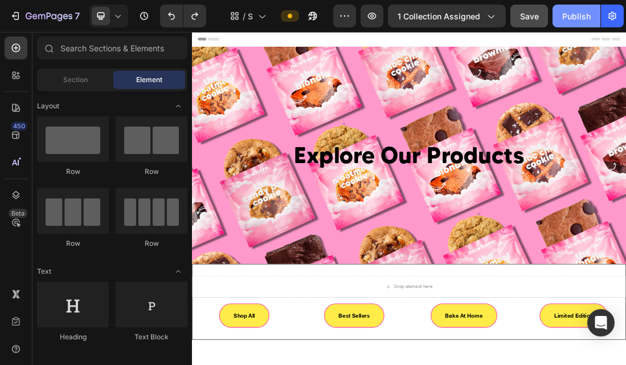
click at [565, 25] on button "Publish" at bounding box center [577, 16] width 48 height 23
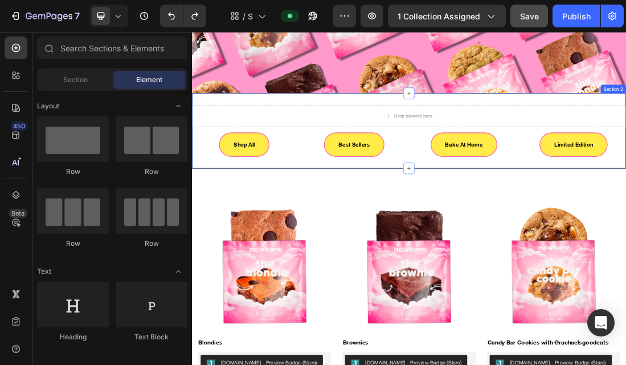
scroll to position [270, 0]
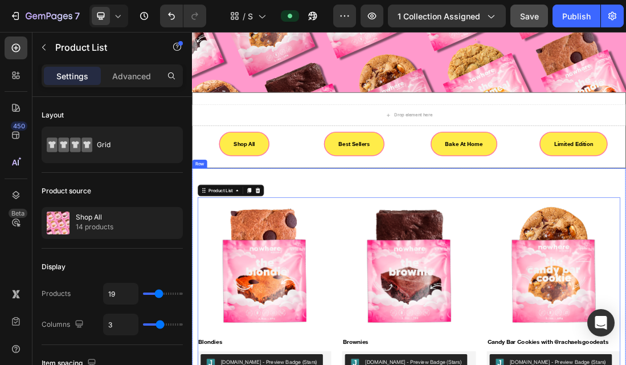
click at [300, 246] on div "Drop element here Row Shop All Button Best Sellers Button Bake At Home Button L…" at bounding box center [534, 186] width 684 height 119
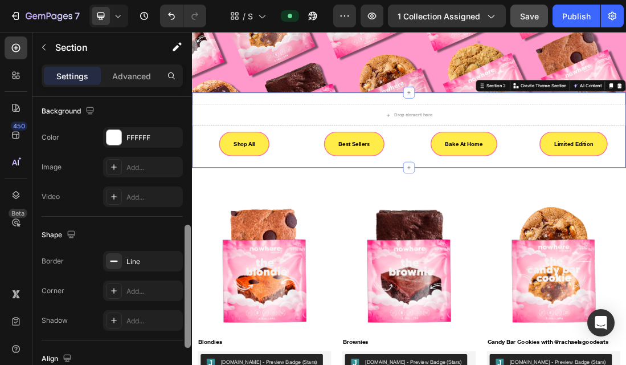
scroll to position [349, 0]
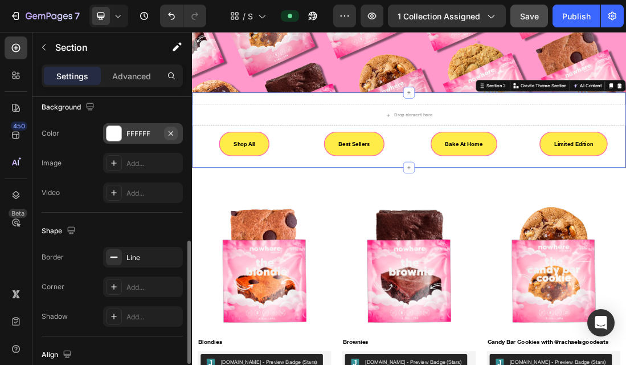
click at [166, 130] on icon "button" at bounding box center [170, 133] width 9 height 9
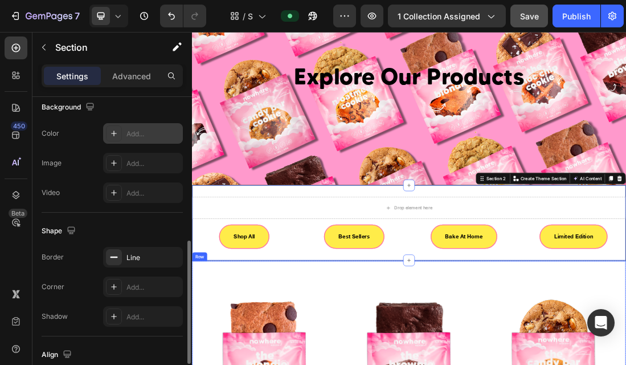
scroll to position [28, 0]
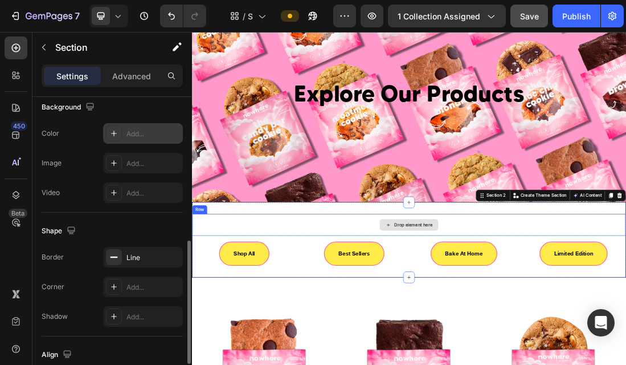
scroll to position [121, 0]
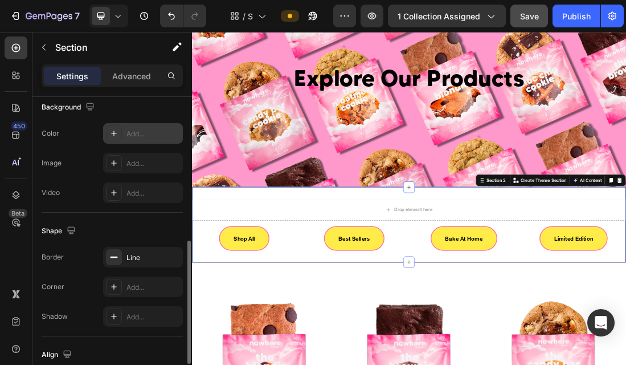
click at [491, 364] on div "Drop element here Row Shop All Button Best Sellers Button Bake At Home Button L…" at bounding box center [534, 335] width 684 height 119
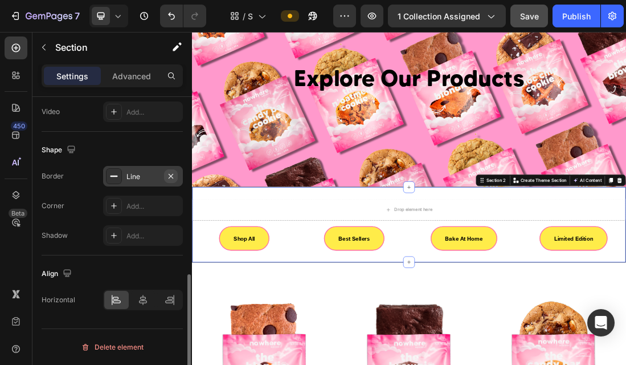
click at [173, 176] on icon "button" at bounding box center [170, 176] width 9 height 9
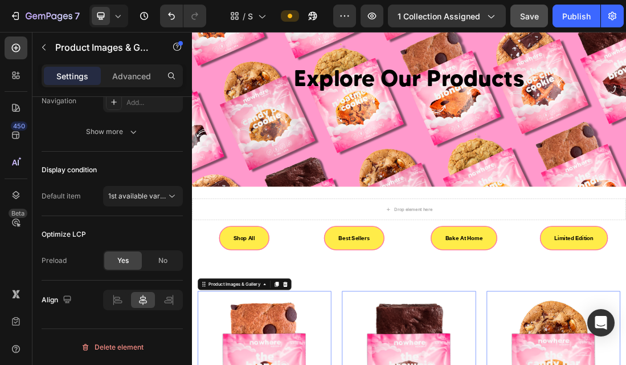
scroll to position [0, 0]
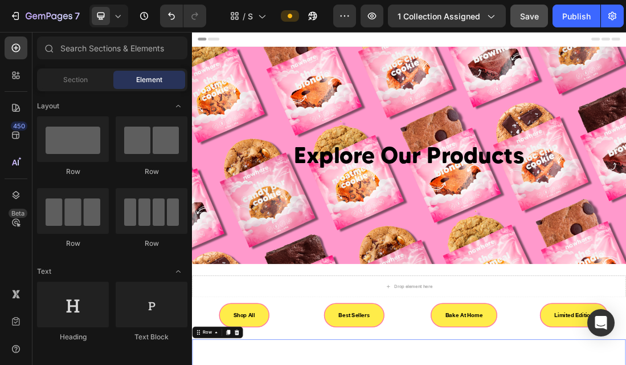
click at [276, 50] on div "Header" at bounding box center [534, 43] width 666 height 23
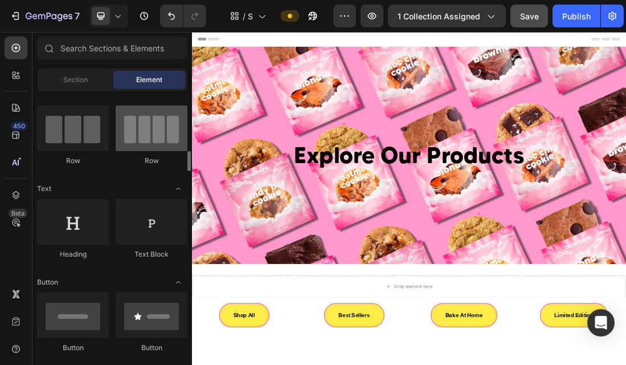
scroll to position [248, 0]
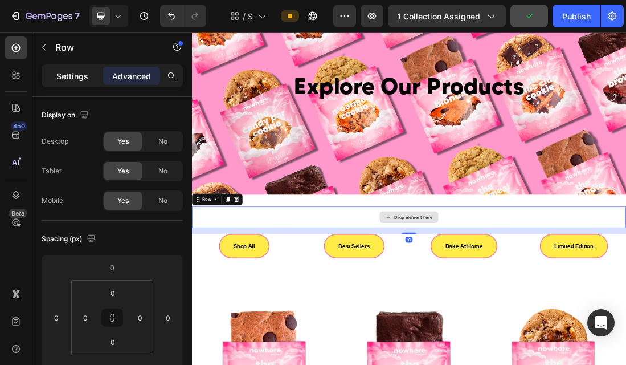
scroll to position [125, 0]
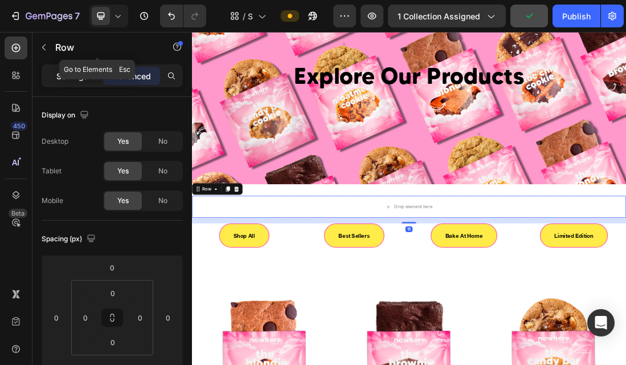
click at [79, 72] on p "Settings" at bounding box center [72, 76] width 32 height 12
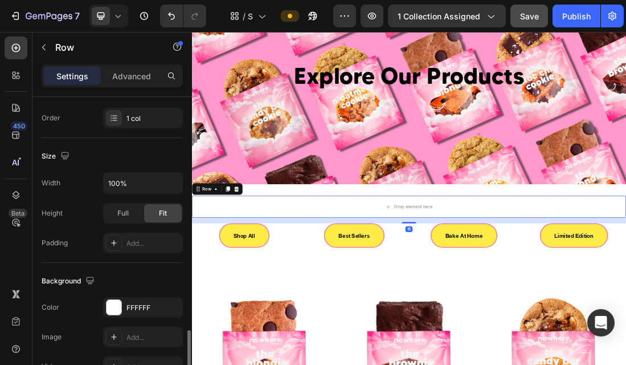
scroll to position [305, 0]
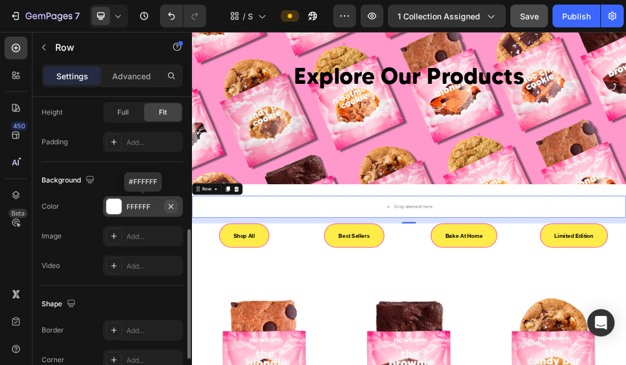
click at [170, 212] on button "button" at bounding box center [171, 206] width 14 height 14
click at [391, 307] on div "Drop element here" at bounding box center [534, 307] width 684 height 34
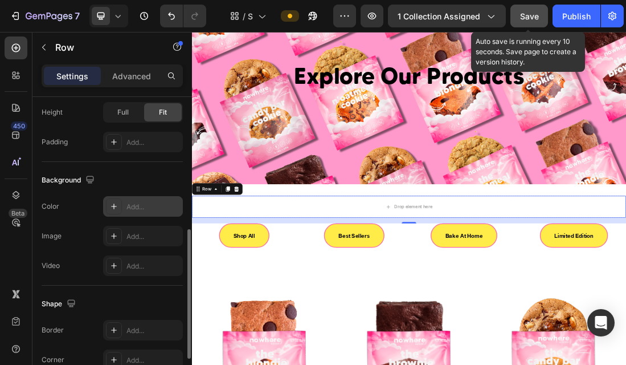
click at [527, 18] on span "Save" at bounding box center [529, 16] width 19 height 10
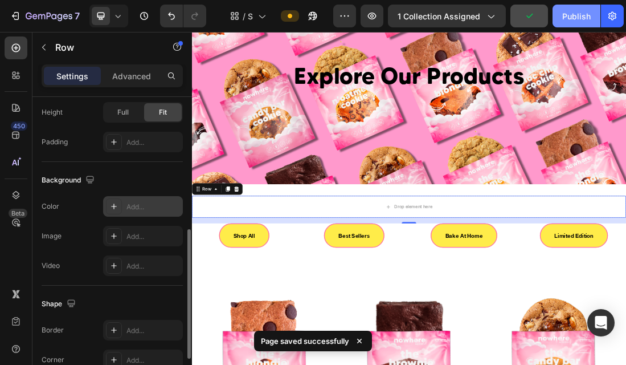
click at [566, 19] on div "Publish" at bounding box center [576, 16] width 28 height 12
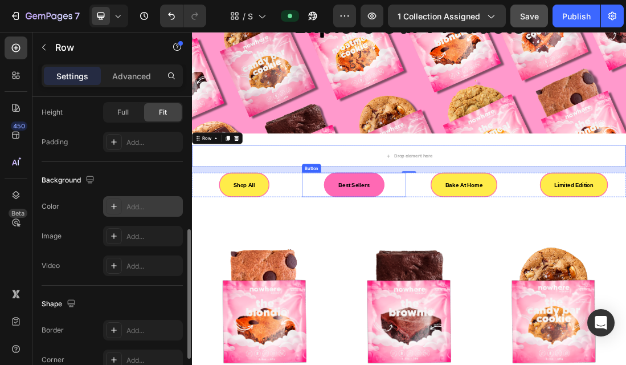
scroll to position [278, 0]
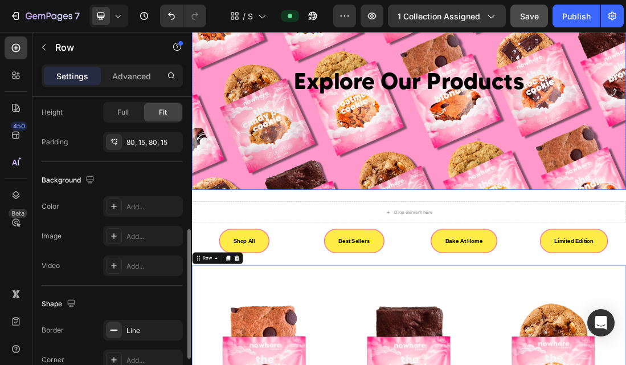
scroll to position [0, 0]
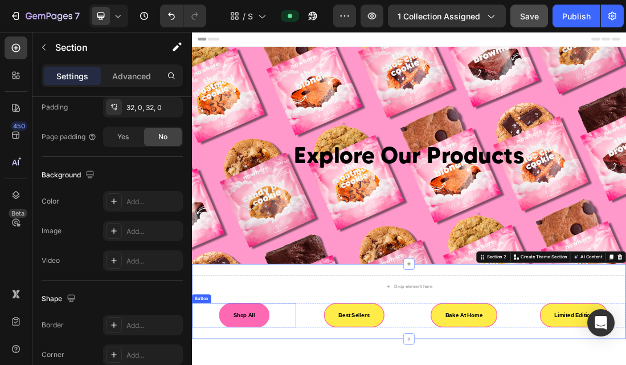
scroll to position [80, 0]
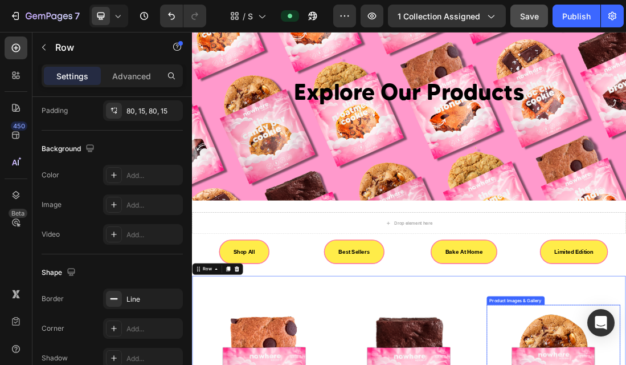
scroll to position [0, 0]
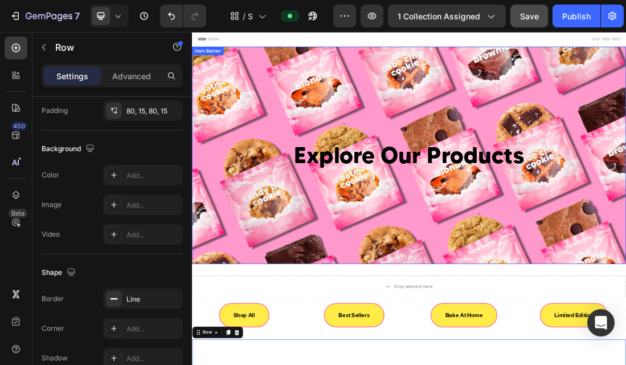
click at [423, 105] on div "Background Image" at bounding box center [534, 226] width 684 height 342
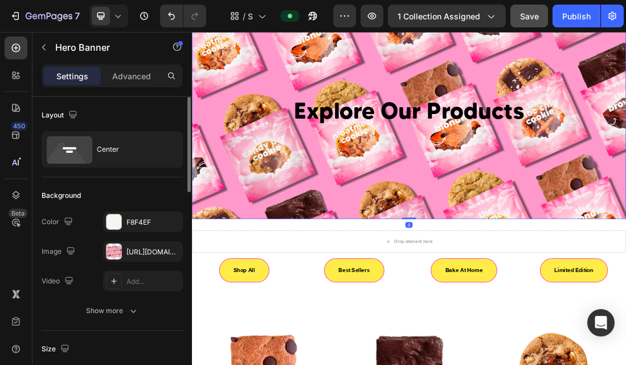
scroll to position [72, 0]
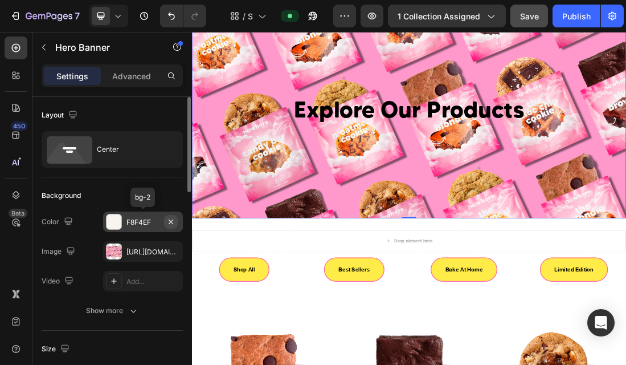
click at [173, 225] on icon "button" at bounding box center [170, 221] width 9 height 9
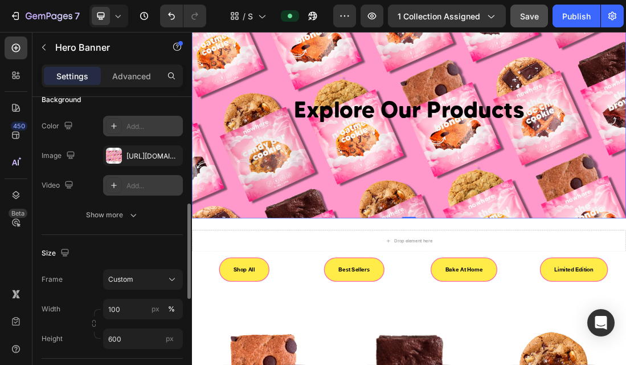
scroll to position [181, 0]
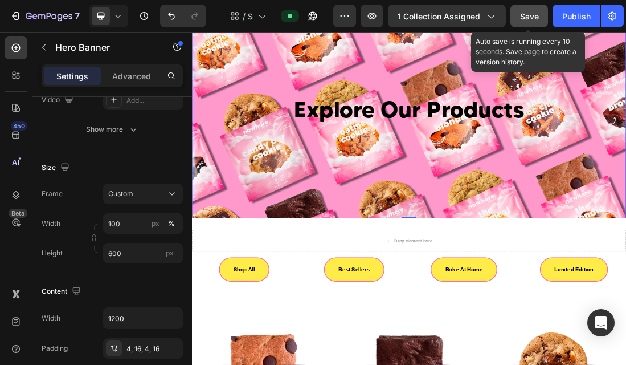
click at [538, 14] on button "Save" at bounding box center [530, 16] width 38 height 23
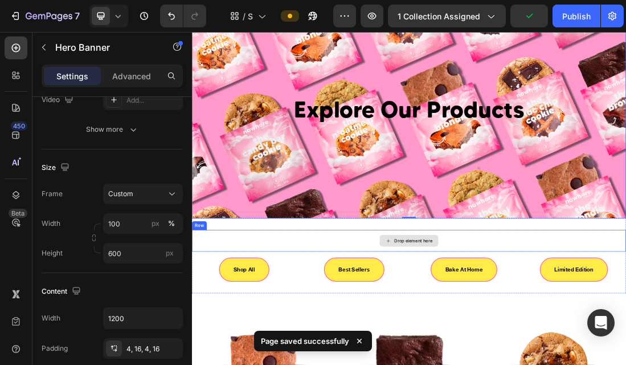
click at [372, 354] on div "Drop element here" at bounding box center [534, 361] width 684 height 34
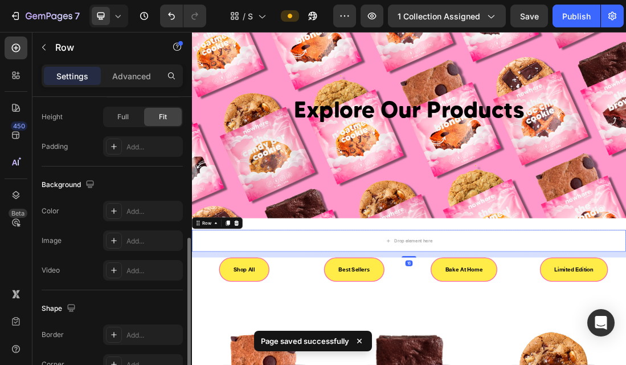
scroll to position [348, 0]
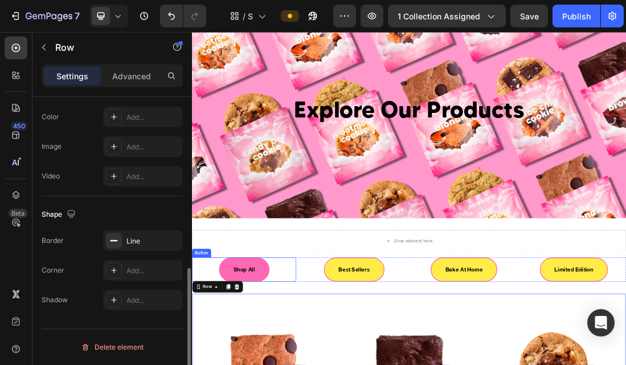
scroll to position [0, 0]
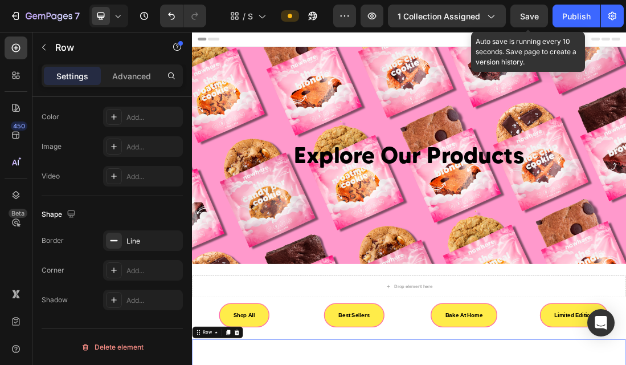
click at [524, 21] on div "Save" at bounding box center [529, 16] width 19 height 12
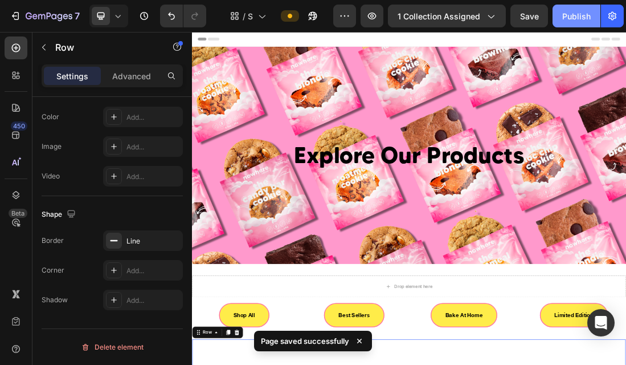
click at [566, 17] on div "Publish" at bounding box center [576, 16] width 28 height 12
